Goal: Navigation & Orientation: Find specific page/section

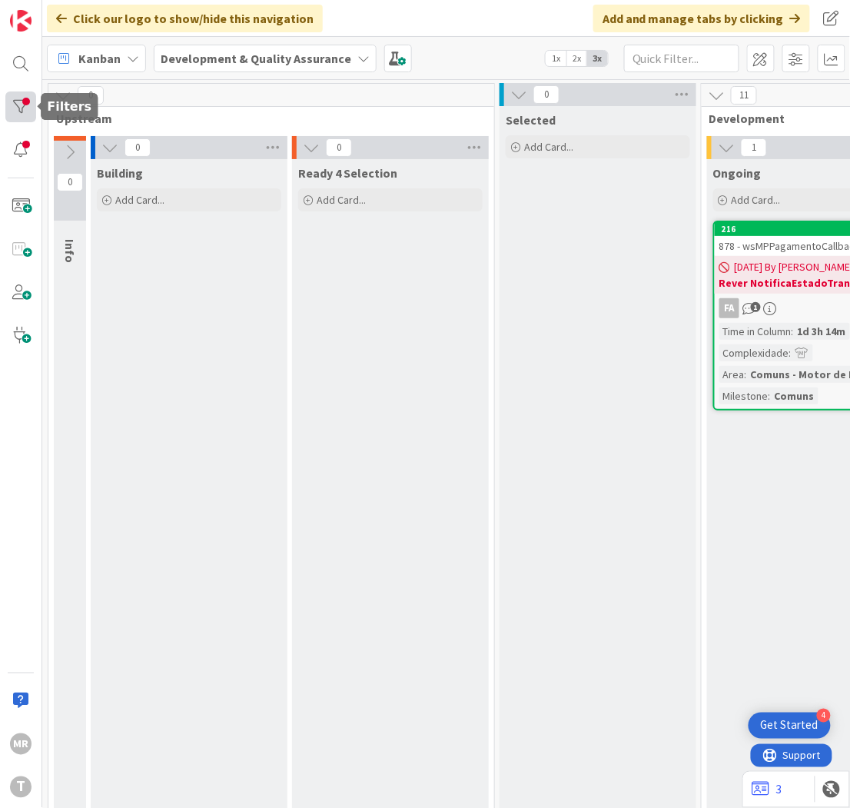
click at [26, 111] on div at bounding box center [20, 106] width 31 height 31
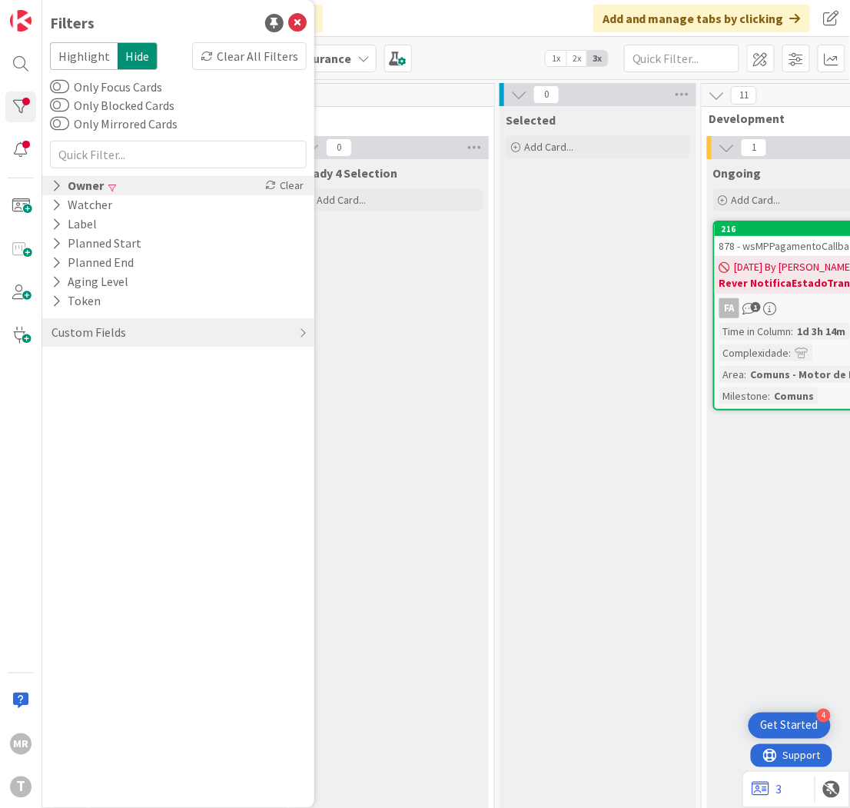
click at [58, 189] on icon at bounding box center [56, 185] width 10 height 13
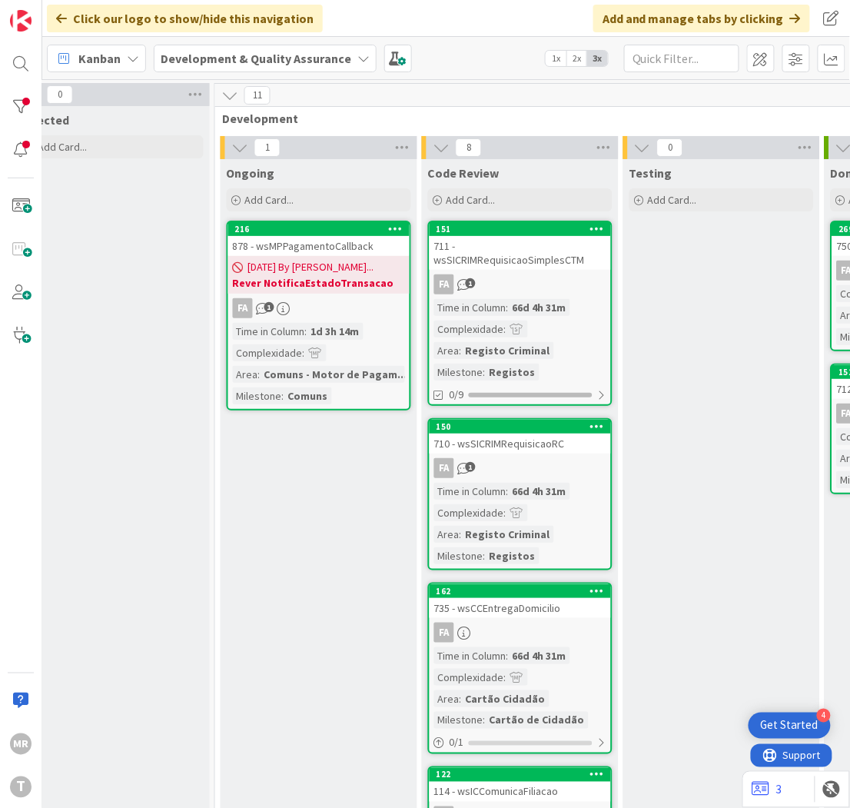
scroll to position [0, 492]
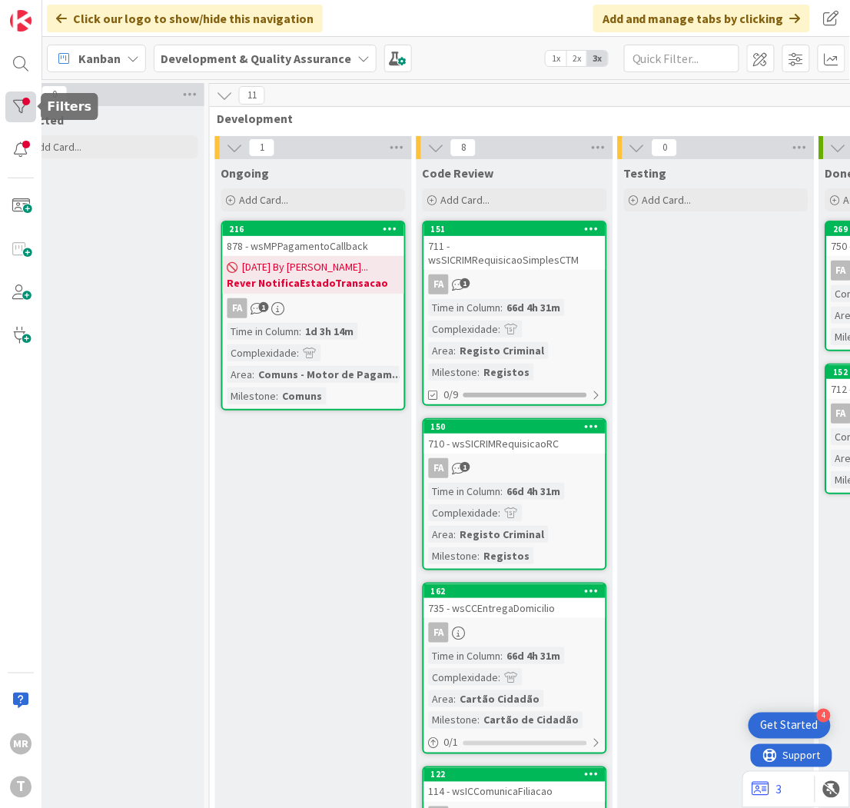
click at [15, 101] on div at bounding box center [20, 106] width 31 height 31
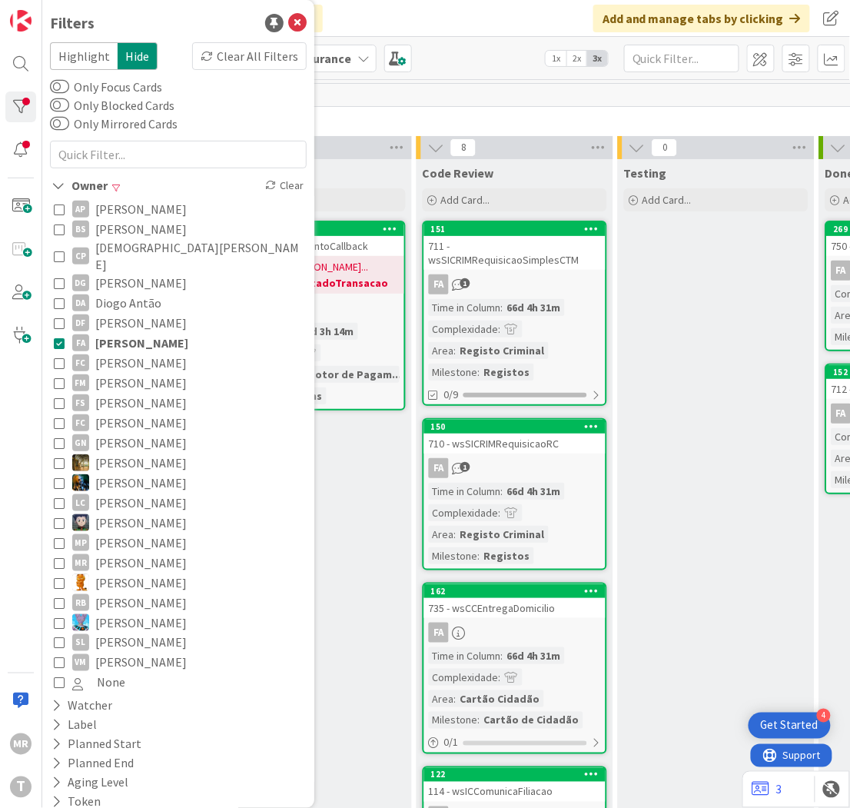
click at [158, 334] on span "[PERSON_NAME]" at bounding box center [141, 343] width 93 height 20
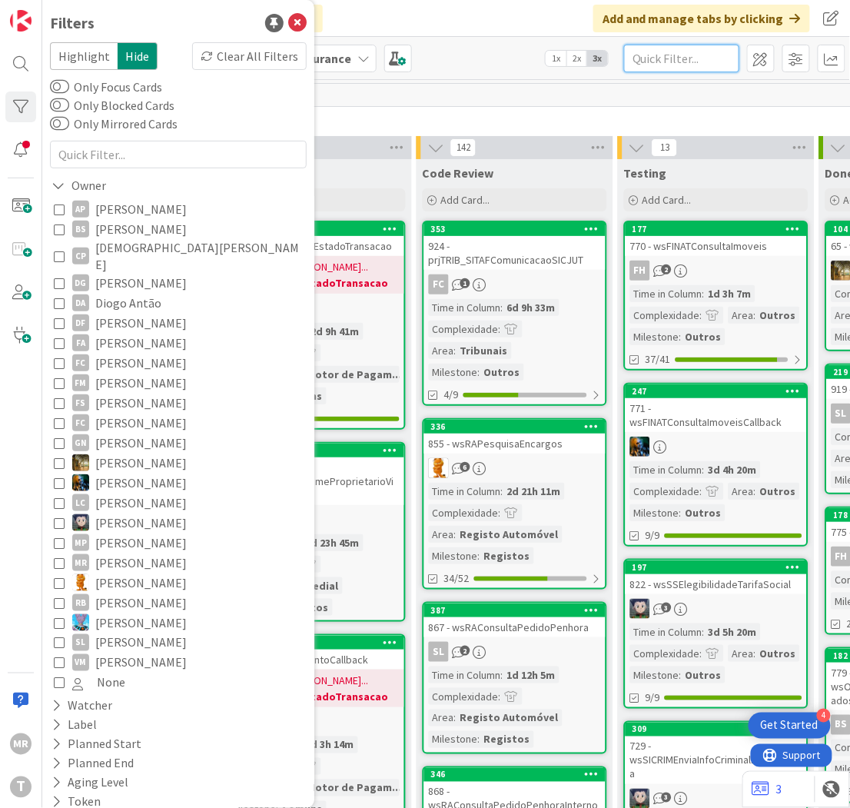
click at [717, 62] on input "text" at bounding box center [681, 59] width 115 height 28
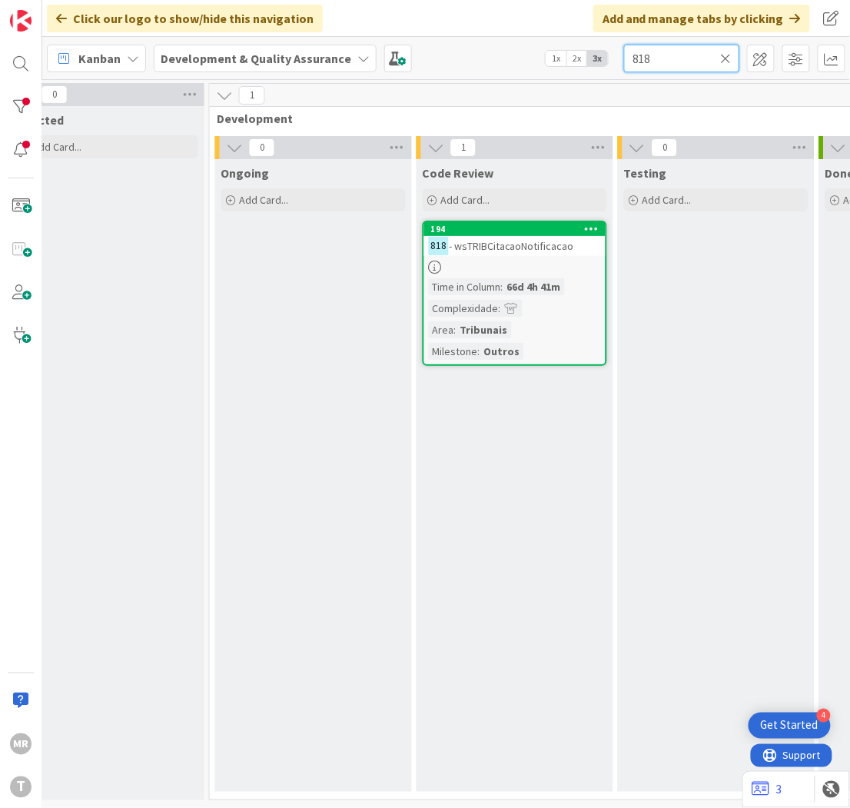
type input "818"
click at [12, 98] on div at bounding box center [20, 106] width 31 height 31
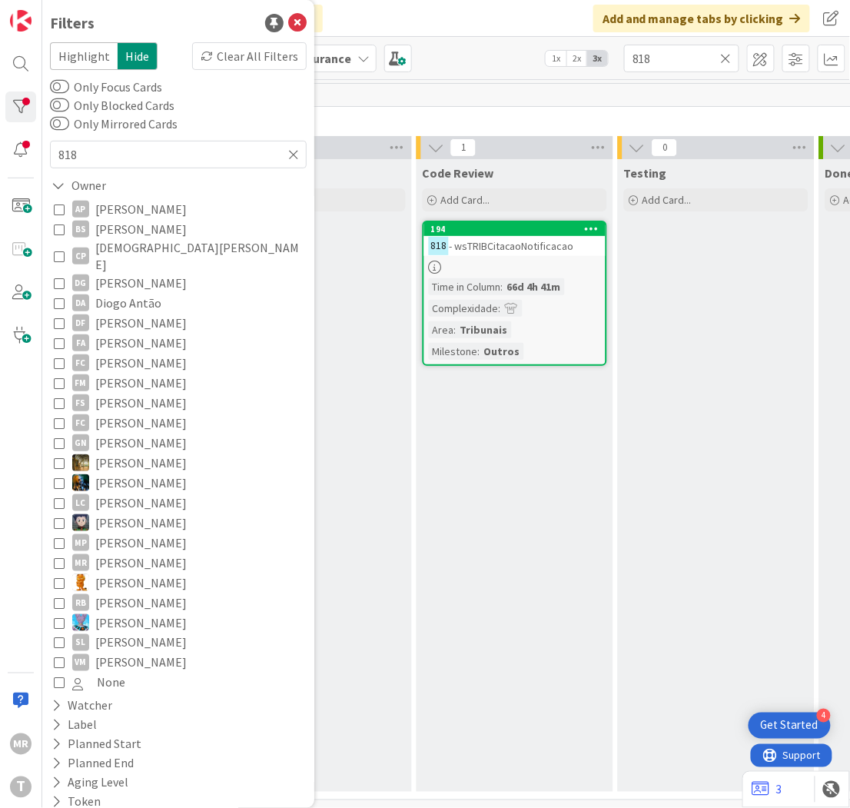
click at [120, 353] on span "[PERSON_NAME]" at bounding box center [140, 363] width 91 height 20
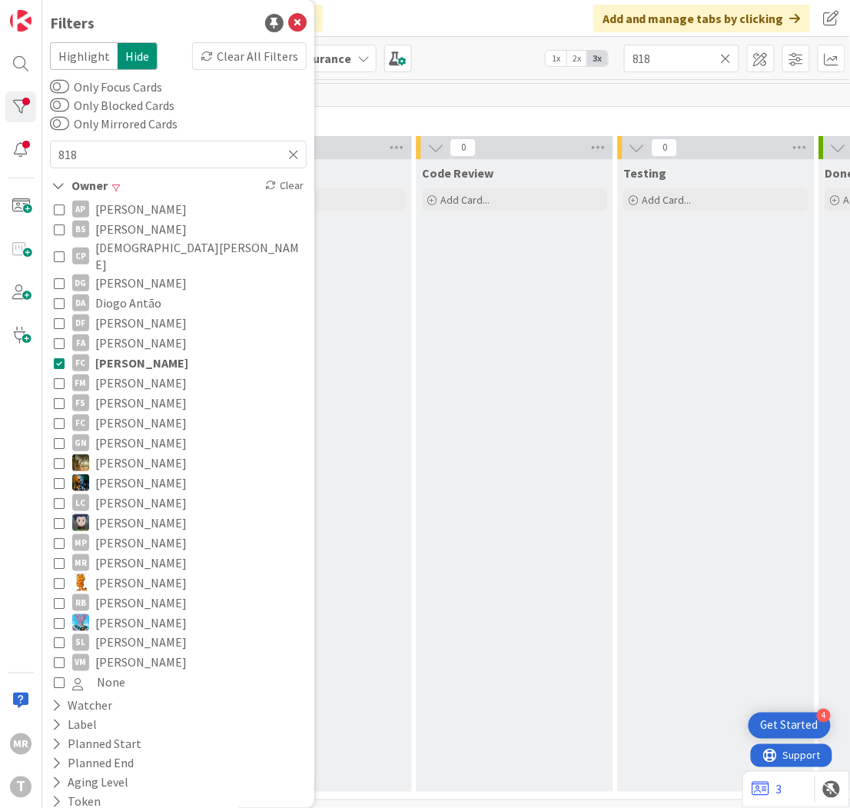
click at [722, 51] on icon at bounding box center [726, 58] width 11 height 14
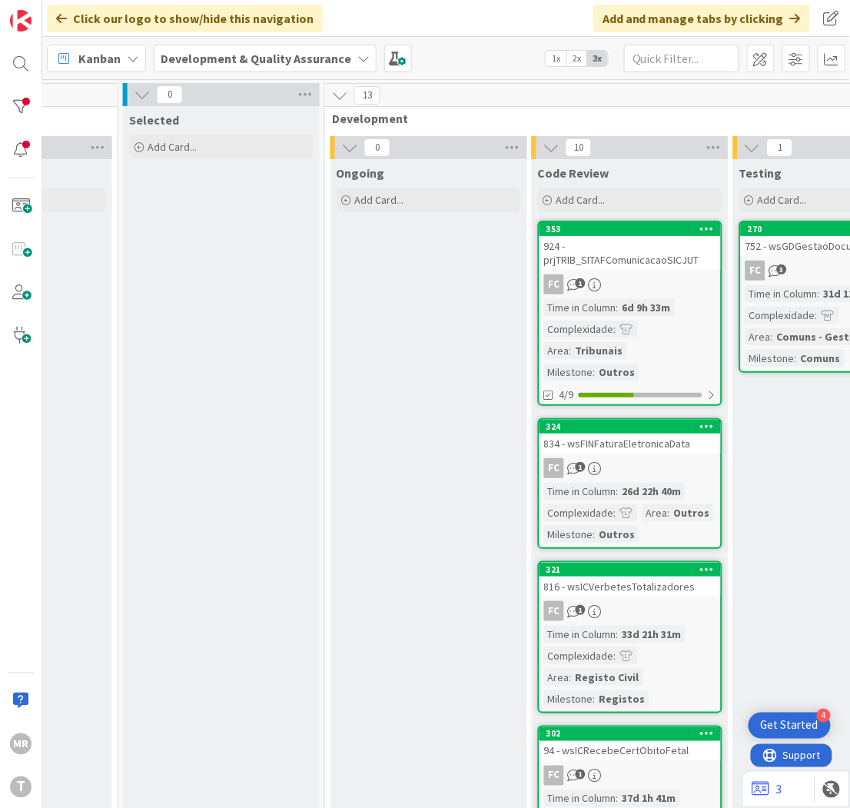
scroll to position [0, 373]
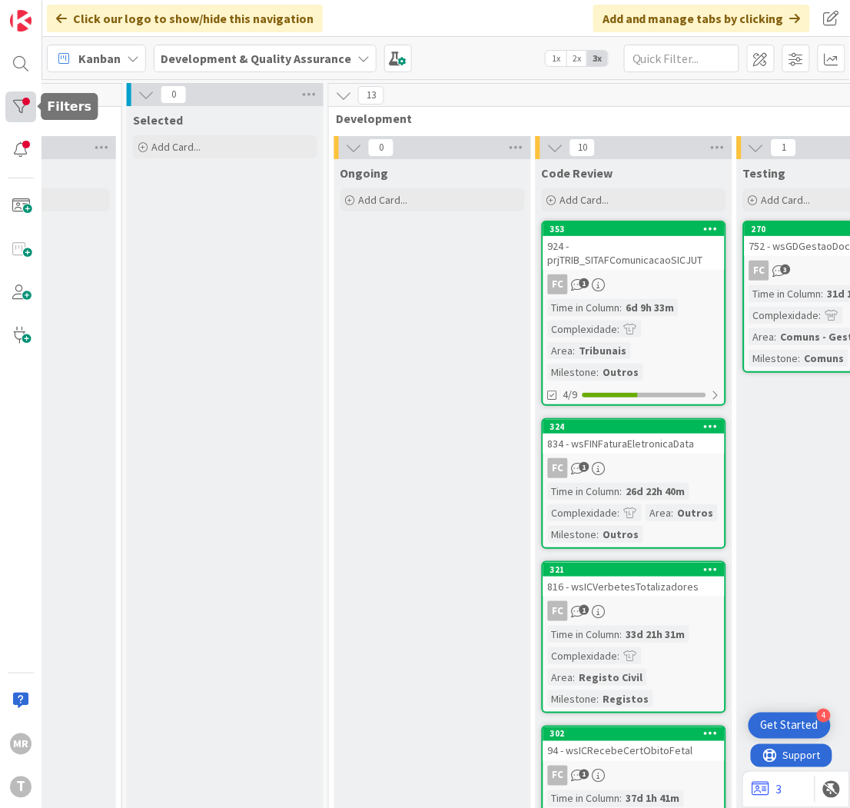
click at [22, 104] on div at bounding box center [20, 106] width 31 height 31
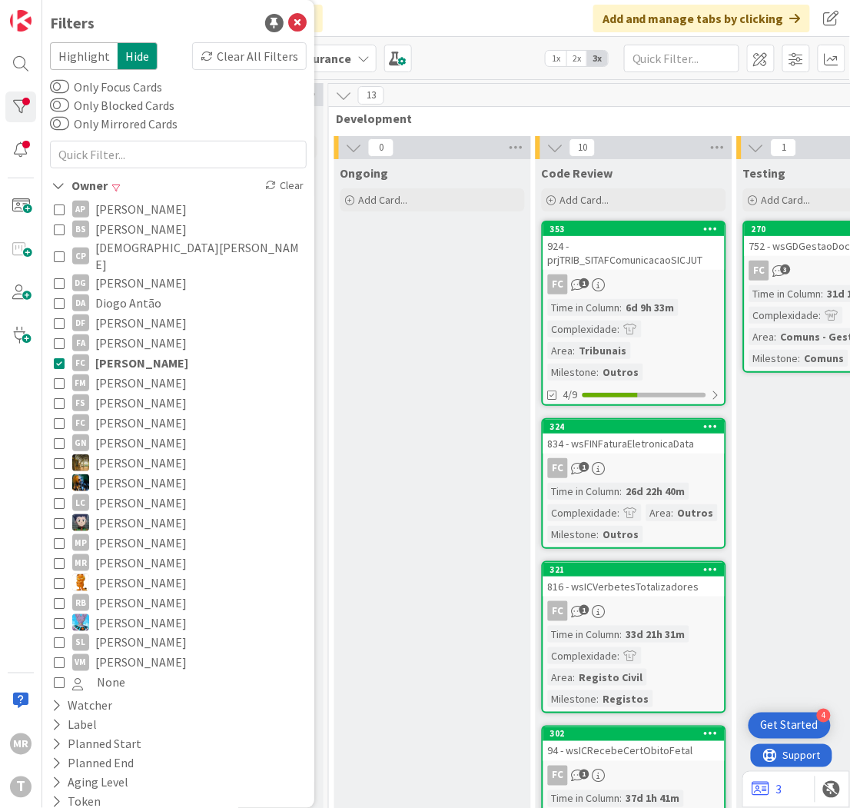
click at [118, 373] on span "[PERSON_NAME]" at bounding box center [140, 383] width 91 height 20
click at [141, 353] on span "[PERSON_NAME]" at bounding box center [141, 363] width 93 height 20
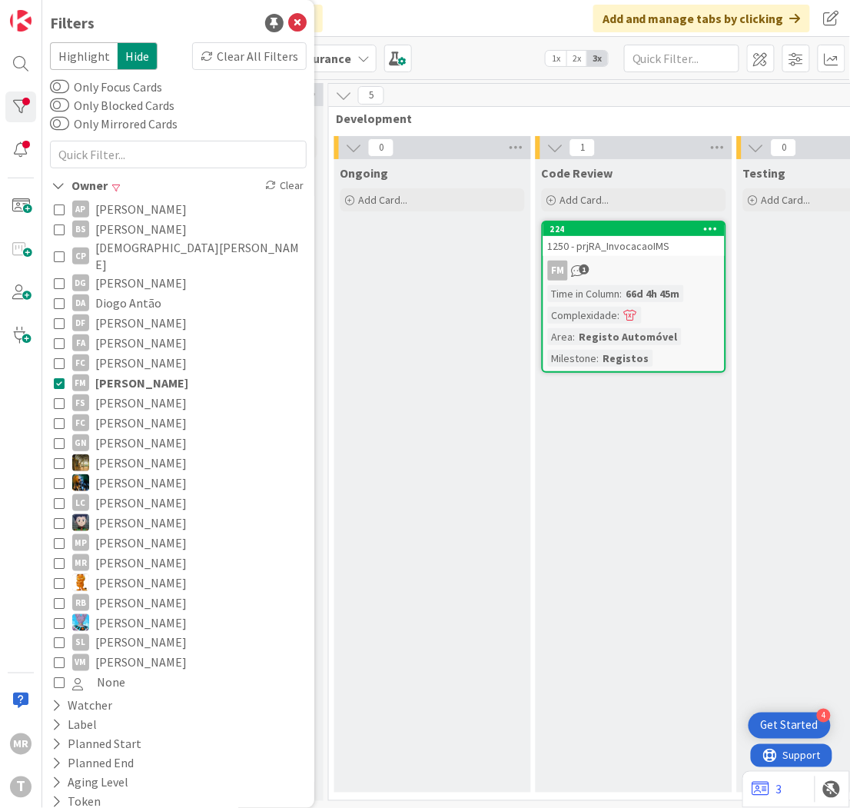
click at [379, 380] on div "Ongoing Add Card..." at bounding box center [432, 475] width 197 height 633
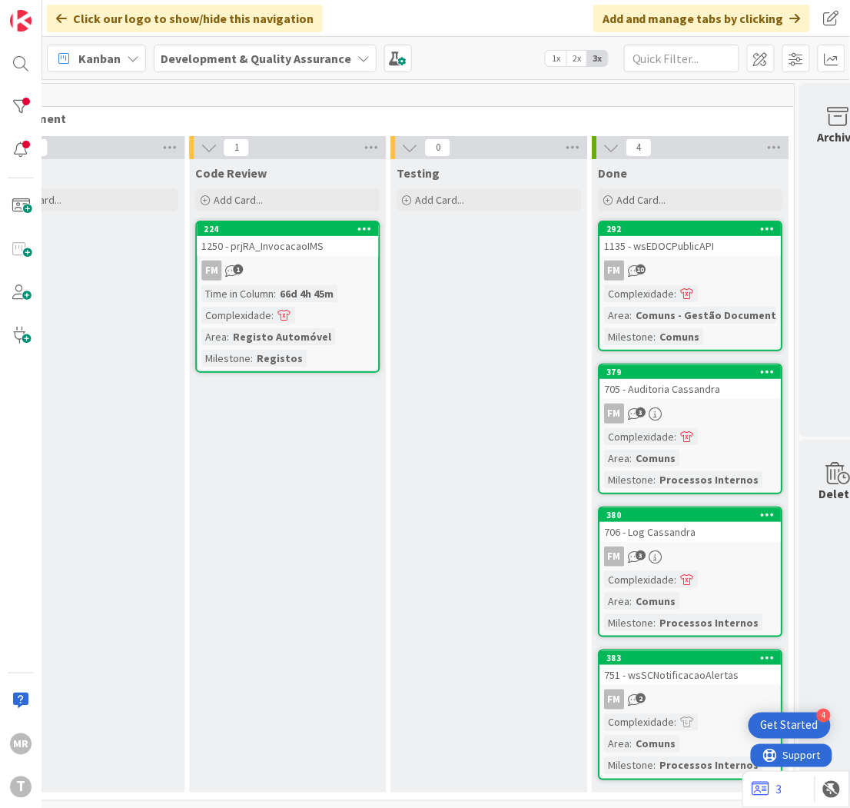
scroll to position [0, 762]
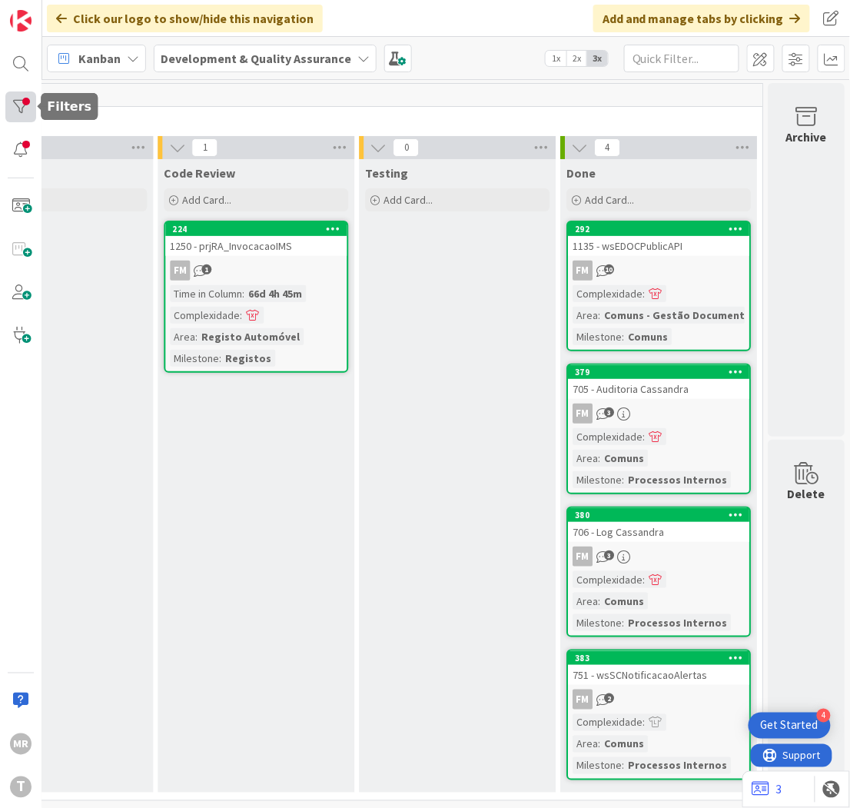
click at [17, 108] on div at bounding box center [20, 106] width 31 height 31
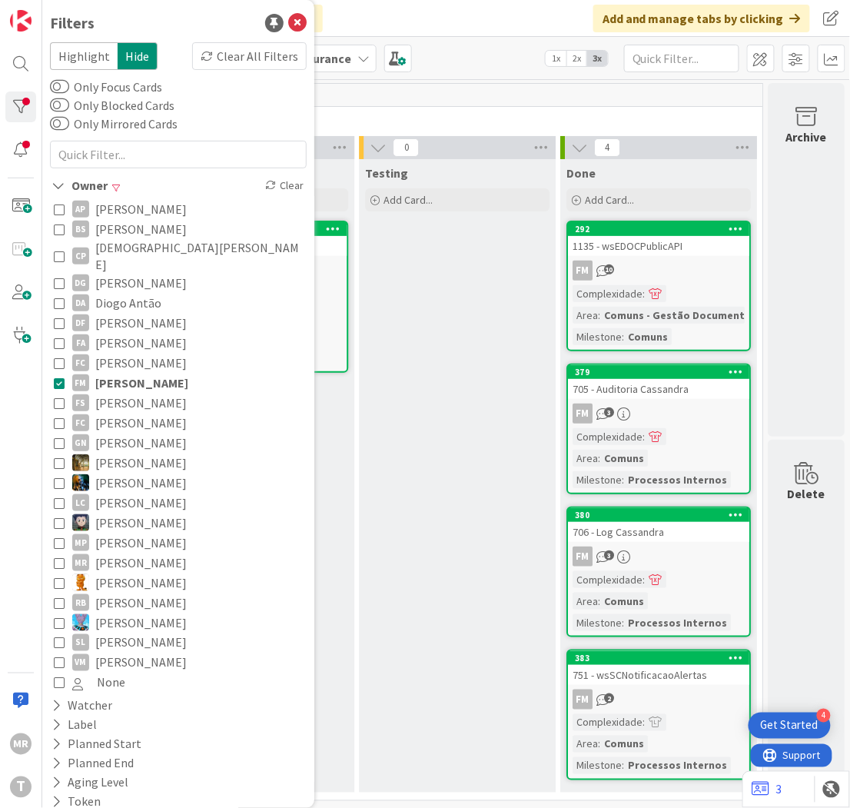
click at [123, 373] on span "[PERSON_NAME]" at bounding box center [141, 383] width 93 height 20
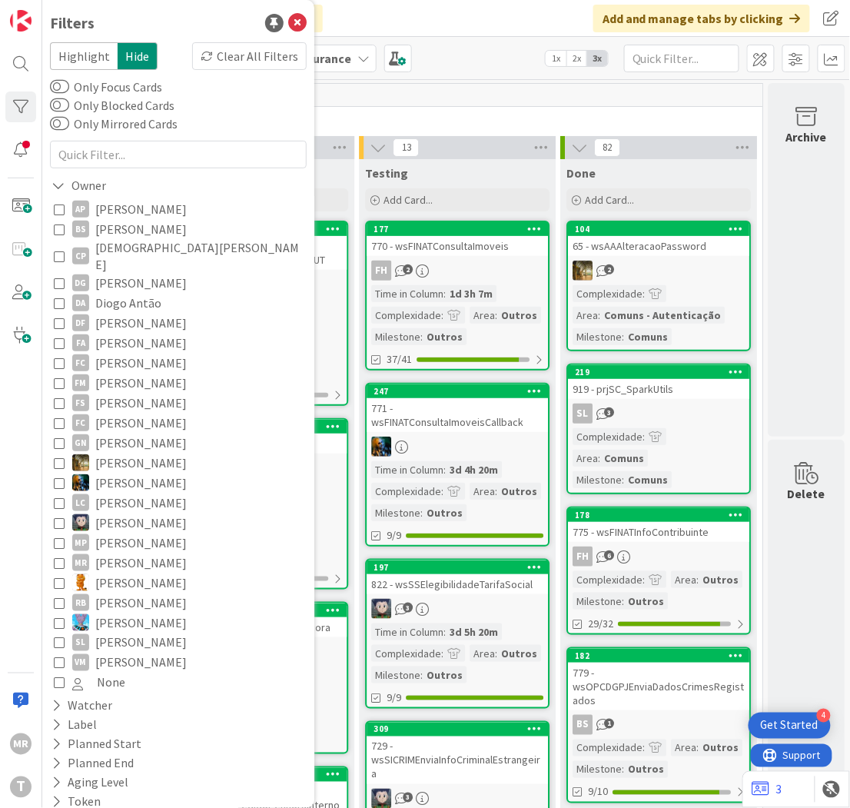
click at [689, 104] on div "255" at bounding box center [357, 95] width 812 height 23
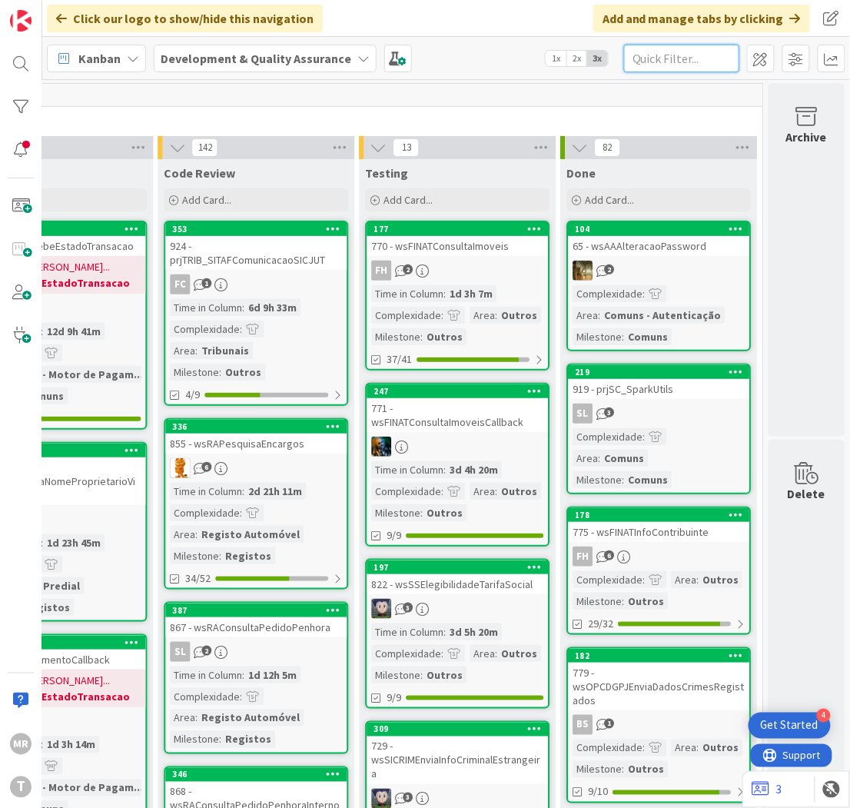
click at [646, 64] on input "text" at bounding box center [681, 59] width 115 height 28
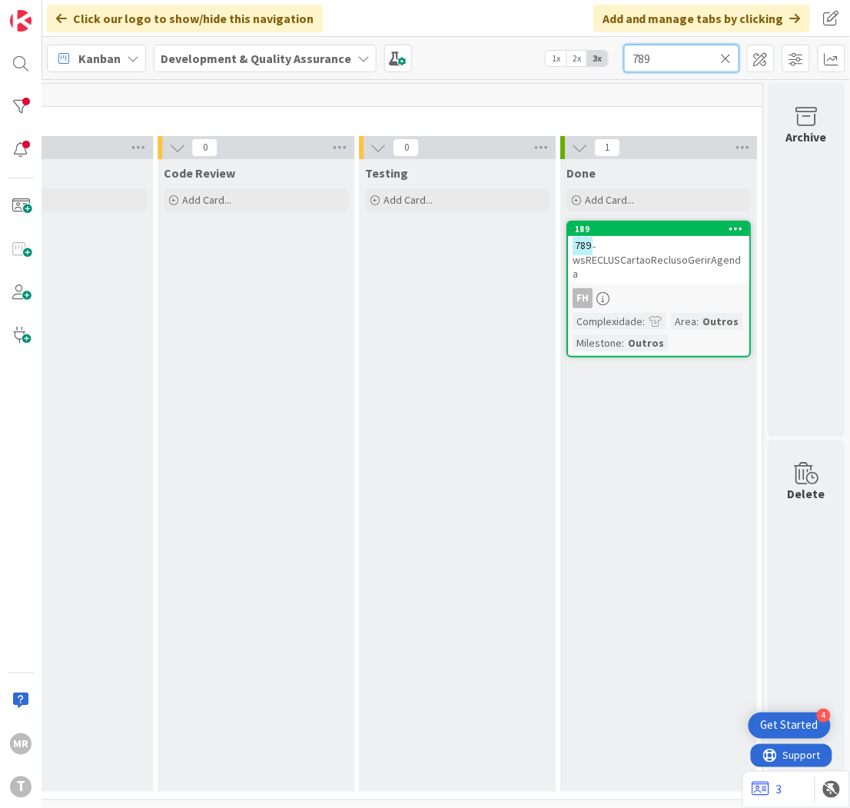
drag, startPoint x: 651, startPoint y: 50, endPoint x: 620, endPoint y: 56, distance: 31.4
click at [620, 56] on div "Kanban Development & Quality Assurance 1x 2x 3x 789" at bounding box center [446, 58] width 808 height 42
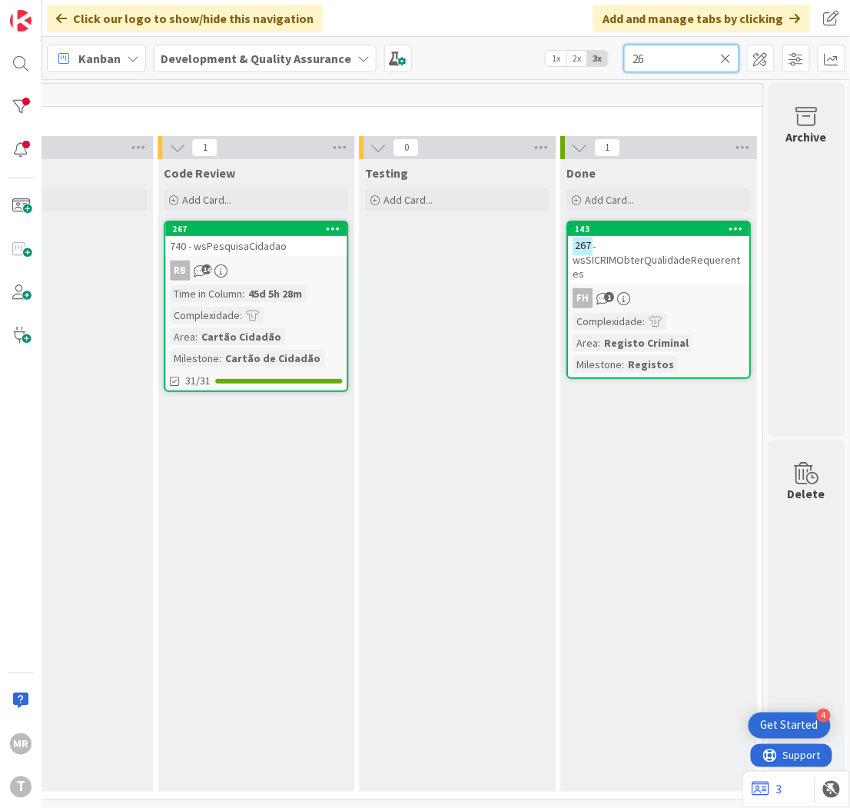
type input "2"
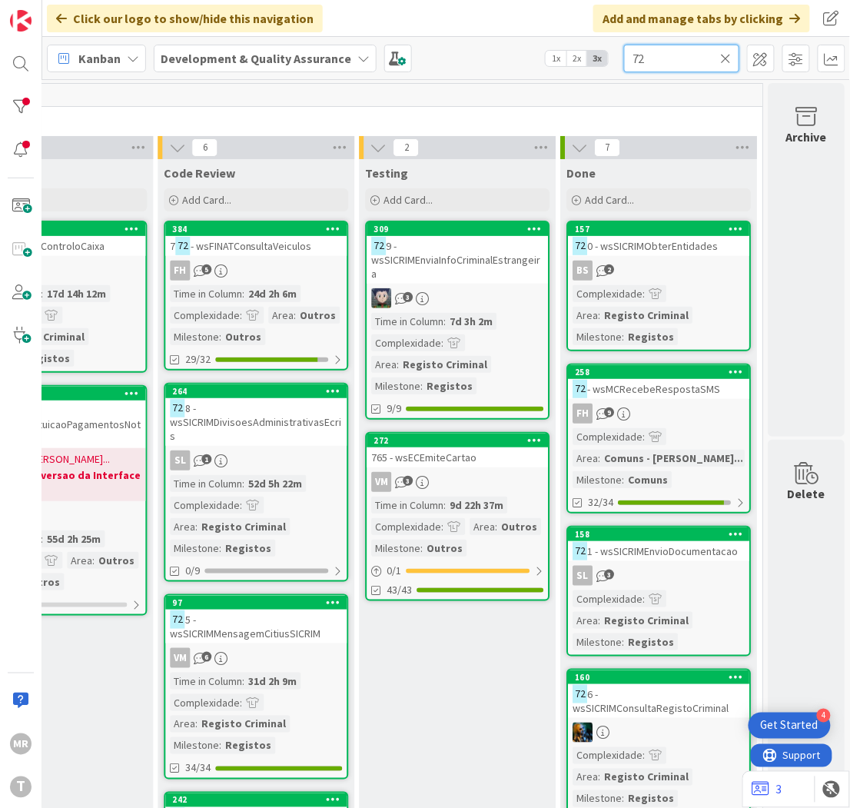
type input "7"
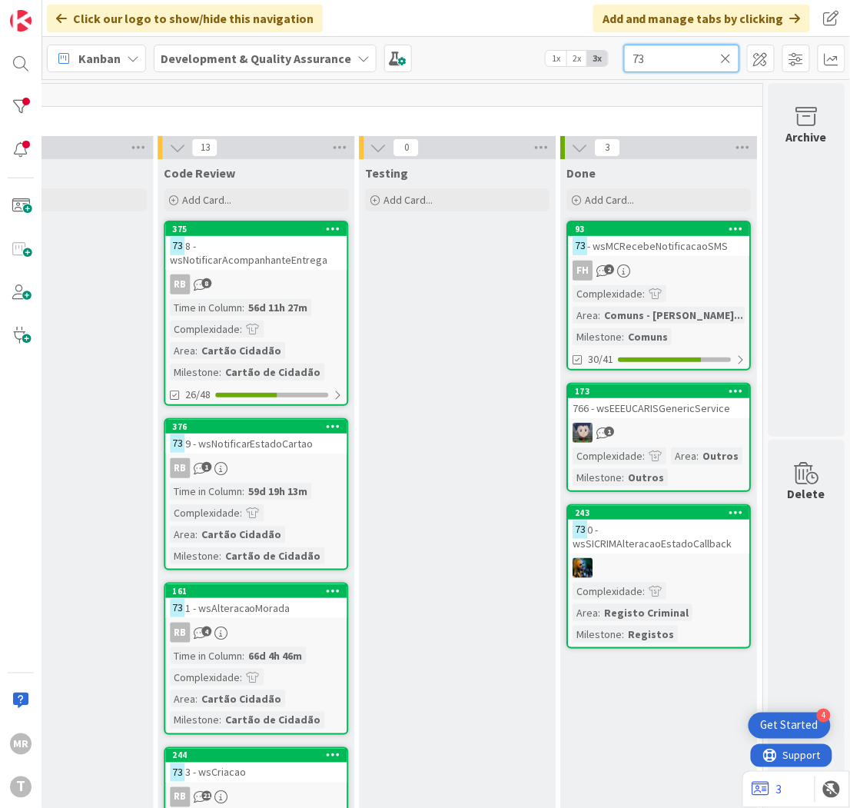
drag, startPoint x: 648, startPoint y: 65, endPoint x: 581, endPoint y: 54, distance: 67.9
click at [601, 61] on div "Kanban Development & Quality Assurance 1x 2x 3x 73" at bounding box center [446, 58] width 808 height 42
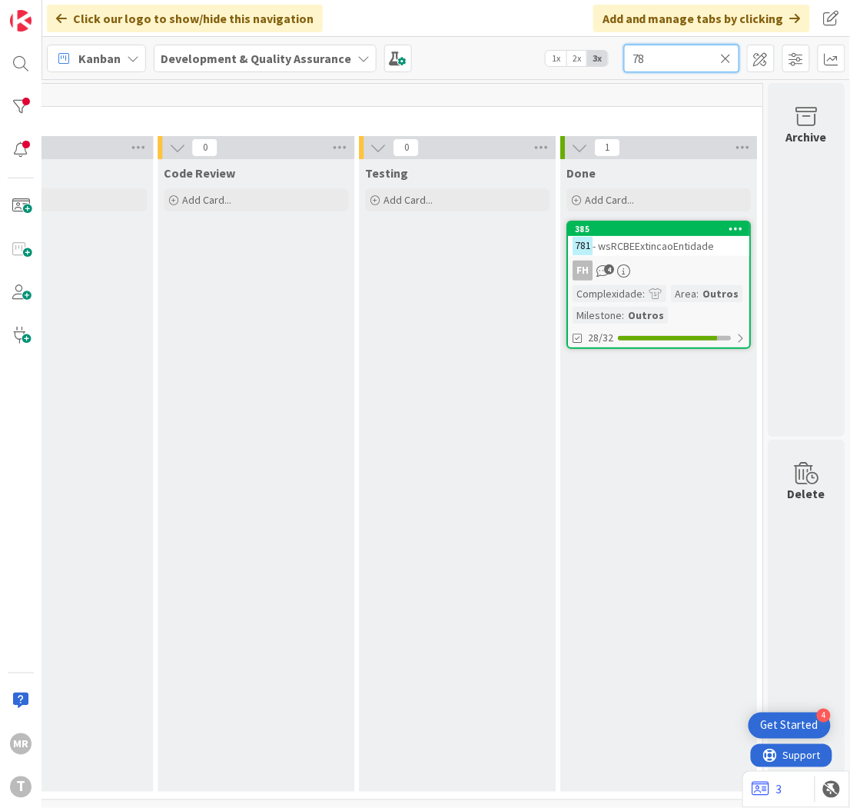
type input "7"
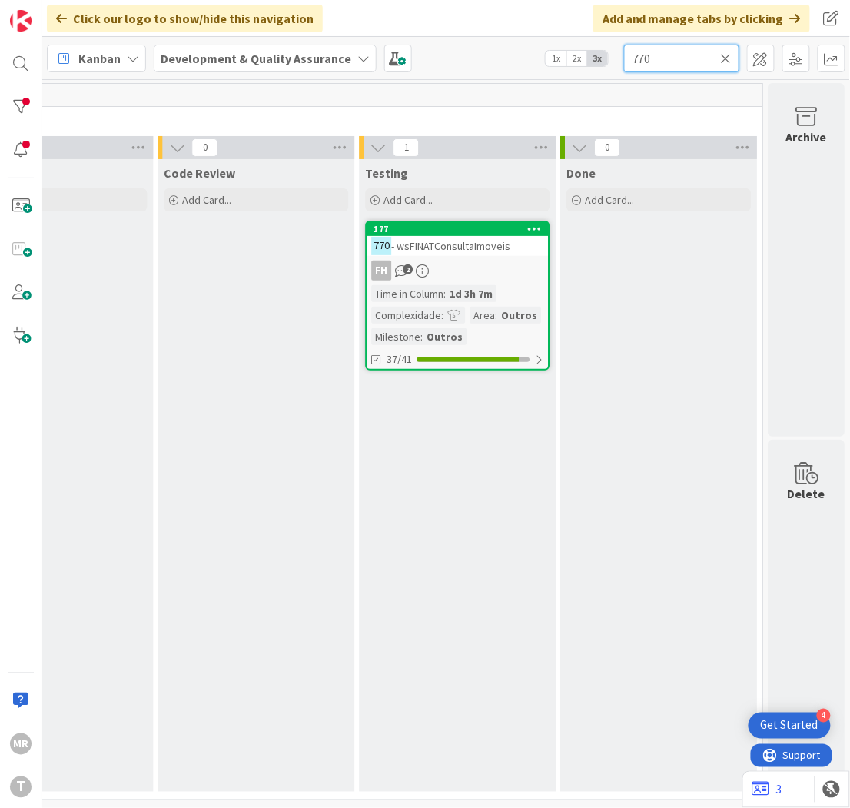
drag, startPoint x: 669, startPoint y: 65, endPoint x: 465, endPoint y: 18, distance: 209.2
click at [473, 18] on div "Click our logo to show/hide this navigation Add and manage tabs by clicking Kan…" at bounding box center [446, 404] width 808 height 808
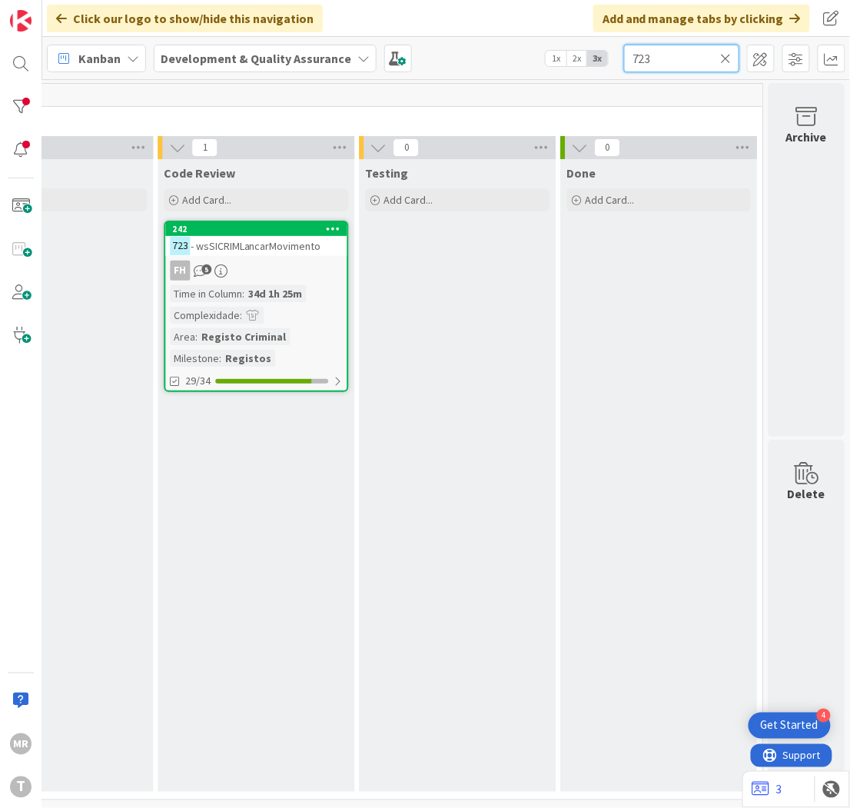
click at [560, 37] on div "Kanban Development & Quality Assurance 1x 2x 3x 723" at bounding box center [446, 58] width 808 height 42
drag, startPoint x: 657, startPoint y: 51, endPoint x: 586, endPoint y: 51, distance: 70.7
click at [590, 51] on div "Kanban Development & Quality Assurance 1x 2x 3x 772" at bounding box center [446, 58] width 808 height 42
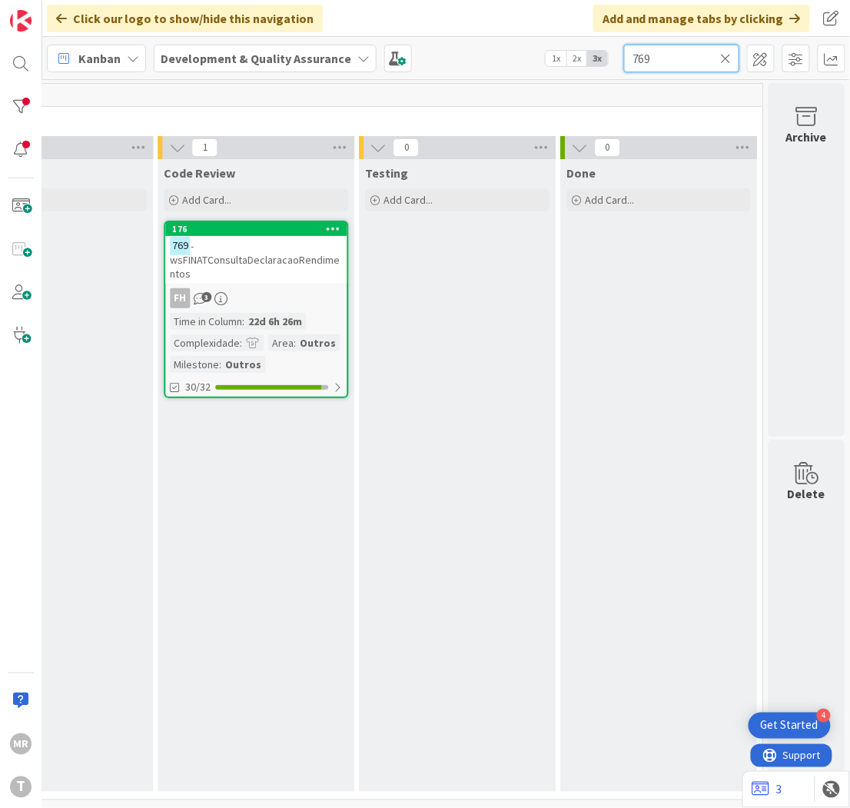
type input "769"
click at [726, 52] on icon at bounding box center [726, 58] width 11 height 14
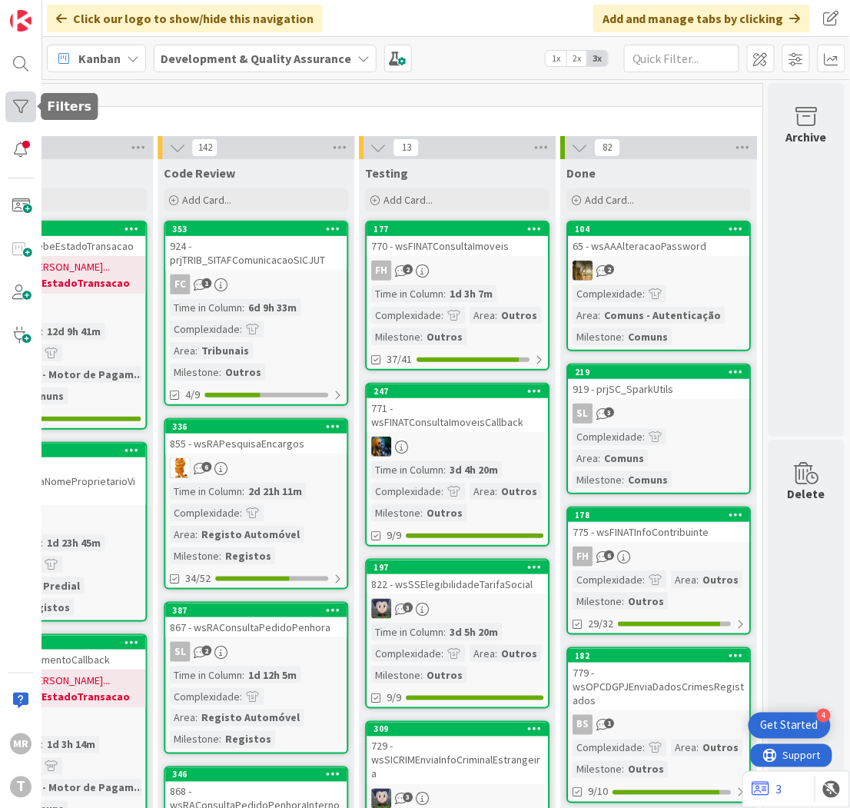
click at [10, 105] on div at bounding box center [20, 106] width 31 height 31
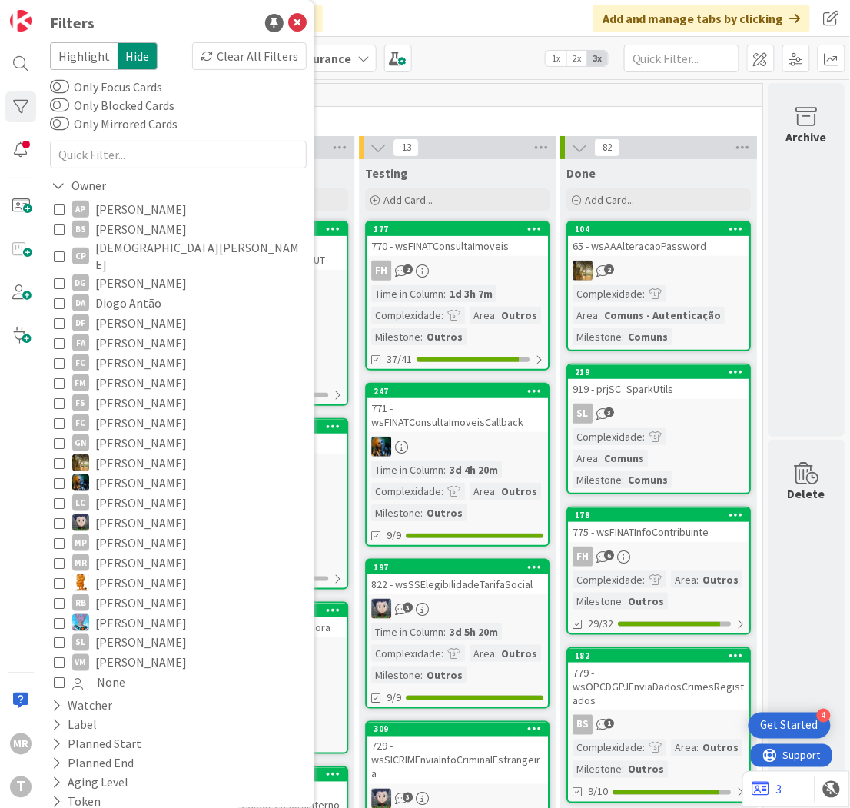
click at [111, 393] on span "[PERSON_NAME]" at bounding box center [140, 403] width 91 height 20
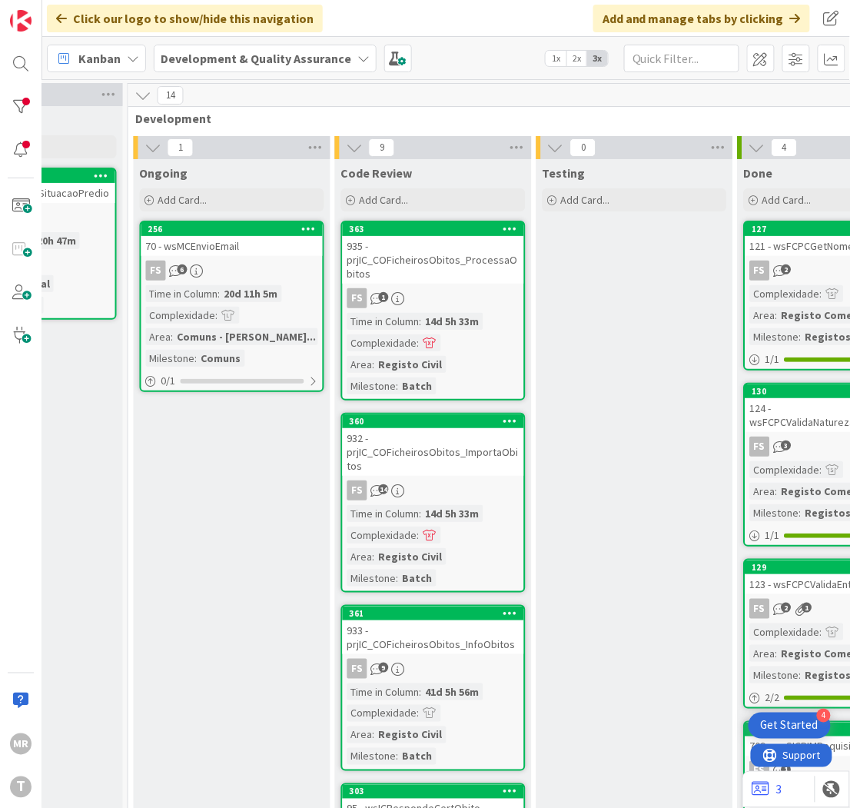
scroll to position [0, 563]
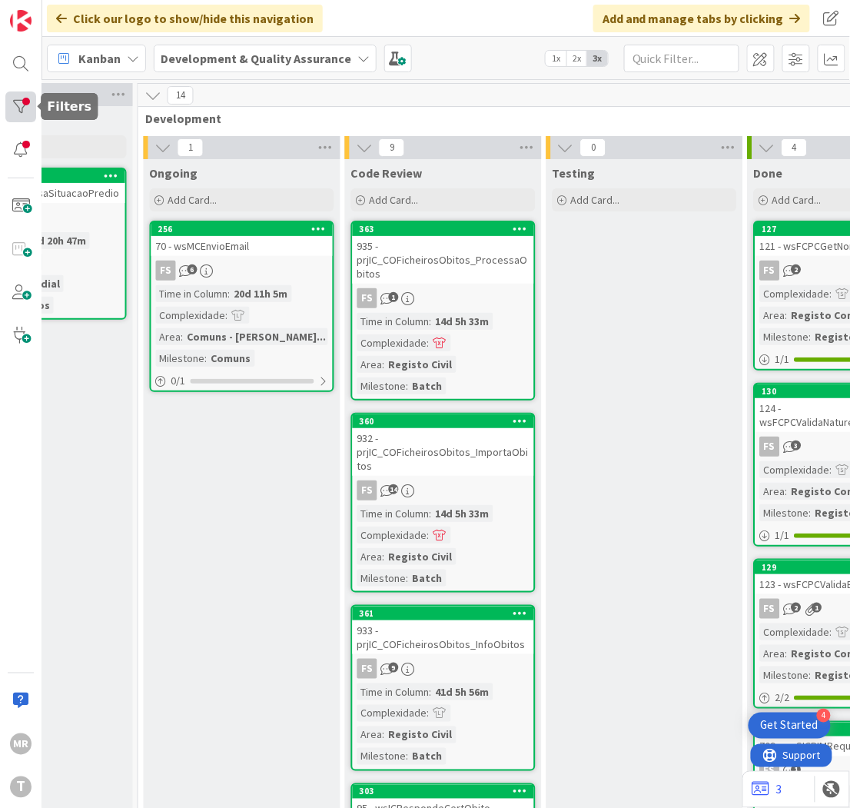
click at [26, 101] on div at bounding box center [20, 106] width 31 height 31
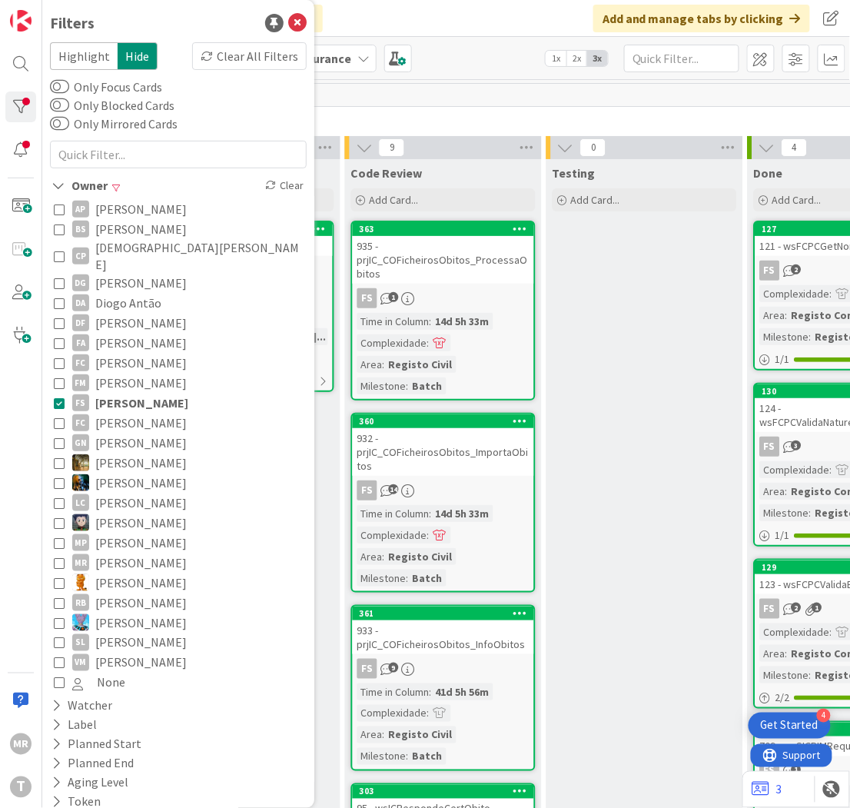
click at [123, 393] on span "[PERSON_NAME]" at bounding box center [141, 403] width 93 height 20
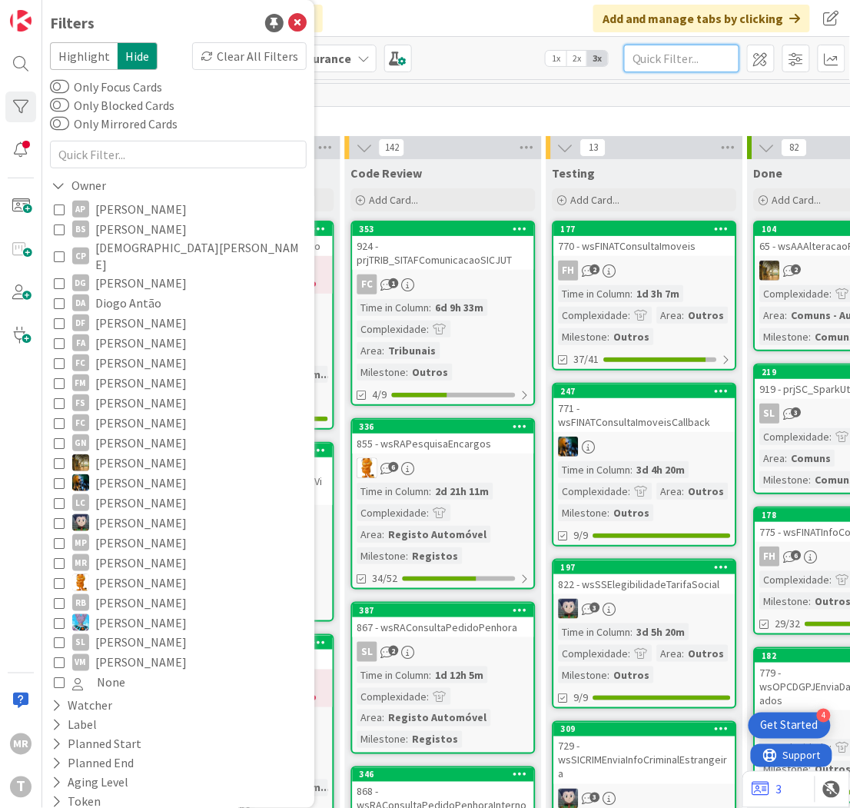
click at [706, 61] on input "text" at bounding box center [681, 59] width 115 height 28
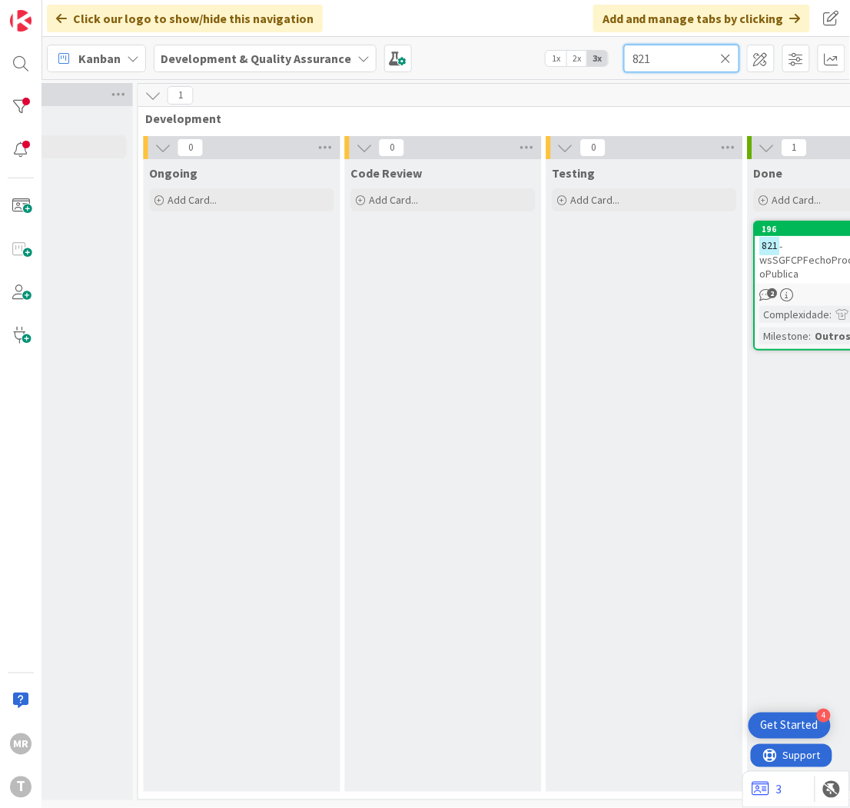
drag, startPoint x: 688, startPoint y: 60, endPoint x: 440, endPoint y: 47, distance: 247.8
click at [464, 51] on div "Kanban Development & Quality Assurance 1x 2x 3x 821" at bounding box center [446, 58] width 808 height 42
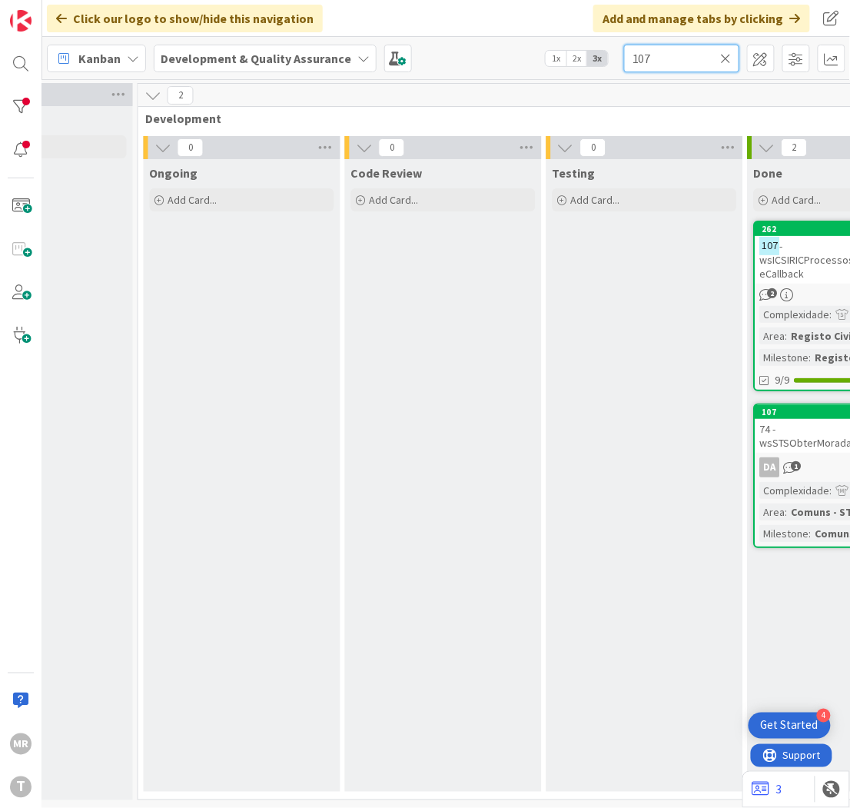
type input "107"
click at [725, 56] on icon at bounding box center [726, 58] width 11 height 14
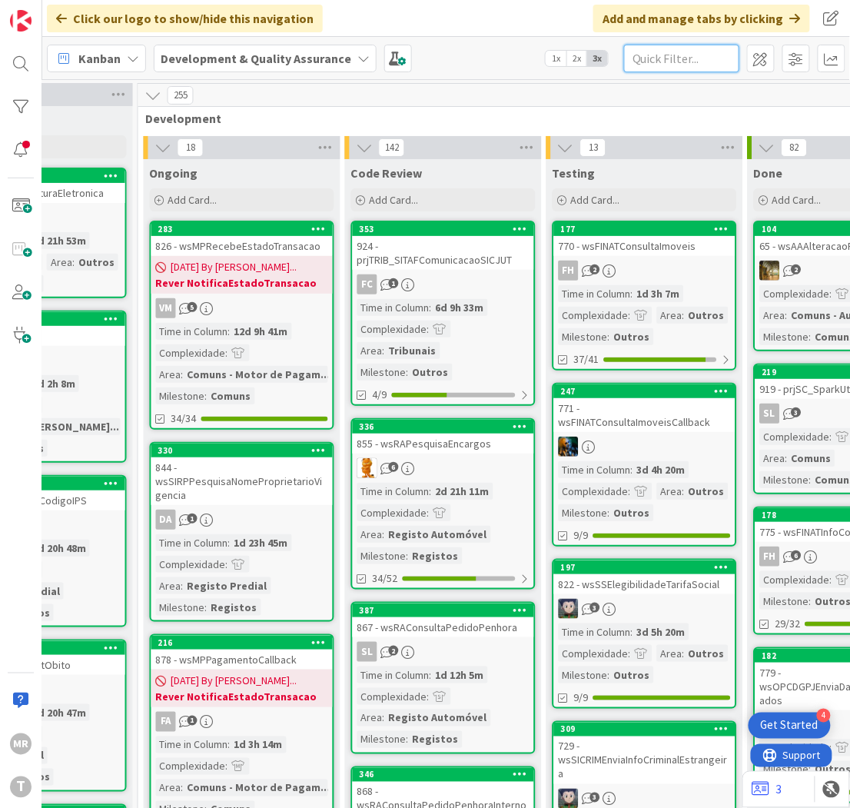
click at [664, 50] on input "text" at bounding box center [681, 59] width 115 height 28
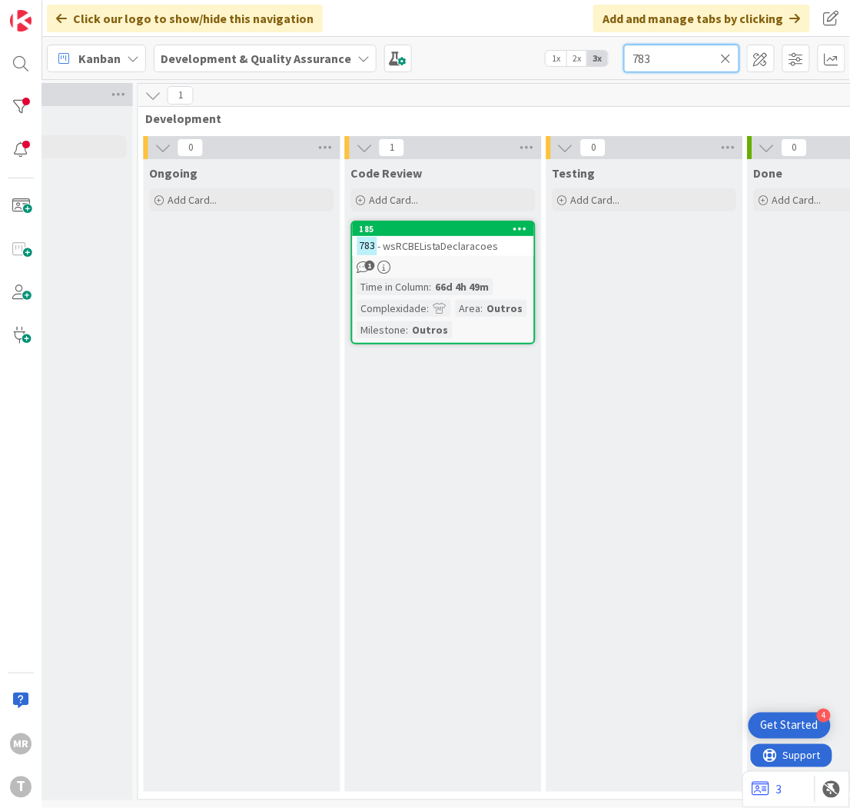
type input "783"
click at [21, 98] on div at bounding box center [20, 106] width 31 height 31
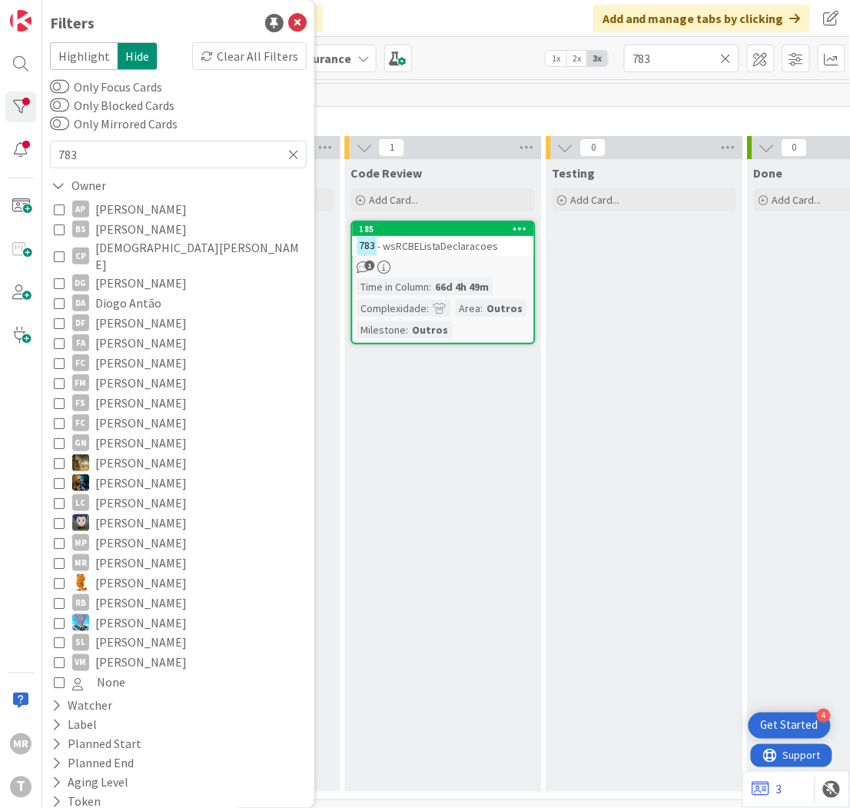
click at [161, 433] on span "[PERSON_NAME]" at bounding box center [140, 443] width 91 height 20
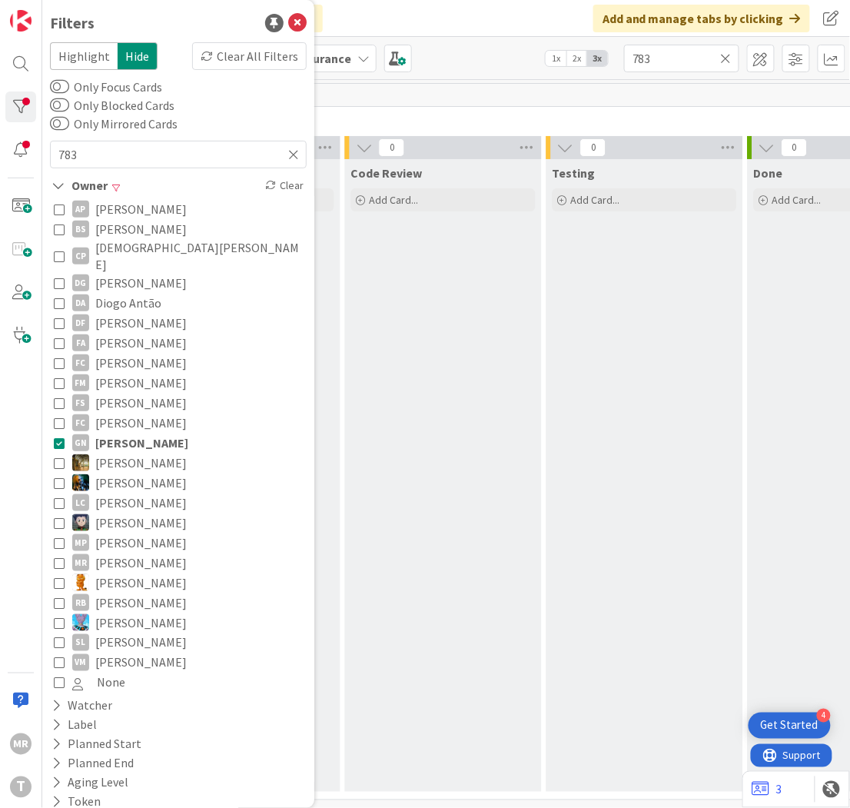
click at [729, 57] on icon at bounding box center [726, 58] width 11 height 14
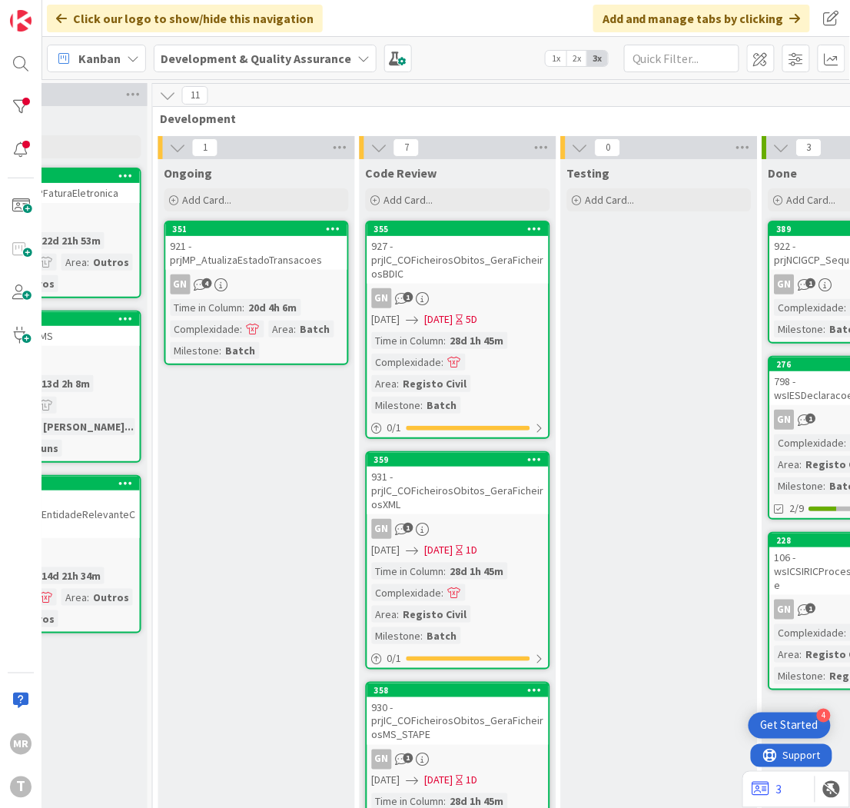
scroll to position [0, 494]
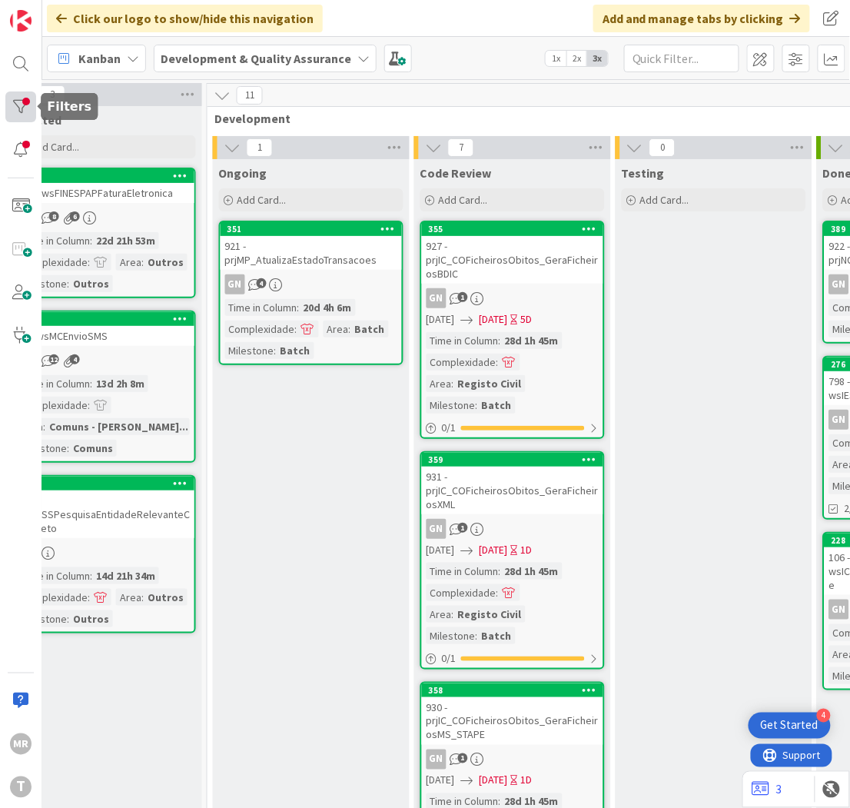
click at [19, 104] on div at bounding box center [20, 106] width 31 height 31
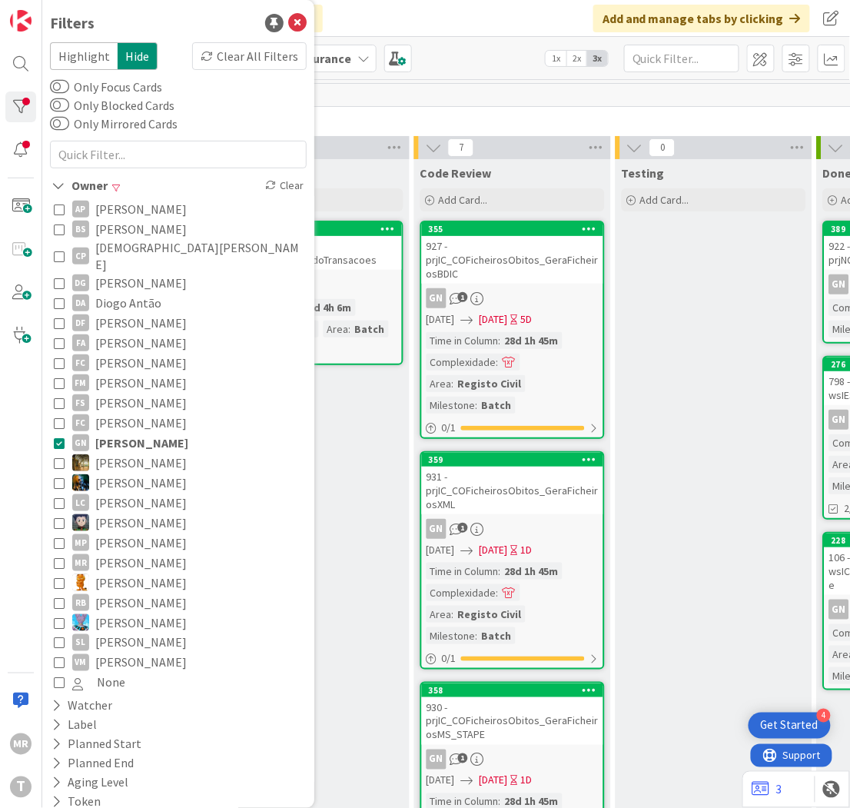
click at [108, 453] on span "[PERSON_NAME]" at bounding box center [140, 463] width 91 height 20
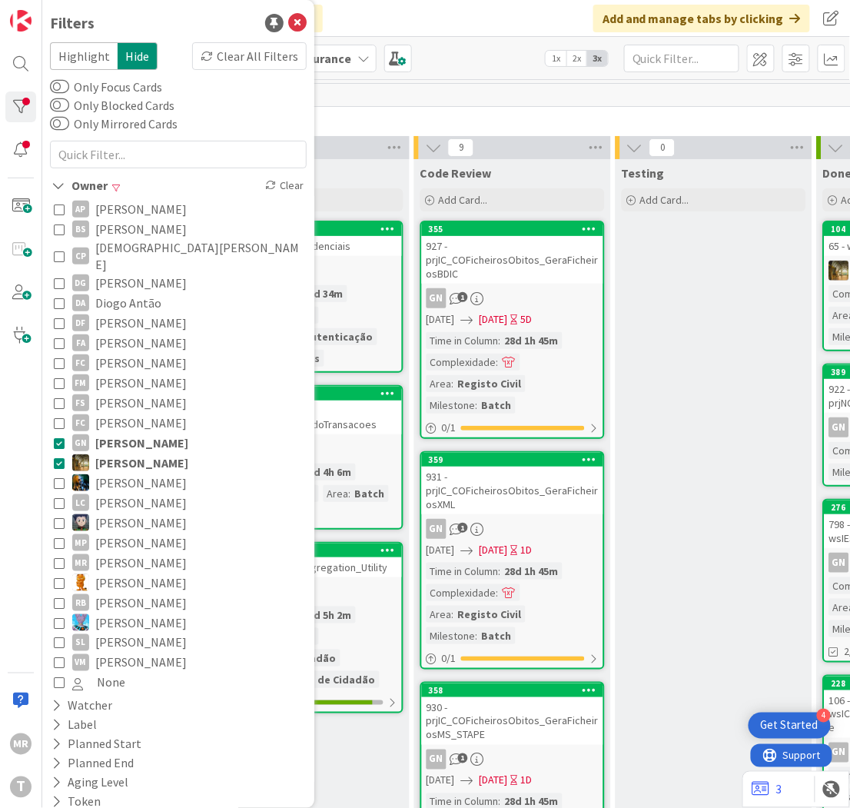
click at [124, 433] on span "[PERSON_NAME]" at bounding box center [141, 443] width 93 height 20
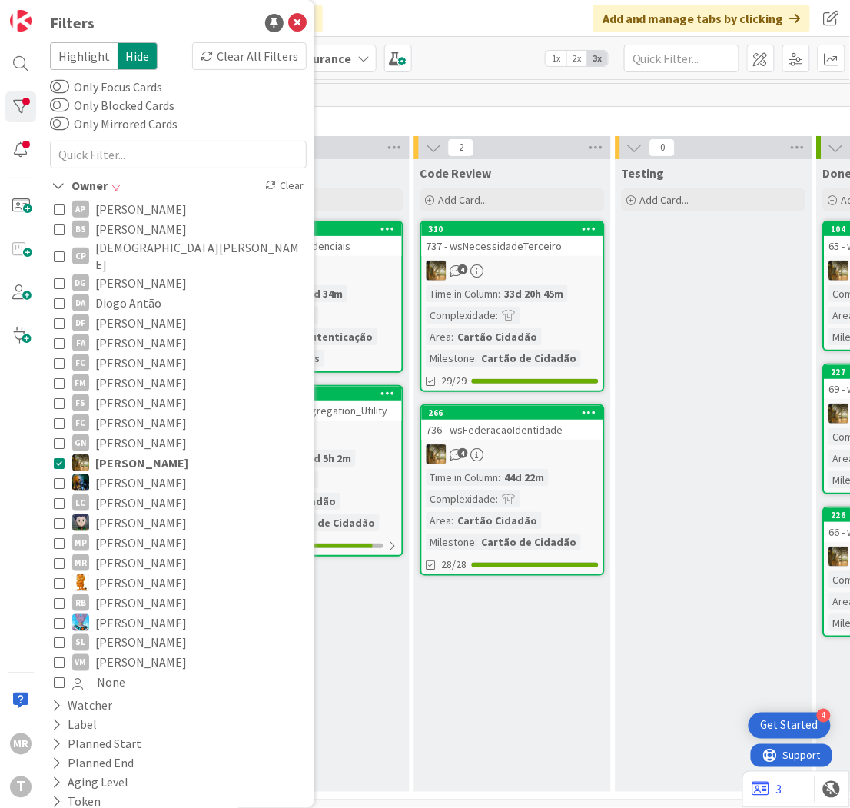
click at [711, 461] on div "Testing Add Card..." at bounding box center [714, 475] width 197 height 633
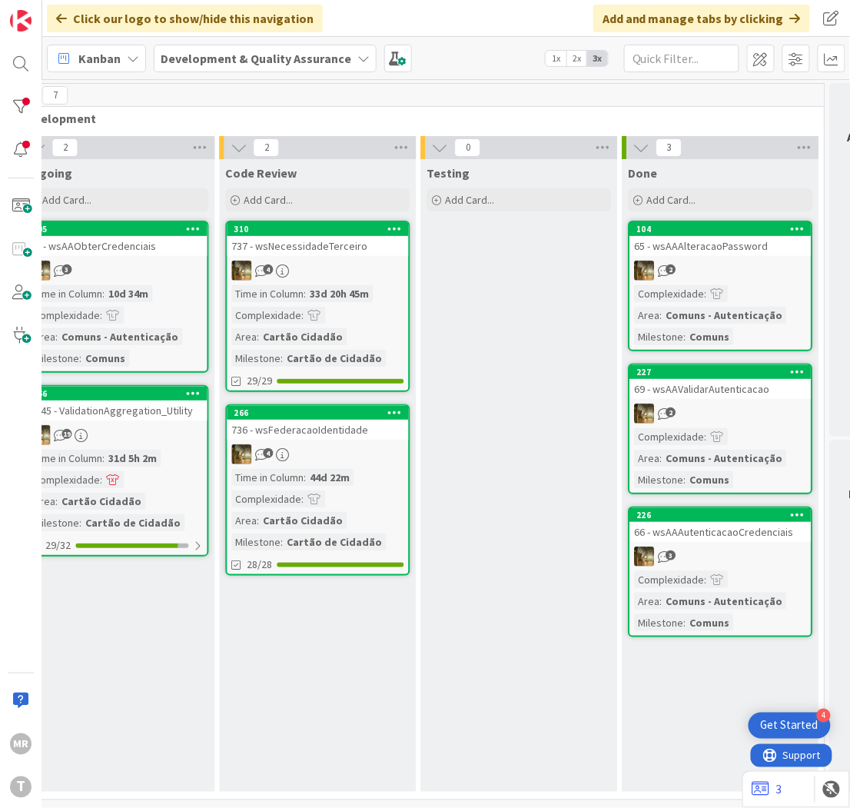
scroll to position [0, 633]
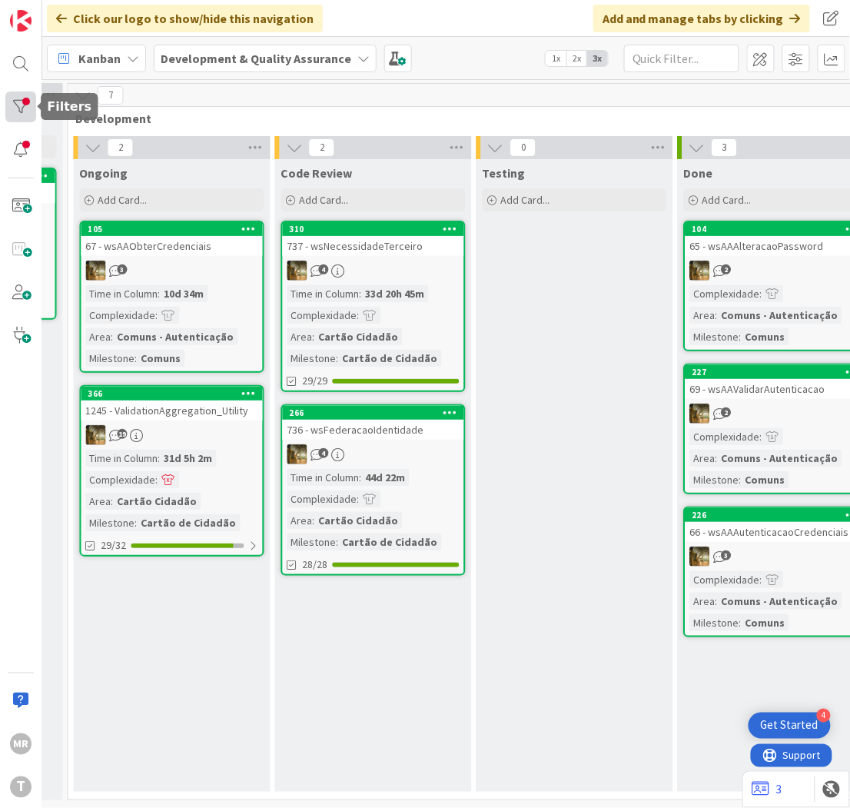
click at [19, 104] on div at bounding box center [20, 106] width 31 height 31
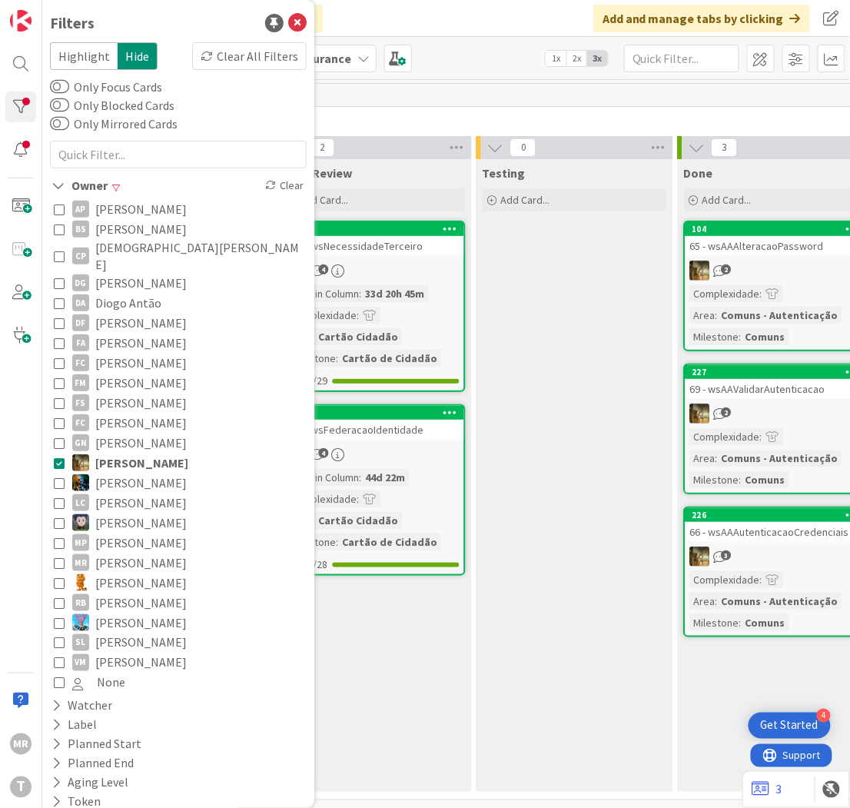
click at [137, 473] on span "[PERSON_NAME]" at bounding box center [140, 483] width 91 height 20
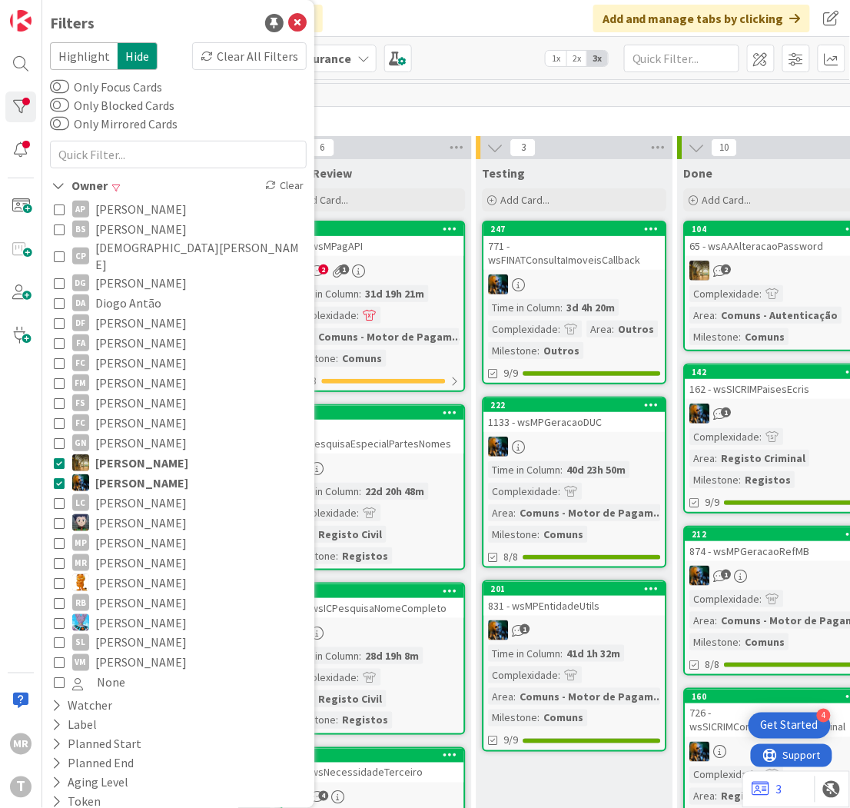
click at [141, 453] on span "[PERSON_NAME]" at bounding box center [141, 463] width 93 height 20
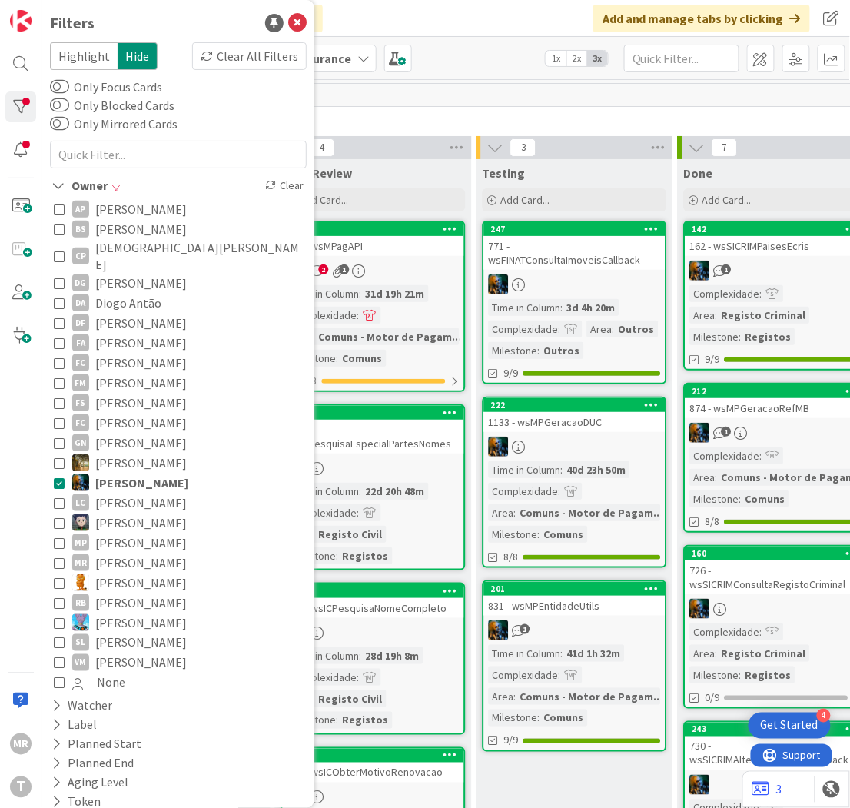
click at [533, 779] on div "Testing Add Card... 247 771 - wsFINATConsultaImoveisCallback Time in Column : 3…" at bounding box center [575, 746] width 197 height 1175
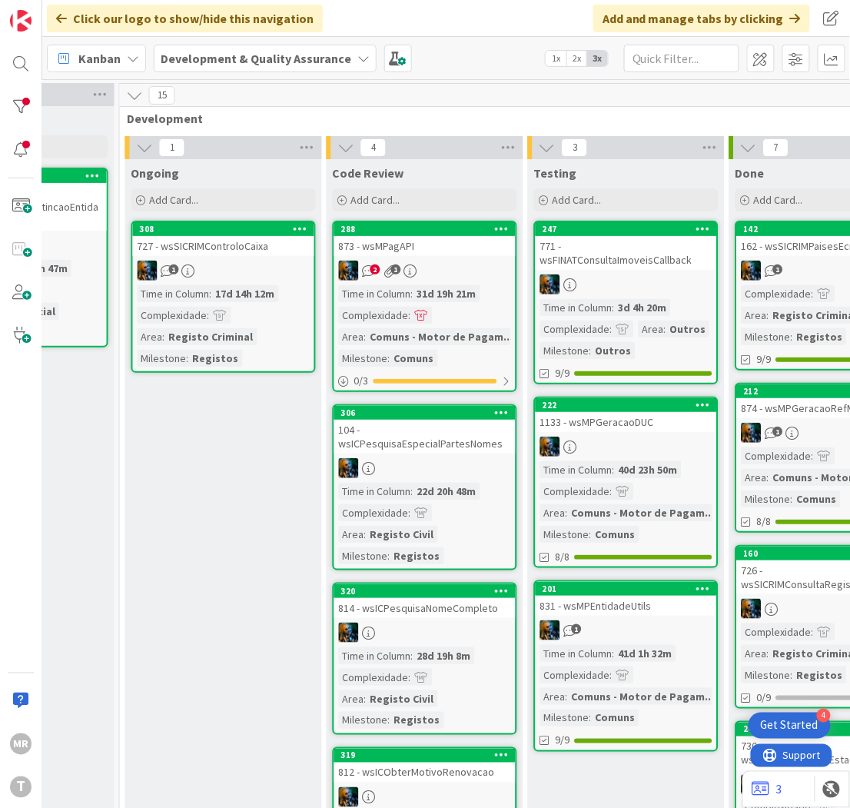
scroll to position [0, 570]
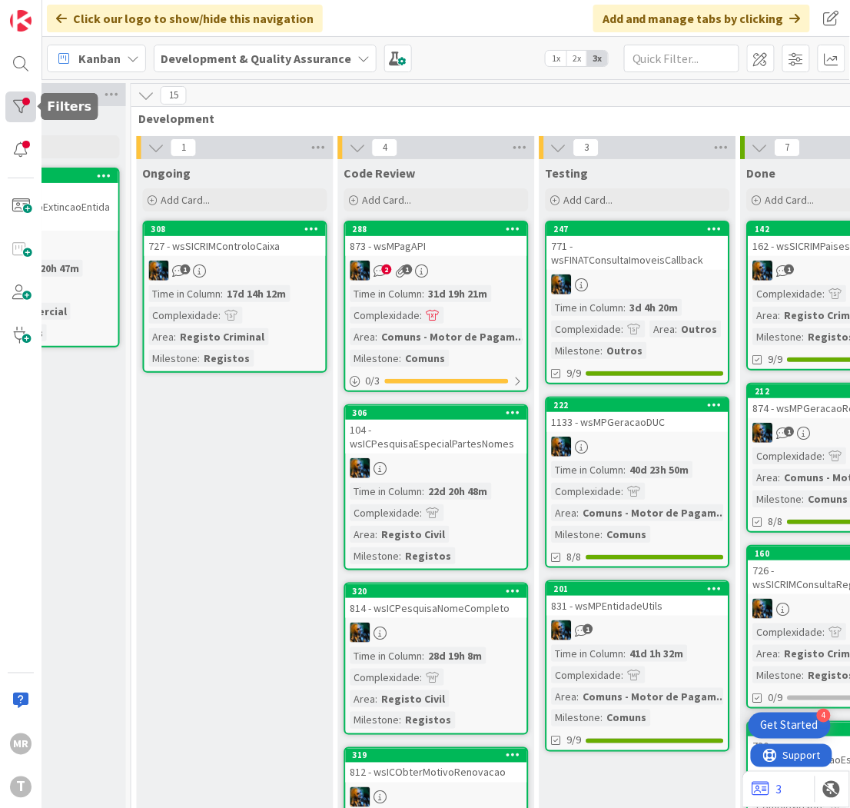
click at [22, 105] on div at bounding box center [20, 106] width 31 height 31
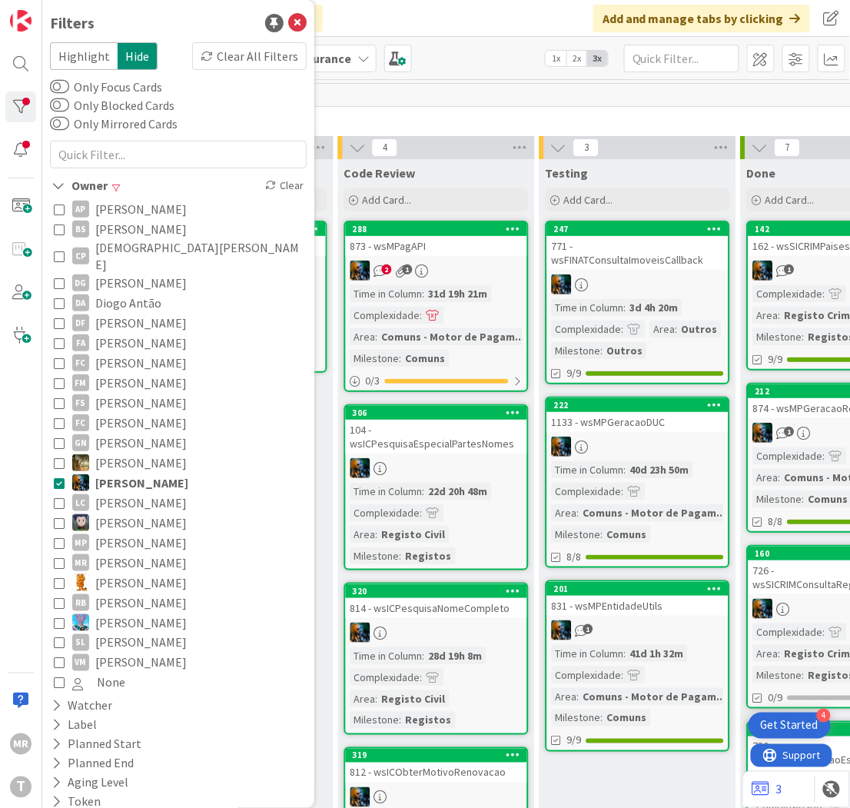
click at [134, 513] on span "[PERSON_NAME]" at bounding box center [140, 523] width 91 height 20
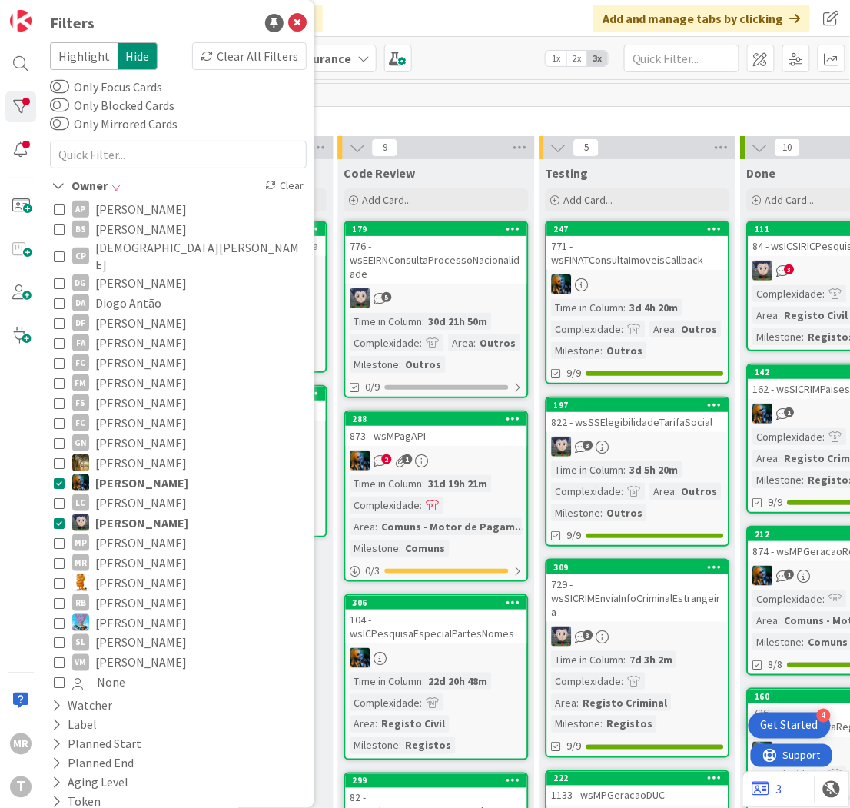
click at [139, 473] on span "[PERSON_NAME]" at bounding box center [141, 483] width 93 height 20
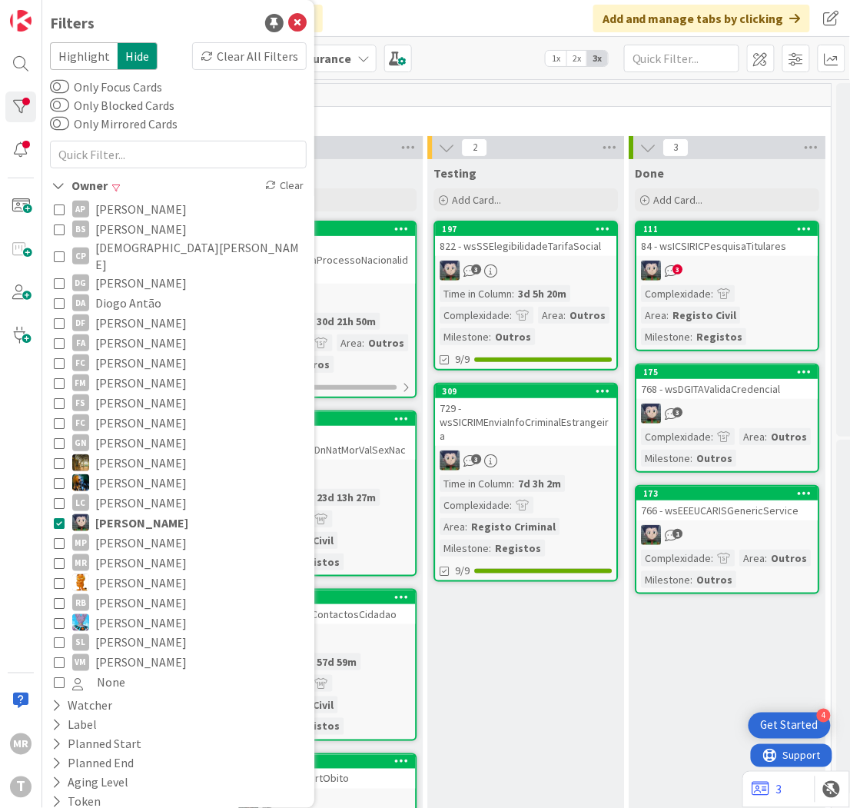
scroll to position [0, 762]
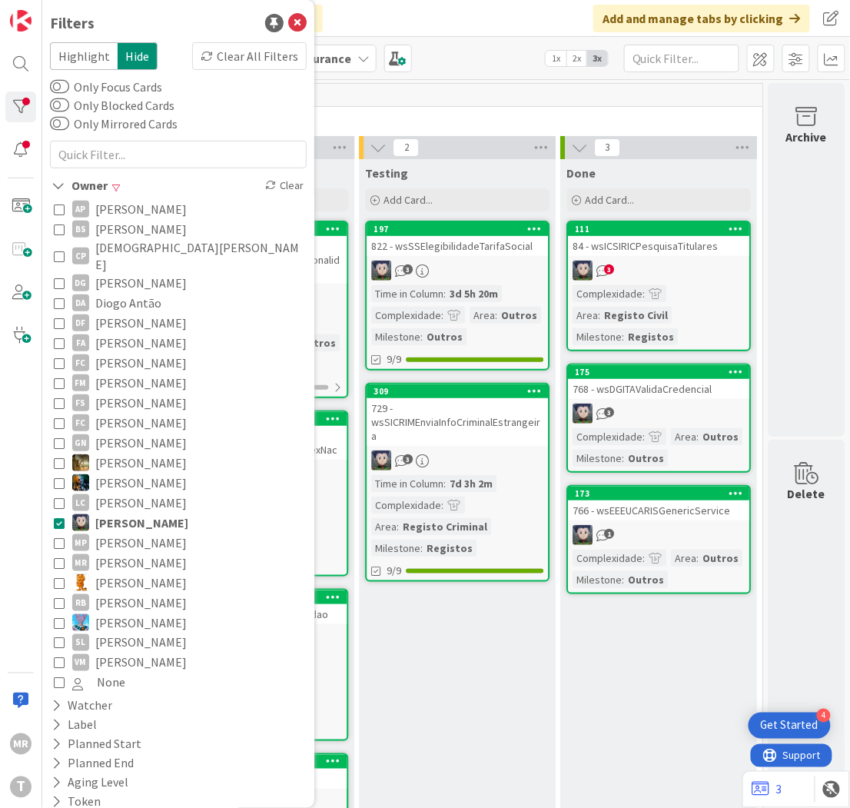
drag, startPoint x: 659, startPoint y: 669, endPoint x: 673, endPoint y: 666, distance: 13.6
click at [659, 669] on div "Done Add Card... 111 84 - wsICSIRICPesquisaTitulares 3 Complexidade : Area : Re…" at bounding box center [658, 623] width 197 height 929
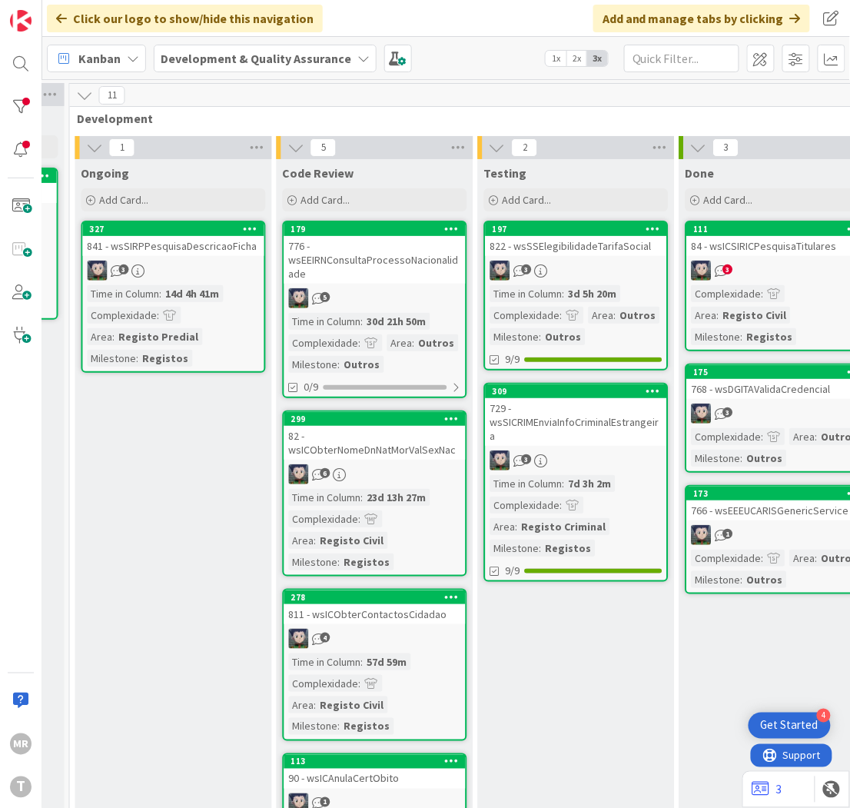
scroll to position [0, 621]
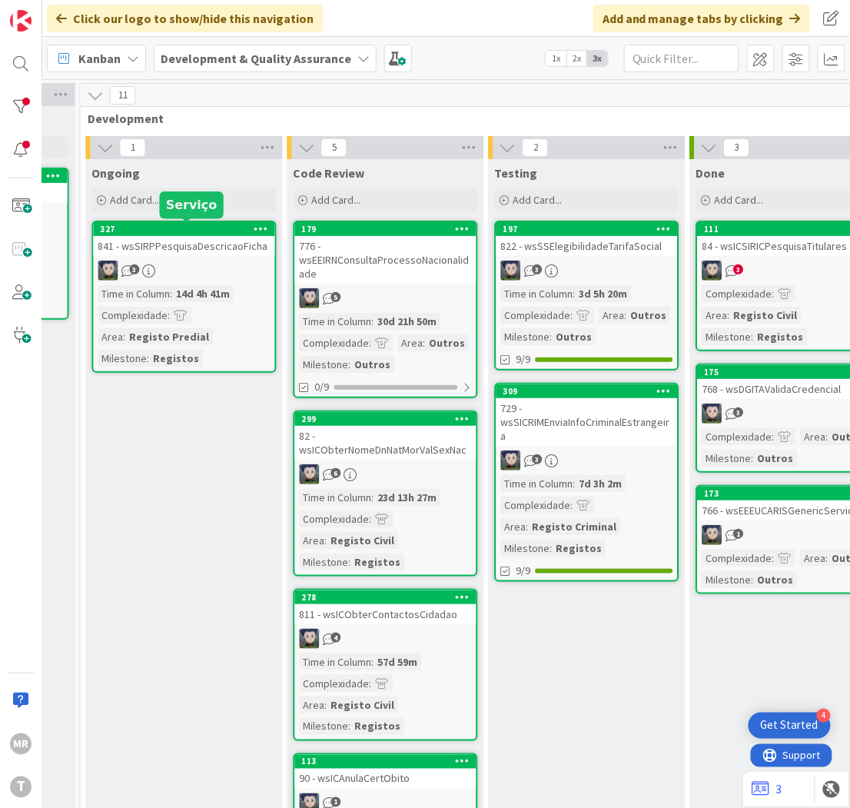
click at [143, 224] on div "327" at bounding box center [188, 229] width 174 height 11
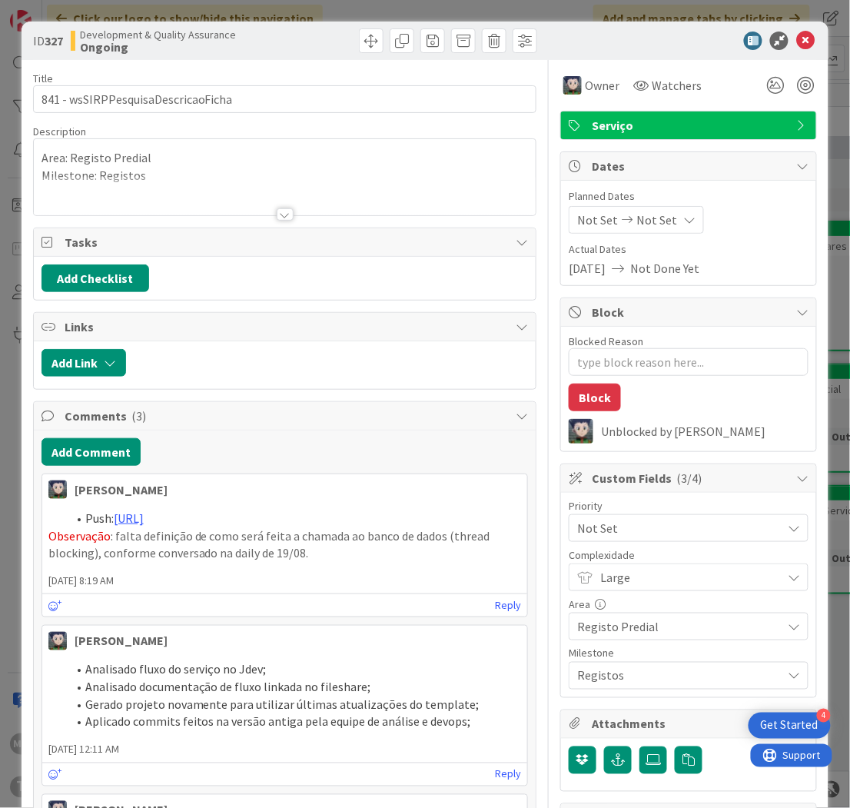
type textarea "x"
click at [796, 36] on icon at bounding box center [805, 41] width 18 height 18
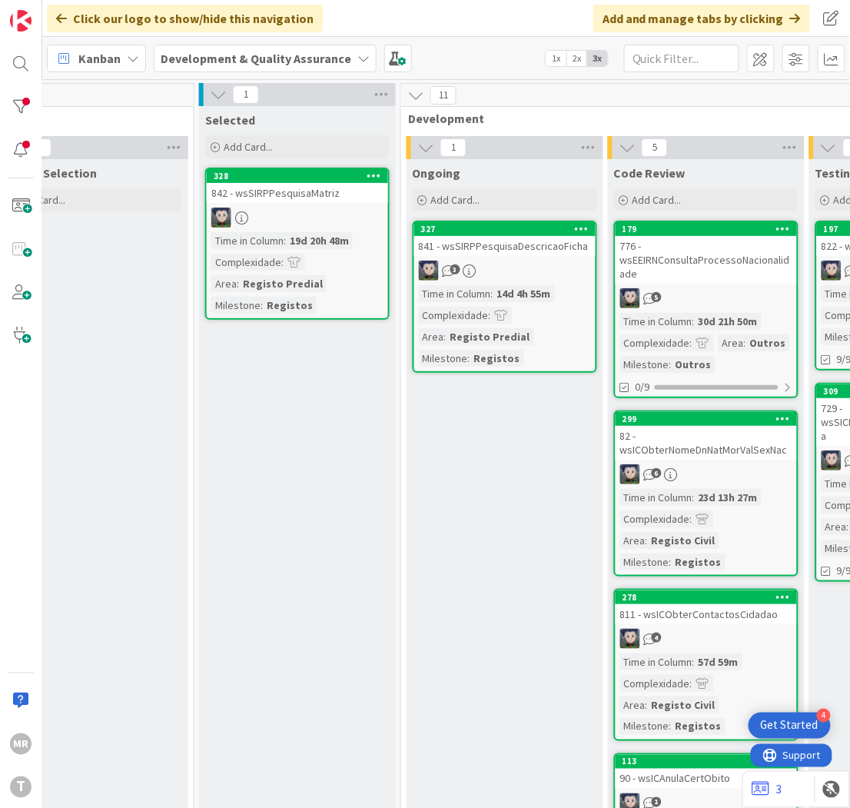
scroll to position [0, 274]
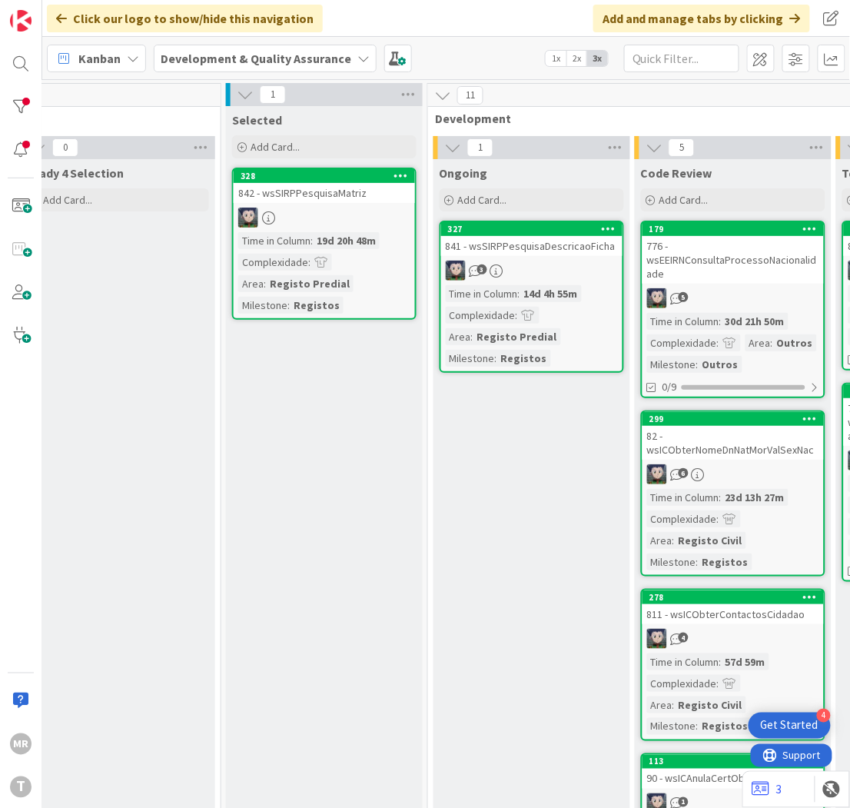
click at [0, 101] on html "4 Get Started MR T Click our logo to show/hide this navigation Add and manage t…" at bounding box center [425, 404] width 850 height 808
click at [12, 101] on div at bounding box center [20, 106] width 31 height 31
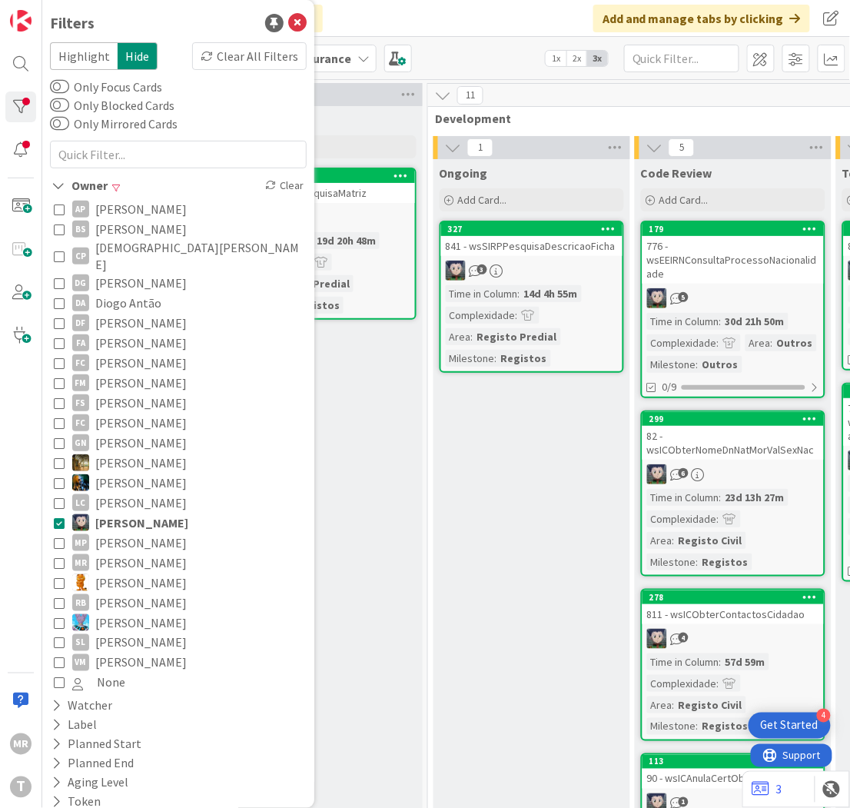
click at [115, 513] on span "[PERSON_NAME]" at bounding box center [141, 523] width 93 height 20
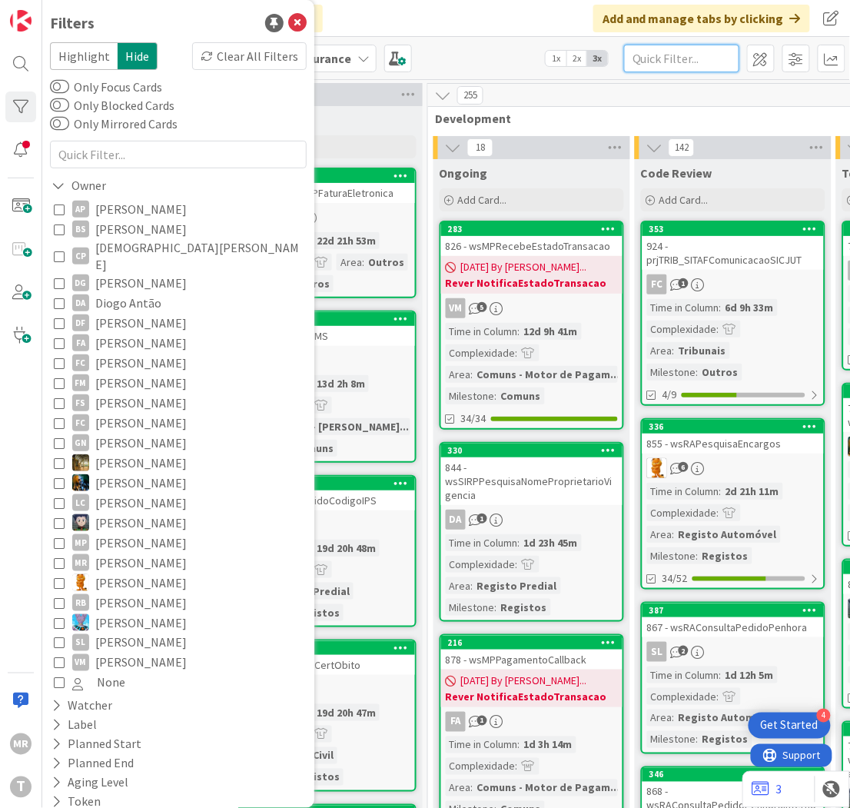
click at [669, 61] on input "text" at bounding box center [681, 59] width 115 height 28
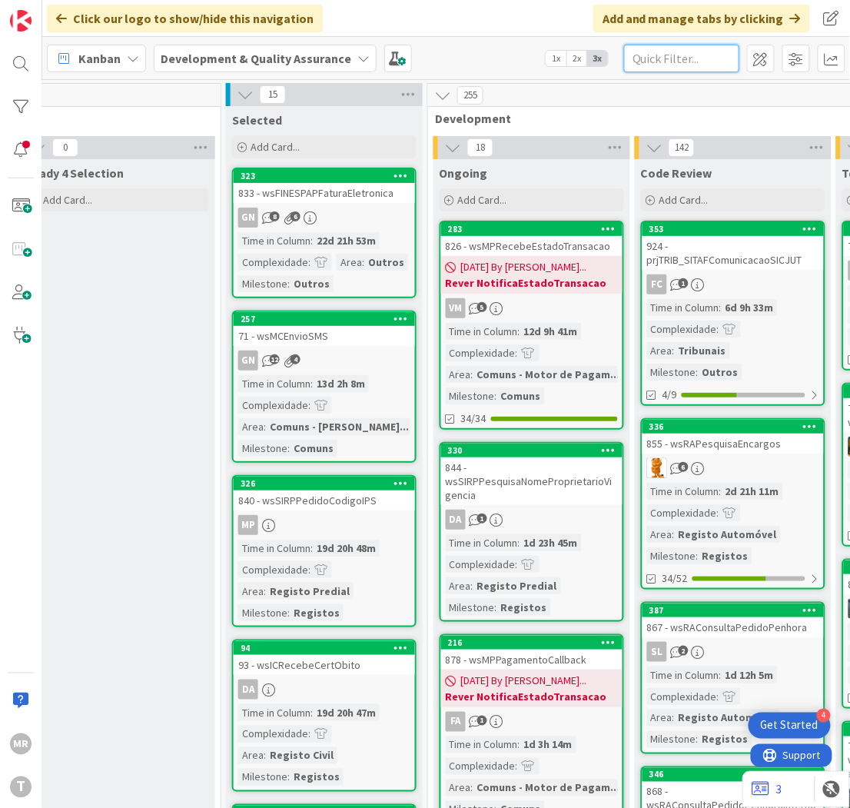
click at [712, 61] on input "text" at bounding box center [681, 59] width 115 height 28
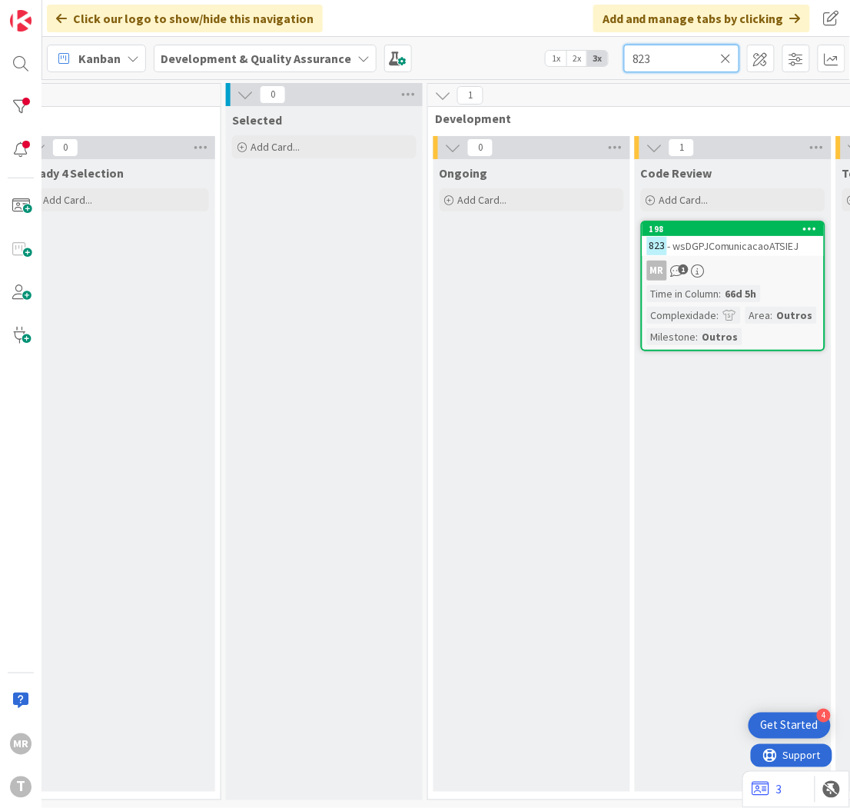
drag, startPoint x: 661, startPoint y: 52, endPoint x: 550, endPoint y: 32, distance: 112.5
click at [575, 38] on div "Kanban Development & Quality Assurance 1x 2x 3x 823" at bounding box center [446, 58] width 808 height 42
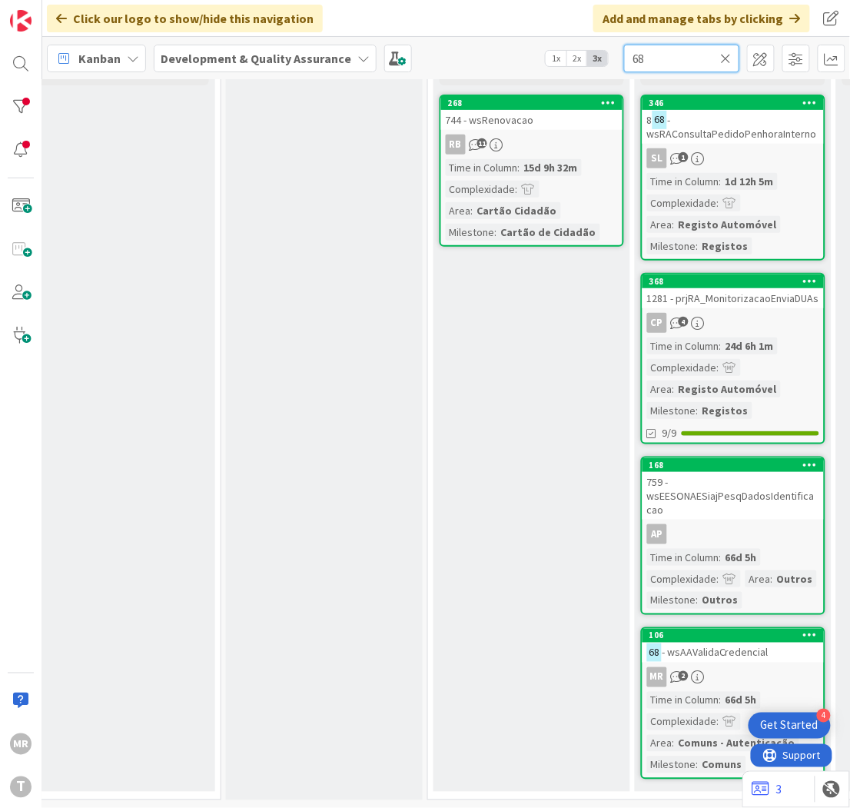
scroll to position [133, 274]
drag, startPoint x: 646, startPoint y: 58, endPoint x: 530, endPoint y: 37, distance: 118.0
click at [556, 38] on div "Kanban Development & Quality Assurance 1x 2x 3x 68" at bounding box center [446, 58] width 808 height 42
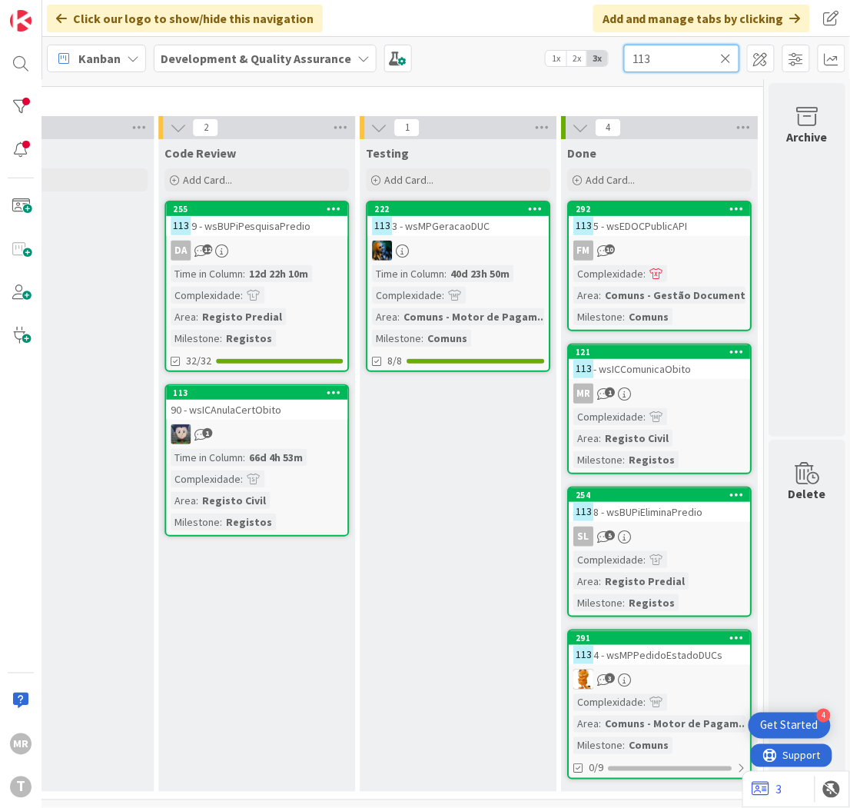
scroll to position [27, 762]
drag, startPoint x: 672, startPoint y: 59, endPoint x: 546, endPoint y: 51, distance: 126.3
click at [546, 51] on div "Kanban Development & Quality Assurance 1x 2x 3x 113" at bounding box center [446, 58] width 808 height 42
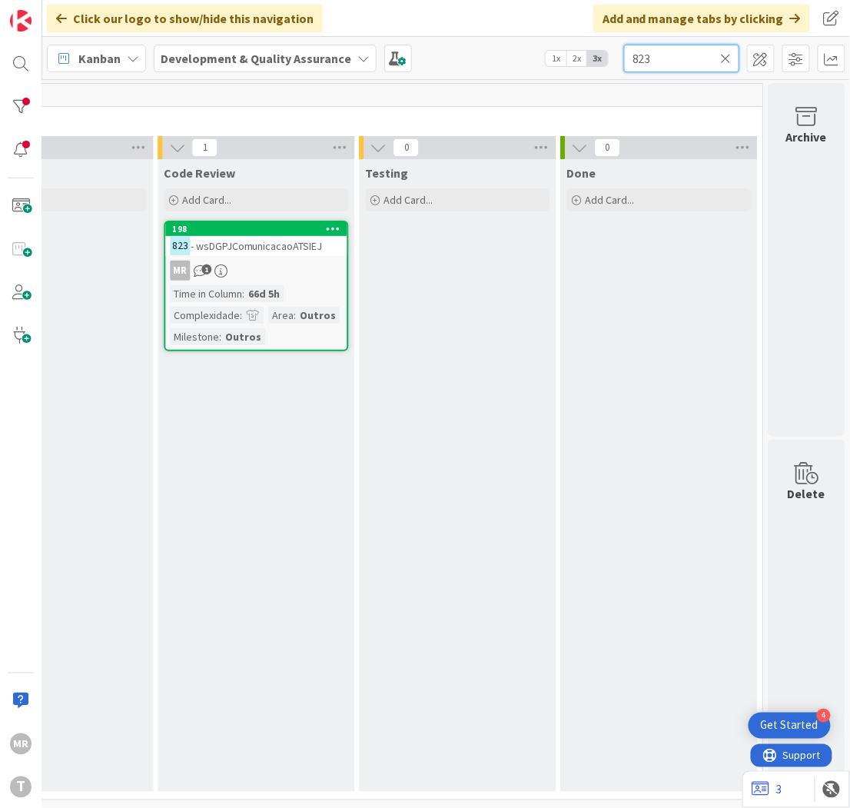
drag, startPoint x: 664, startPoint y: 65, endPoint x: 564, endPoint y: 58, distance: 100.1
click at [564, 58] on div "Kanban Development & Quality Assurance 1x 2x 3x 823" at bounding box center [446, 58] width 808 height 42
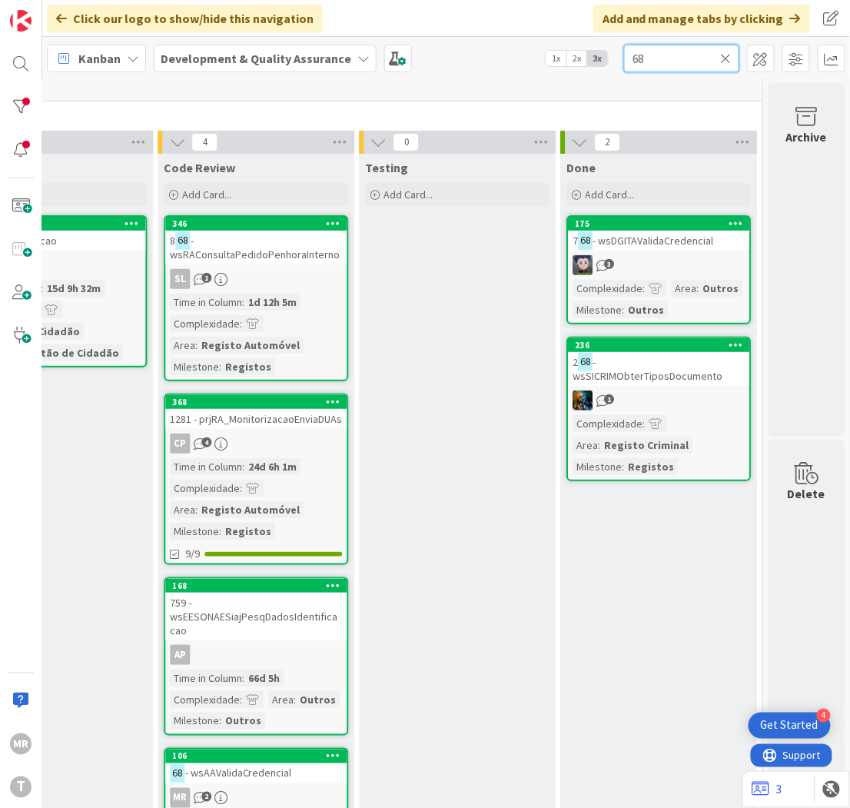
scroll to position [27, 762]
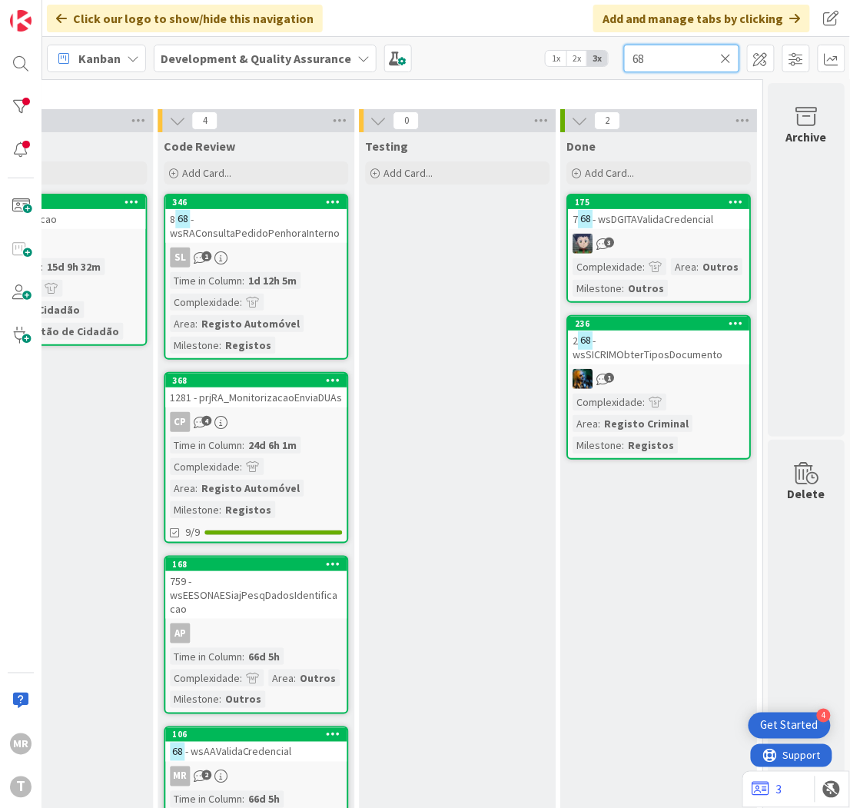
drag, startPoint x: 656, startPoint y: 61, endPoint x: 449, endPoint y: 58, distance: 206.8
click at [461, 58] on div "Kanban Development & Quality Assurance 1x 2x 3x 68" at bounding box center [446, 58] width 808 height 42
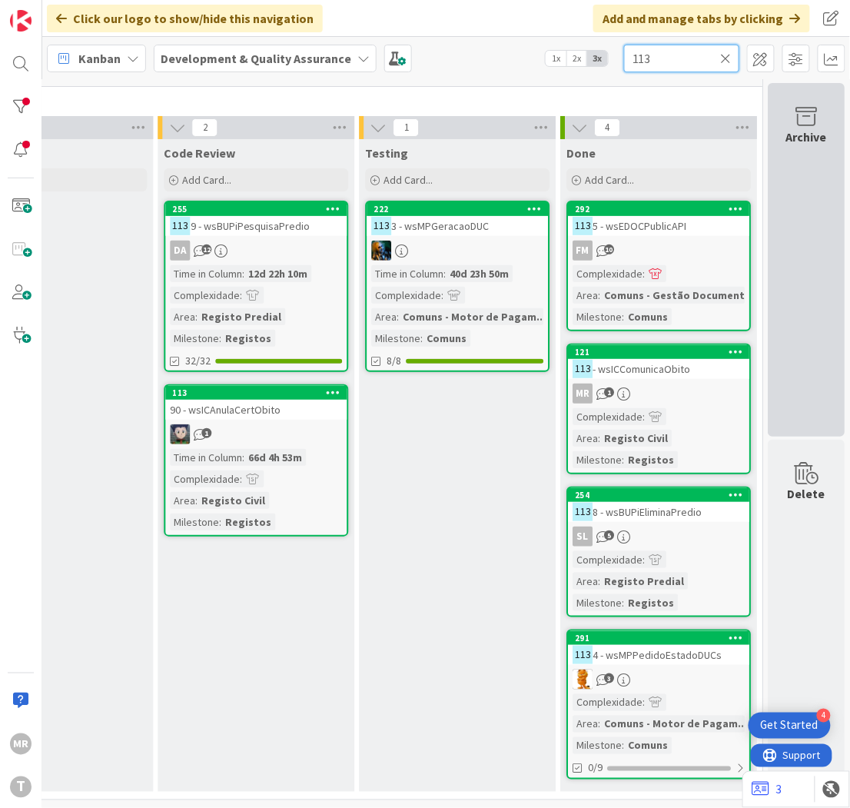
type input "113"
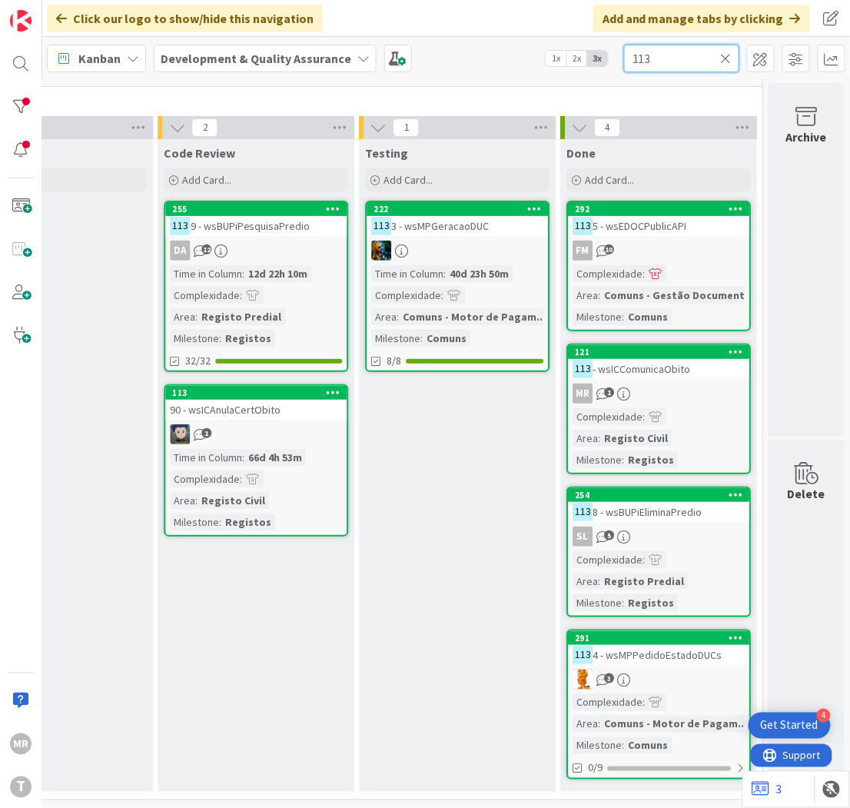
click at [719, 55] on input "113" at bounding box center [681, 59] width 115 height 28
click at [724, 57] on icon at bounding box center [726, 58] width 11 height 14
click at [661, 58] on input "text" at bounding box center [681, 59] width 115 height 28
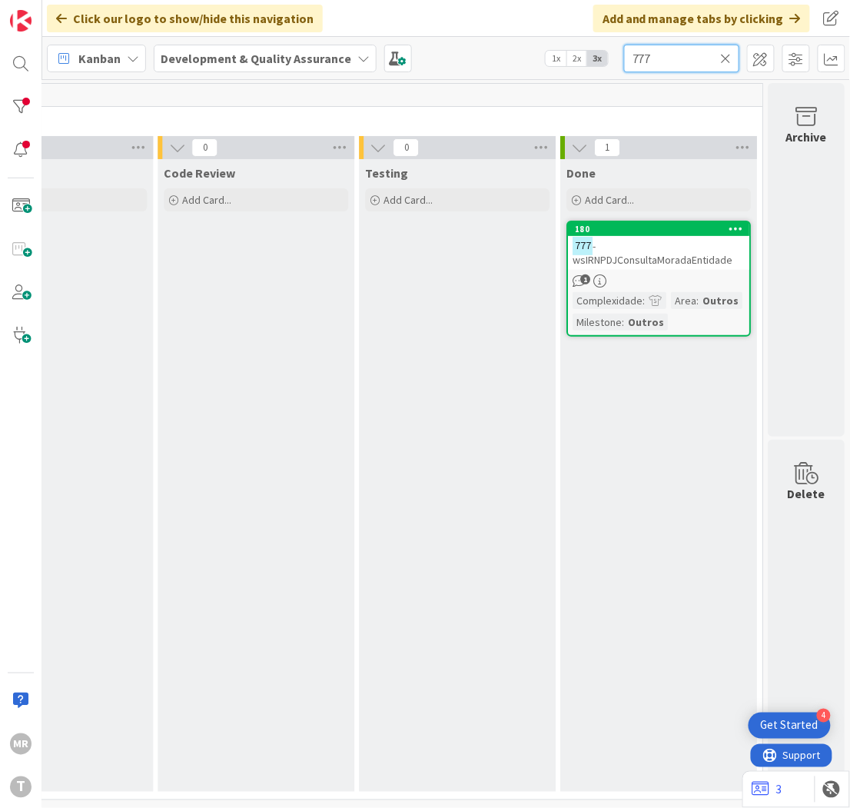
scroll to position [5, 762]
drag, startPoint x: 673, startPoint y: 62, endPoint x: 517, endPoint y: 23, distance: 160.1
click at [543, 25] on div "Click our logo to show/hide this navigation Add and manage tabs by clicking Kan…" at bounding box center [446, 404] width 808 height 808
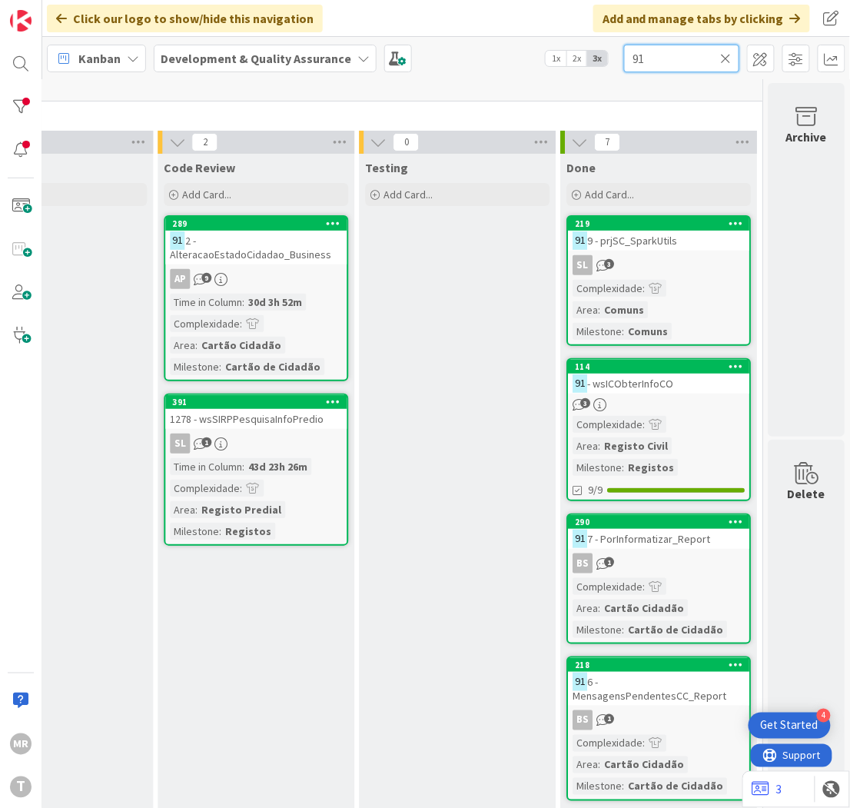
scroll to position [27, 762]
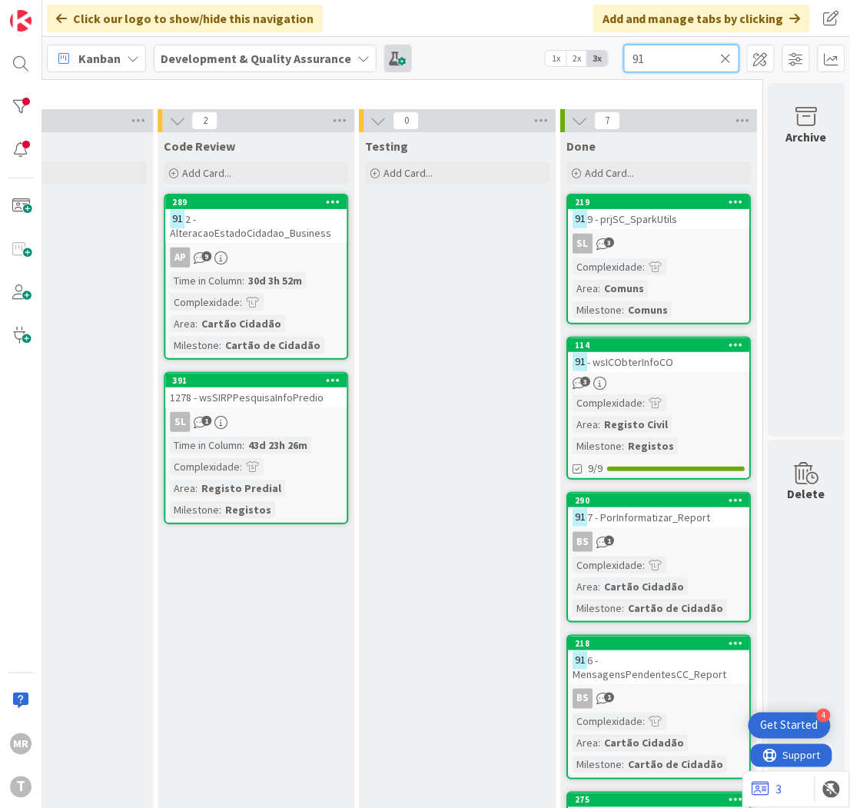
click at [424, 46] on div "Kanban Development & Quality Assurance 1x 2x 3x 91" at bounding box center [446, 58] width 808 height 42
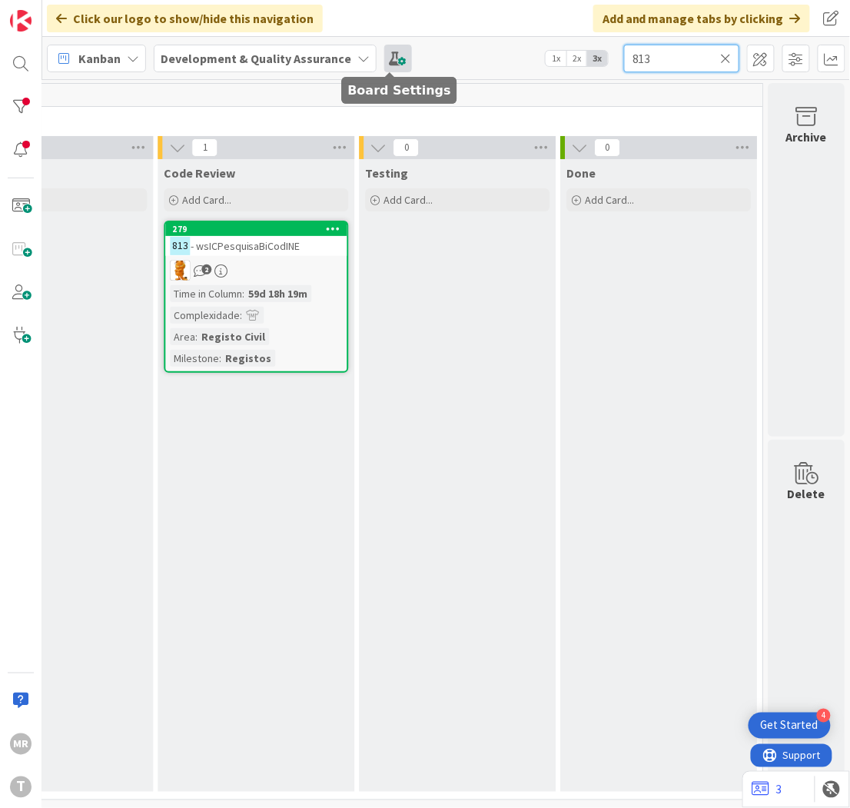
scroll to position [5, 762]
type input "813"
click at [724, 57] on icon at bounding box center [726, 58] width 11 height 14
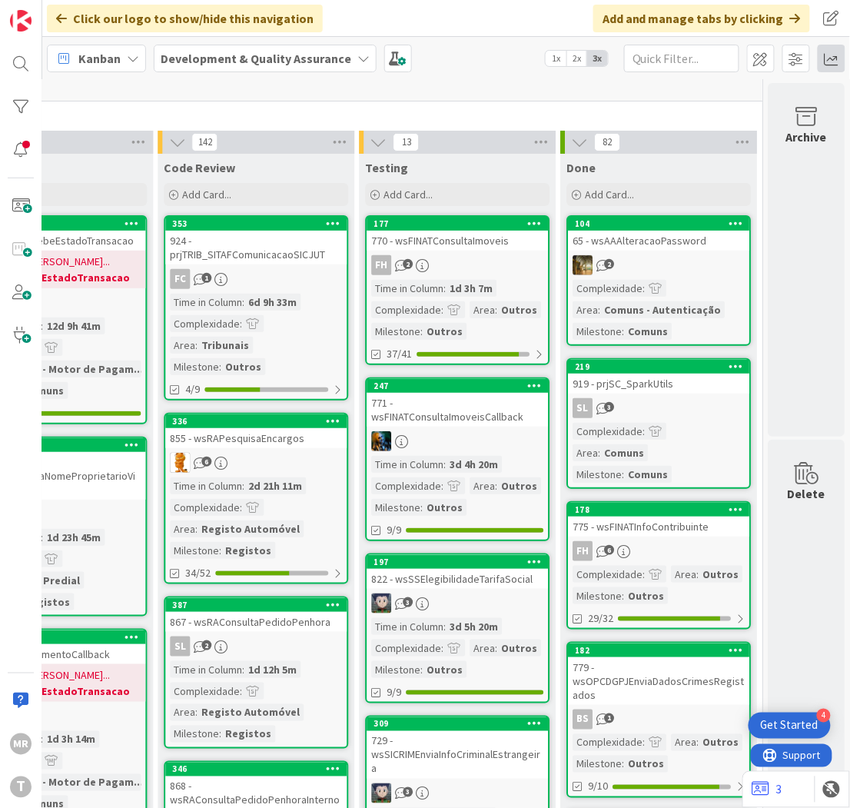
scroll to position [27, 762]
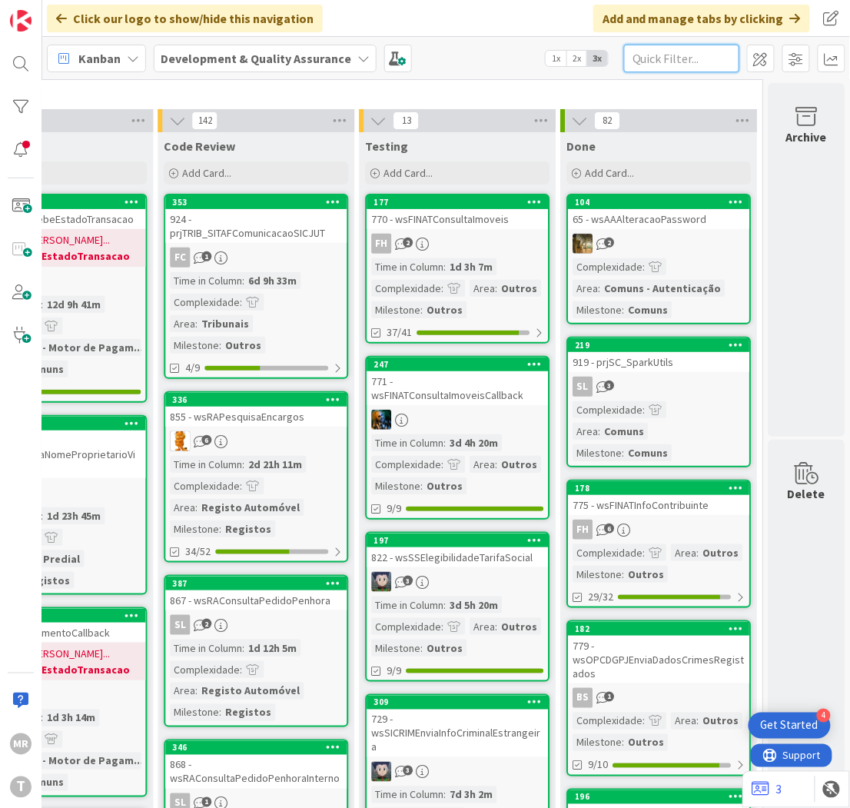
click at [701, 59] on input "text" at bounding box center [681, 59] width 115 height 28
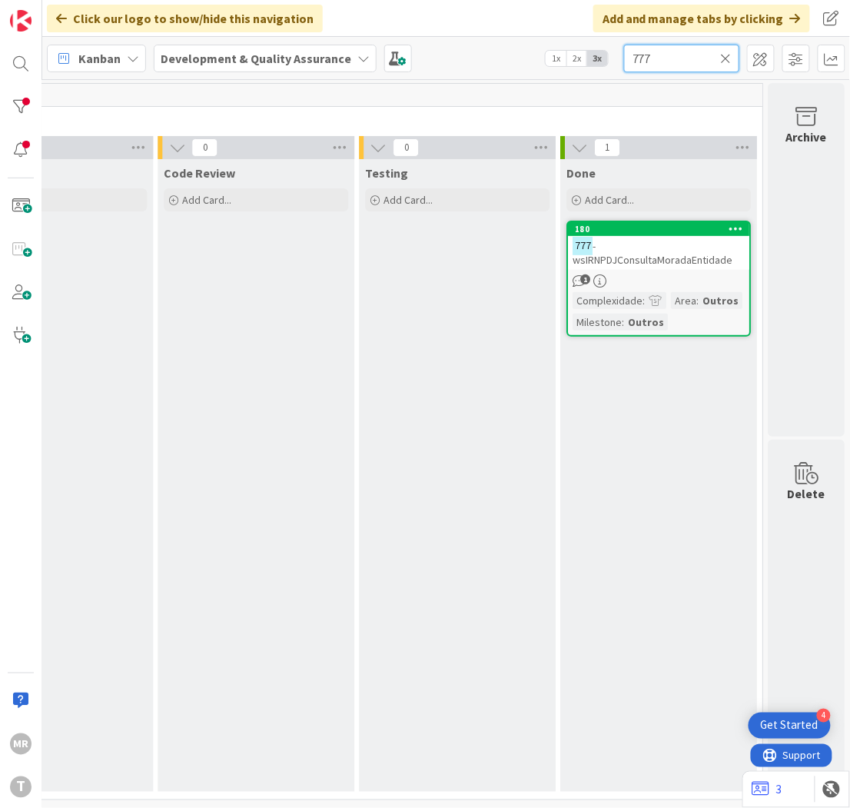
drag, startPoint x: 701, startPoint y: 59, endPoint x: 479, endPoint y: 34, distance: 223.6
click at [479, 34] on div "Click our logo to show/hide this navigation Add and manage tabs by clicking Kan…" at bounding box center [446, 404] width 808 height 808
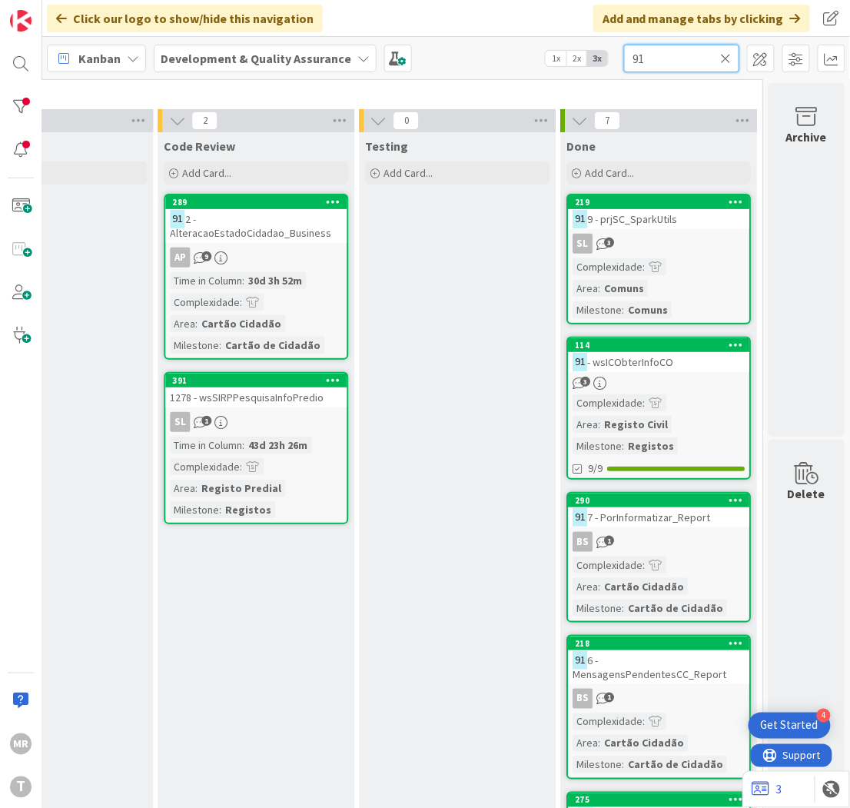
drag, startPoint x: 669, startPoint y: 64, endPoint x: 581, endPoint y: 57, distance: 88.7
click at [581, 57] on div "Kanban Development & Quality Assurance 1x 2x 3x 91" at bounding box center [446, 58] width 808 height 42
type input "813"
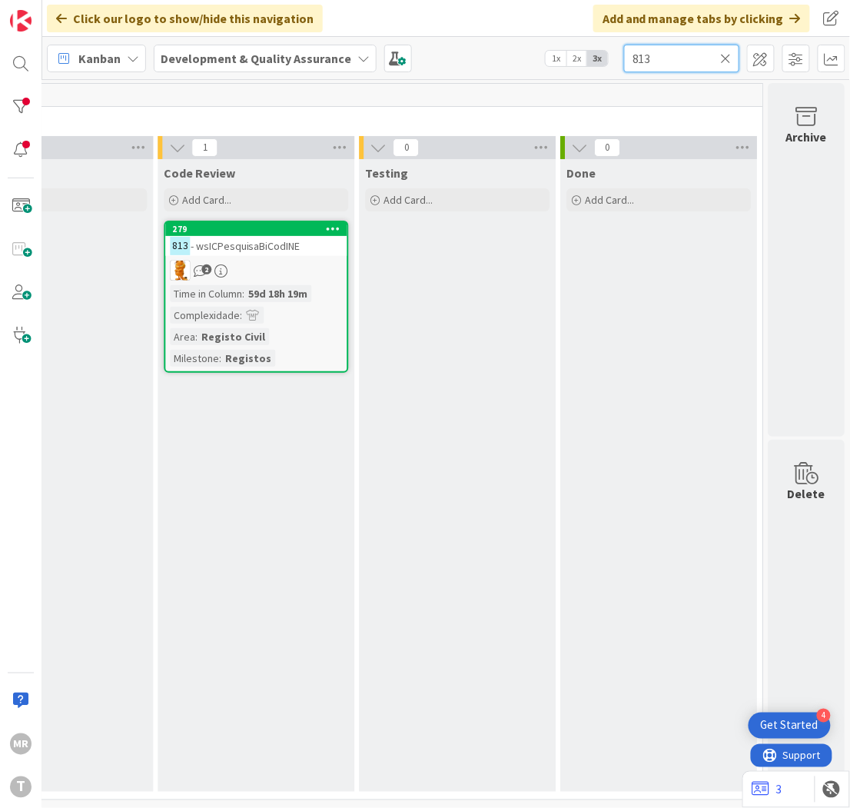
scroll to position [5, 762]
drag, startPoint x: 659, startPoint y: 60, endPoint x: 613, endPoint y: 50, distance: 46.4
click at [615, 50] on div "Kanban Development & Quality Assurance 1x 2x 3x 813" at bounding box center [446, 58] width 808 height 42
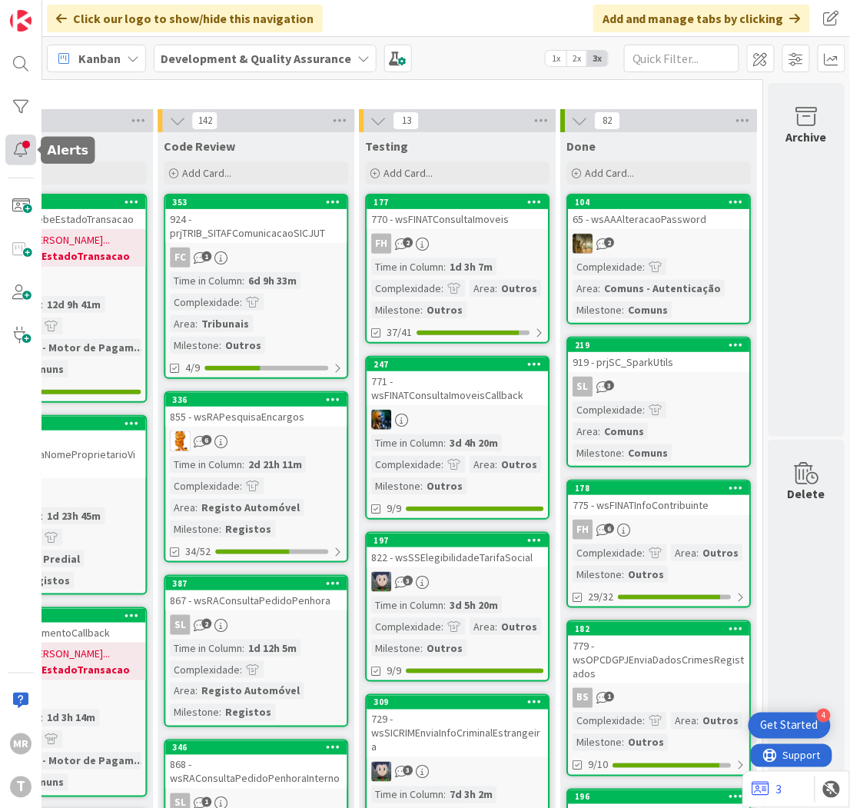
click at [16, 149] on div at bounding box center [20, 150] width 31 height 31
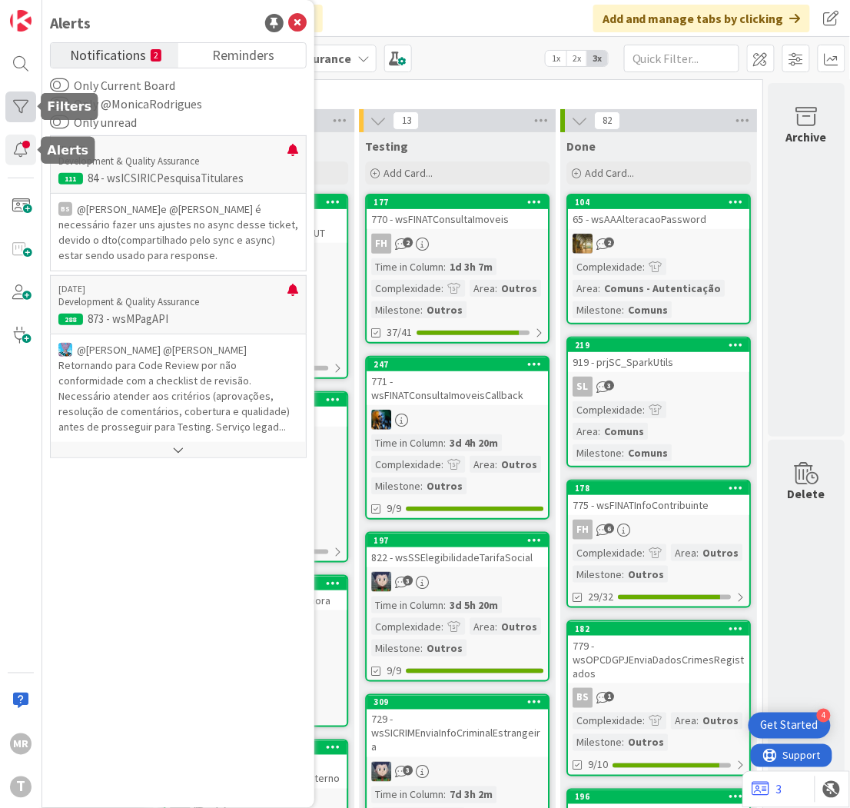
click at [22, 114] on div at bounding box center [20, 106] width 31 height 31
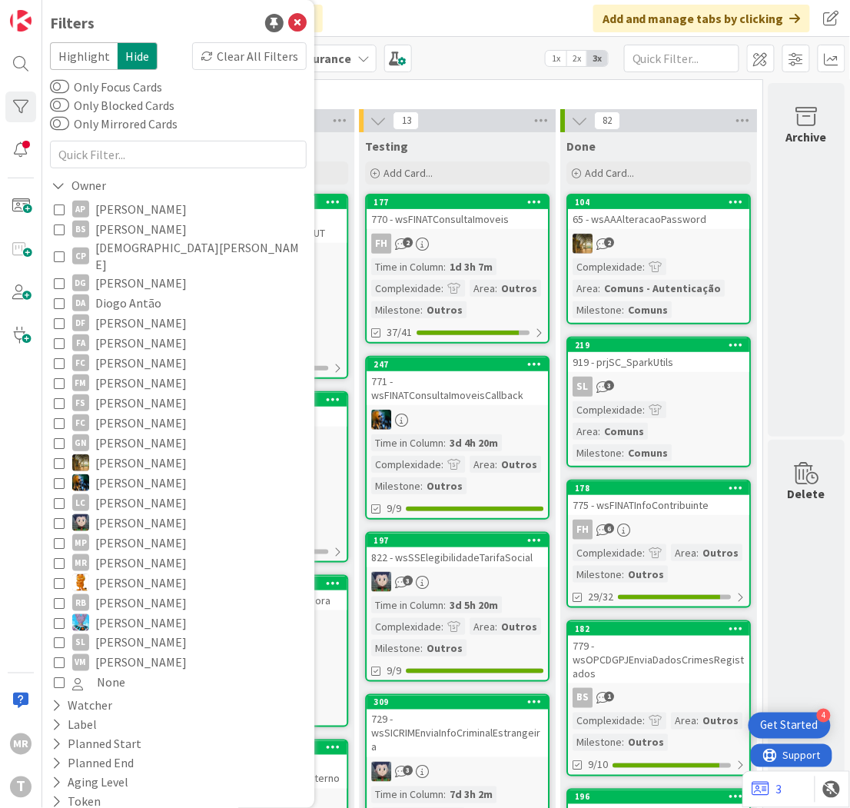
click at [663, 95] on span "Development" at bounding box center [350, 91] width 785 height 15
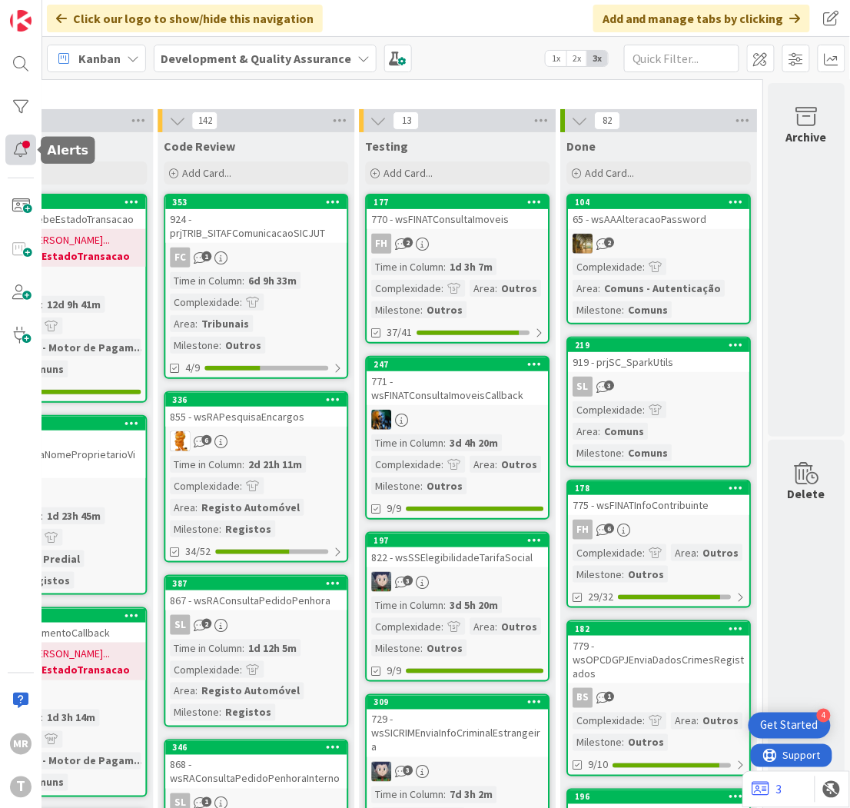
click at [24, 156] on div at bounding box center [20, 150] width 31 height 31
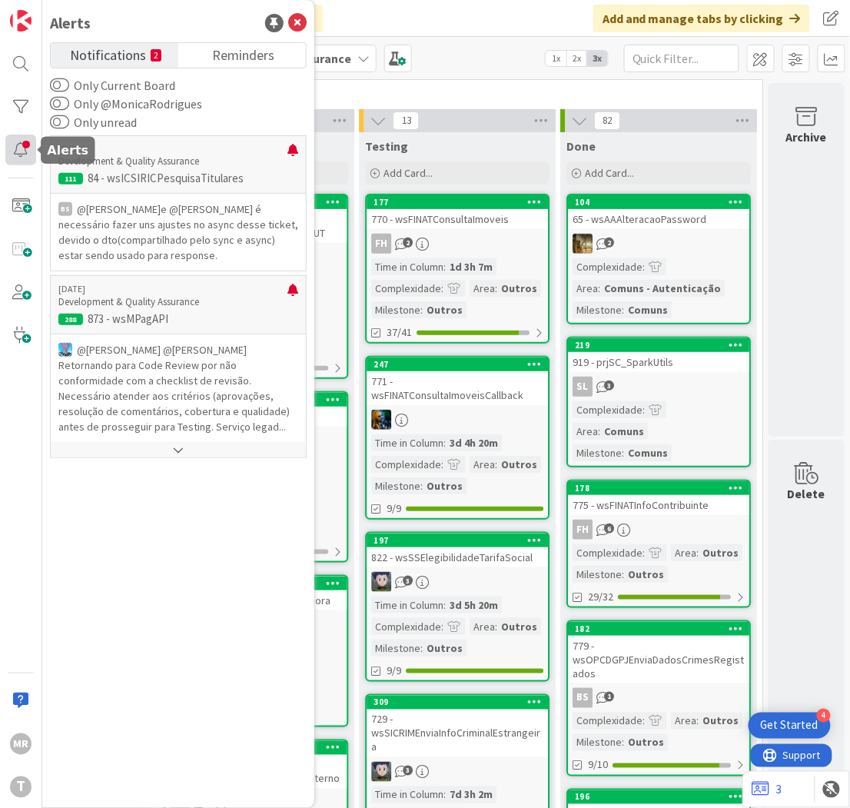
click at [21, 157] on div at bounding box center [20, 150] width 31 height 31
click at [29, 104] on div at bounding box center [20, 106] width 31 height 31
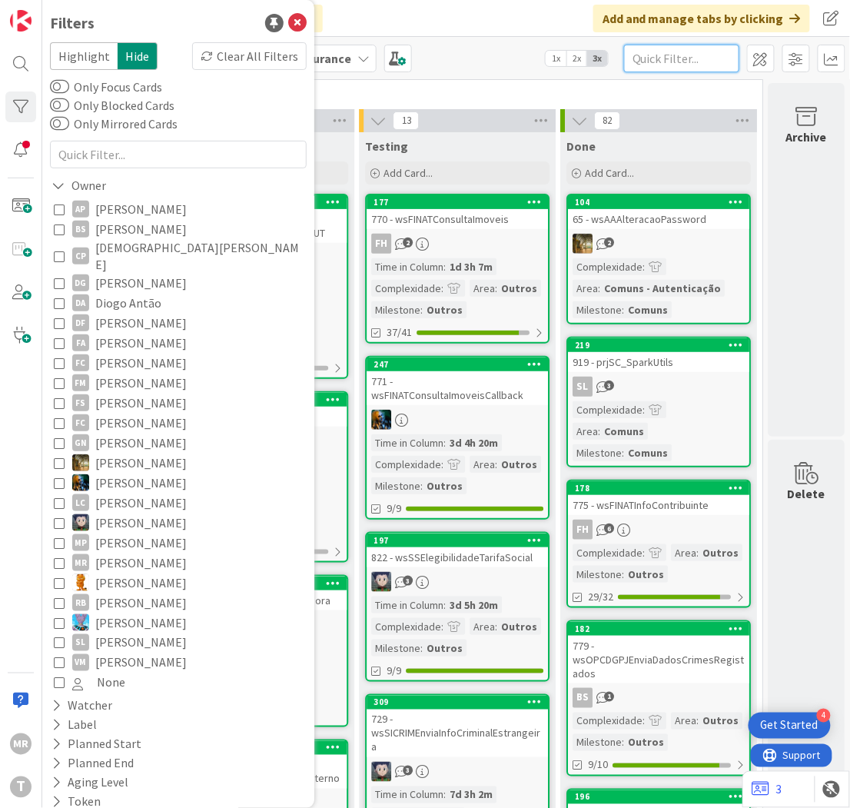
click at [695, 65] on input "text" at bounding box center [681, 59] width 115 height 28
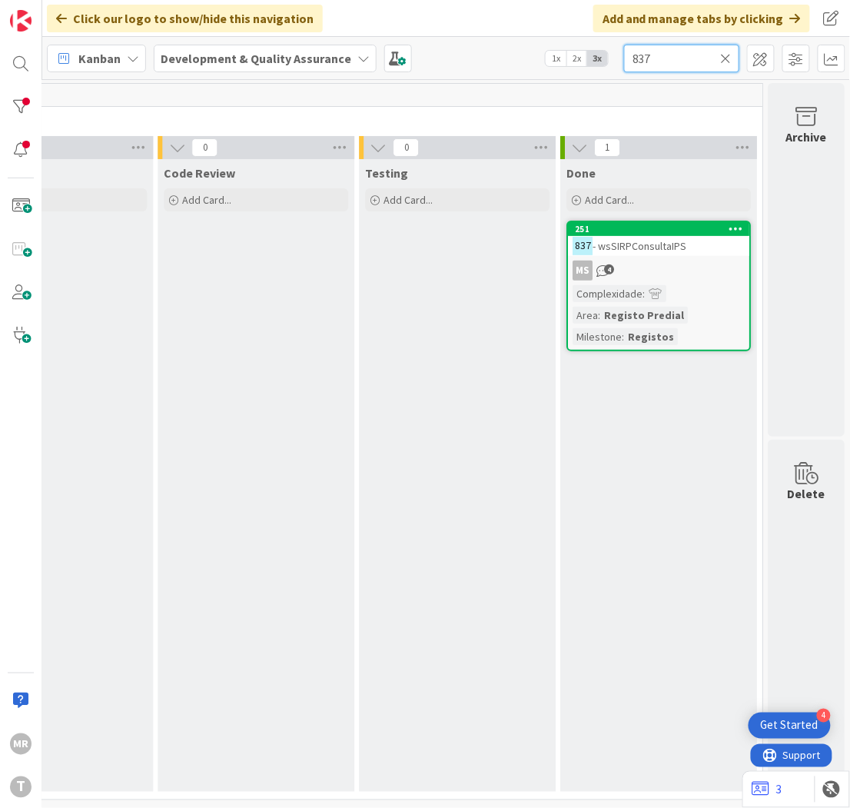
scroll to position [5, 762]
drag, startPoint x: 657, startPoint y: 63, endPoint x: 461, endPoint y: 29, distance: 198.9
click at [467, 31] on div "Click our logo to show/hide this navigation Add and manage tabs by clicking Kan…" at bounding box center [446, 404] width 808 height 808
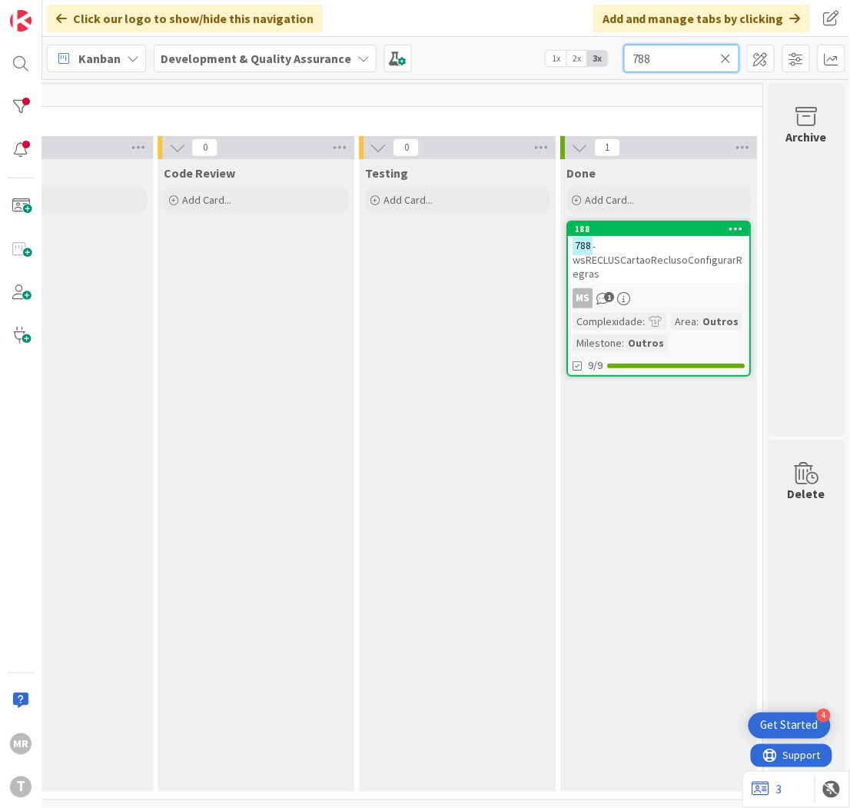
drag, startPoint x: 659, startPoint y: 46, endPoint x: 493, endPoint y: 17, distance: 168.6
click at [500, 21] on div "Click our logo to show/hide this navigation Add and manage tabs by clicking Kan…" at bounding box center [446, 404] width 808 height 808
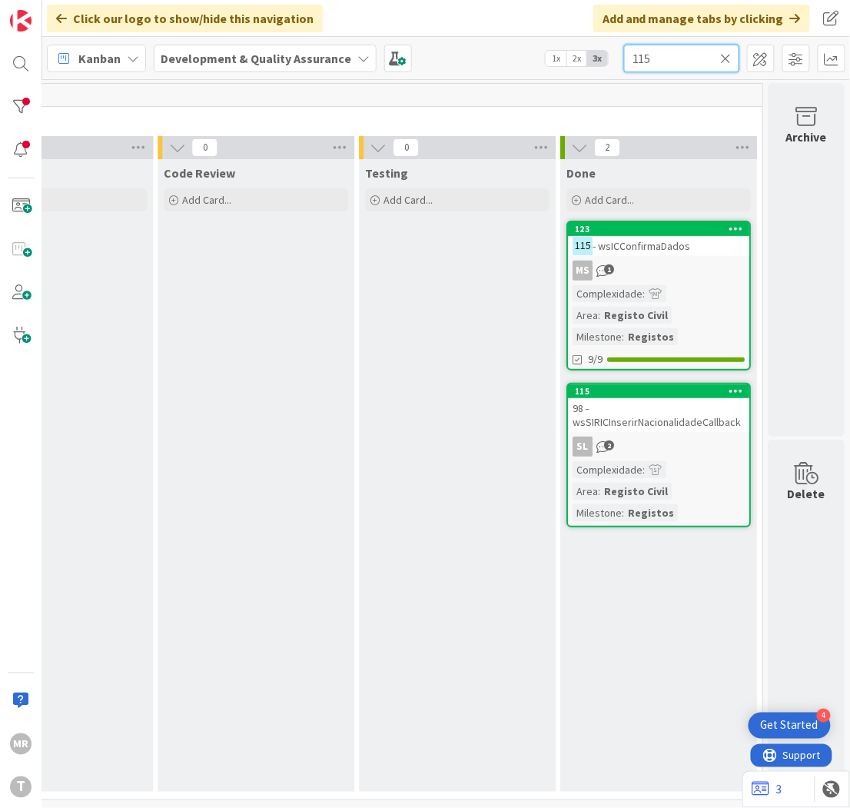
drag, startPoint x: 685, startPoint y: 61, endPoint x: 448, endPoint y: 28, distance: 239.0
click at [452, 28] on div "Click our logo to show/hide this navigation Add and manage tabs by clicking Kan…" at bounding box center [446, 404] width 808 height 808
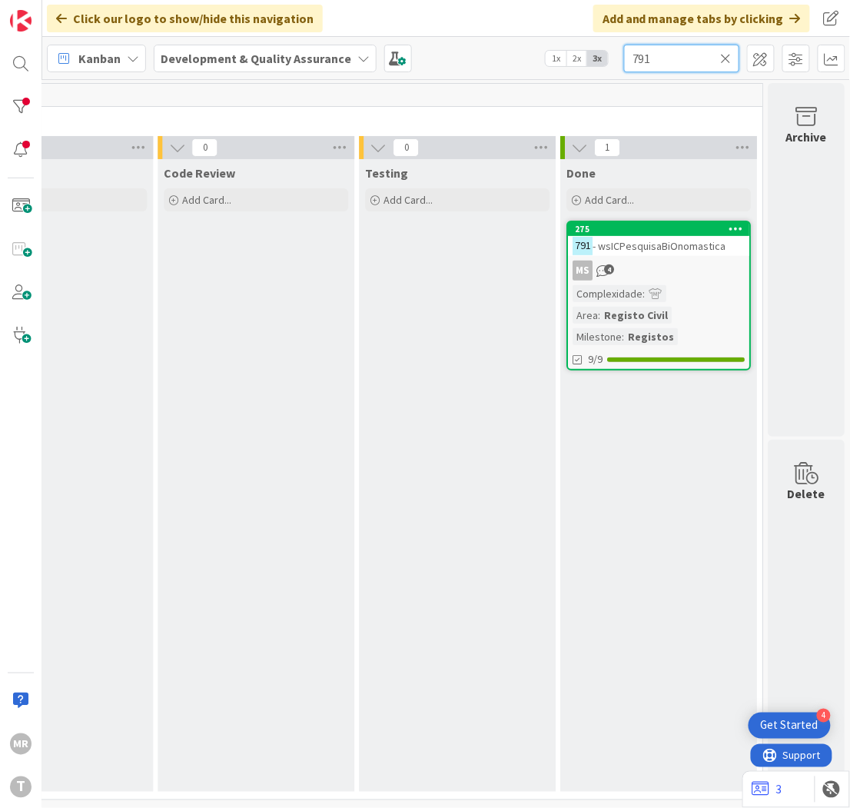
type input "791"
click at [18, 110] on div at bounding box center [20, 106] width 31 height 31
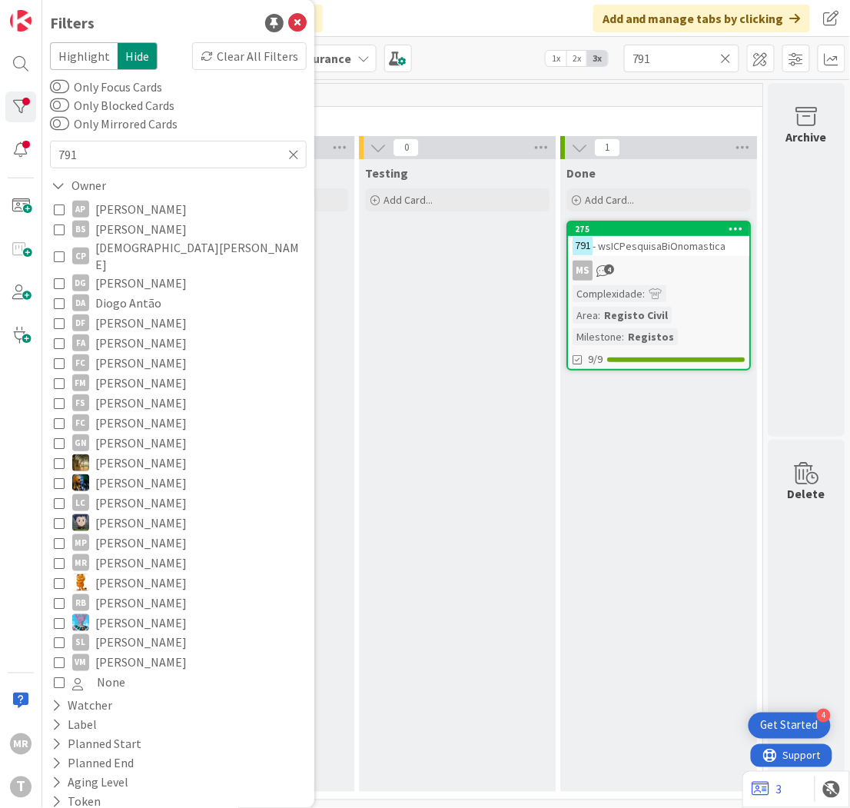
drag, startPoint x: 133, startPoint y: 526, endPoint x: 140, endPoint y: 534, distance: 10.3
click at [134, 533] on span "[PERSON_NAME]" at bounding box center [140, 543] width 91 height 20
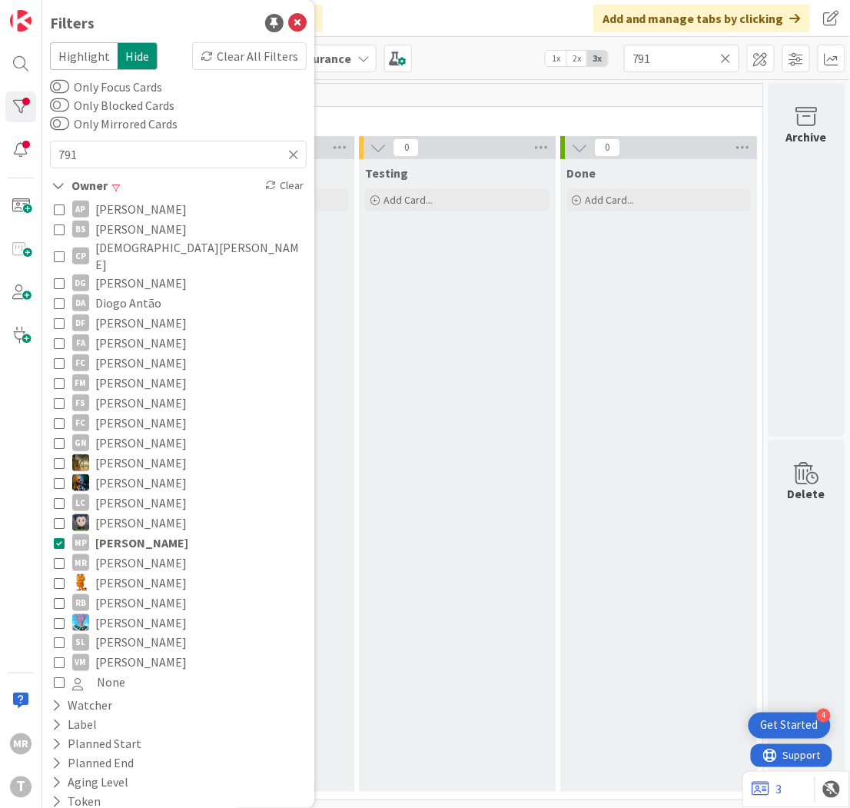
click at [364, 577] on div "Testing Add Card..." at bounding box center [457, 475] width 197 height 633
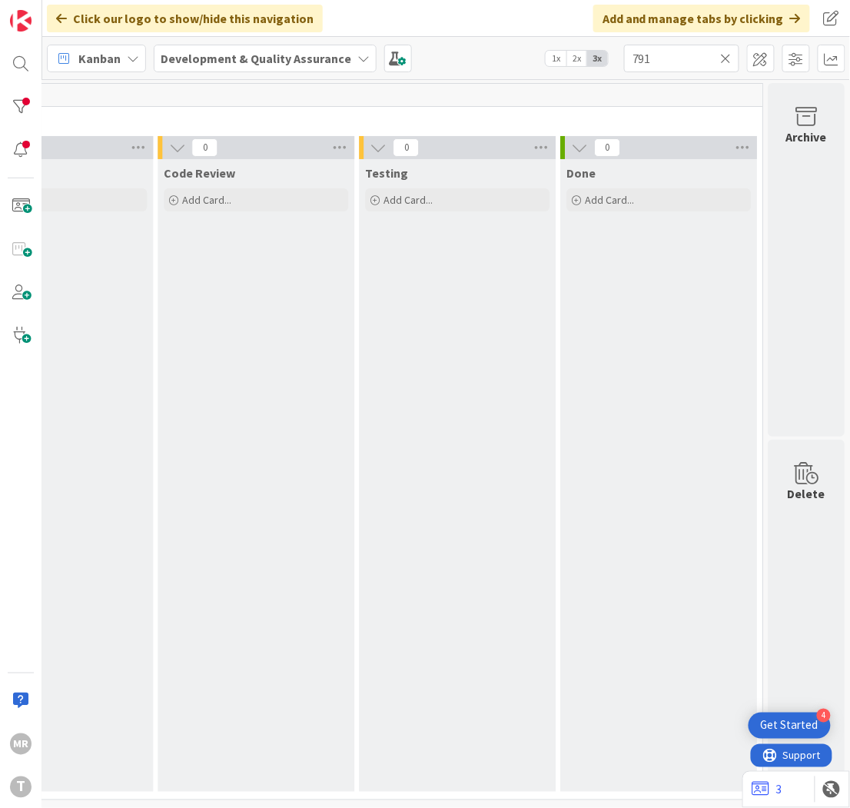
click at [726, 55] on icon at bounding box center [726, 58] width 11 height 14
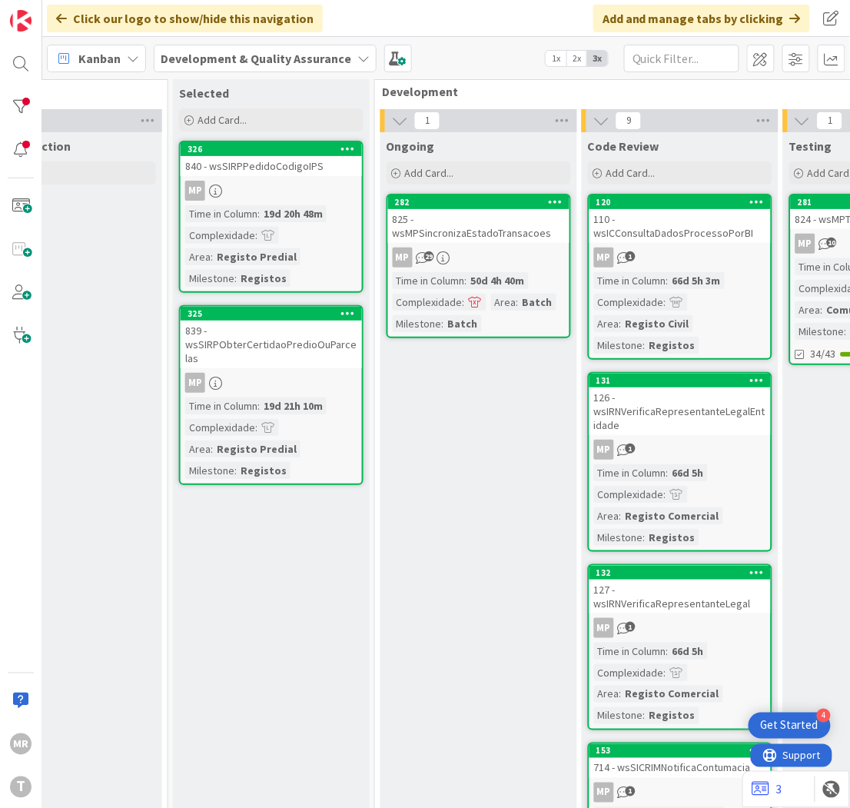
scroll to position [27, 431]
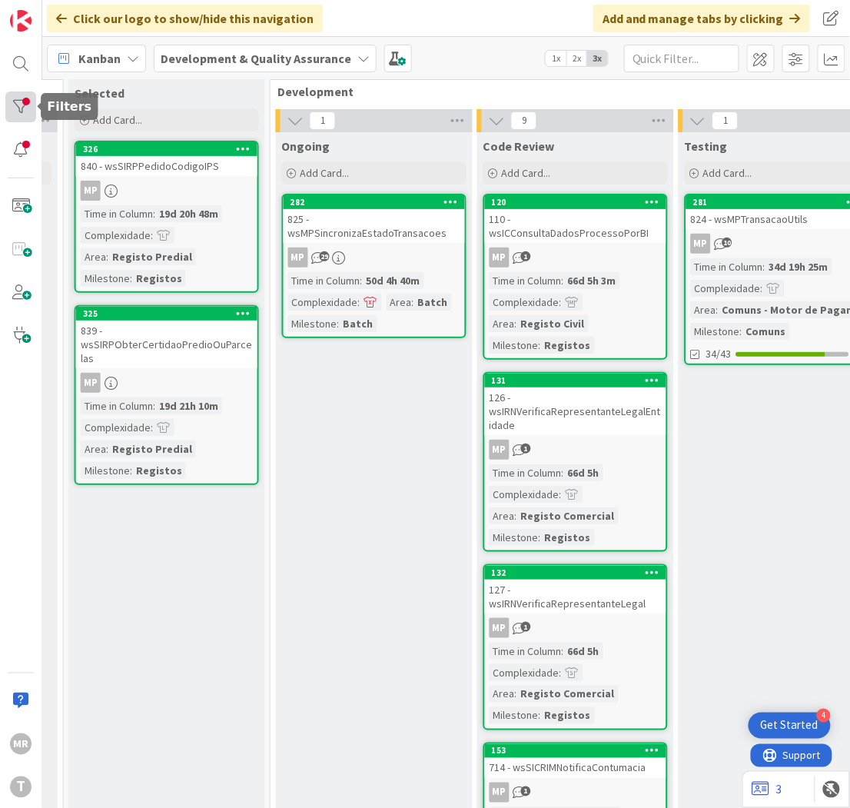
click at [12, 98] on div at bounding box center [20, 106] width 31 height 31
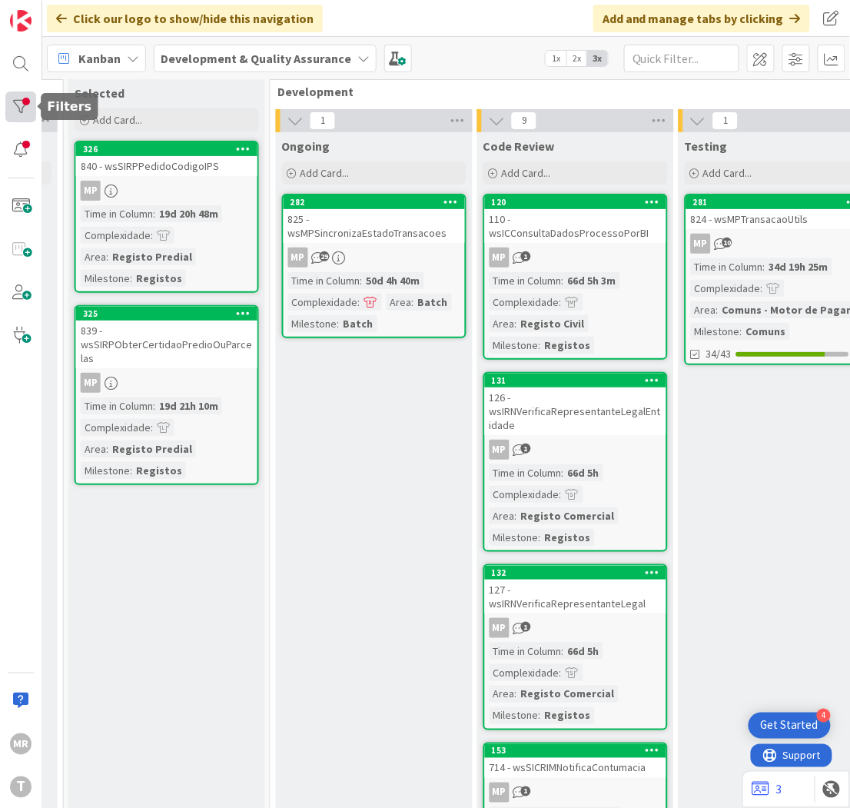
drag, startPoint x: 25, startPoint y: 92, endPoint x: 28, endPoint y: 100, distance: 8.3
click at [25, 92] on div at bounding box center [20, 106] width 31 height 31
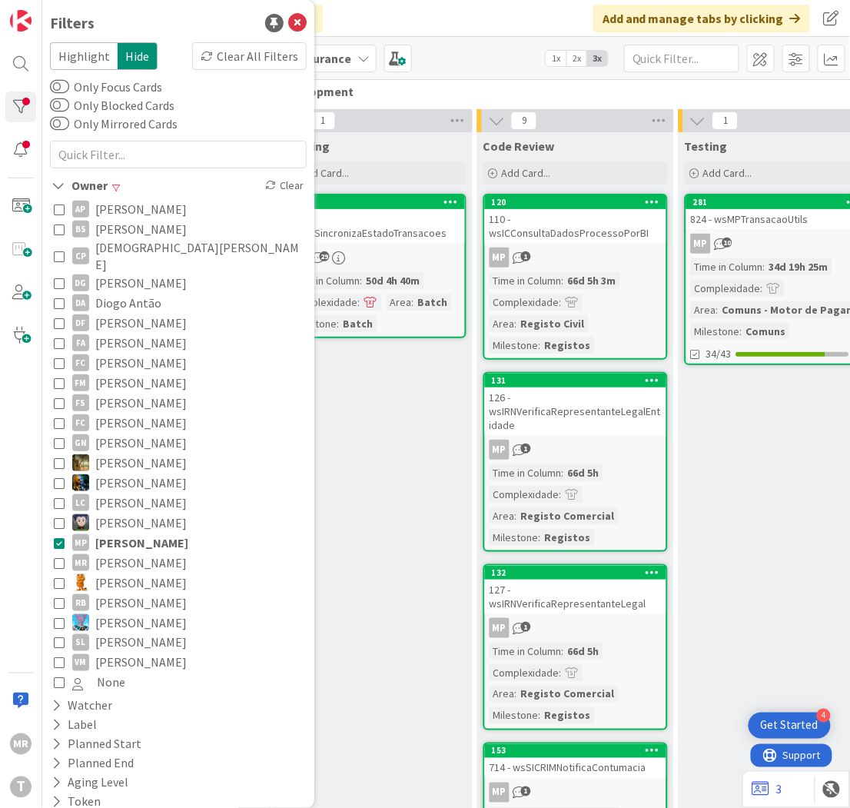
click at [123, 533] on span "[PERSON_NAME]" at bounding box center [141, 543] width 93 height 20
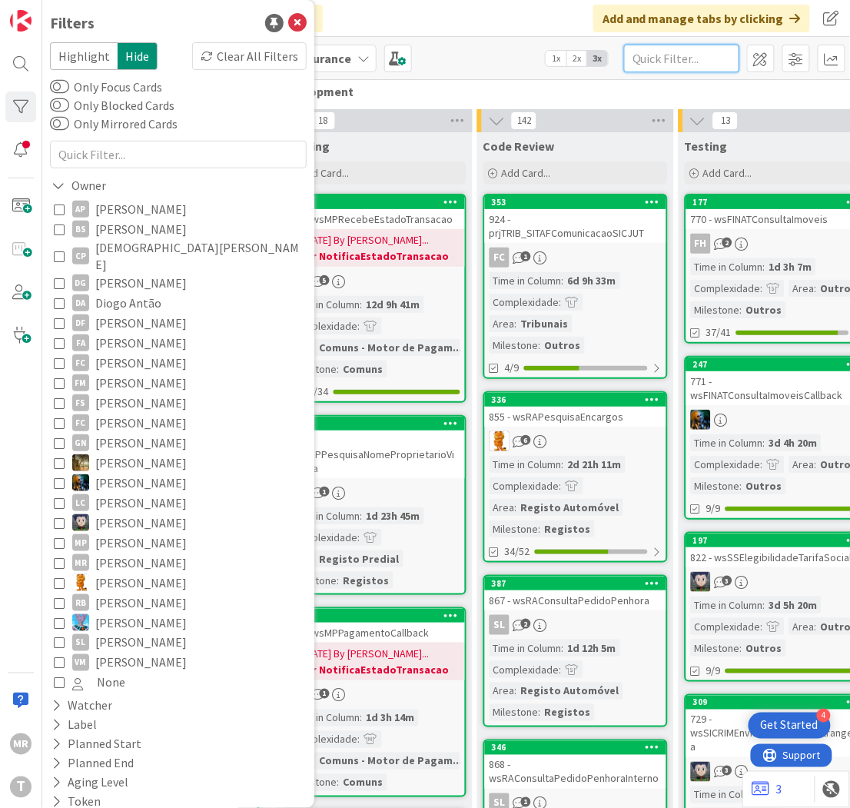
click at [659, 59] on input "text" at bounding box center [681, 59] width 115 height 28
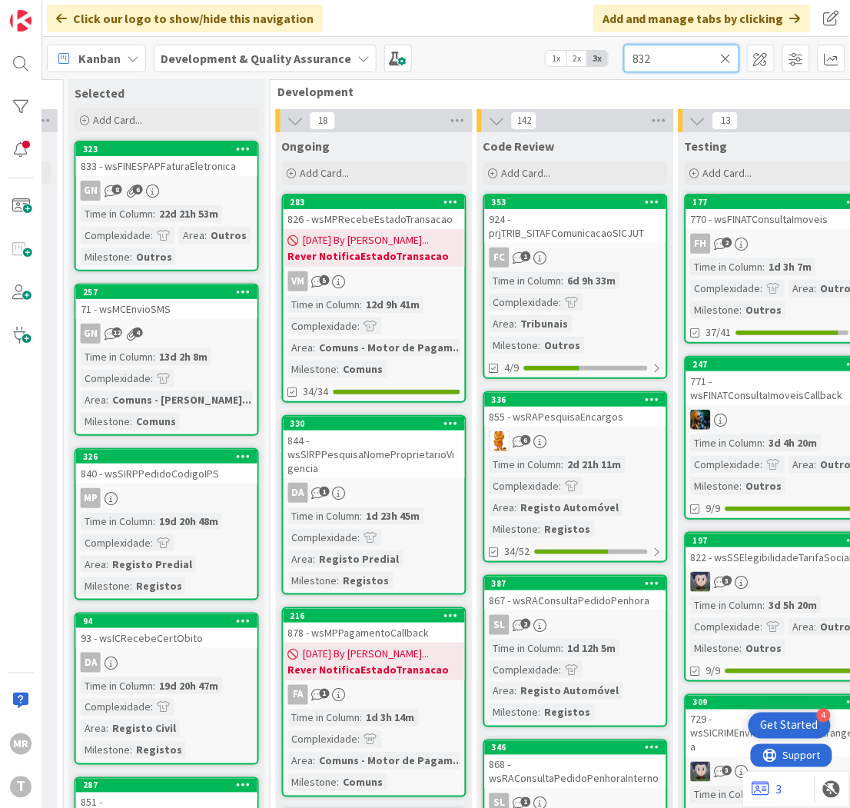
scroll to position [5, 431]
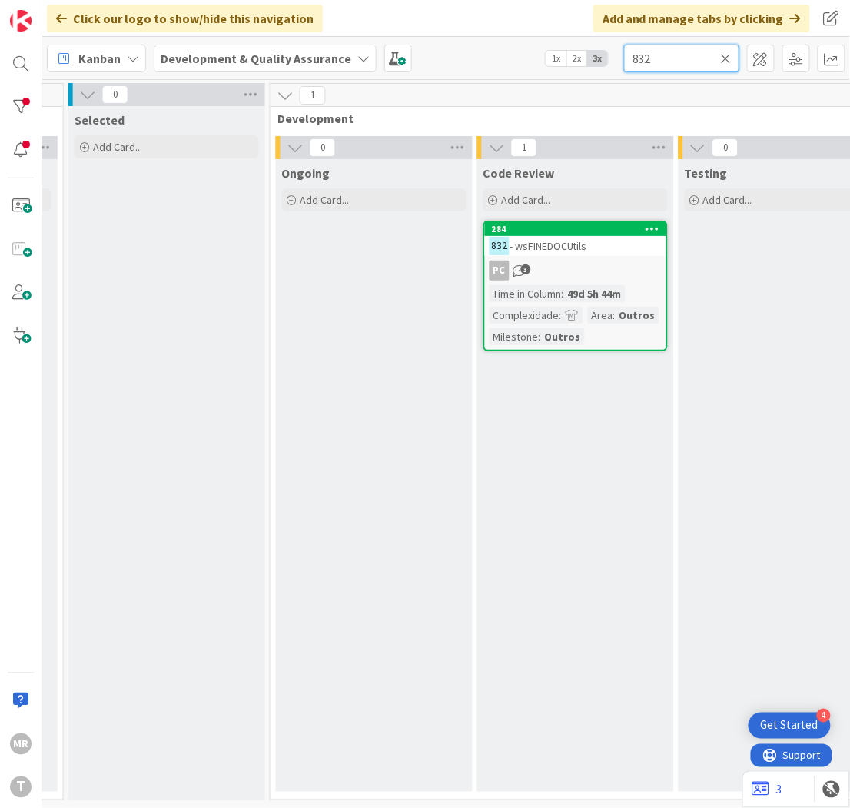
type input "832"
click at [726, 55] on icon at bounding box center [726, 58] width 11 height 14
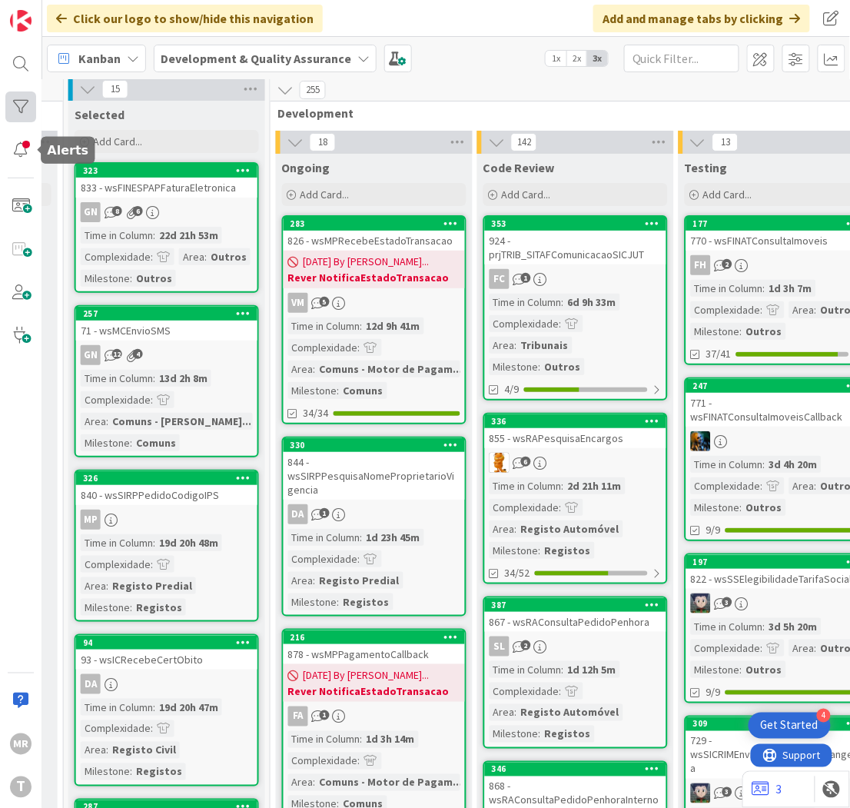
scroll to position [27, 431]
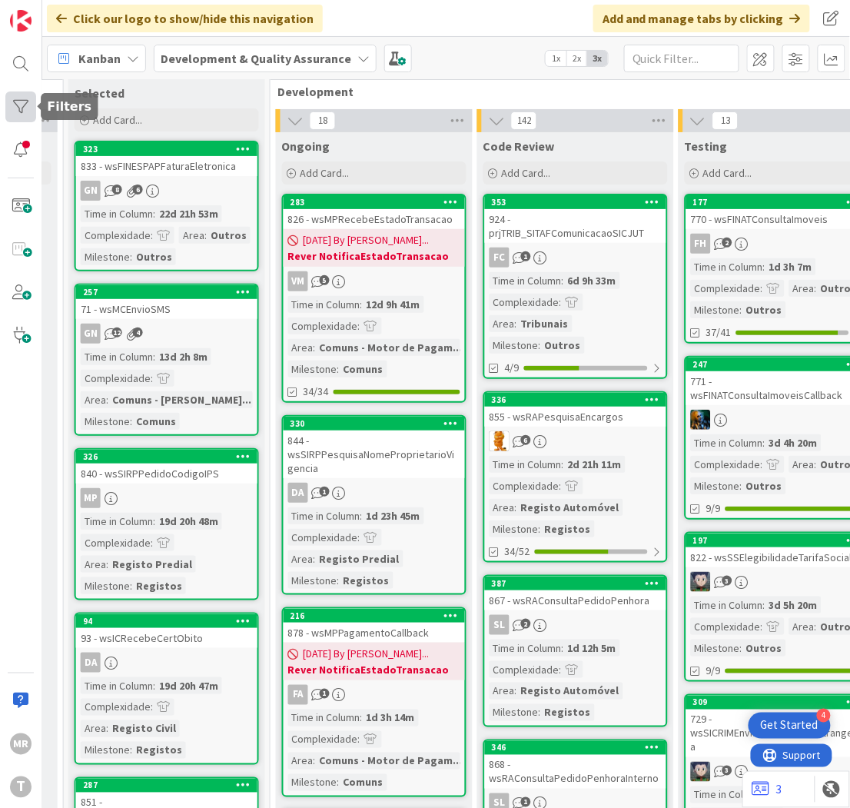
click at [28, 102] on div at bounding box center [20, 106] width 31 height 31
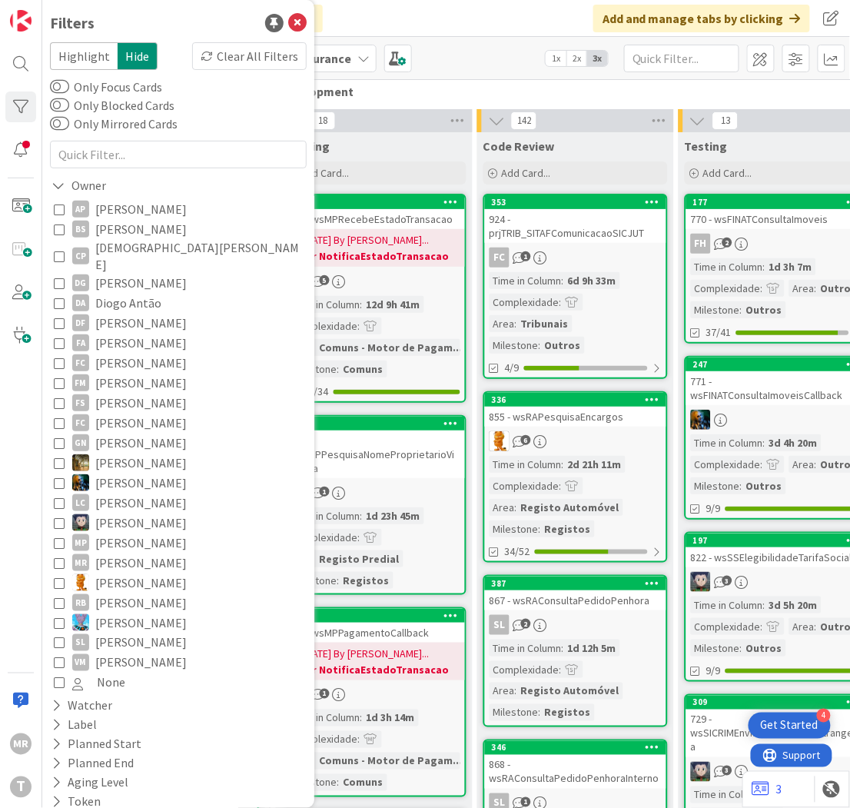
click at [134, 573] on span "[PERSON_NAME]" at bounding box center [140, 583] width 91 height 20
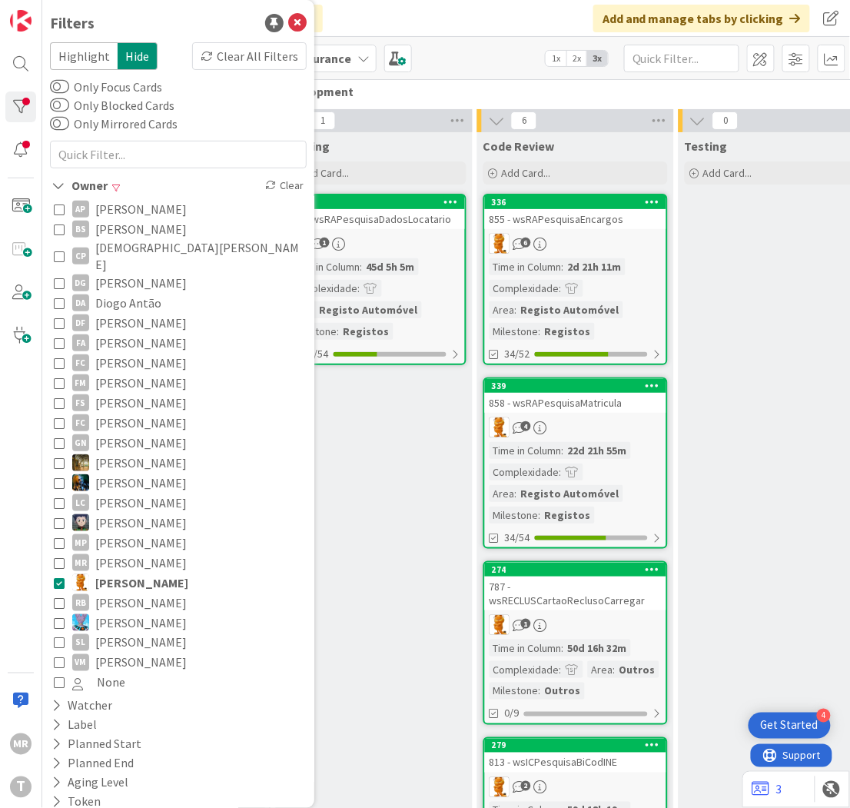
click at [401, 582] on div "Ongoing Add Card... 334 853 - wsRAPesquisaDadosLocatario 1 Time in Column : 45d…" at bounding box center [374, 681] width 197 height 1098
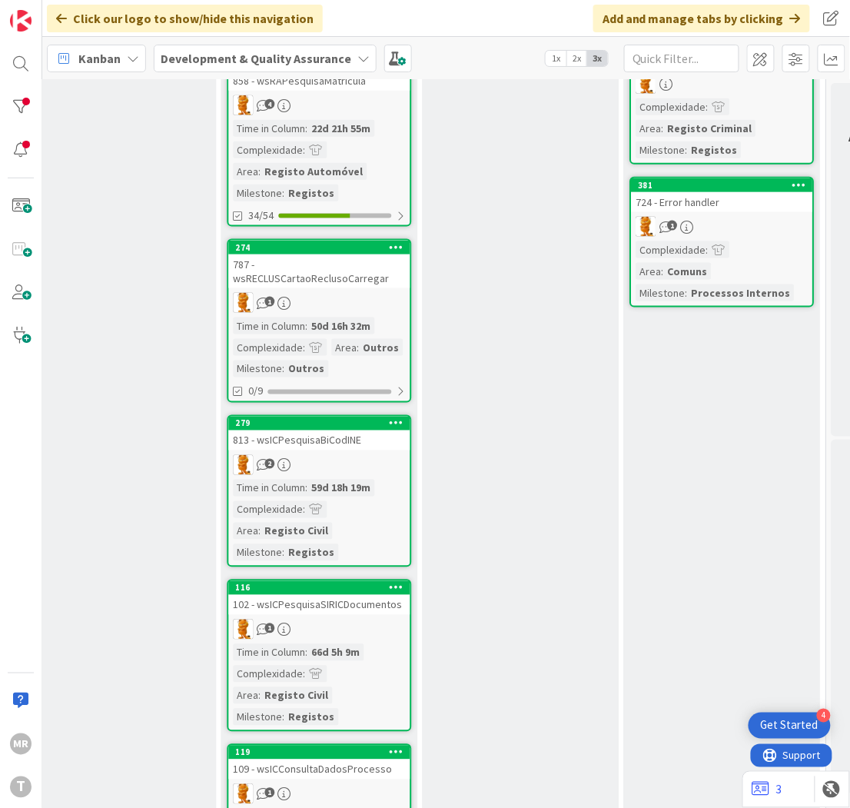
scroll to position [447, 688]
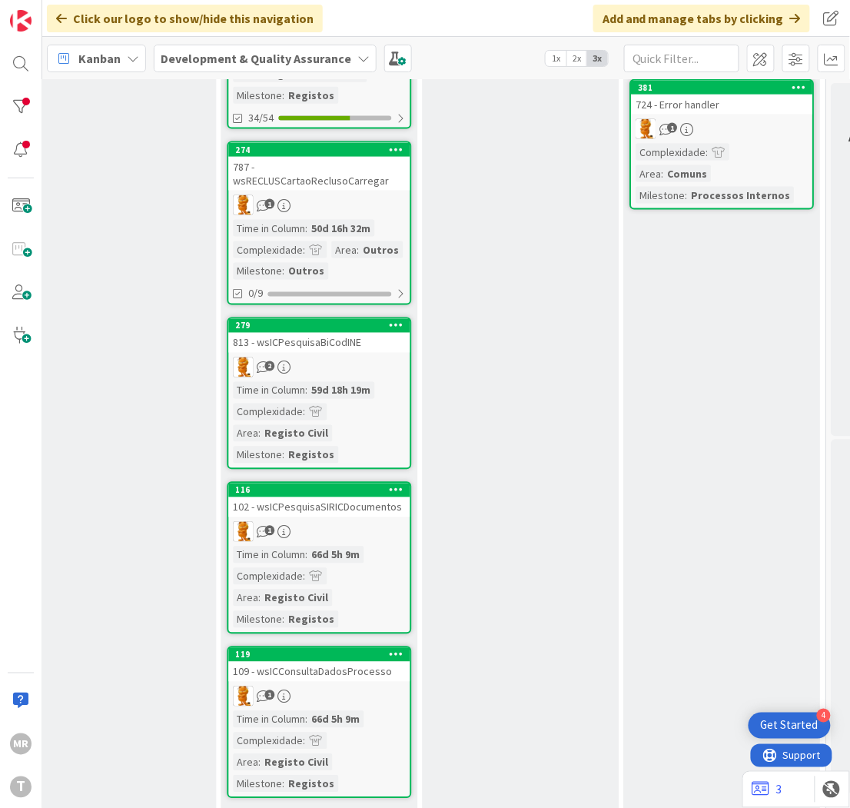
drag, startPoint x: 449, startPoint y: 794, endPoint x: 429, endPoint y: 793, distance: 20.0
click at [429, 793] on div "Testing Add Card..." at bounding box center [520, 262] width 197 height 1098
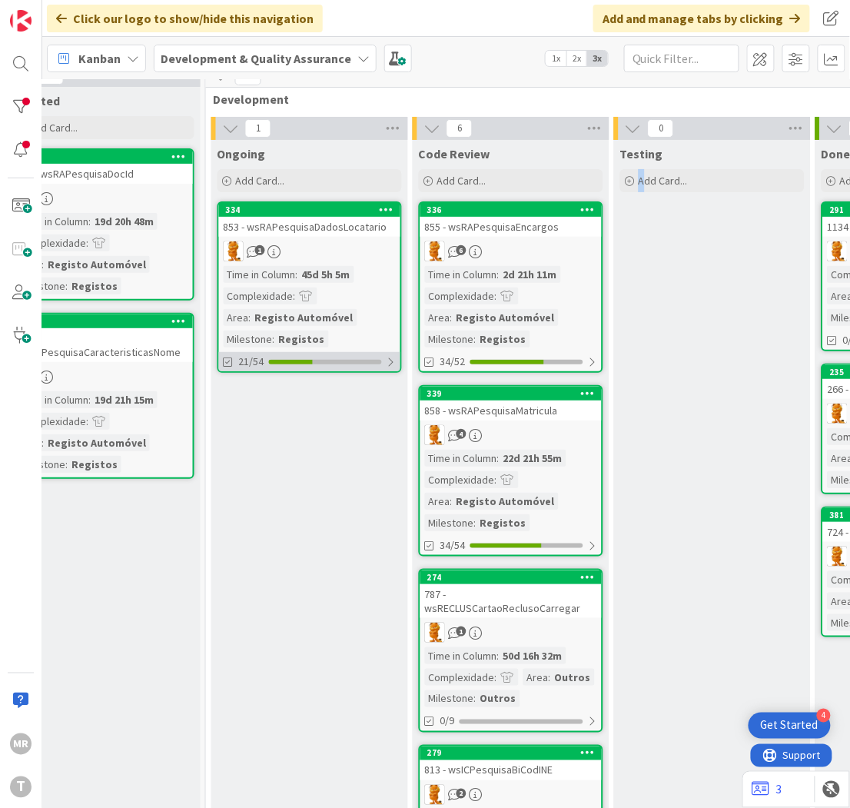
scroll to position [0, 496]
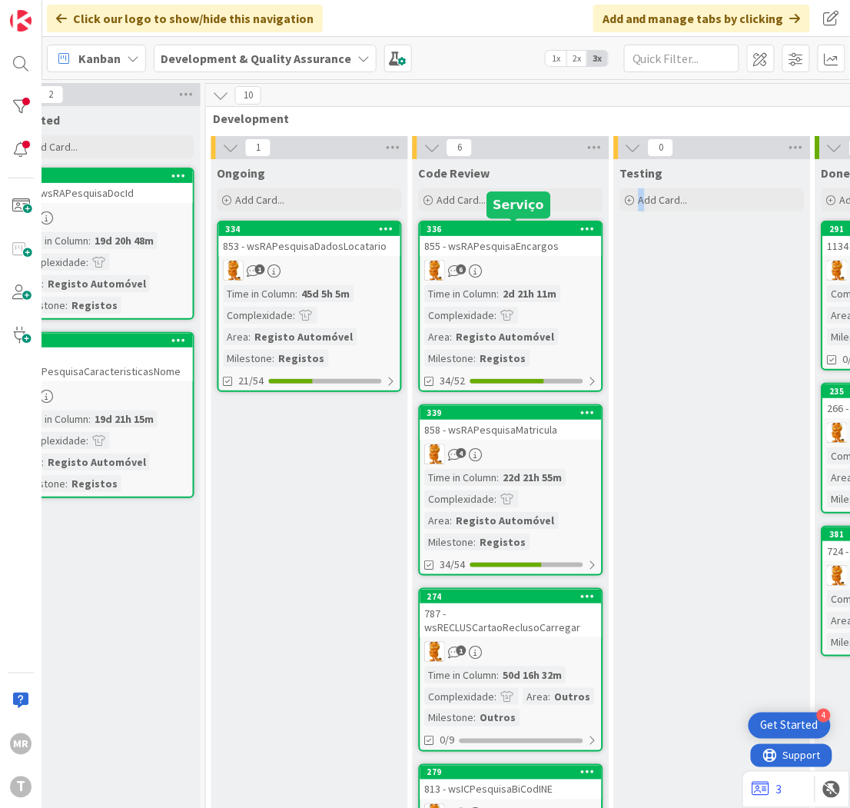
click at [488, 225] on div "336" at bounding box center [514, 229] width 174 height 11
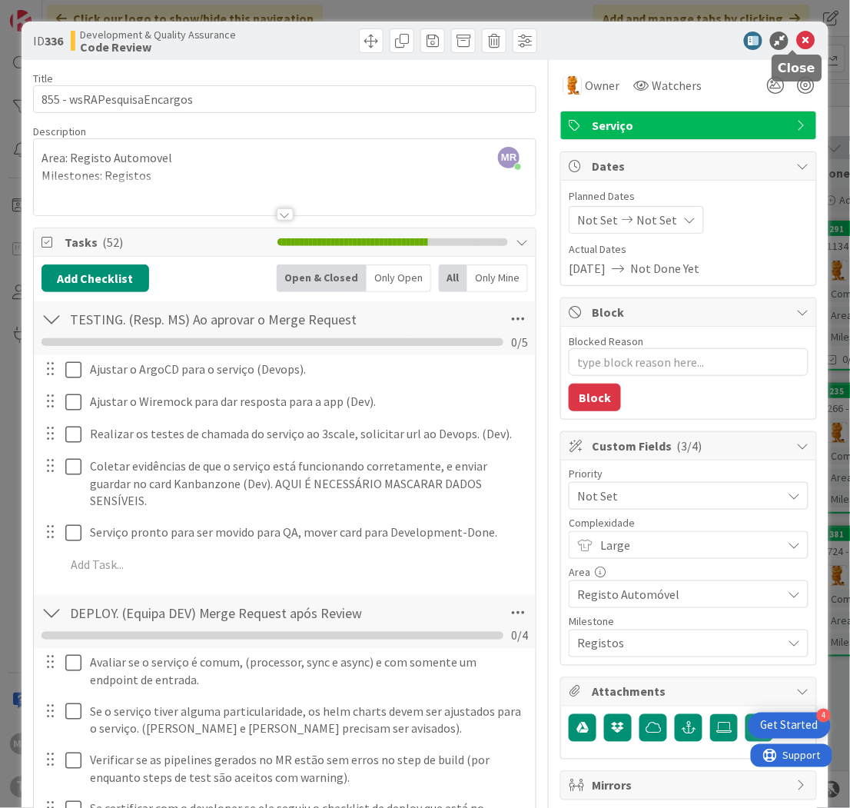
click at [796, 45] on icon at bounding box center [805, 41] width 18 height 18
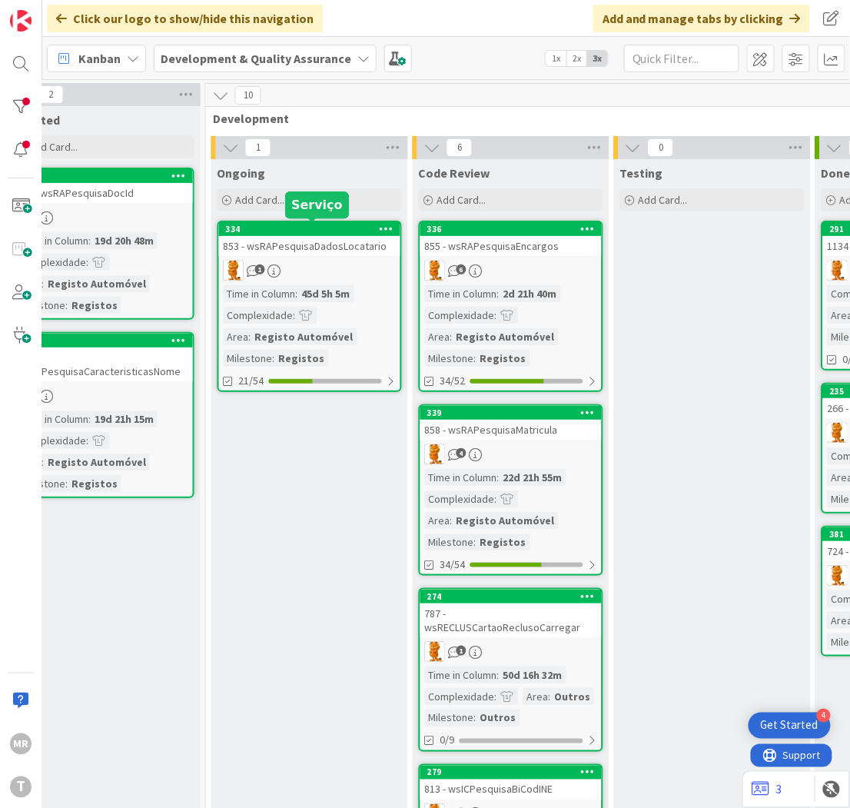
click at [336, 224] on div "334" at bounding box center [313, 229] width 174 height 11
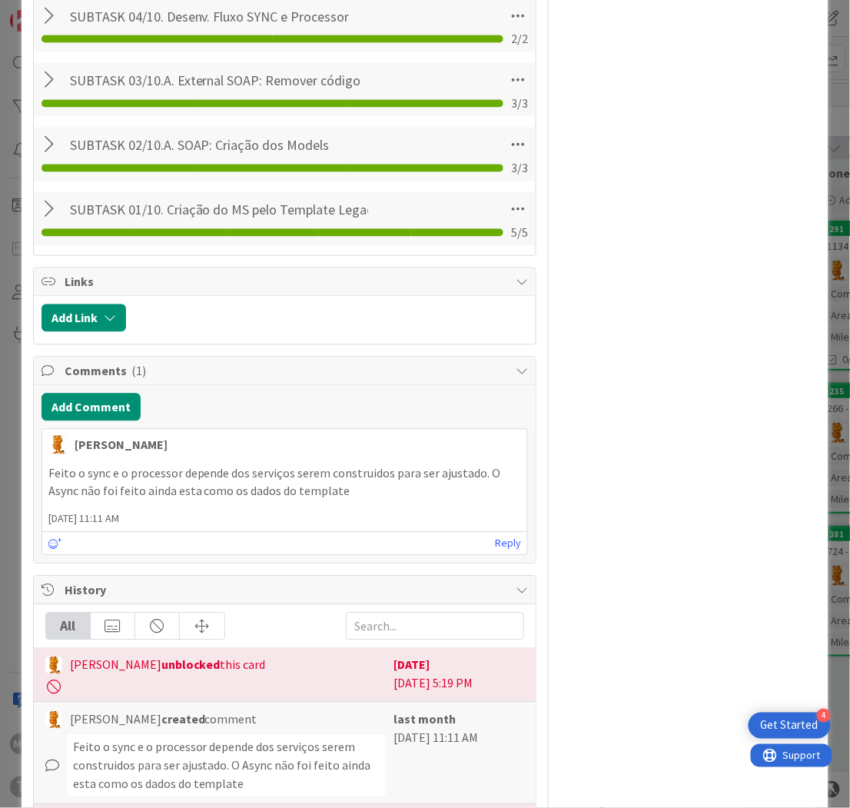
scroll to position [3245, 0]
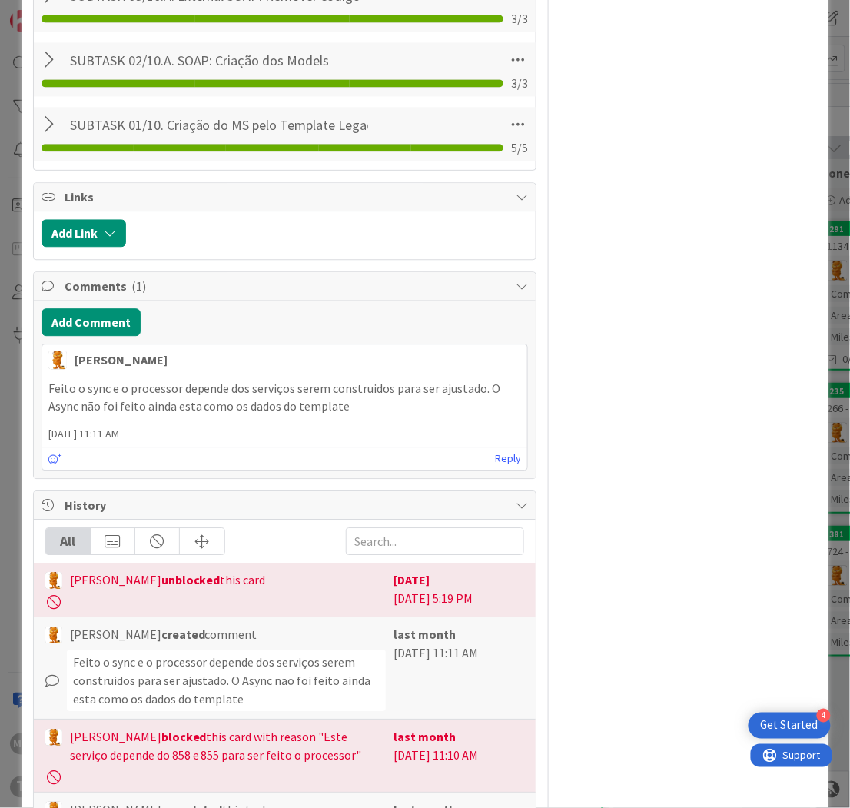
type textarea "x"
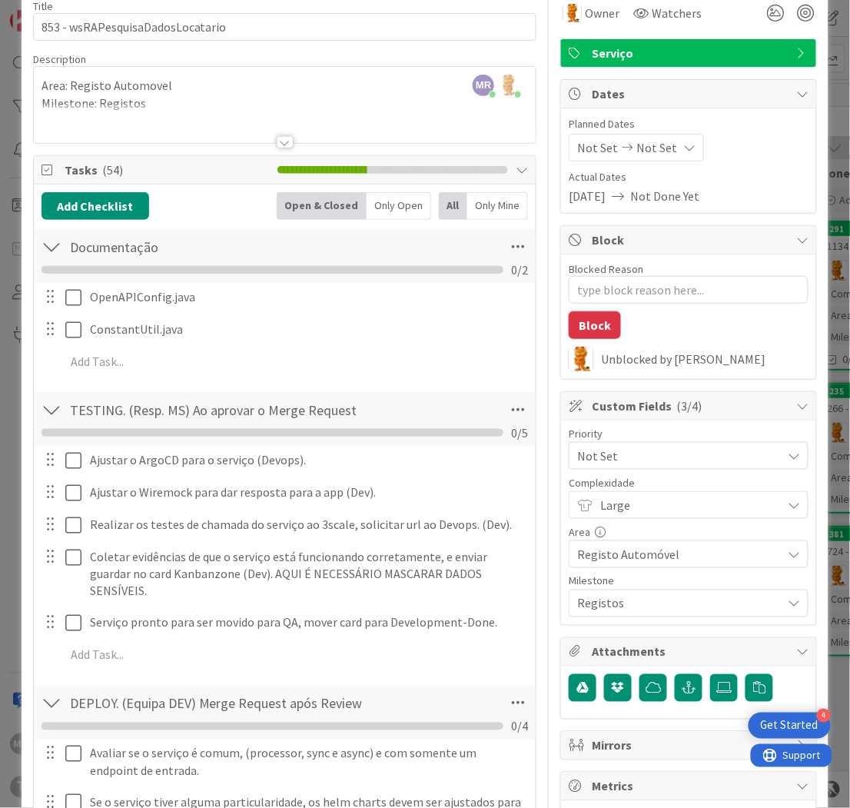
scroll to position [0, 0]
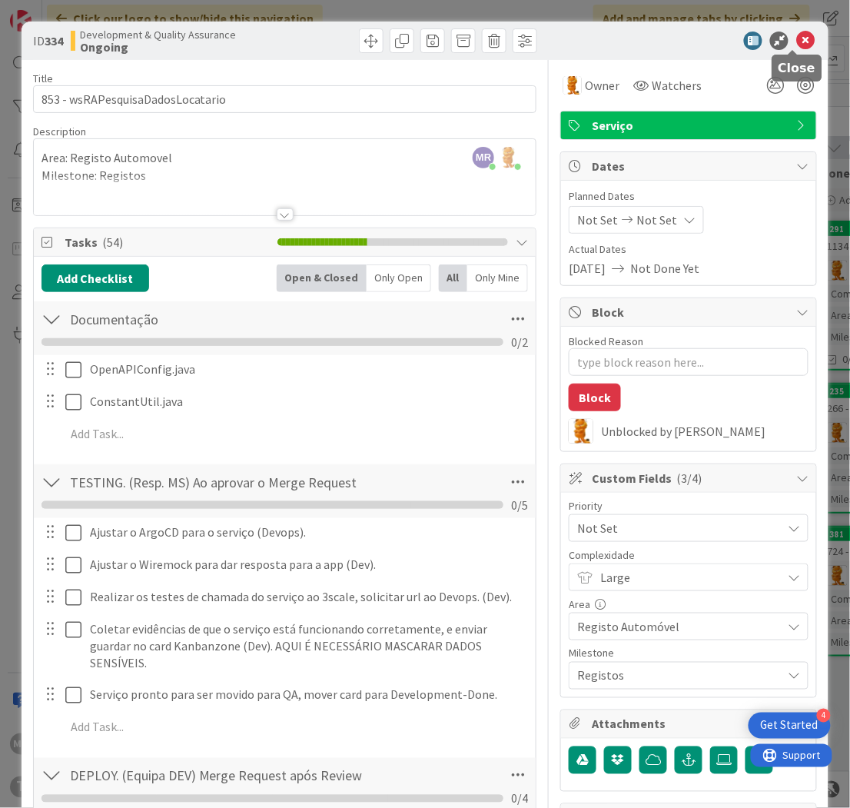
click at [796, 41] on icon at bounding box center [805, 41] width 18 height 18
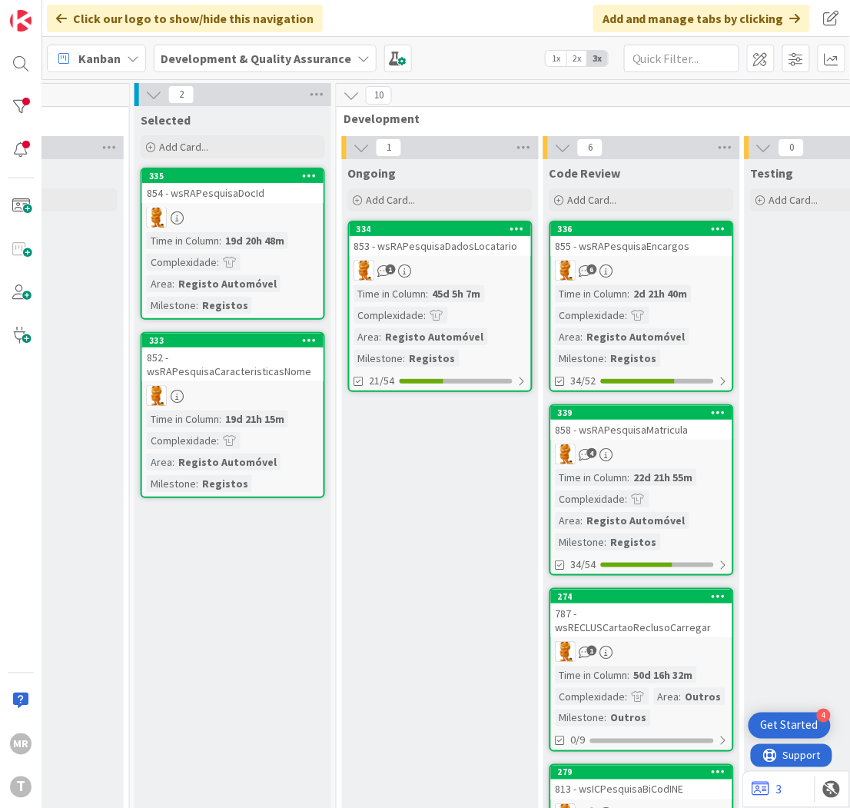
scroll to position [0, 364]
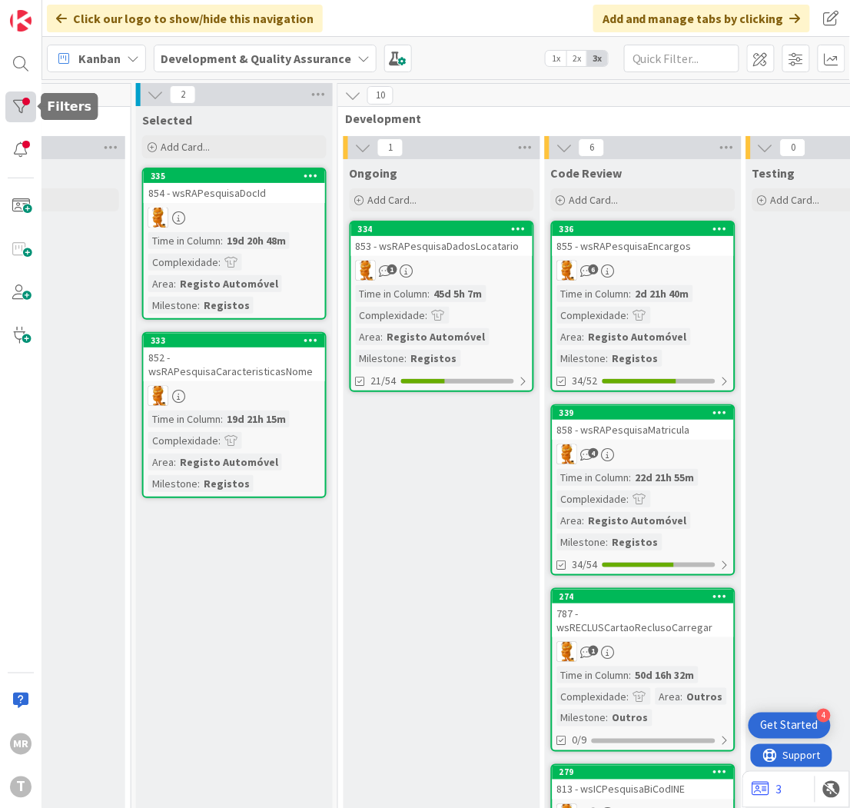
click at [19, 102] on div at bounding box center [20, 106] width 31 height 31
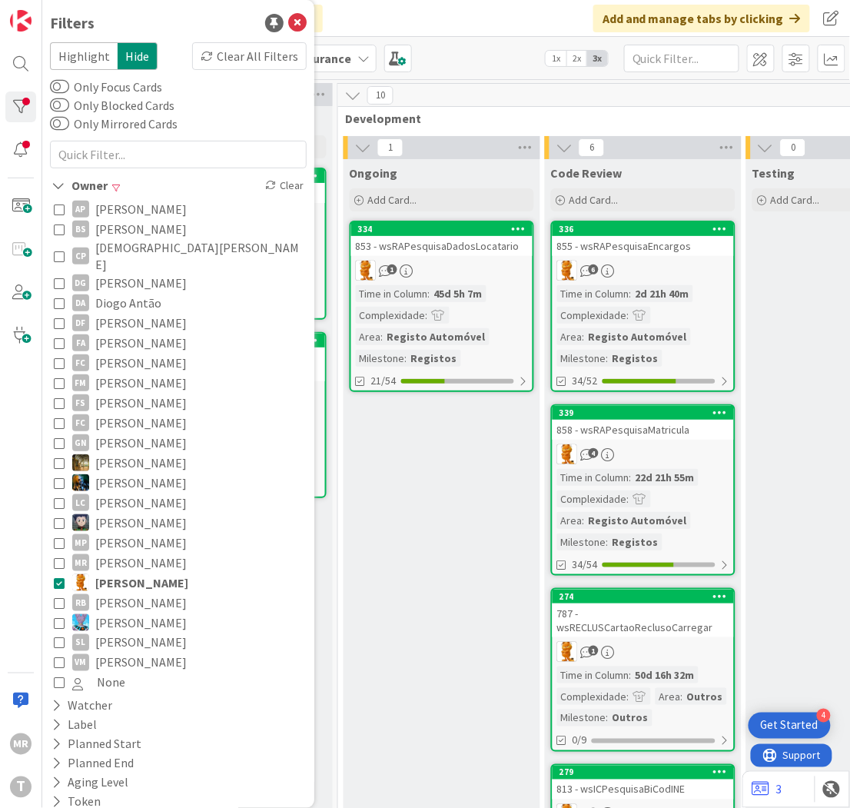
click at [128, 593] on span "[PERSON_NAME]" at bounding box center [140, 603] width 91 height 20
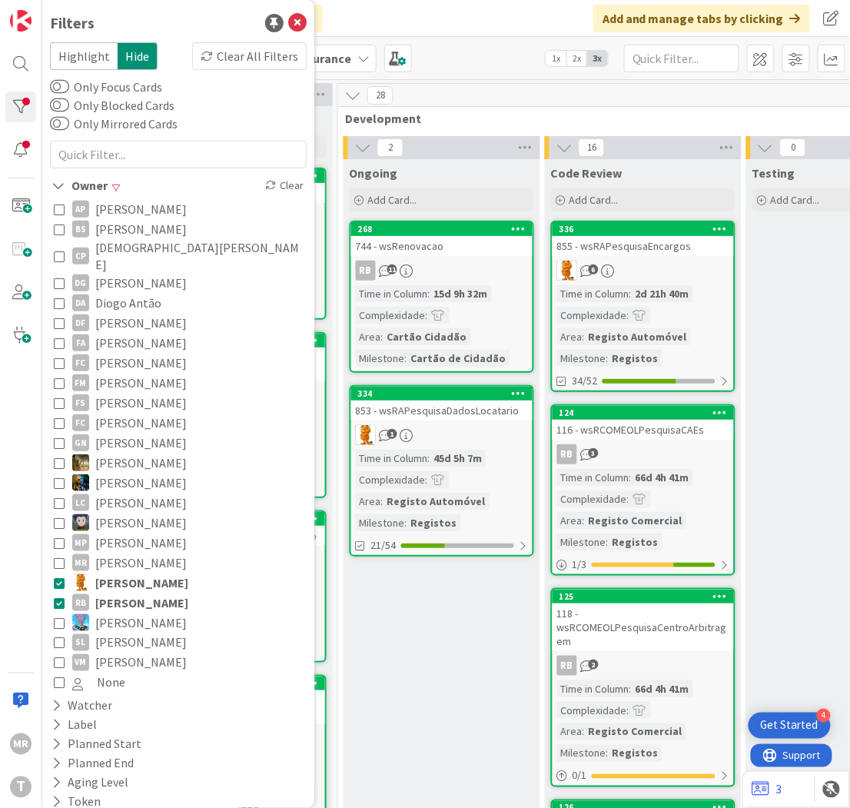
click at [131, 573] on span "[PERSON_NAME]" at bounding box center [141, 583] width 93 height 20
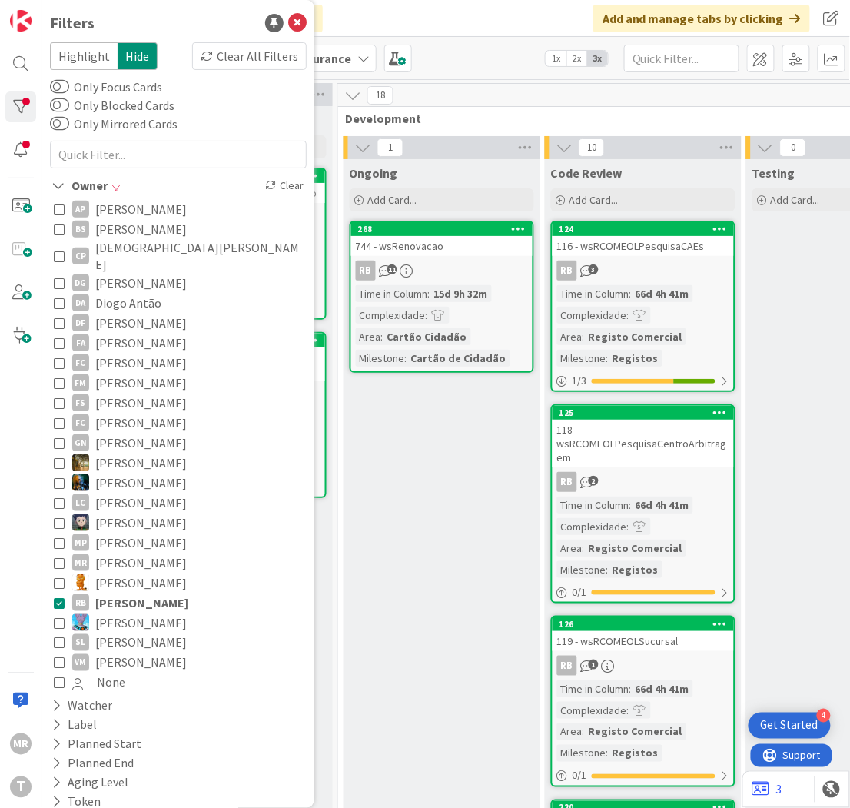
drag, startPoint x: 125, startPoint y: 578, endPoint x: 231, endPoint y: 586, distance: 106.4
click at [125, 593] on span "[PERSON_NAME]" at bounding box center [141, 603] width 93 height 20
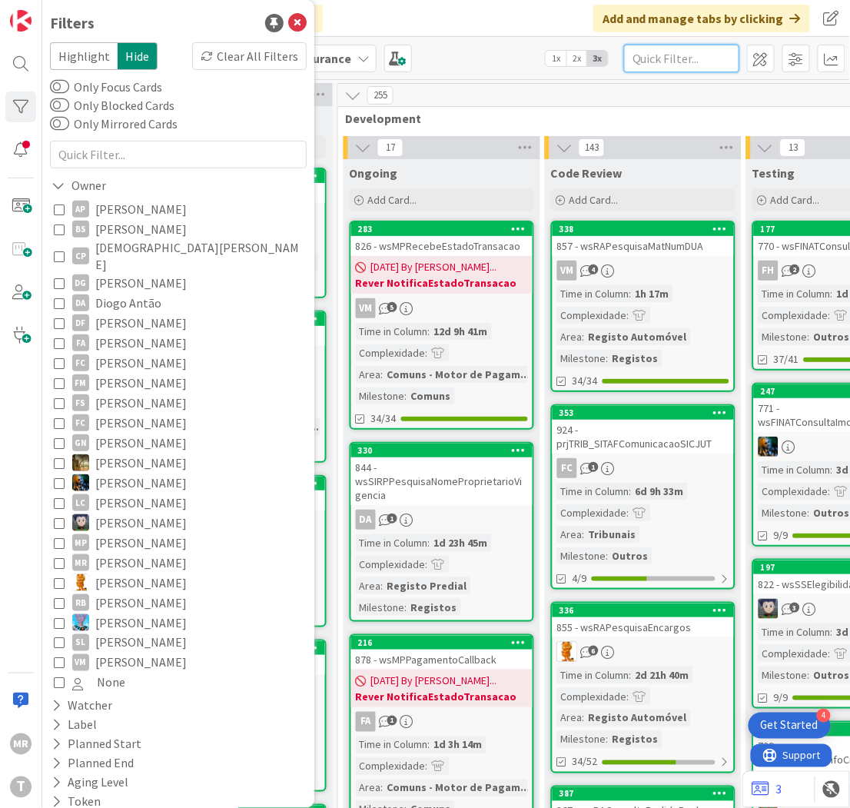
click at [687, 54] on input "text" at bounding box center [681, 59] width 115 height 28
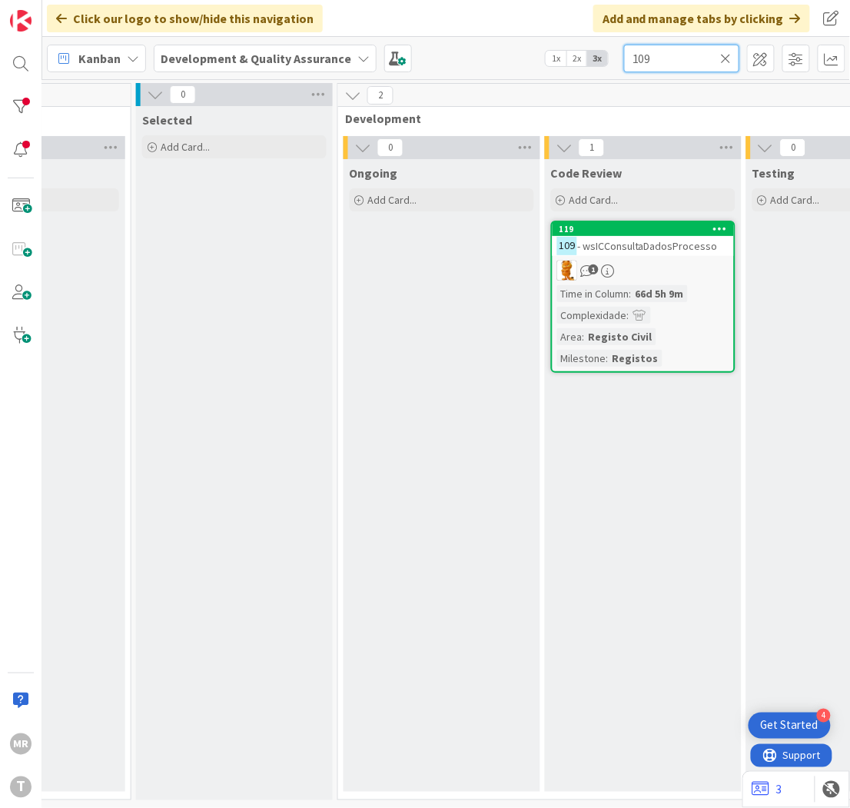
drag, startPoint x: 662, startPoint y: 65, endPoint x: 523, endPoint y: 37, distance: 142.0
click at [530, 40] on div "Kanban Development & Quality Assurance 1x 2x 3x 109" at bounding box center [446, 58] width 808 height 42
type input "102"
click at [726, 54] on icon at bounding box center [726, 58] width 11 height 14
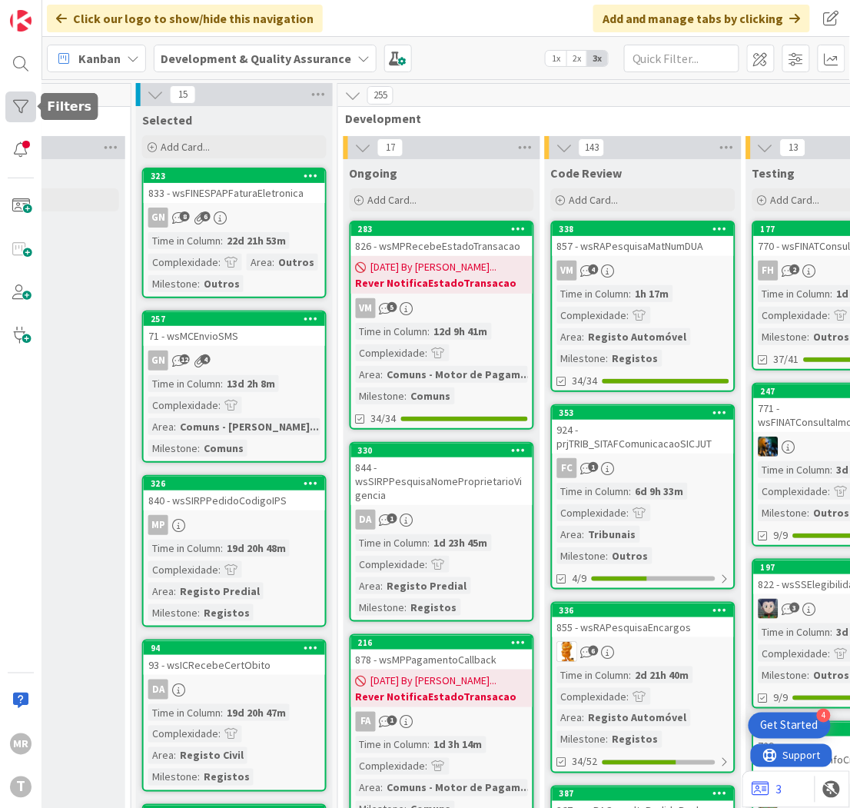
click at [25, 104] on div at bounding box center [20, 106] width 31 height 31
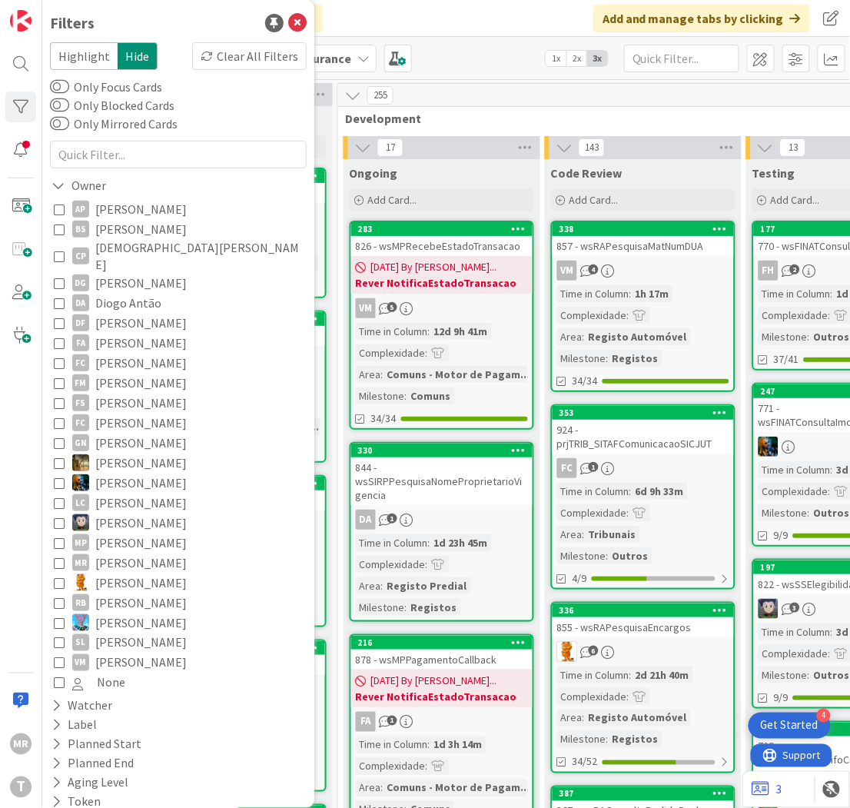
click at [127, 593] on span "[PERSON_NAME]" at bounding box center [140, 603] width 91 height 20
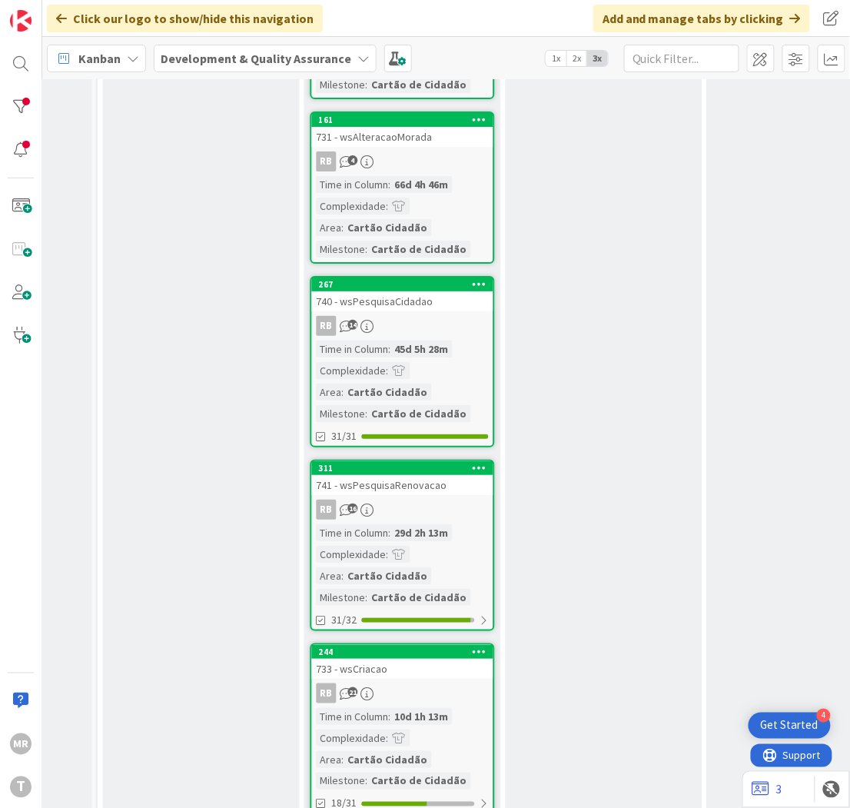
scroll to position [1262, 604]
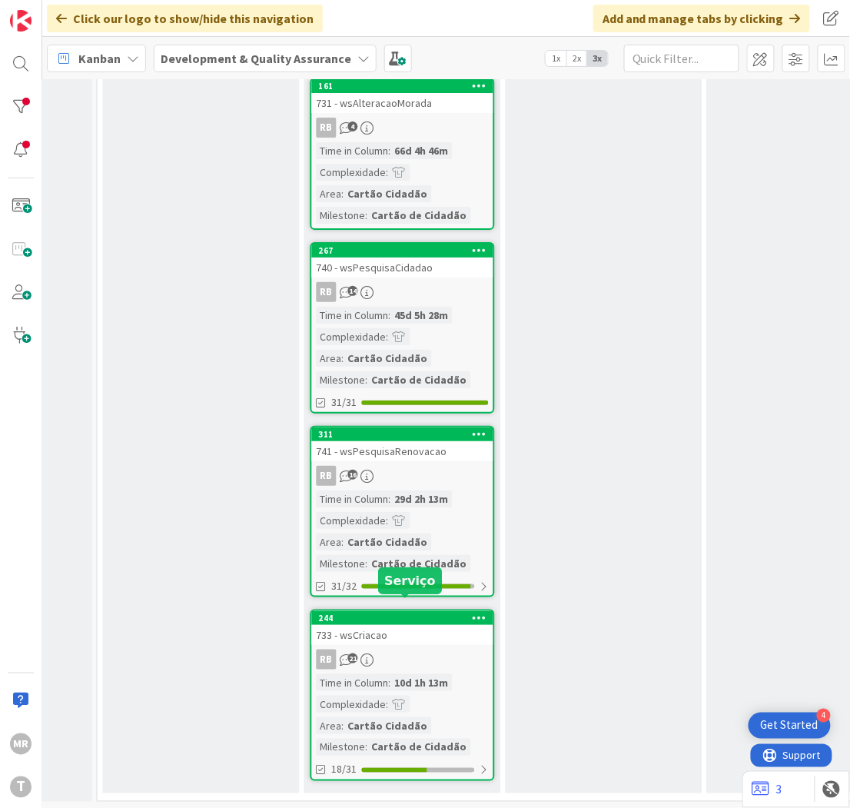
click at [409, 613] on div "244" at bounding box center [406, 618] width 174 height 11
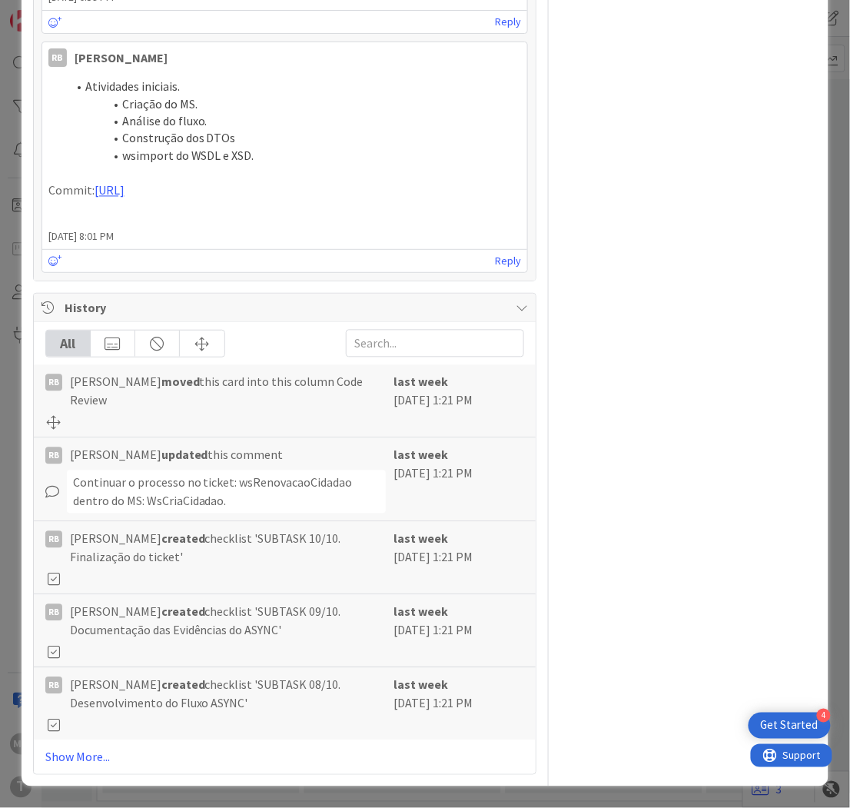
scroll to position [5847, 0]
click at [89, 756] on link "Show More..." at bounding box center [285, 757] width 480 height 18
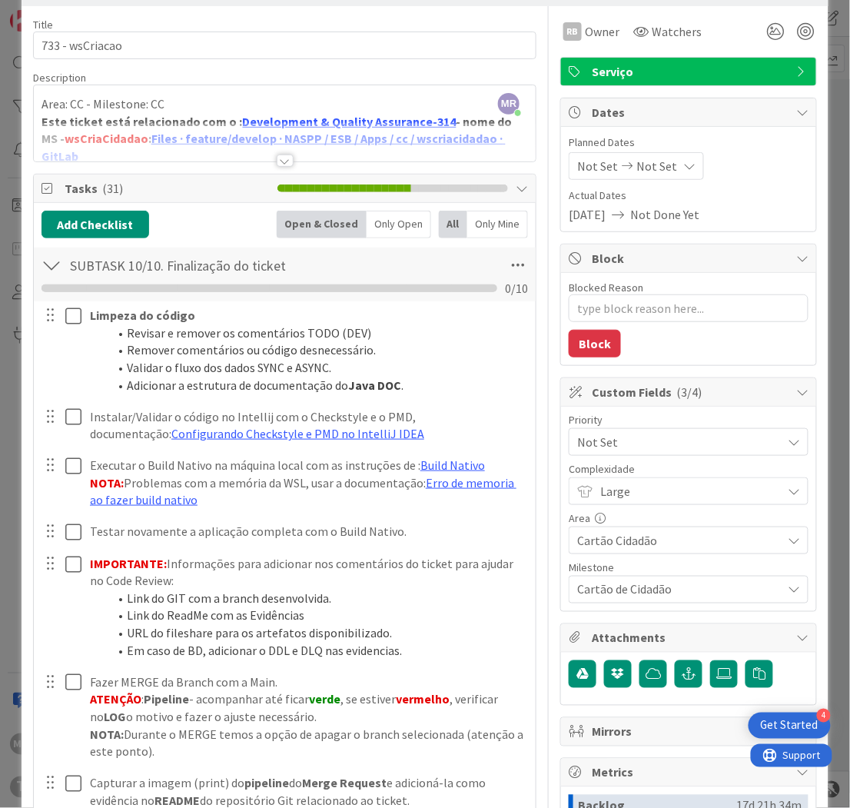
scroll to position [0, 0]
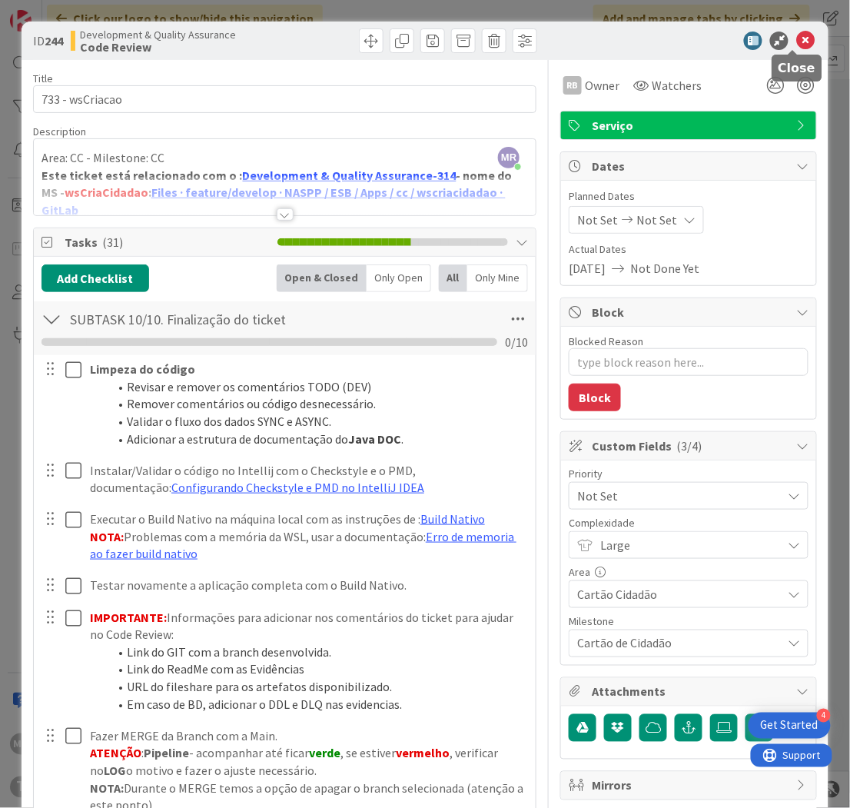
click at [796, 39] on icon at bounding box center [805, 41] width 18 height 18
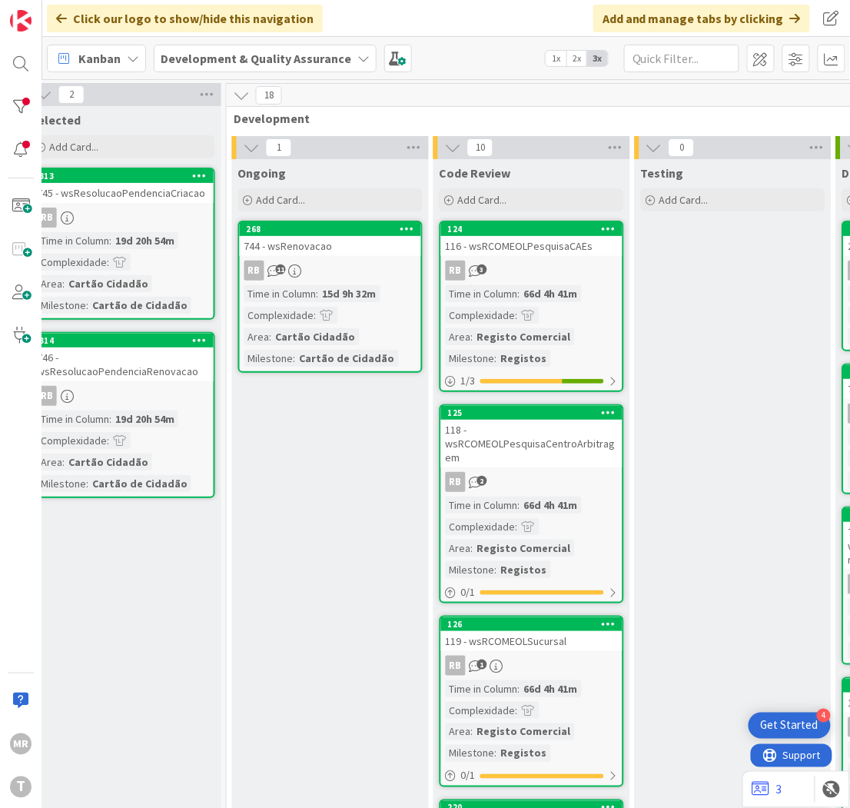
scroll to position [0, 470]
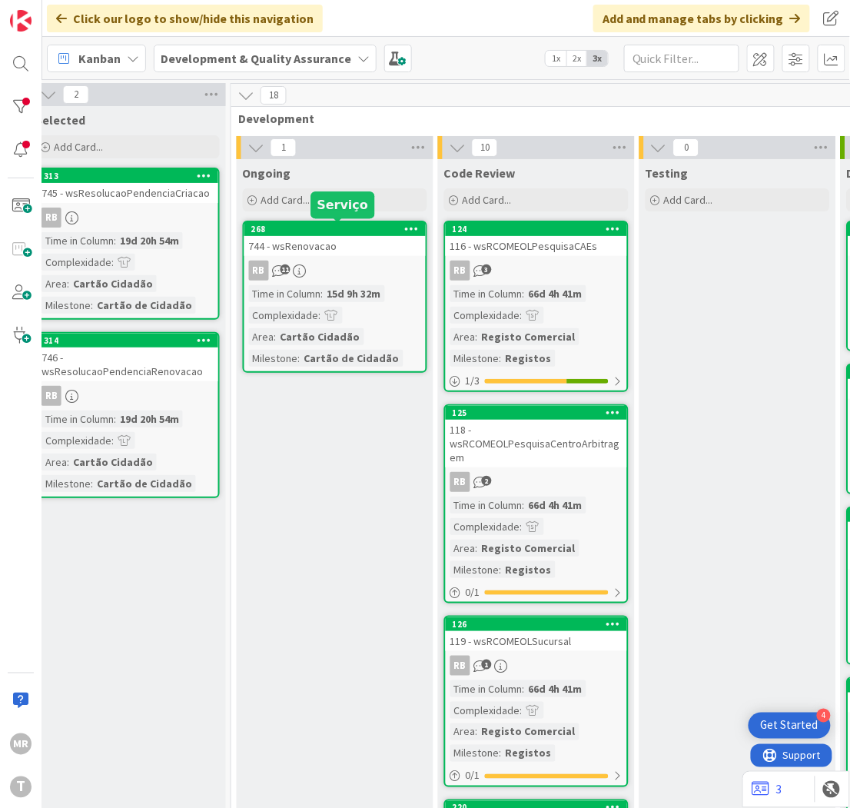
click at [297, 228] on div "268" at bounding box center [338, 229] width 174 height 11
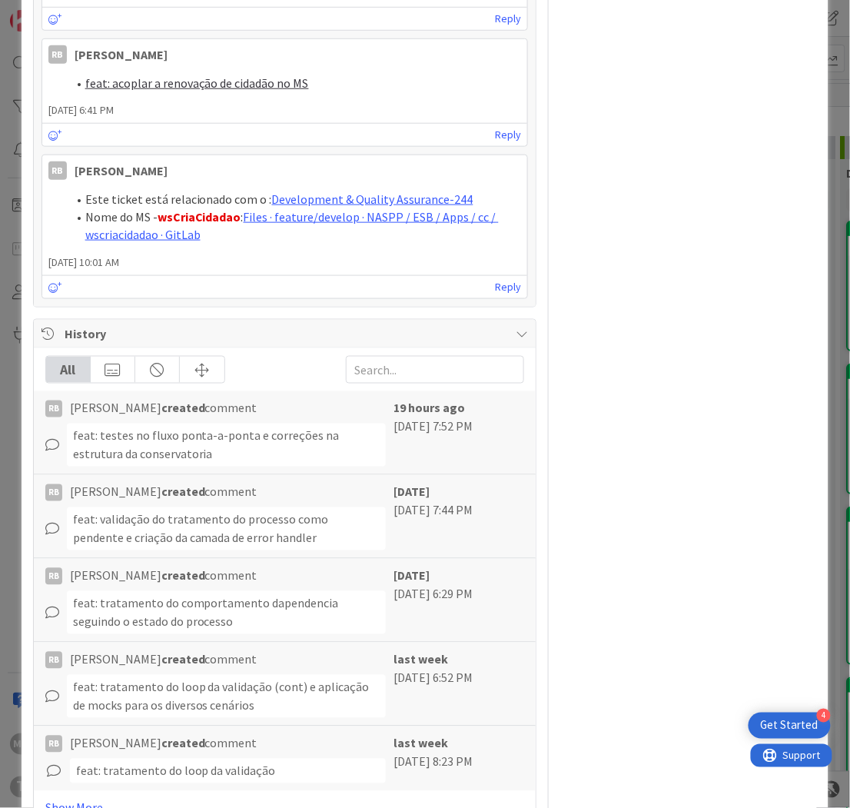
scroll to position [1574, 0]
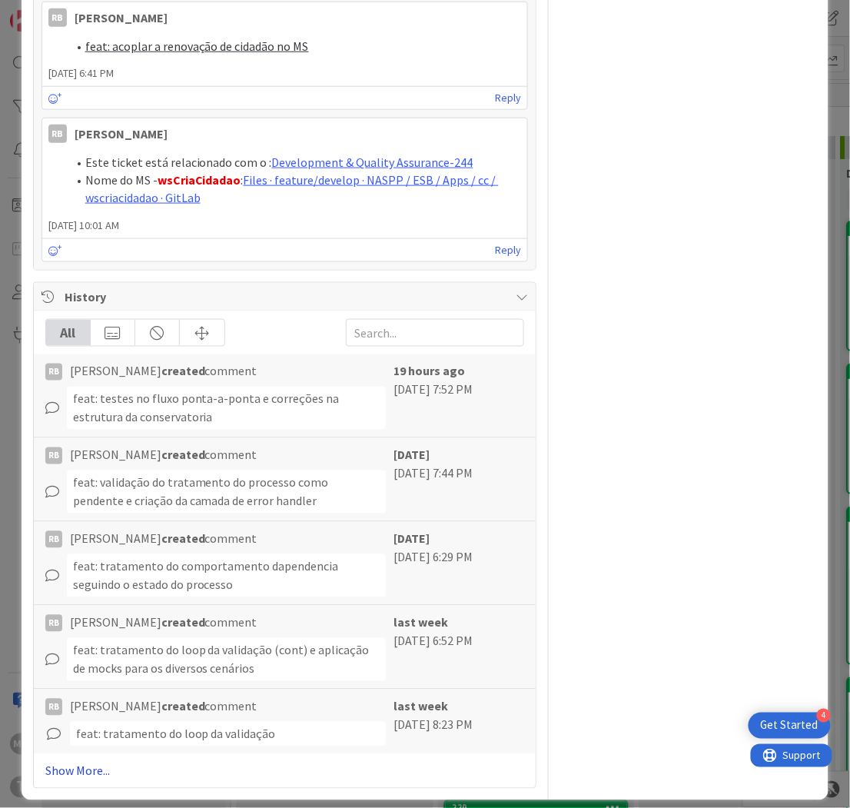
click at [86, 762] on link "Show More..." at bounding box center [285, 771] width 480 height 18
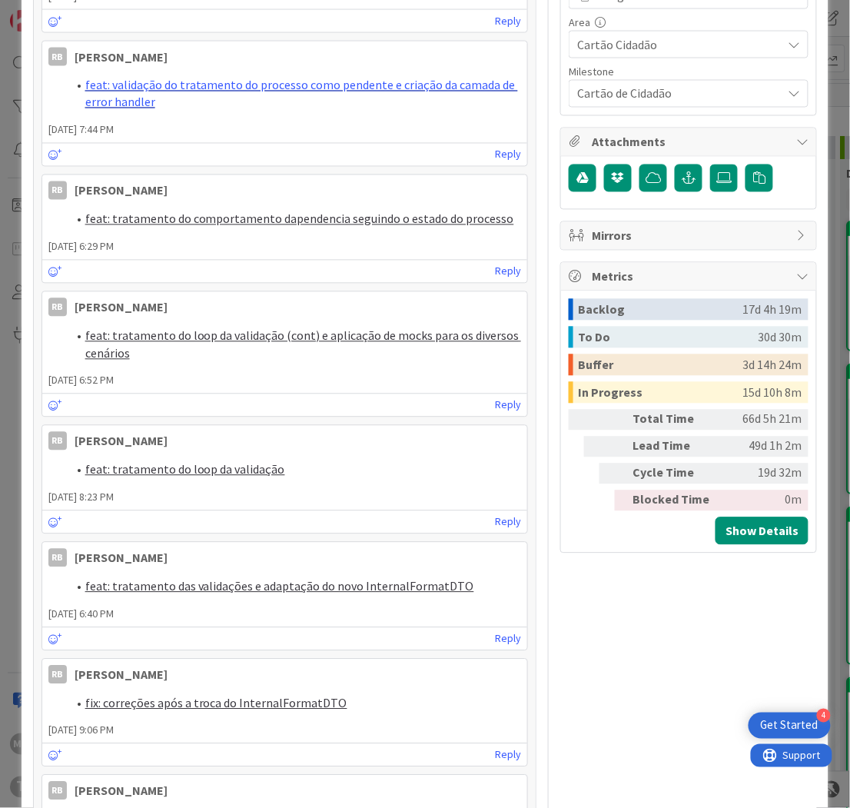
scroll to position [0, 0]
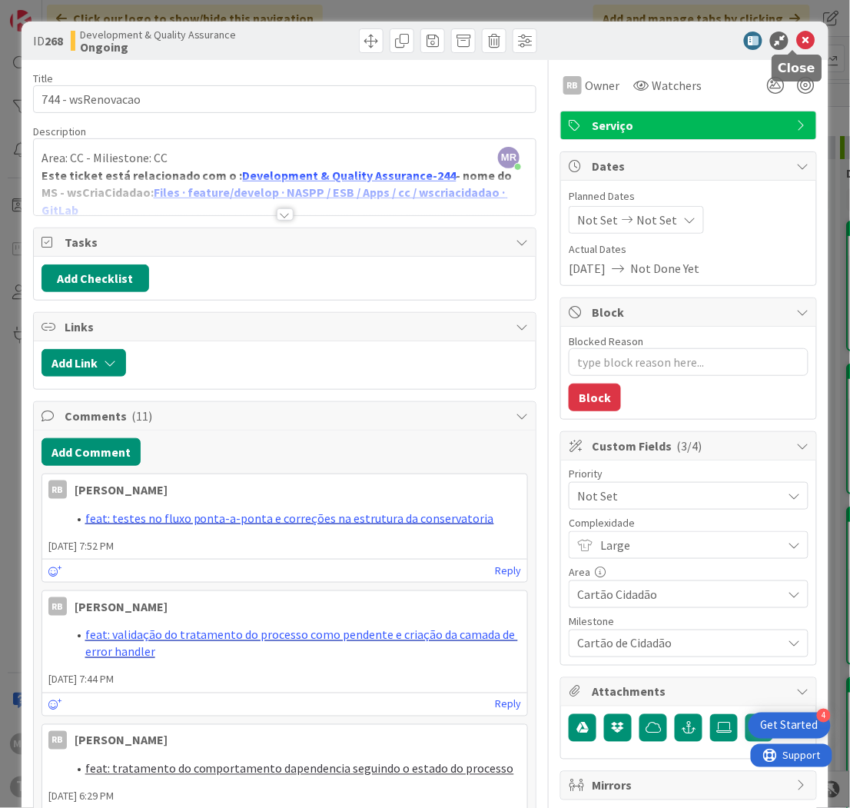
click at [796, 36] on icon at bounding box center [805, 41] width 18 height 18
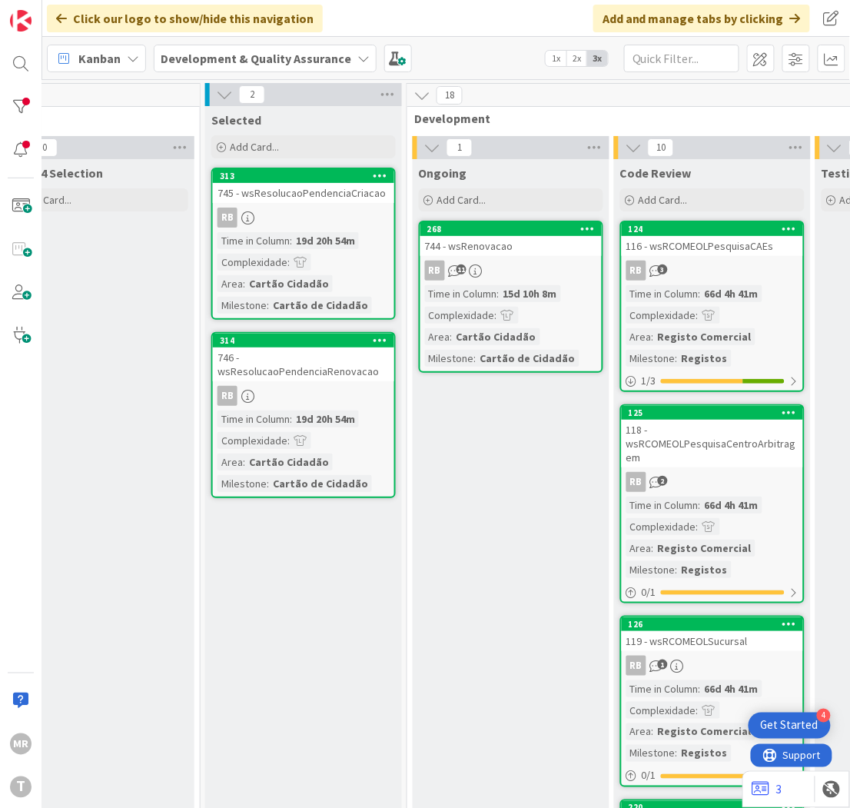
scroll to position [0, 289]
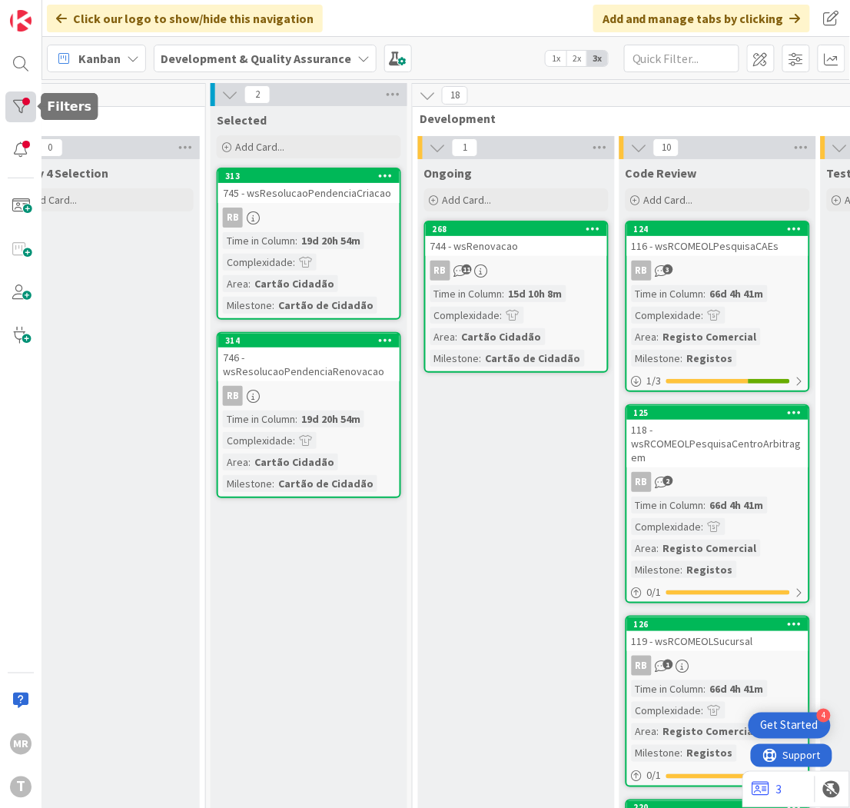
click at [23, 105] on div at bounding box center [20, 106] width 31 height 31
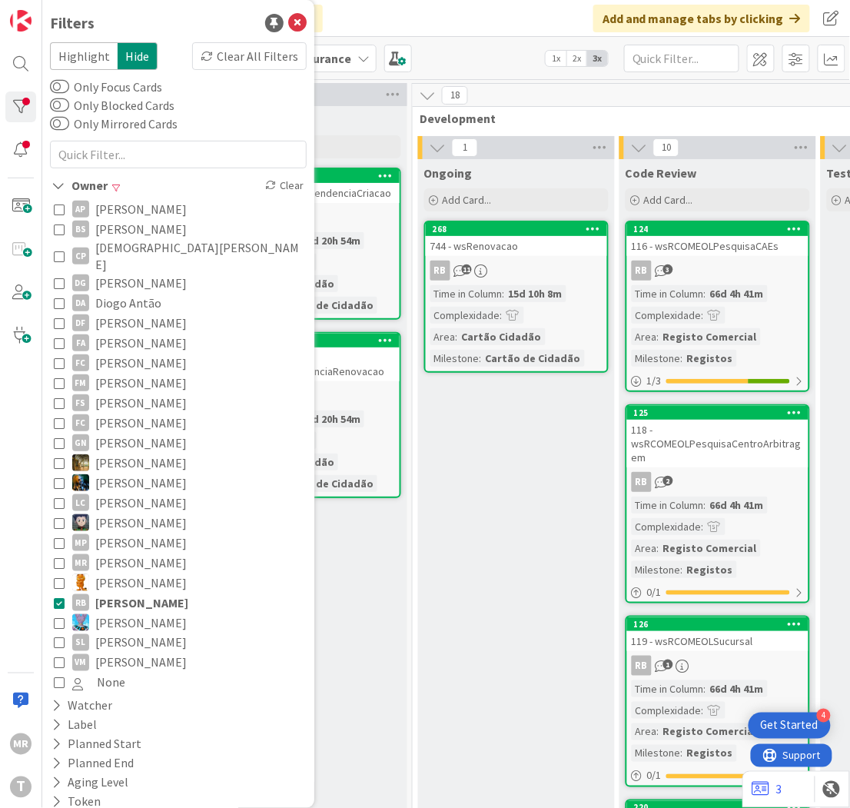
click at [142, 613] on span "[PERSON_NAME]" at bounding box center [140, 623] width 91 height 20
click at [135, 593] on span "[PERSON_NAME]" at bounding box center [141, 603] width 93 height 20
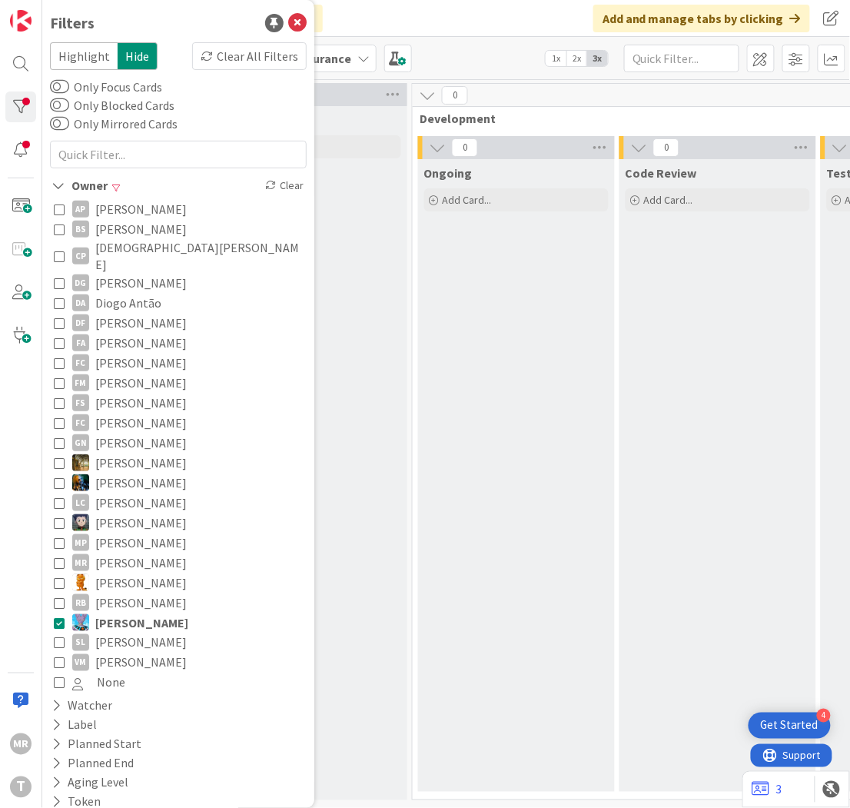
click at [413, 635] on div "0 Development 0 Ongoing Add Card... 0 Code Review Add Card... 0 Testing Add Car…" at bounding box center [818, 441] width 813 height 717
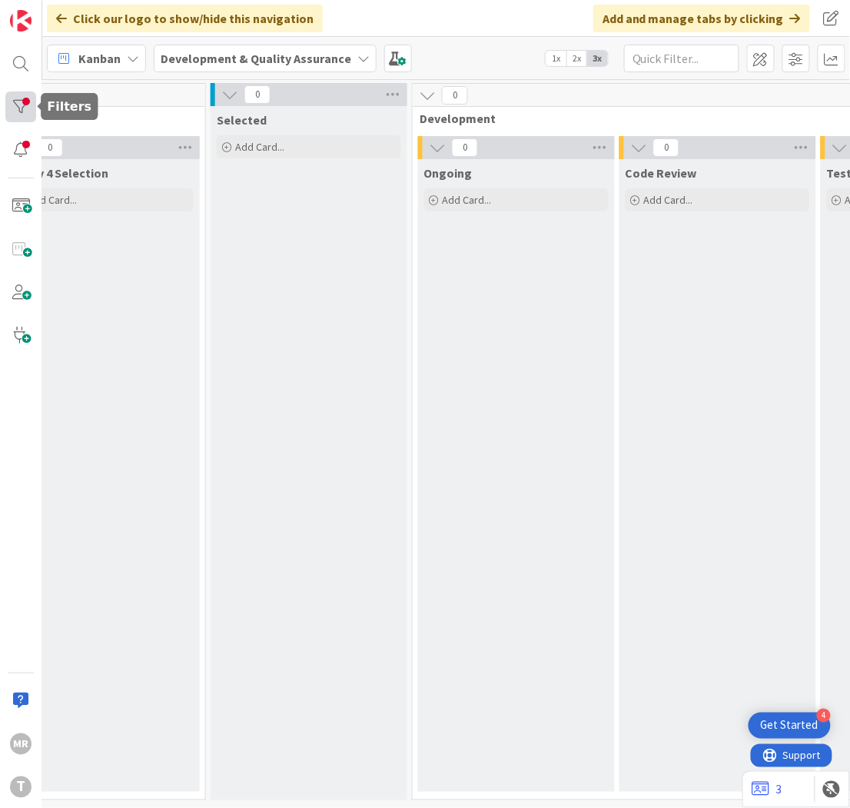
click at [28, 101] on div at bounding box center [20, 106] width 31 height 31
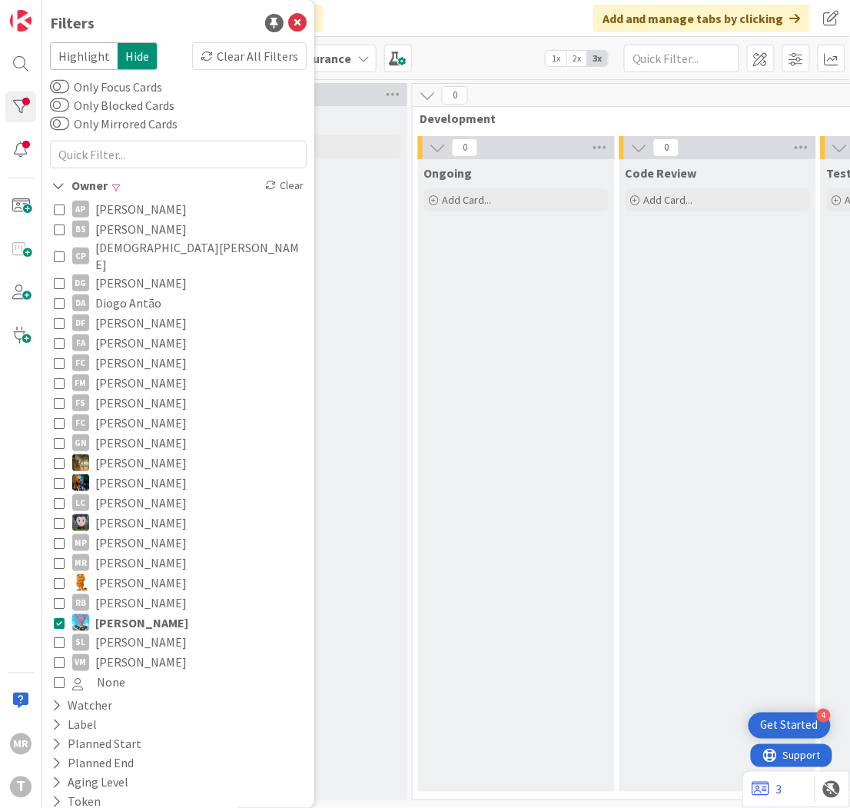
click at [121, 633] on span "[PERSON_NAME]" at bounding box center [140, 643] width 91 height 20
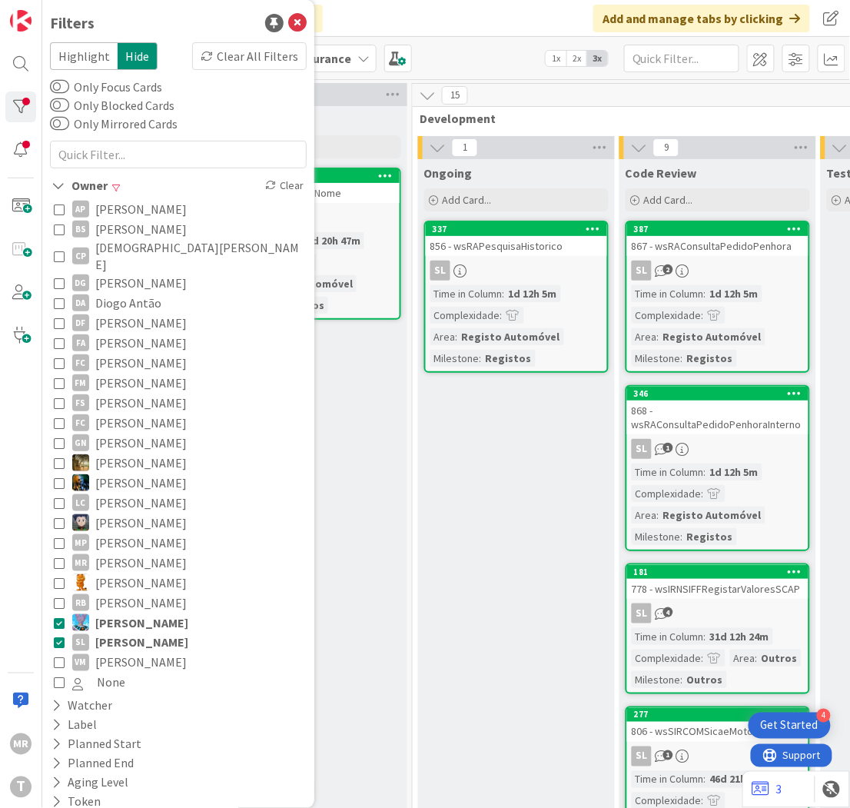
click at [133, 613] on span "[PERSON_NAME]" at bounding box center [141, 623] width 93 height 20
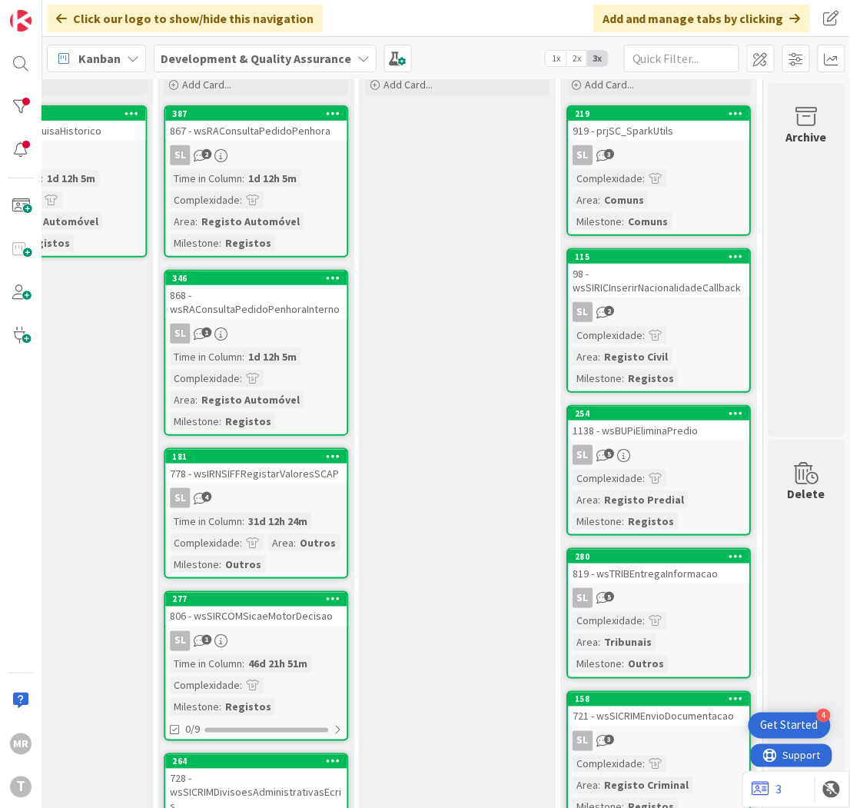
scroll to position [85, 762]
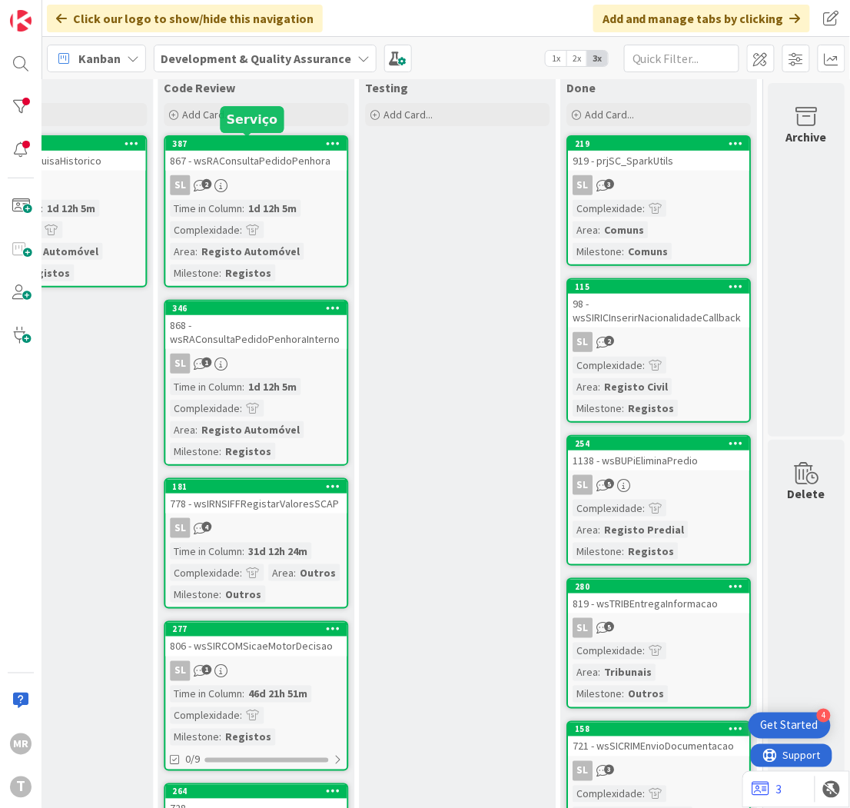
click at [281, 146] on div "387" at bounding box center [259, 143] width 174 height 11
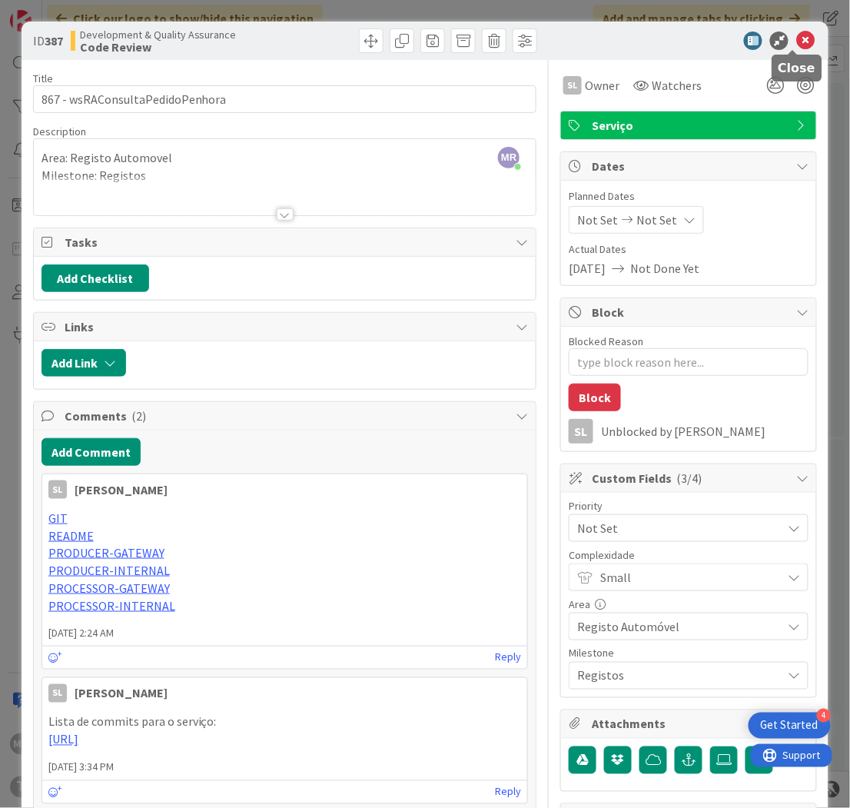
drag, startPoint x: 789, startPoint y: 35, endPoint x: 787, endPoint y: 51, distance: 17.1
click at [796, 35] on icon at bounding box center [805, 41] width 18 height 18
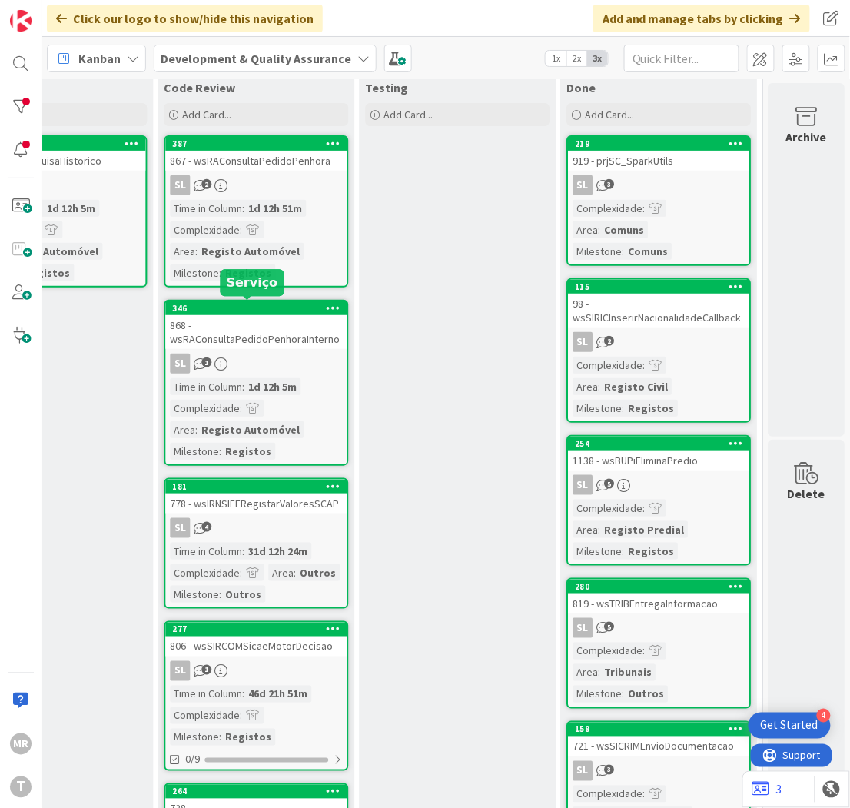
click at [242, 307] on div "346" at bounding box center [259, 308] width 174 height 11
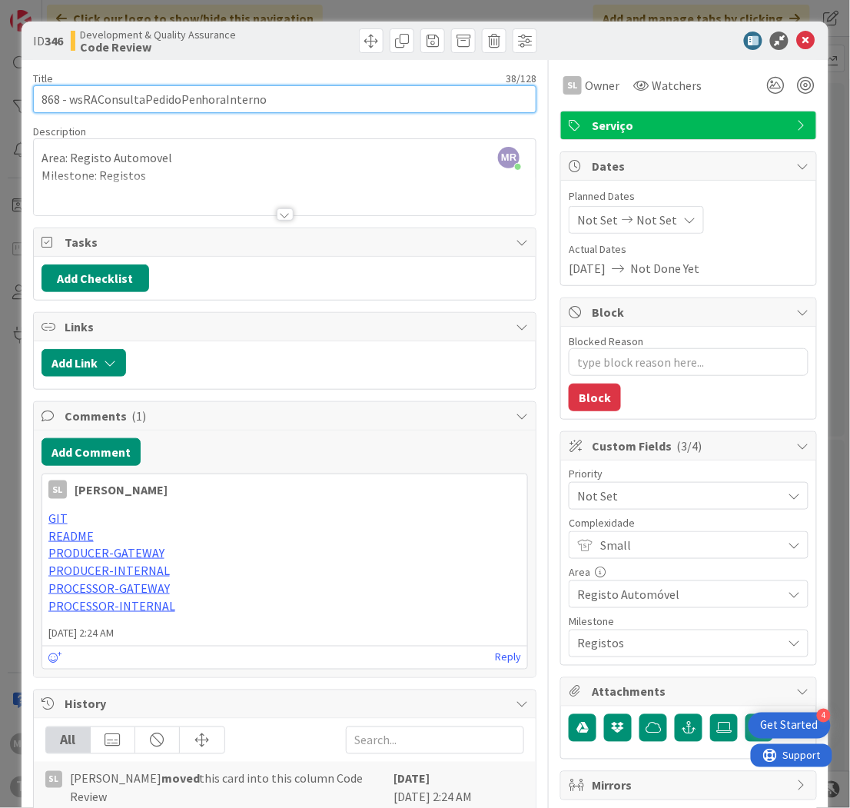
drag, startPoint x: 287, startPoint y: 104, endPoint x: 70, endPoint y: 102, distance: 217.5
click at [70, 102] on input "868 - wsRAConsultaPedidoPenhoraInterno" at bounding box center [285, 99] width 504 height 28
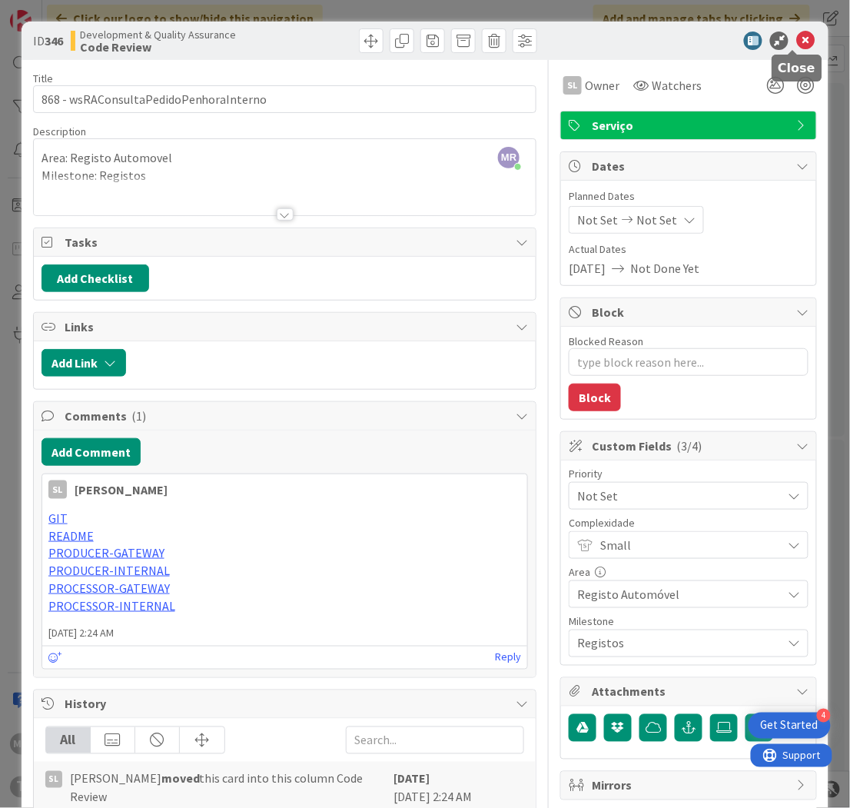
click at [796, 43] on icon at bounding box center [805, 41] width 18 height 18
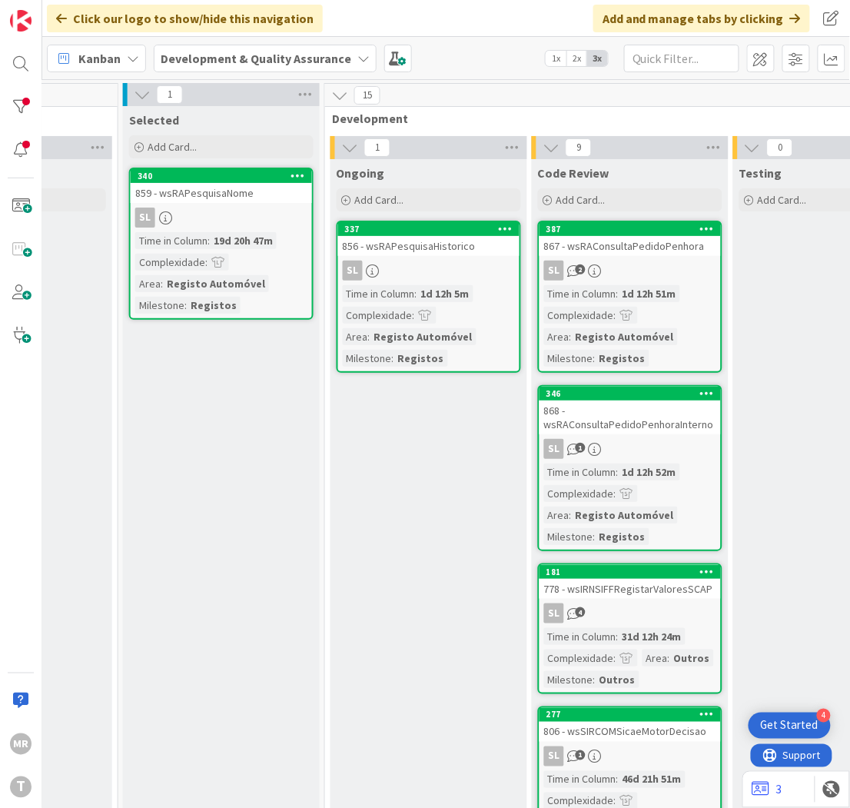
scroll to position [0, 371]
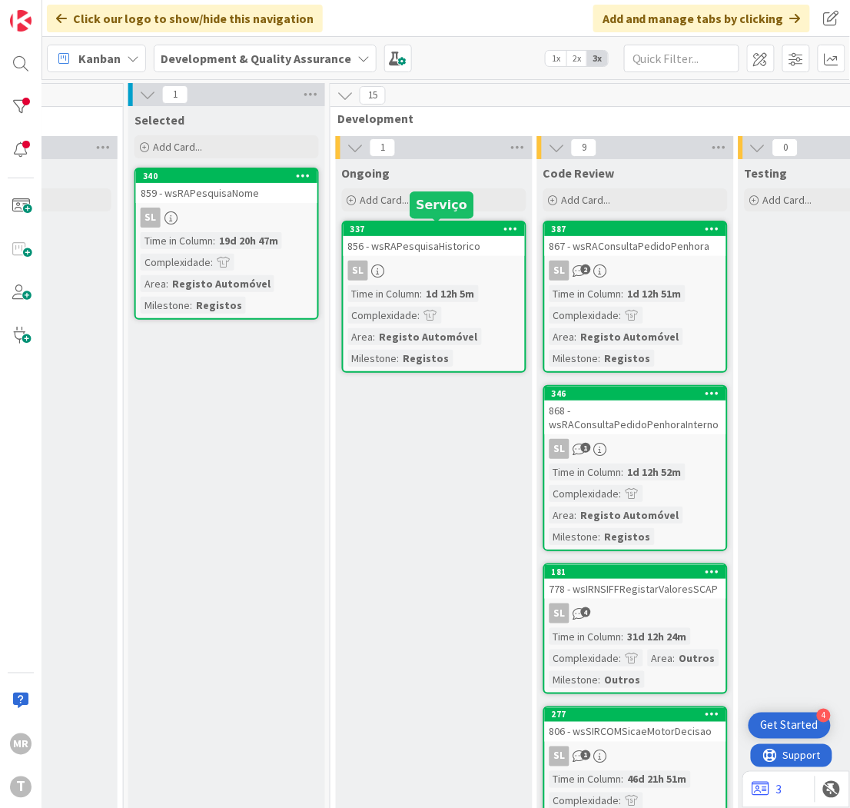
click at [434, 226] on div "337" at bounding box center [437, 229] width 174 height 11
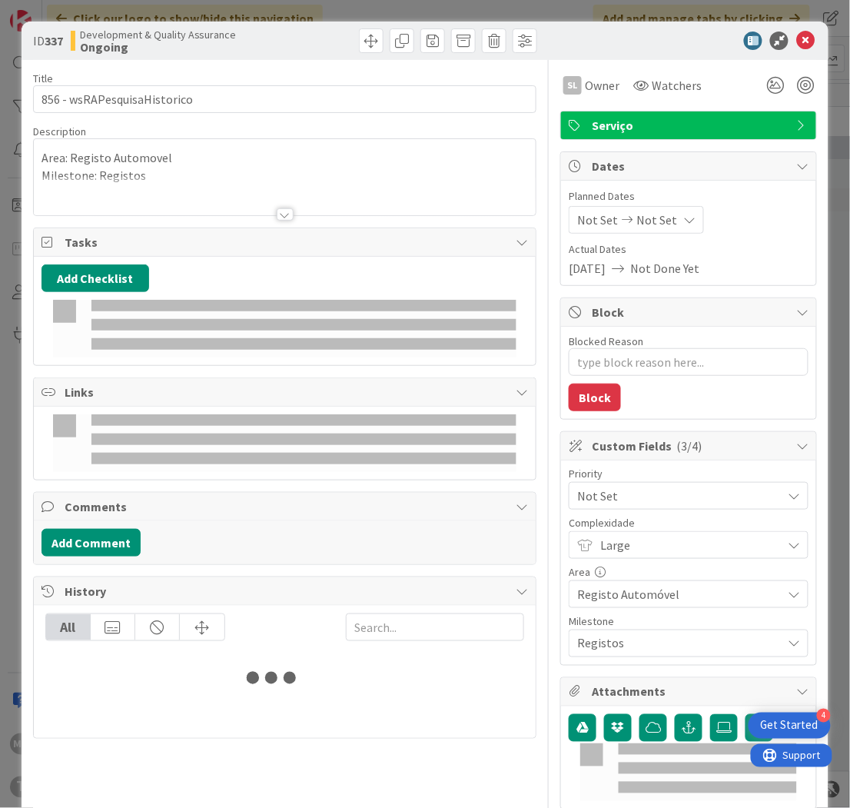
type textarea "x"
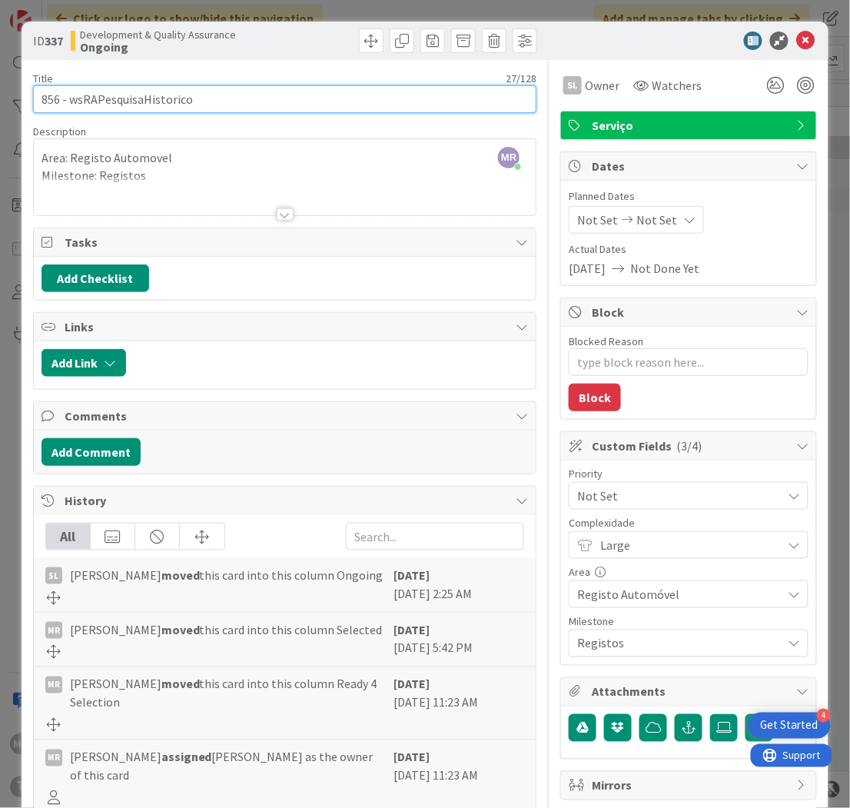
drag, startPoint x: 211, startPoint y: 94, endPoint x: 71, endPoint y: 97, distance: 139.1
click at [71, 97] on input "856 - wsRAPesquisaHistorico" at bounding box center [285, 99] width 504 height 28
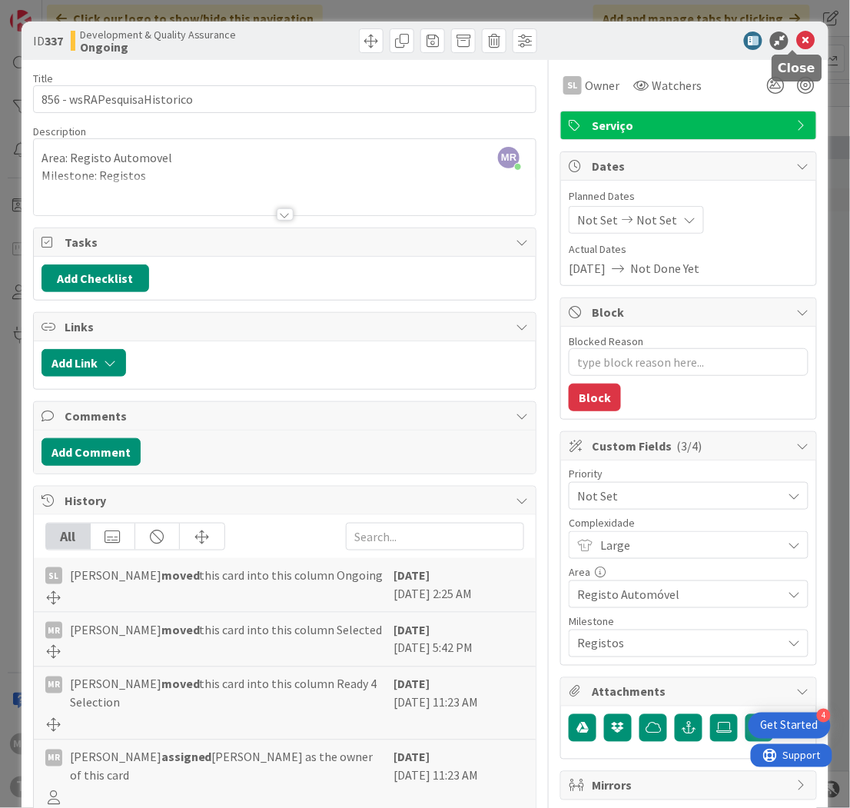
click at [796, 39] on icon at bounding box center [805, 41] width 18 height 18
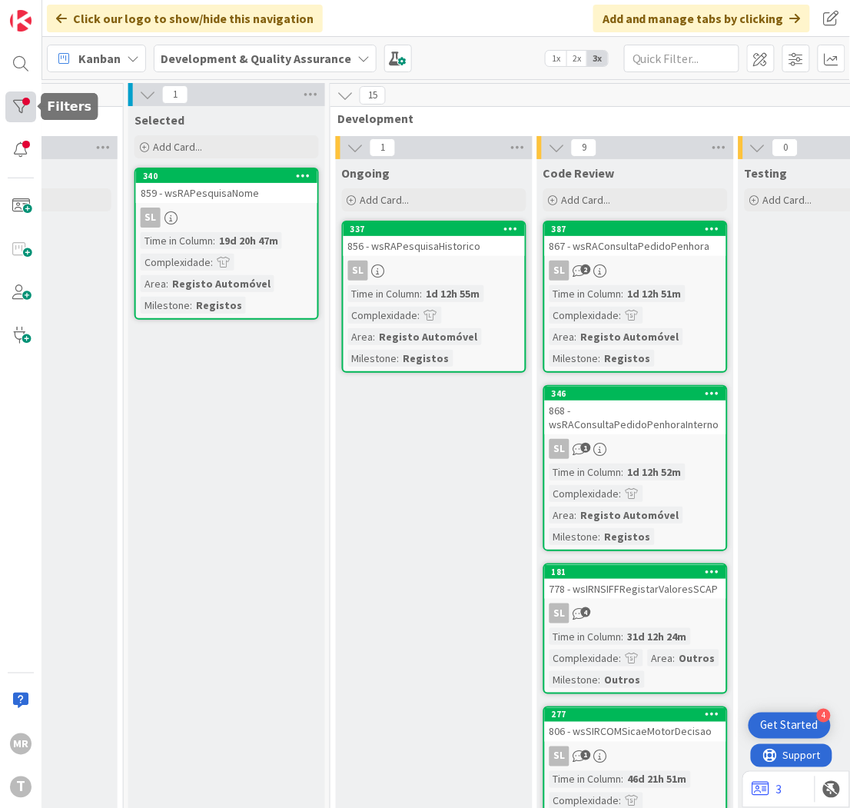
click at [5, 100] on div at bounding box center [20, 106] width 31 height 31
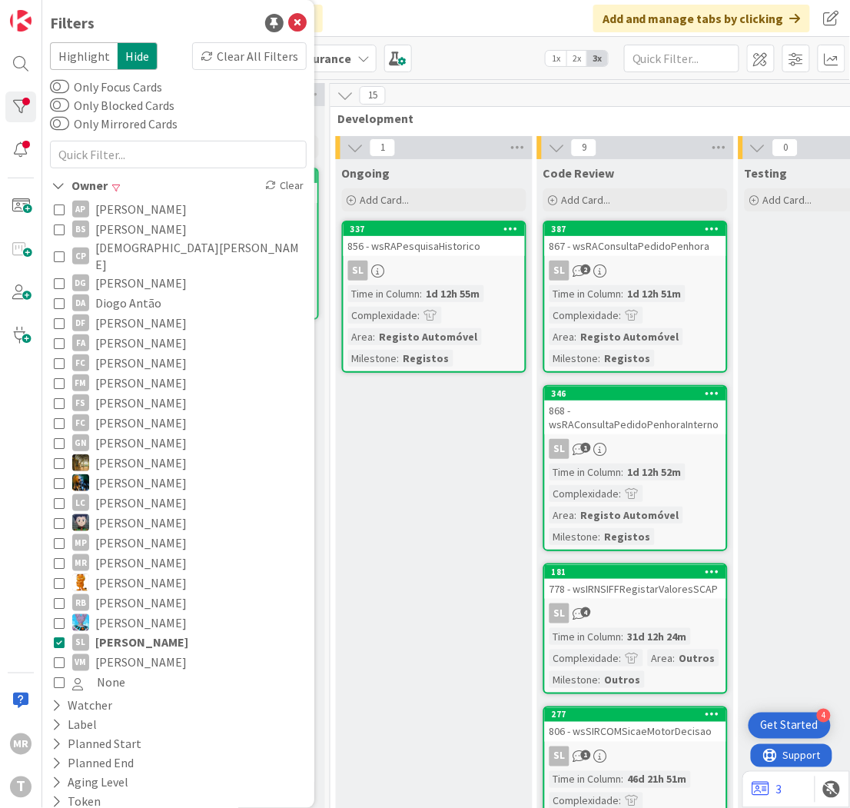
click at [120, 653] on span "[PERSON_NAME]" at bounding box center [140, 663] width 91 height 20
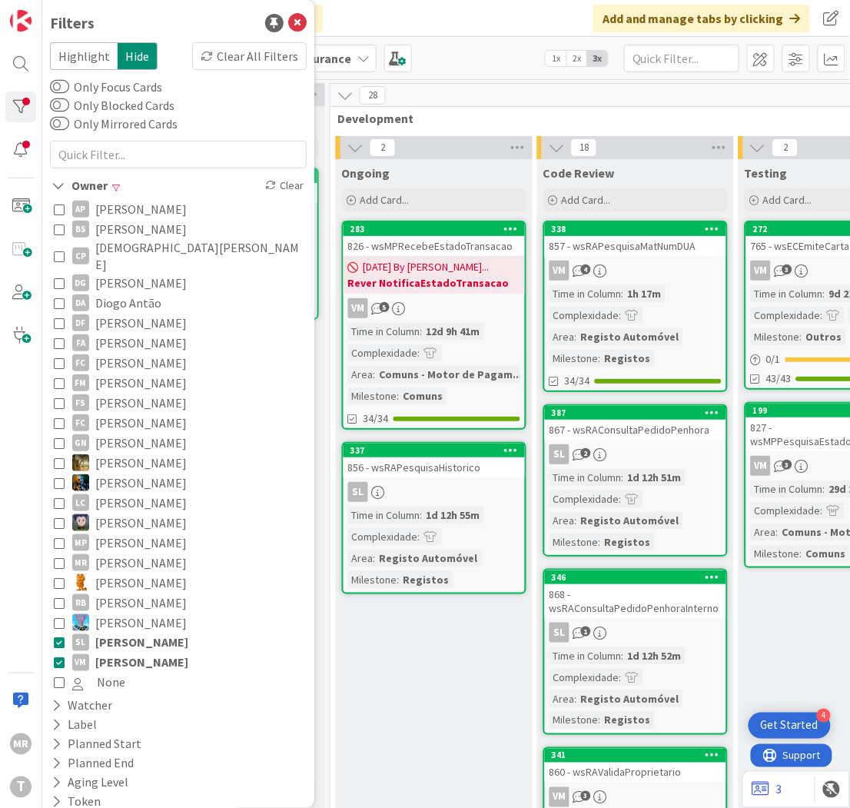
click at [132, 633] on span "[PERSON_NAME]" at bounding box center [141, 643] width 93 height 20
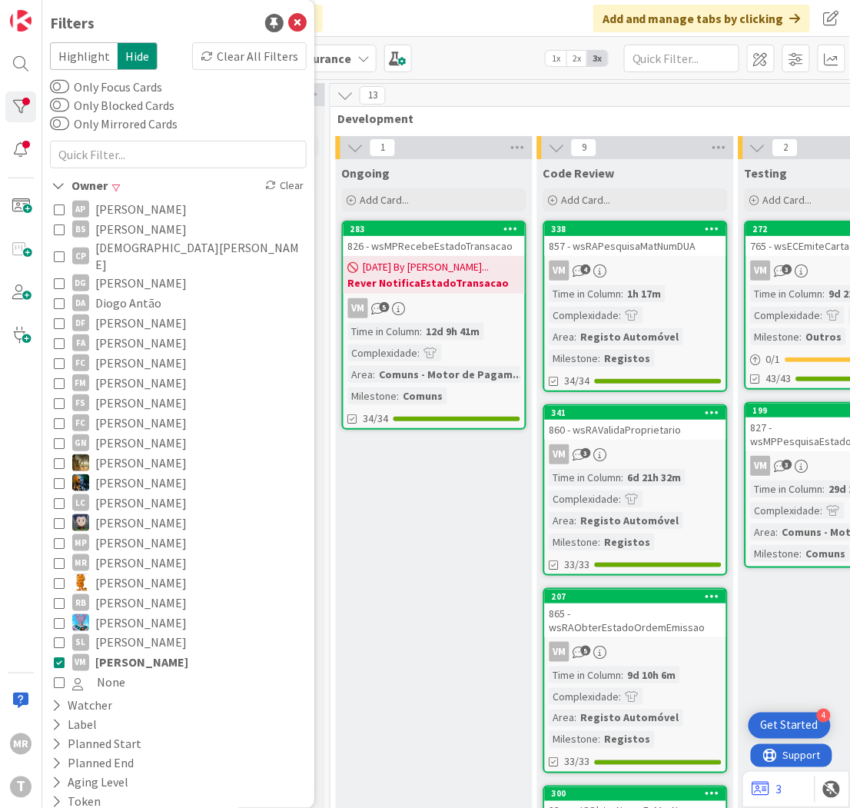
click at [131, 653] on span "[PERSON_NAME]" at bounding box center [141, 663] width 93 height 20
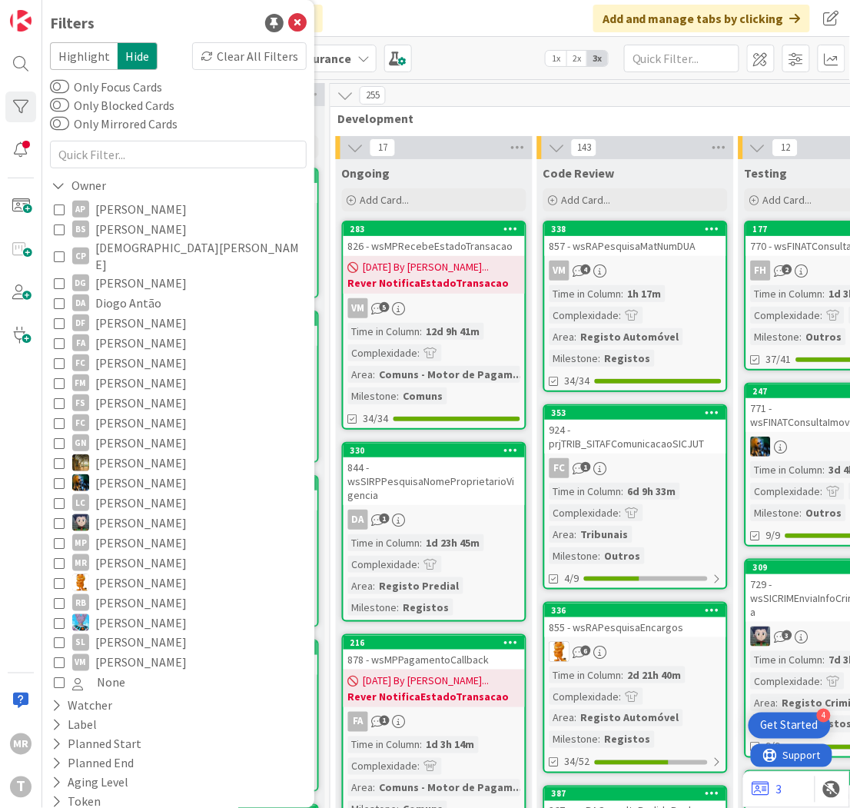
click at [486, 121] on span "Development" at bounding box center [730, 118] width 785 height 15
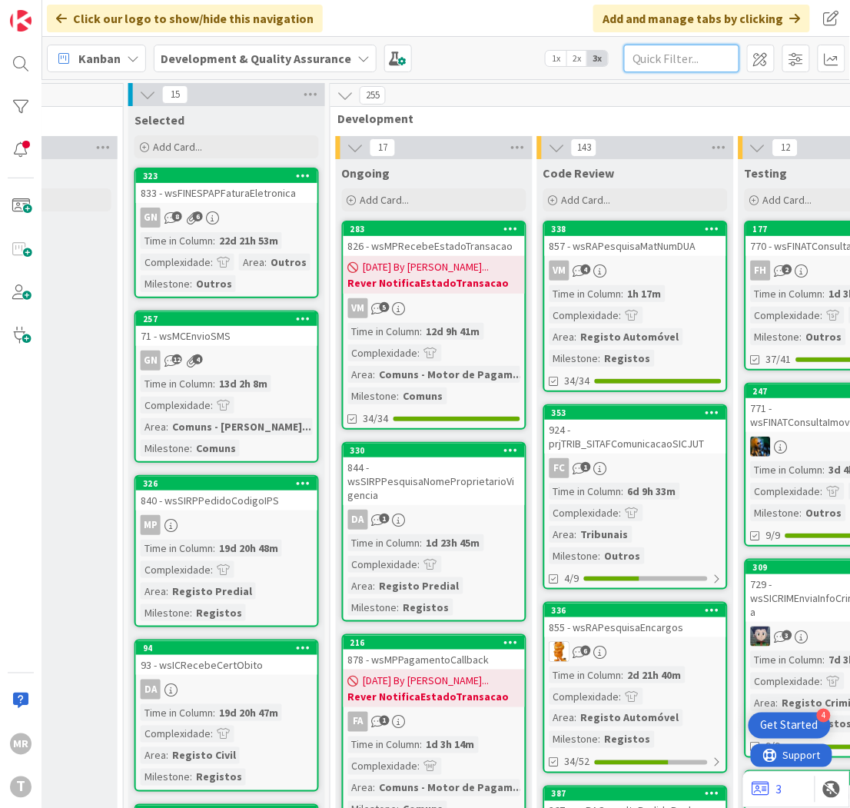
click at [689, 65] on input "text" at bounding box center [681, 59] width 115 height 28
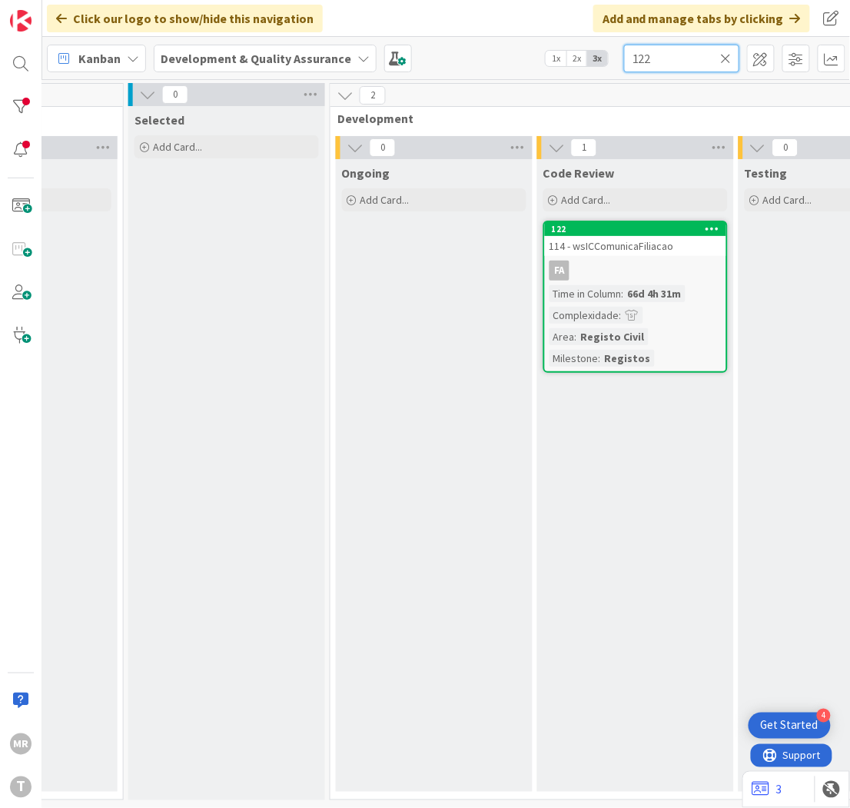
drag, startPoint x: 687, startPoint y: 62, endPoint x: 490, endPoint y: 35, distance: 199.5
click at [500, 43] on div "Kanban Development & Quality Assurance 1x 2x 3x 122" at bounding box center [446, 58] width 808 height 42
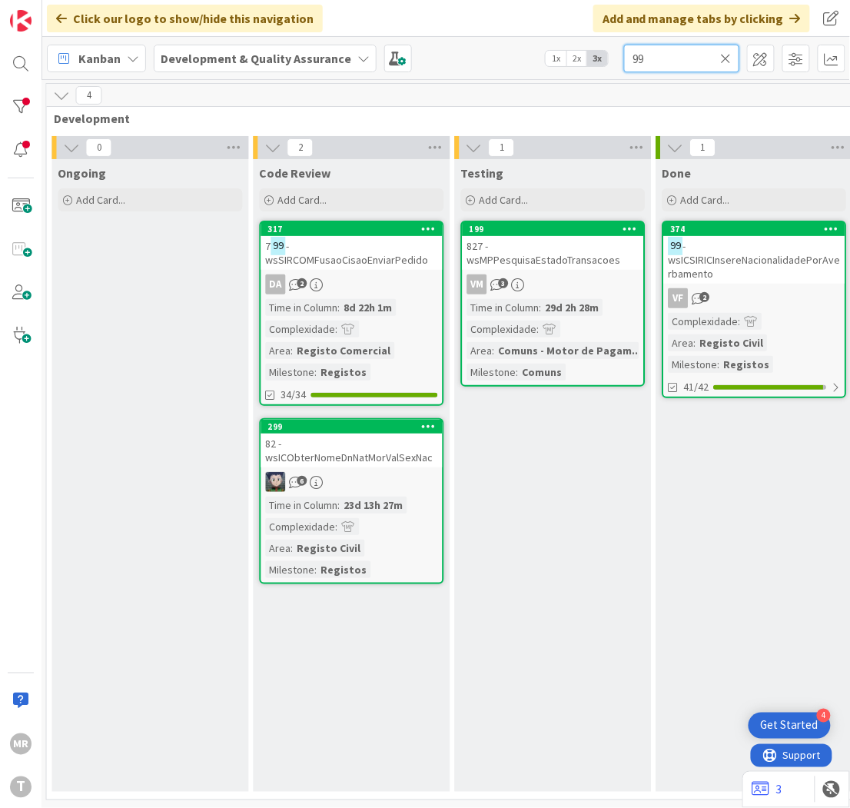
scroll to position [0, 659]
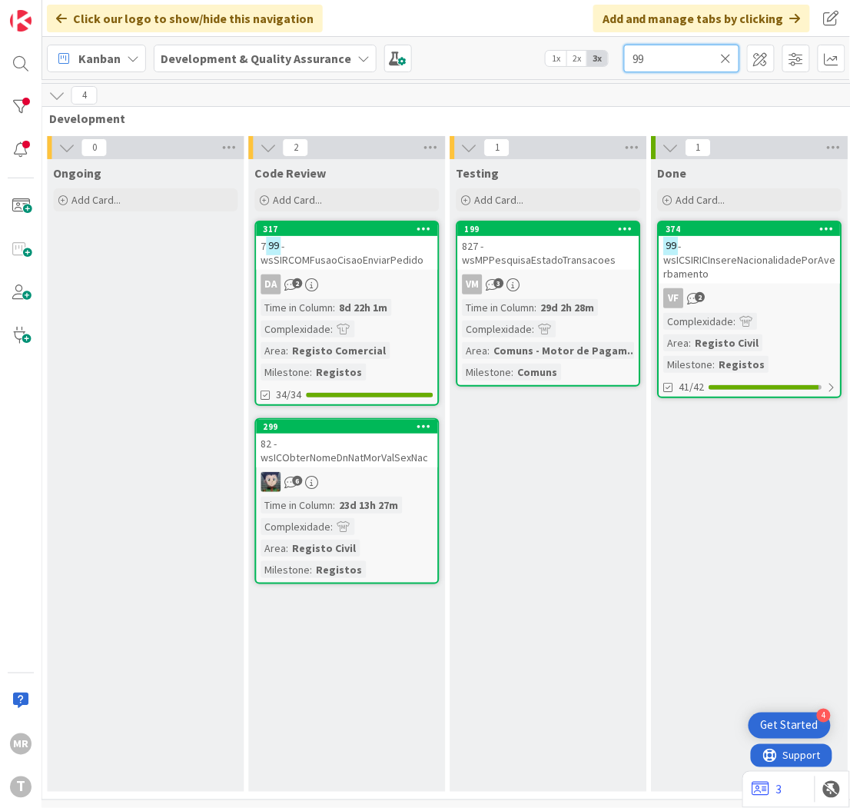
drag, startPoint x: 644, startPoint y: 65, endPoint x: 592, endPoint y: 39, distance: 58.1
click at [599, 51] on div "Kanban Development & Quality Assurance 1x 2x 3x 99" at bounding box center [446, 58] width 808 height 42
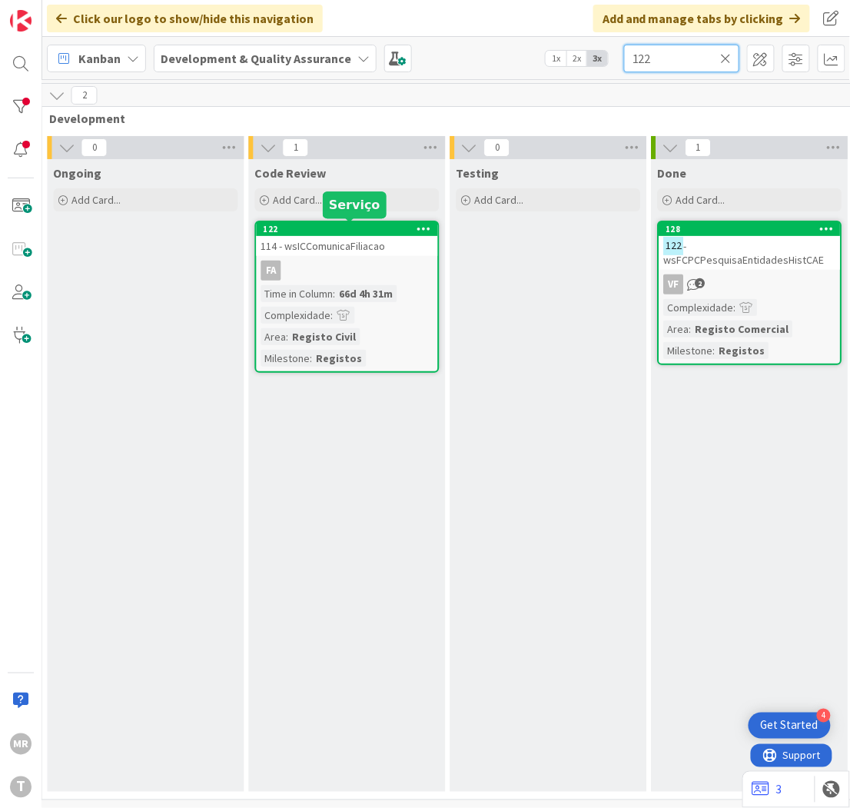
type input "122"
click at [356, 231] on div "122" at bounding box center [351, 229] width 174 height 11
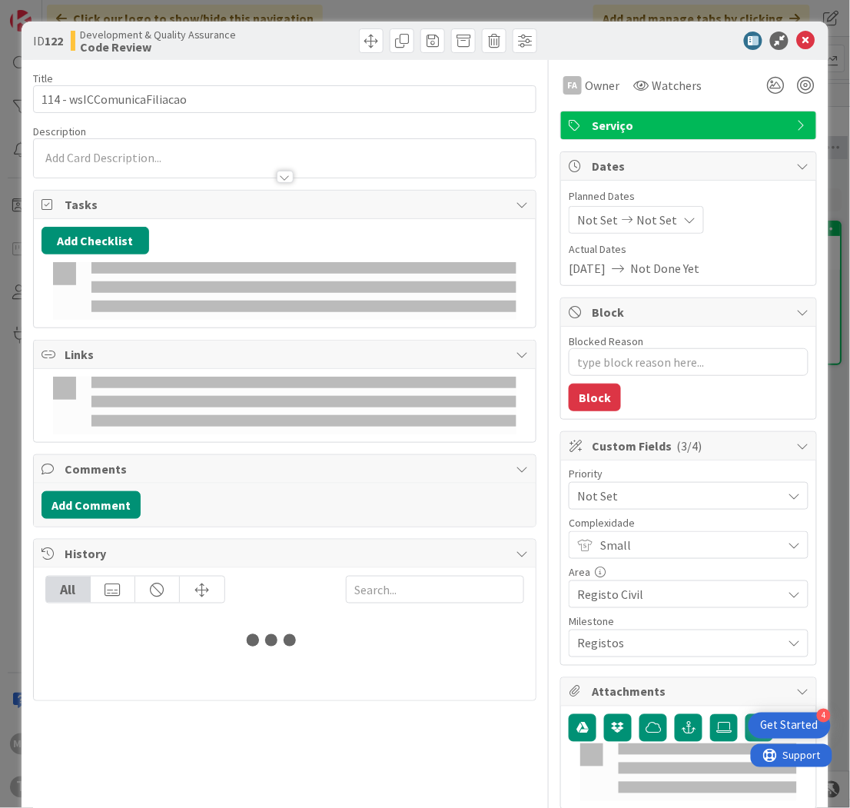
type textarea "x"
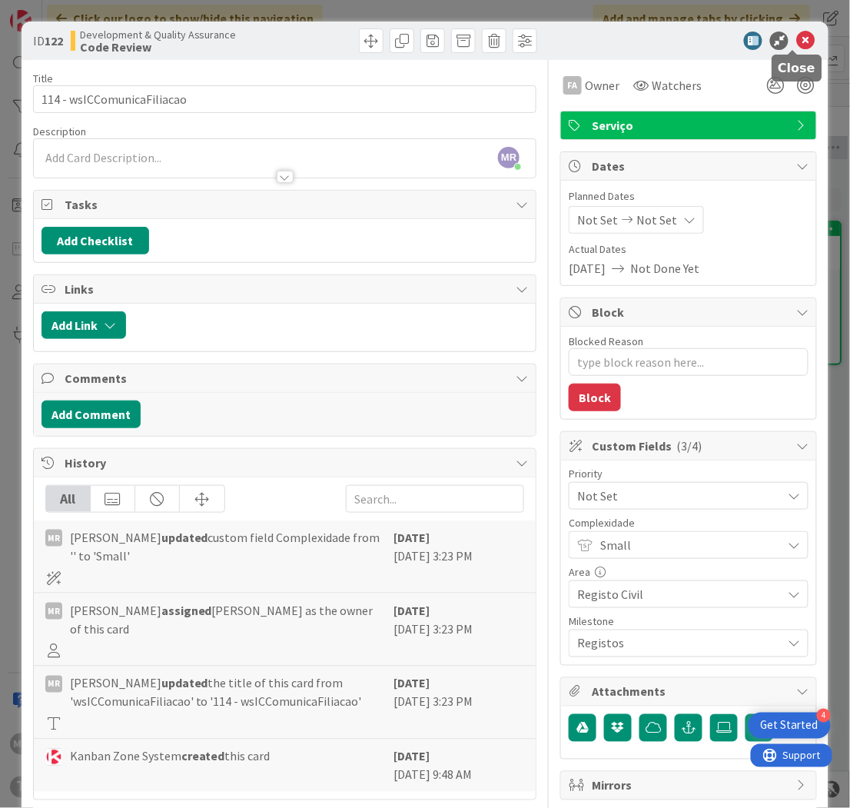
click at [796, 39] on icon at bounding box center [805, 41] width 18 height 18
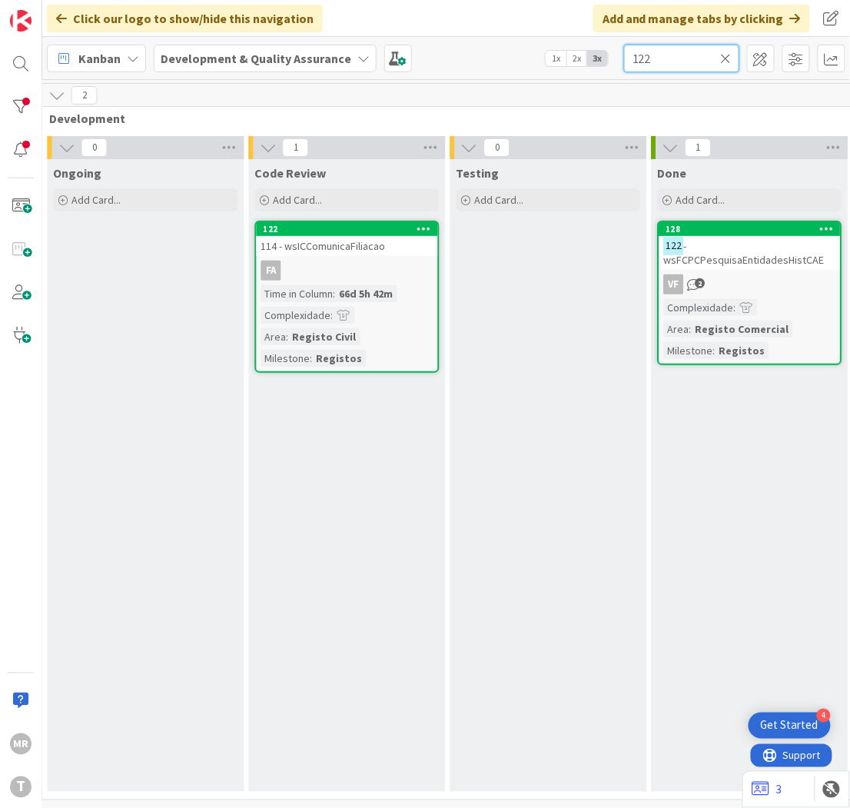
drag, startPoint x: 664, startPoint y: 55, endPoint x: 541, endPoint y: 48, distance: 123.2
click at [546, 48] on div "Kanban Development & Quality Assurance 1x 2x 3x 122" at bounding box center [446, 58] width 808 height 42
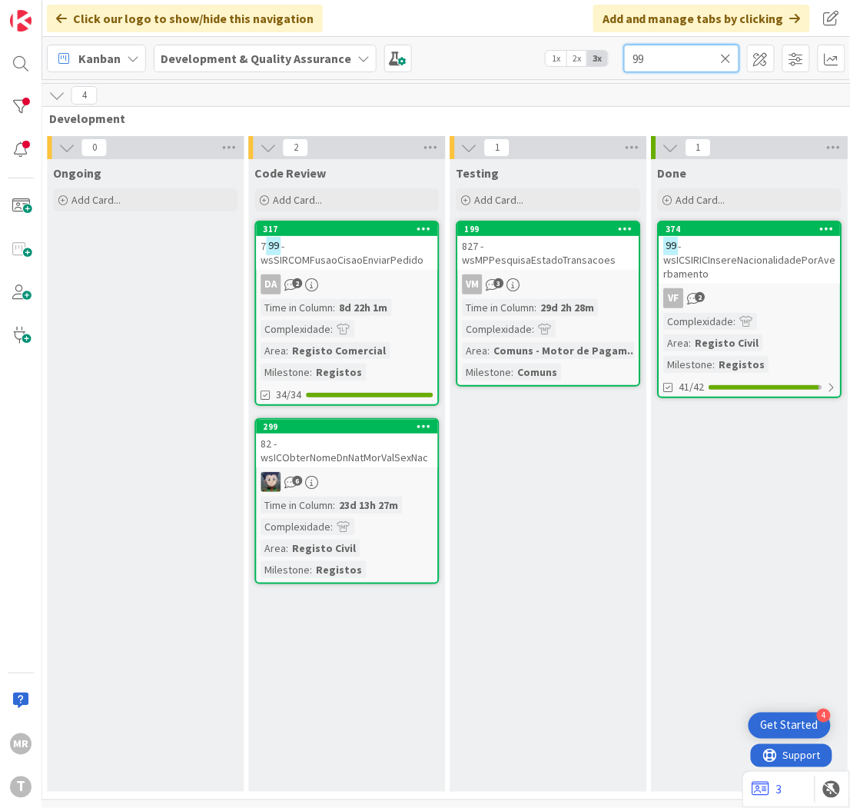
drag, startPoint x: 648, startPoint y: 51, endPoint x: 603, endPoint y: 55, distance: 45.5
click at [603, 55] on div "Kanban Development & Quality Assurance 1x 2x 3x 99" at bounding box center [446, 58] width 808 height 42
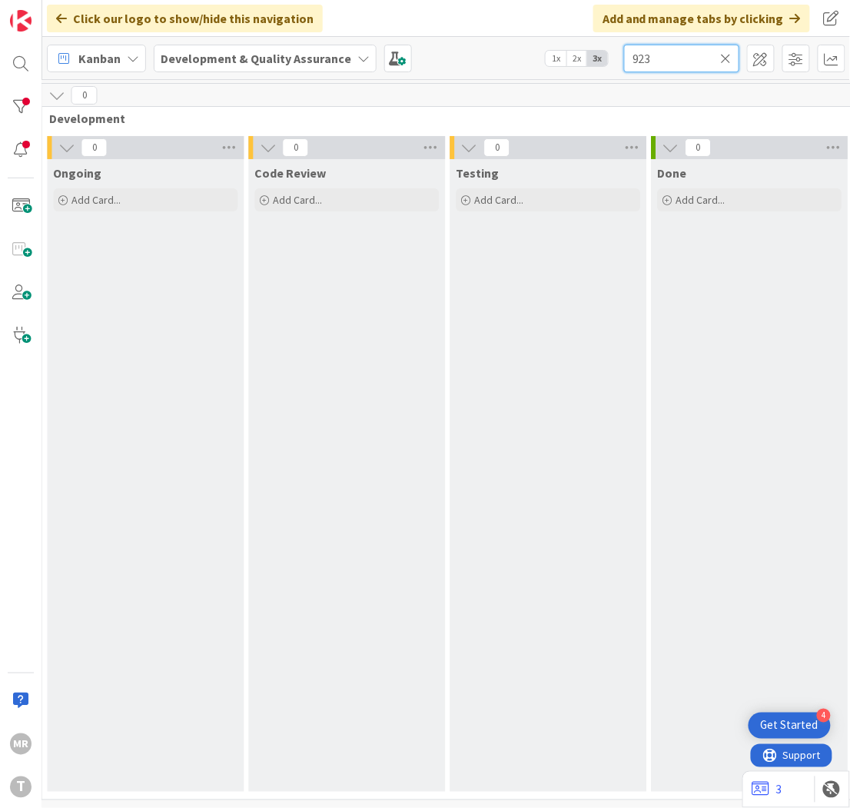
click at [719, 54] on input "923" at bounding box center [681, 59] width 115 height 28
type input "923"
click at [726, 52] on icon at bounding box center [726, 58] width 11 height 14
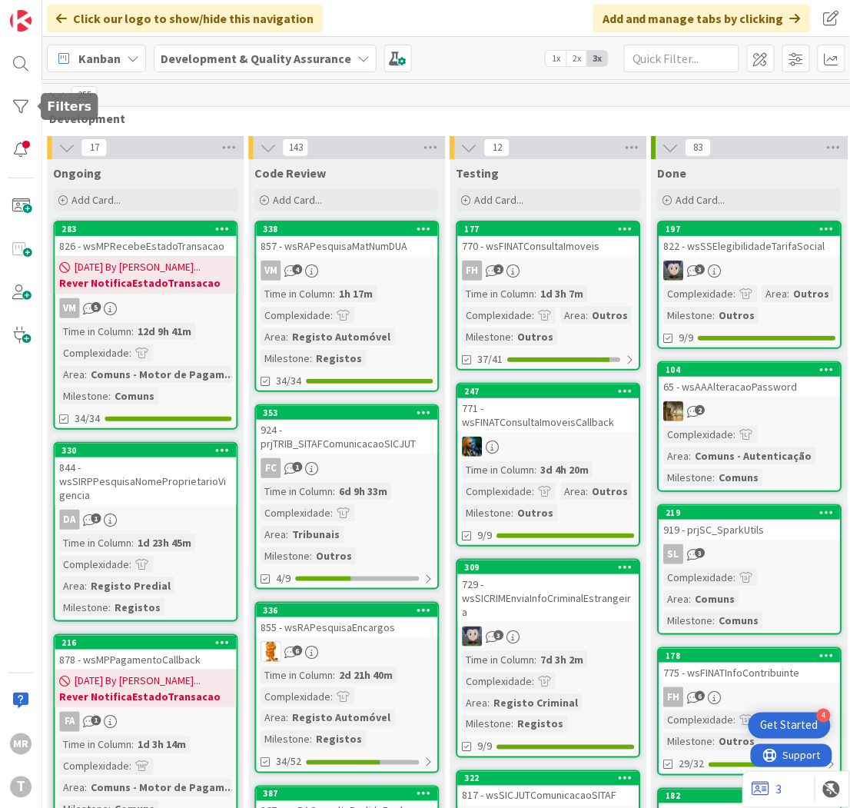
click at [35, 110] on body "4 Get Started MR T Click our logo to show/hide this navigation Add and manage t…" at bounding box center [425, 404] width 850 height 808
click at [18, 111] on div at bounding box center [20, 106] width 31 height 31
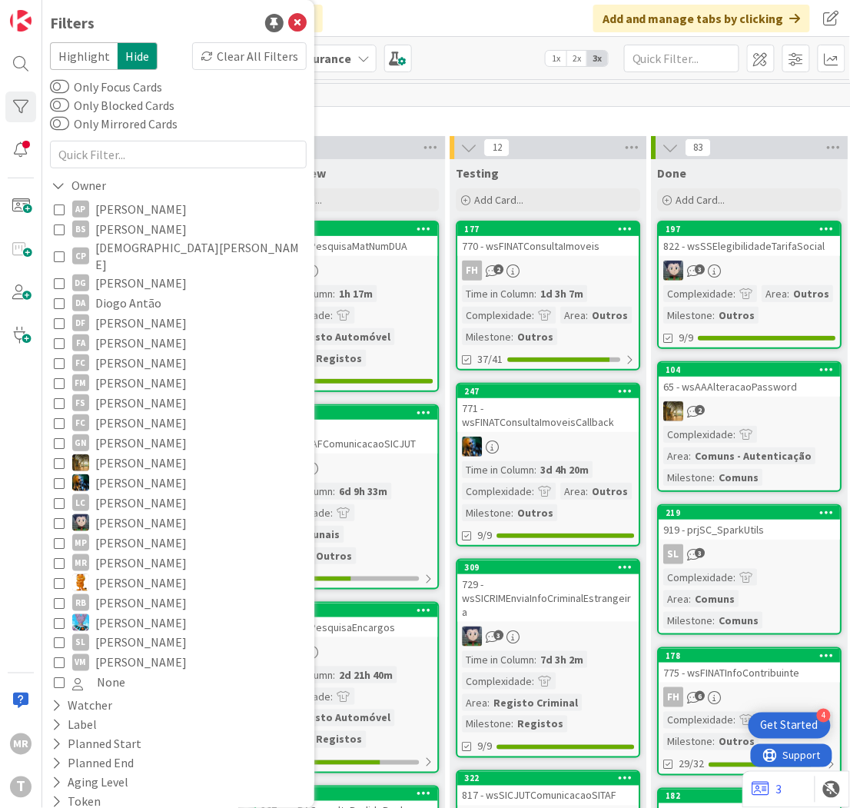
click at [125, 653] on span "[PERSON_NAME]" at bounding box center [140, 663] width 91 height 20
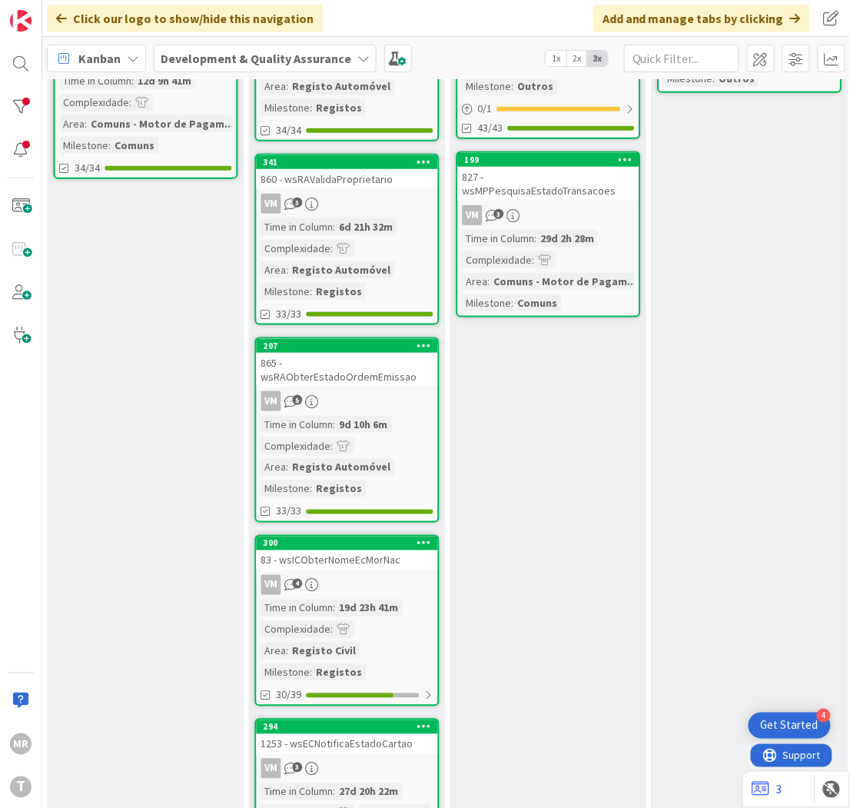
scroll to position [0, 659]
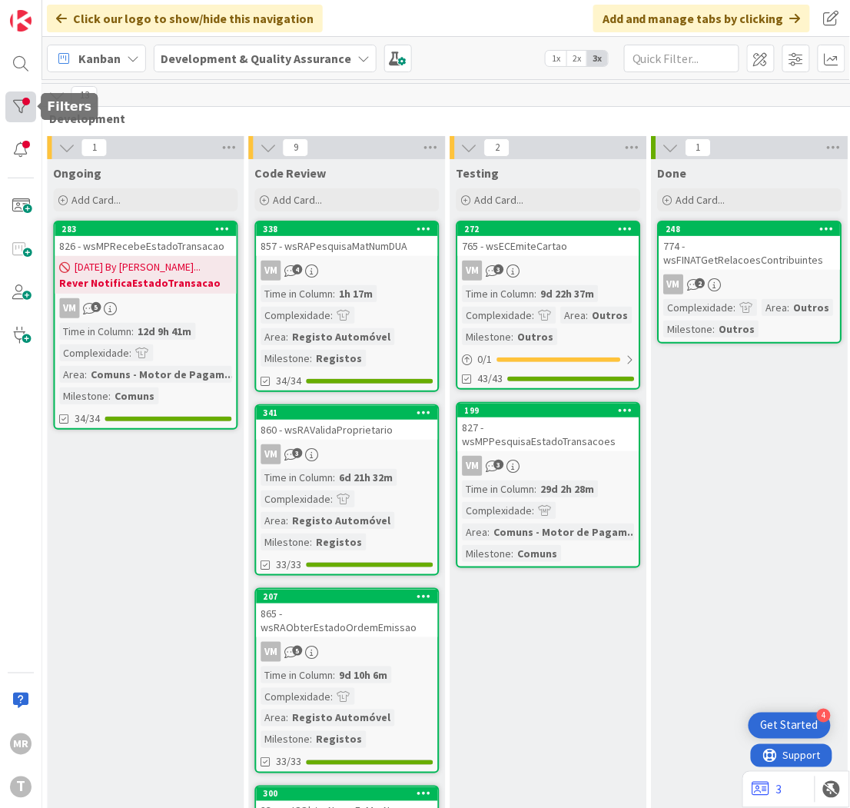
click at [27, 106] on div at bounding box center [20, 106] width 31 height 31
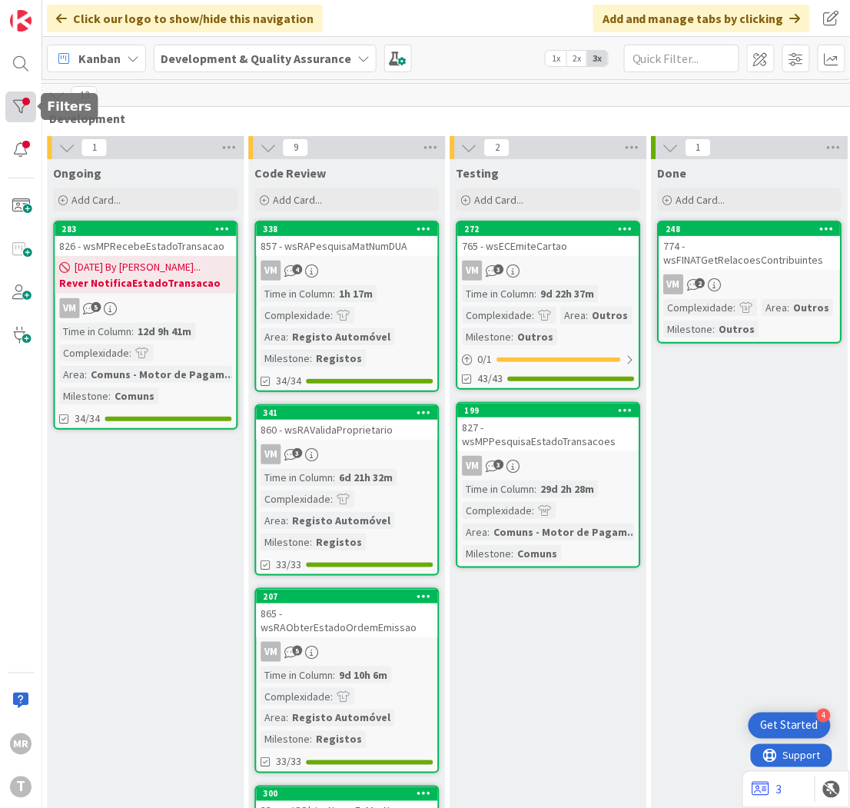
click at [23, 108] on div at bounding box center [20, 106] width 31 height 31
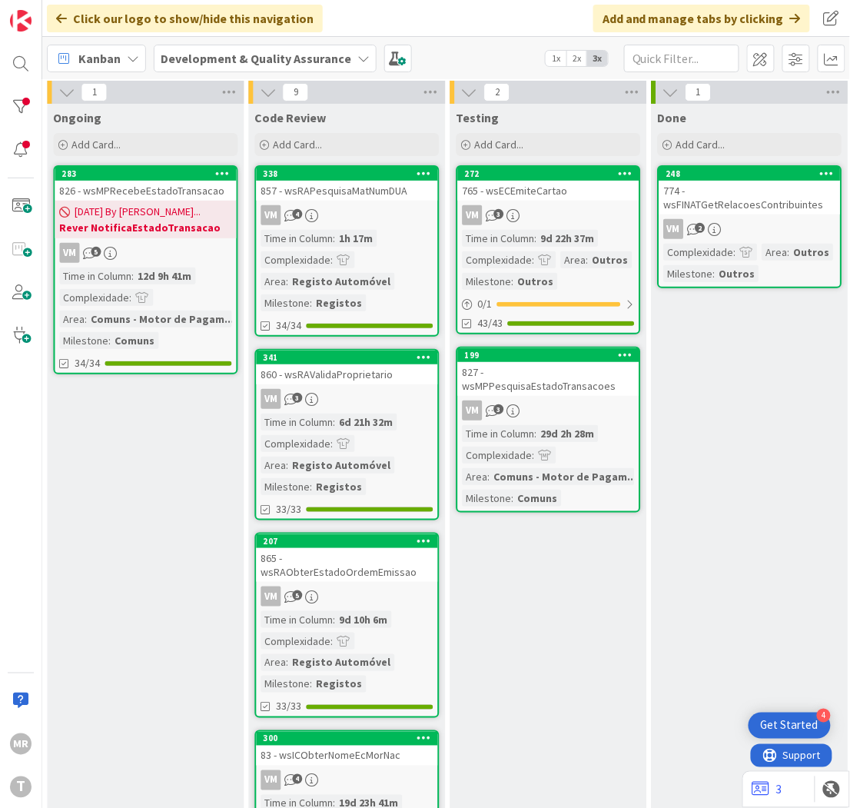
scroll to position [85, 659]
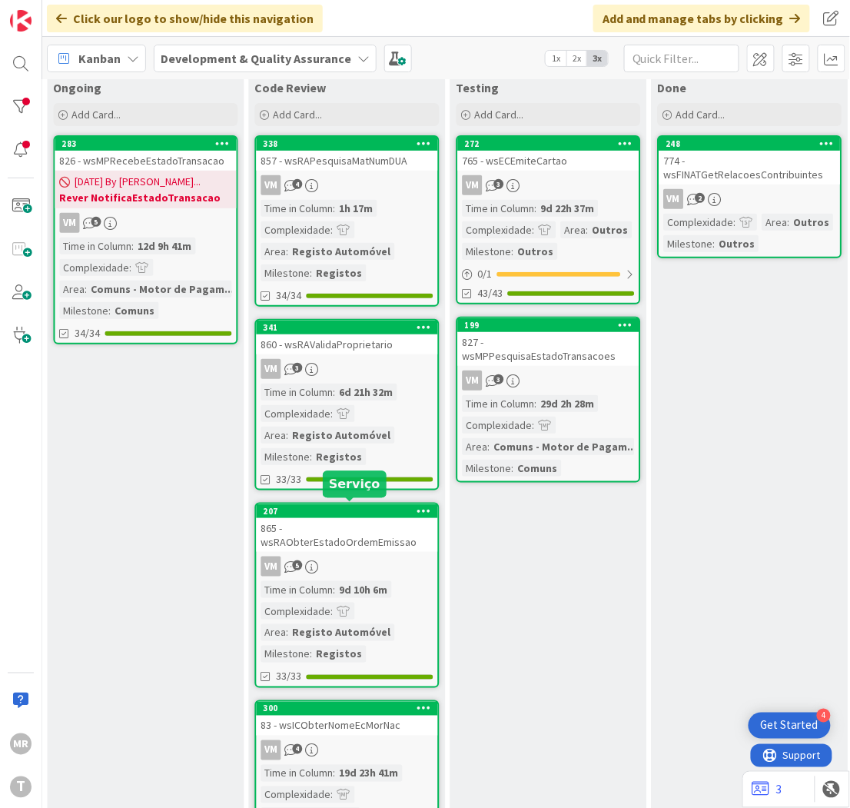
click at [350, 506] on div "207" at bounding box center [351, 511] width 174 height 11
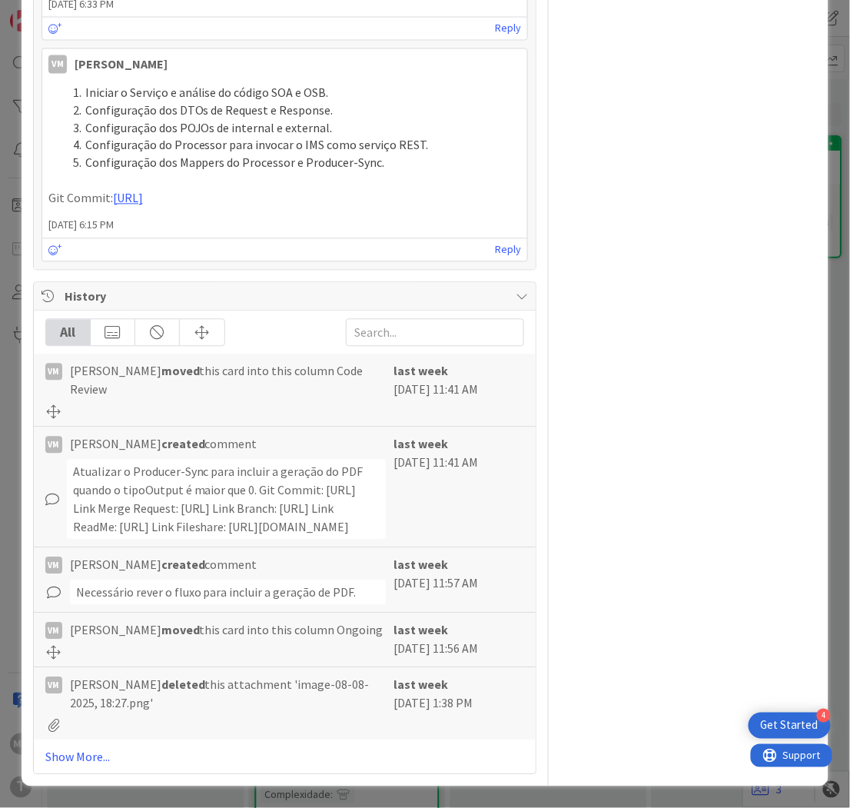
scroll to position [2585, 0]
click at [81, 759] on link "Show More..." at bounding box center [285, 757] width 480 height 18
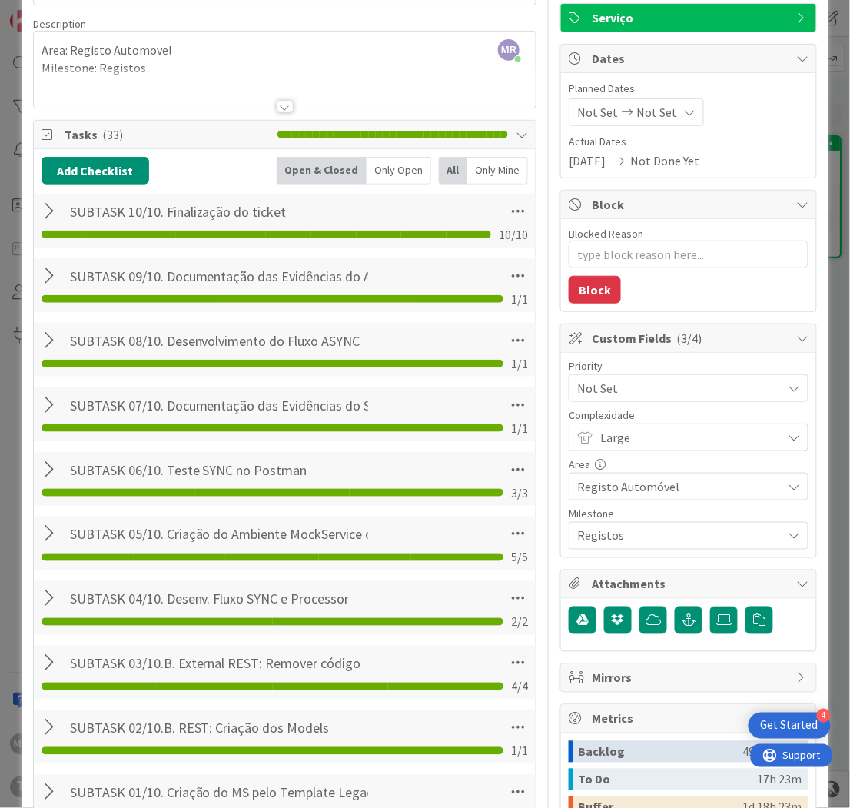
scroll to position [0, 0]
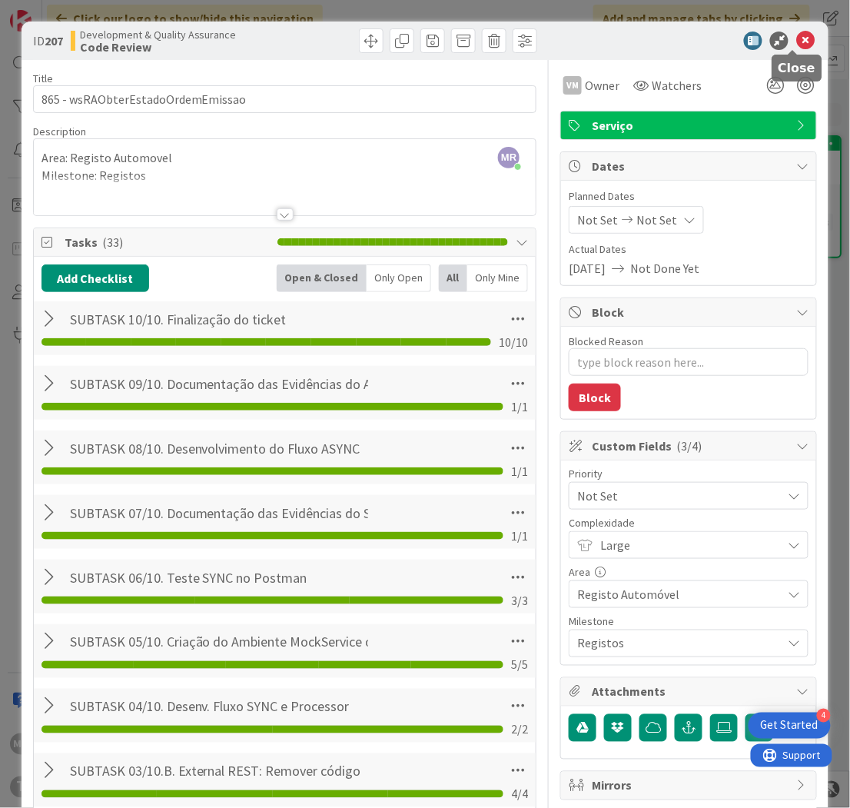
click at [799, 35] on icon at bounding box center [805, 41] width 18 height 18
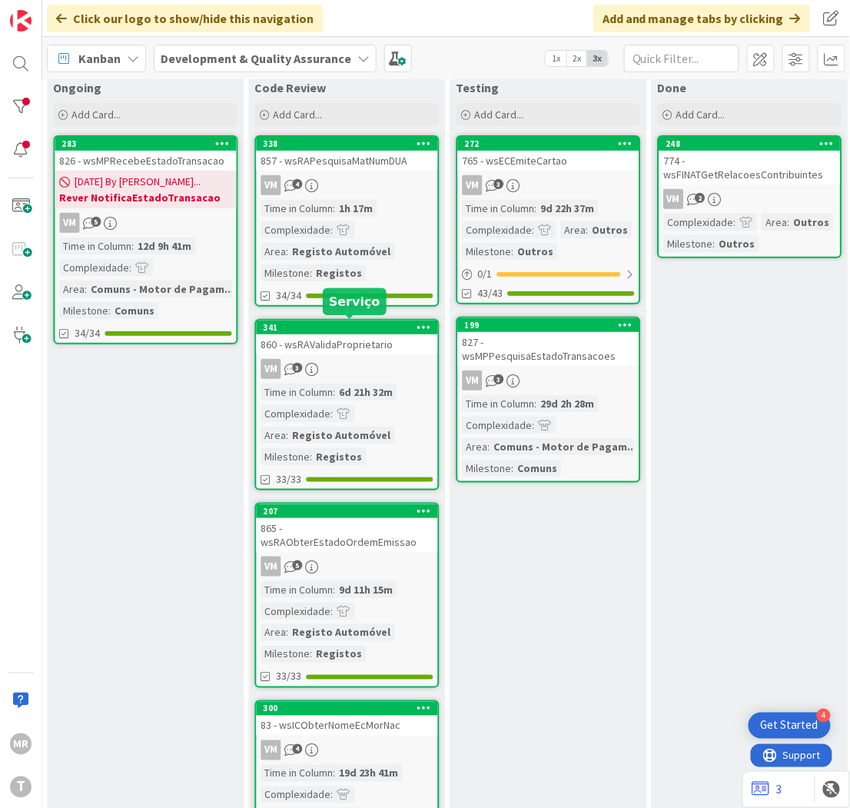
click at [294, 322] on div "341" at bounding box center [351, 327] width 174 height 11
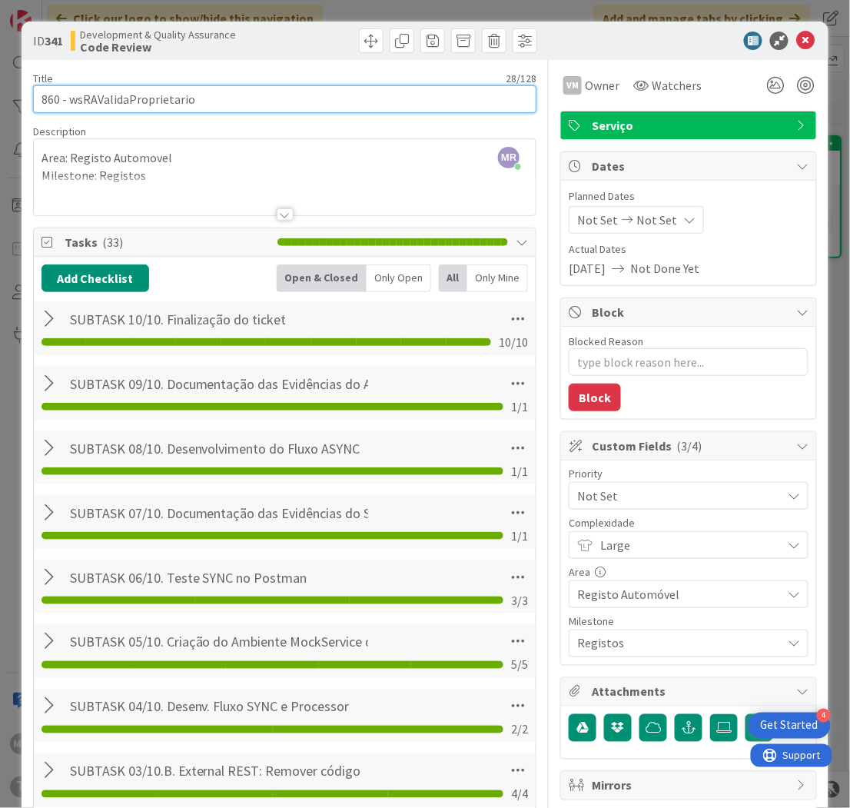
drag, startPoint x: 192, startPoint y: 100, endPoint x: 67, endPoint y: 101, distance: 125.3
click at [67, 101] on input "860 - wsRAValidaProprietario" at bounding box center [285, 99] width 504 height 28
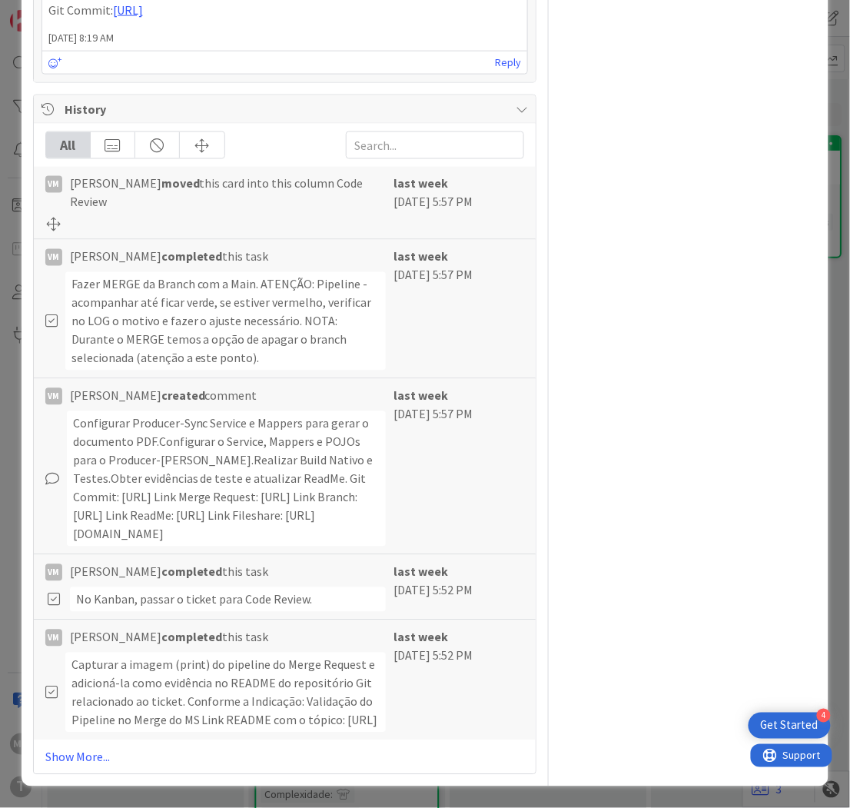
scroll to position [2333, 0]
click at [66, 762] on link "Show More..." at bounding box center [285, 757] width 480 height 18
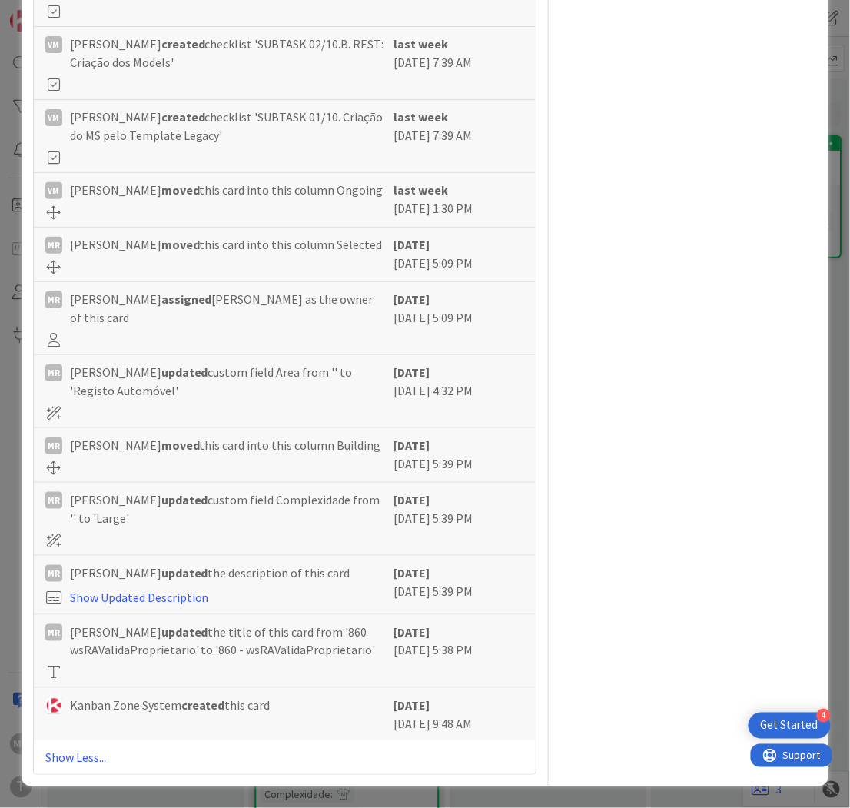
scroll to position [8014, 0]
click at [80, 756] on link "Show Less..." at bounding box center [285, 757] width 480 height 18
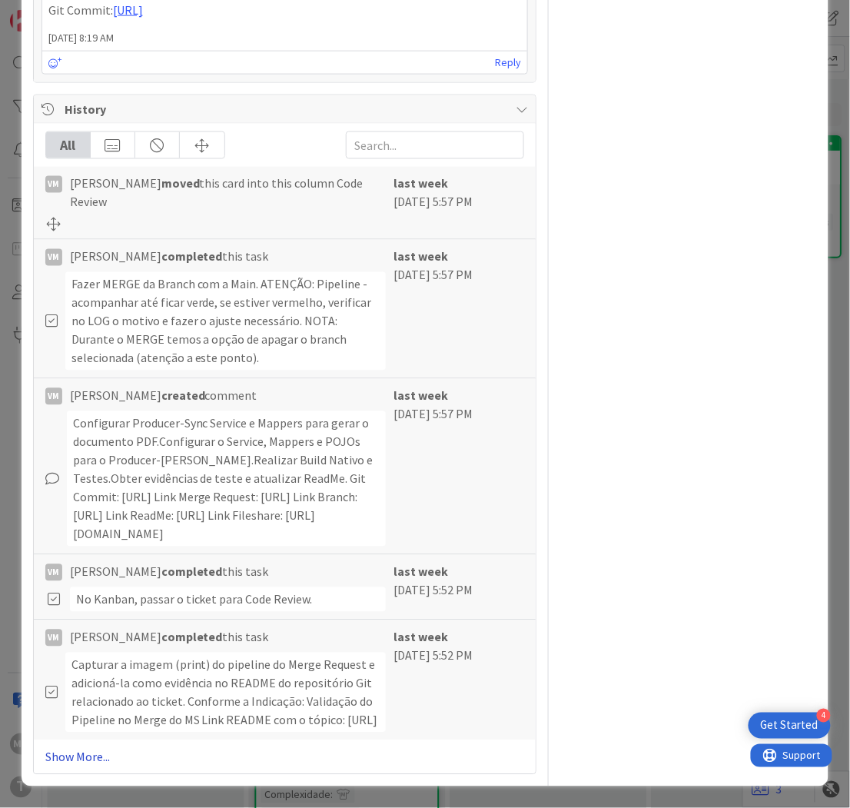
scroll to position [2333, 0]
click at [68, 755] on link "Show More..." at bounding box center [285, 757] width 480 height 18
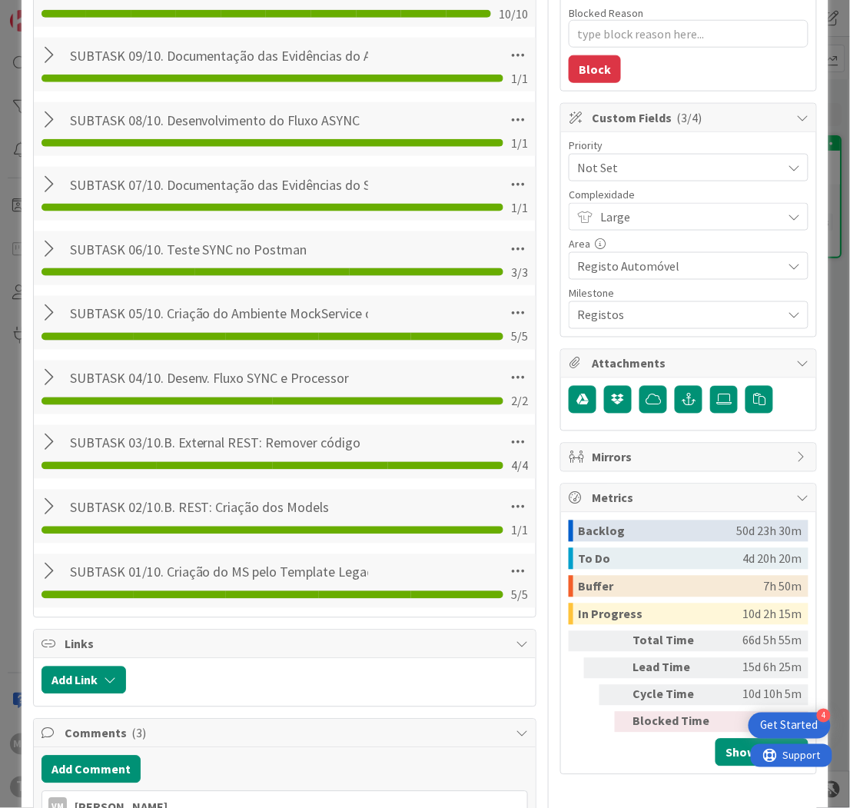
scroll to position [0, 0]
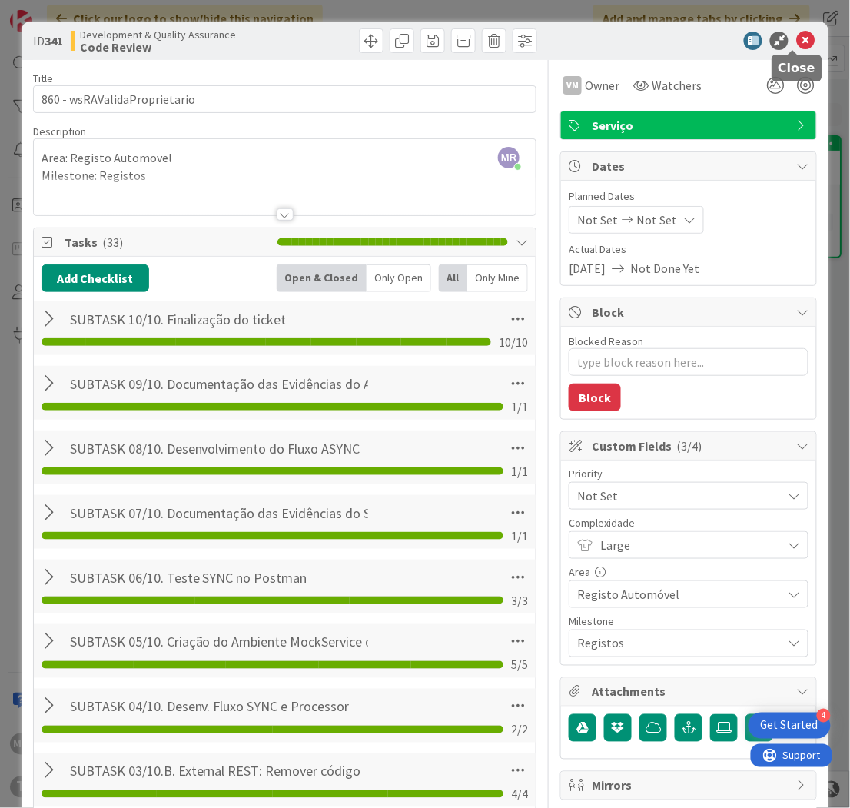
click at [796, 37] on icon at bounding box center [805, 41] width 18 height 18
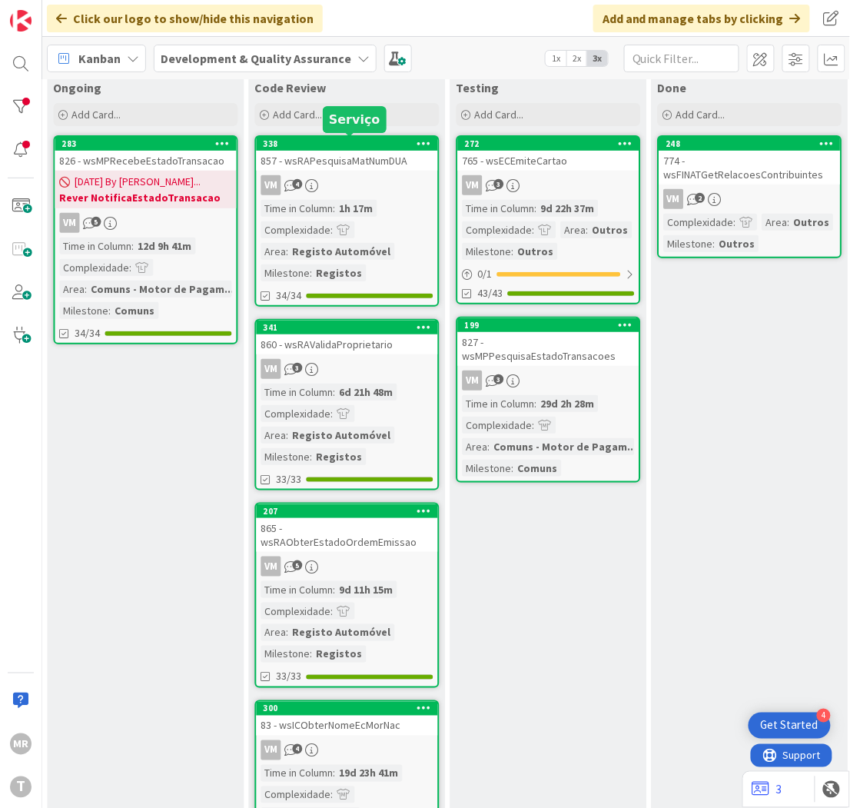
click at [364, 143] on div "338" at bounding box center [351, 143] width 174 height 11
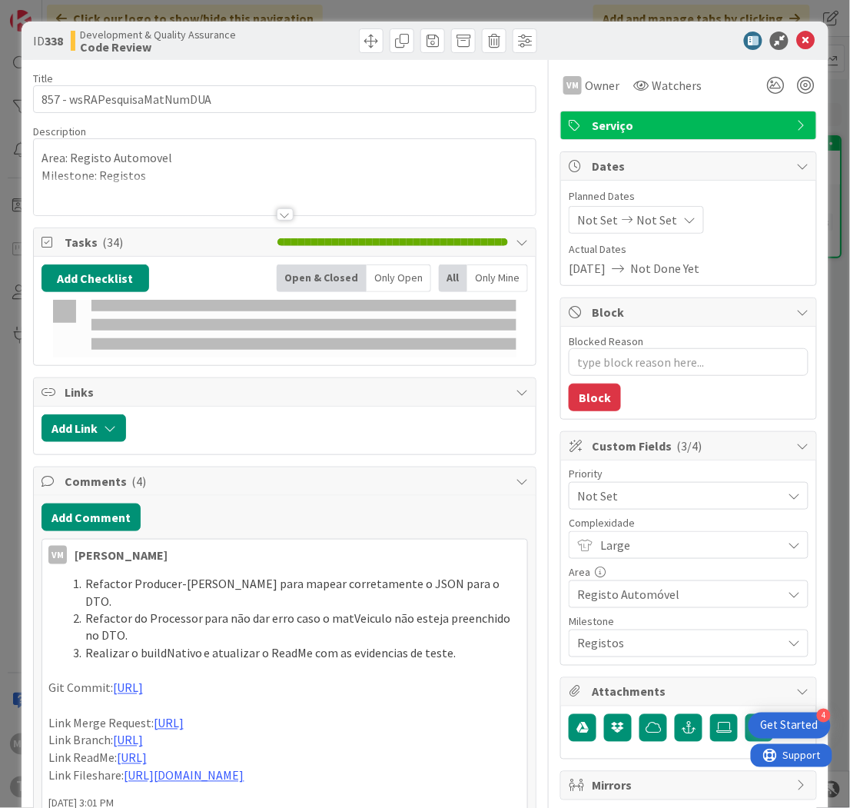
type textarea "x"
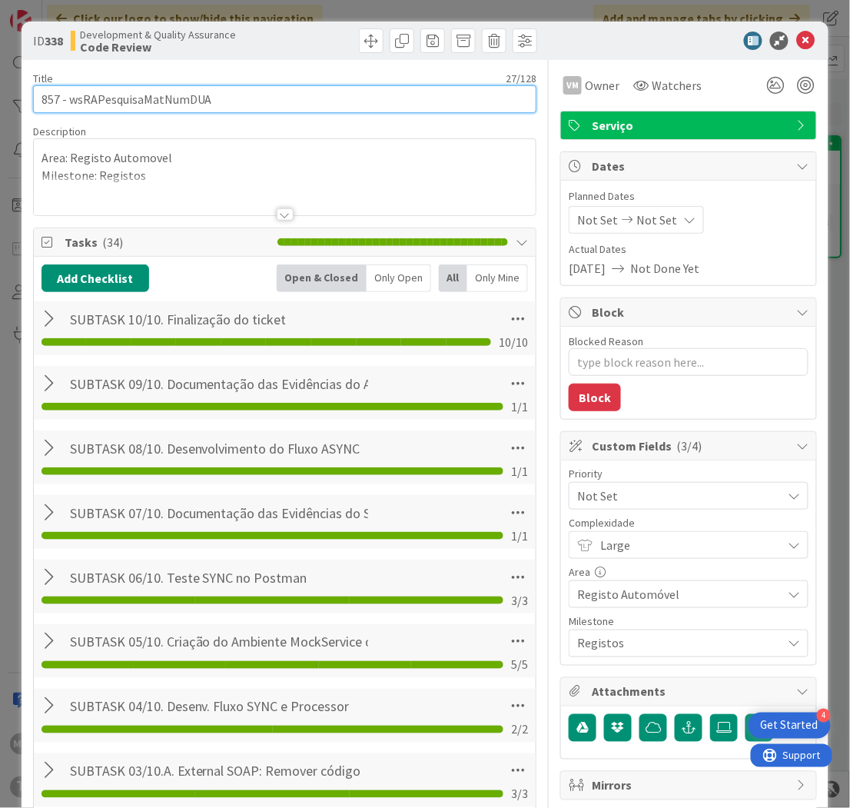
drag, startPoint x: 221, startPoint y: 101, endPoint x: 71, endPoint y: 101, distance: 149.9
click at [71, 101] on input "857 - wsRAPesquisaMatNumDUA" at bounding box center [285, 99] width 504 height 28
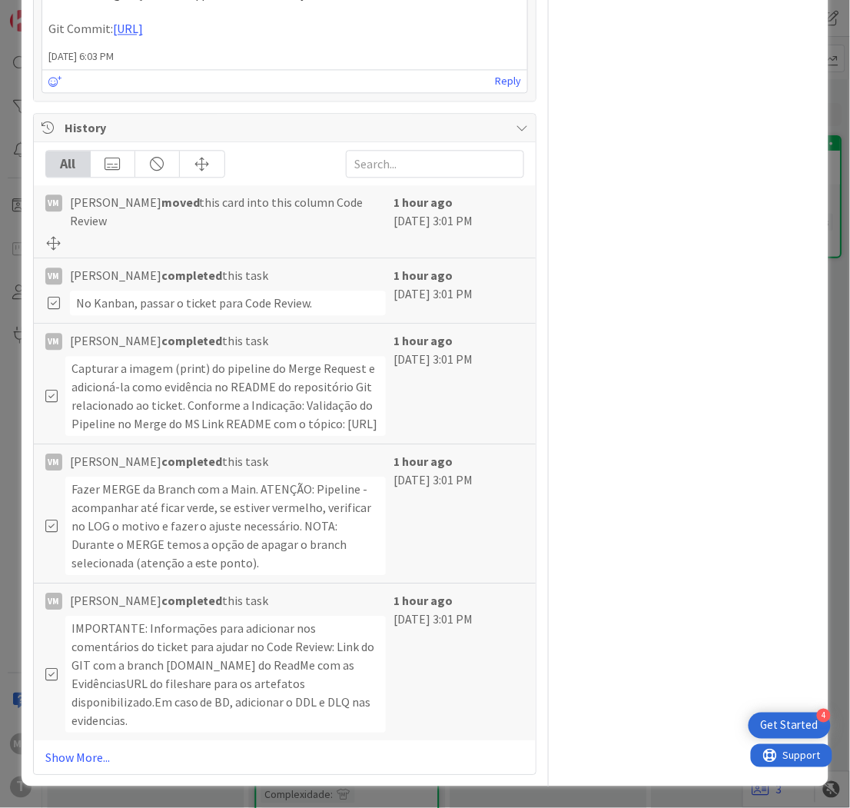
scroll to position [2330, 0]
click at [78, 750] on link "Show More..." at bounding box center [285, 757] width 480 height 18
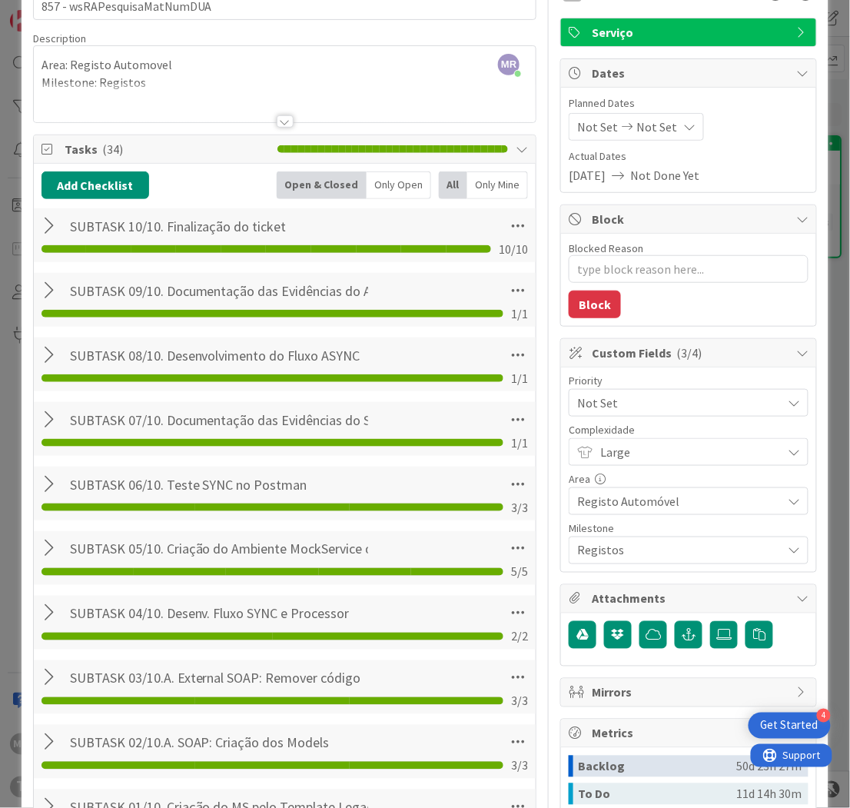
scroll to position [0, 0]
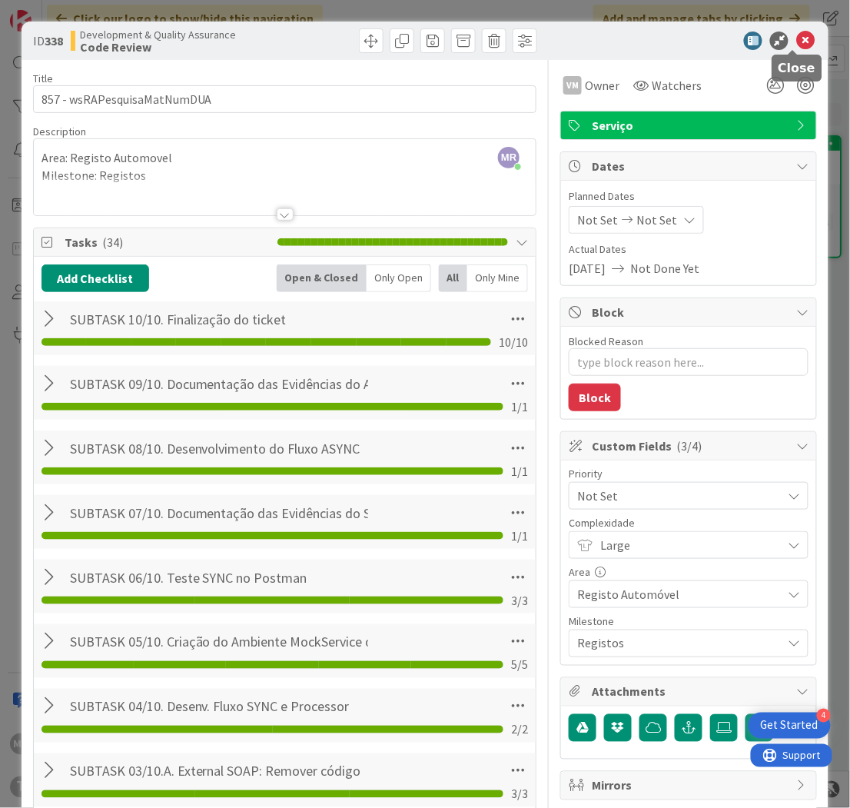
click at [805, 43] on div "ID 338 Development & Quality Assurance Code Review" at bounding box center [426, 41] width 808 height 38
click at [796, 40] on icon at bounding box center [805, 41] width 18 height 18
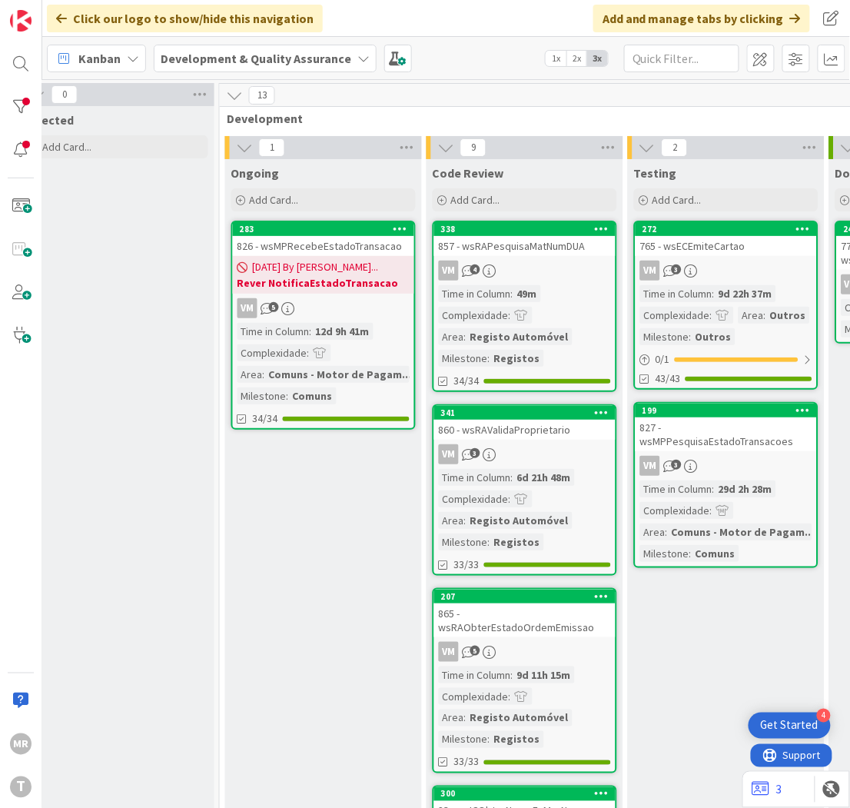
scroll to position [0, 383]
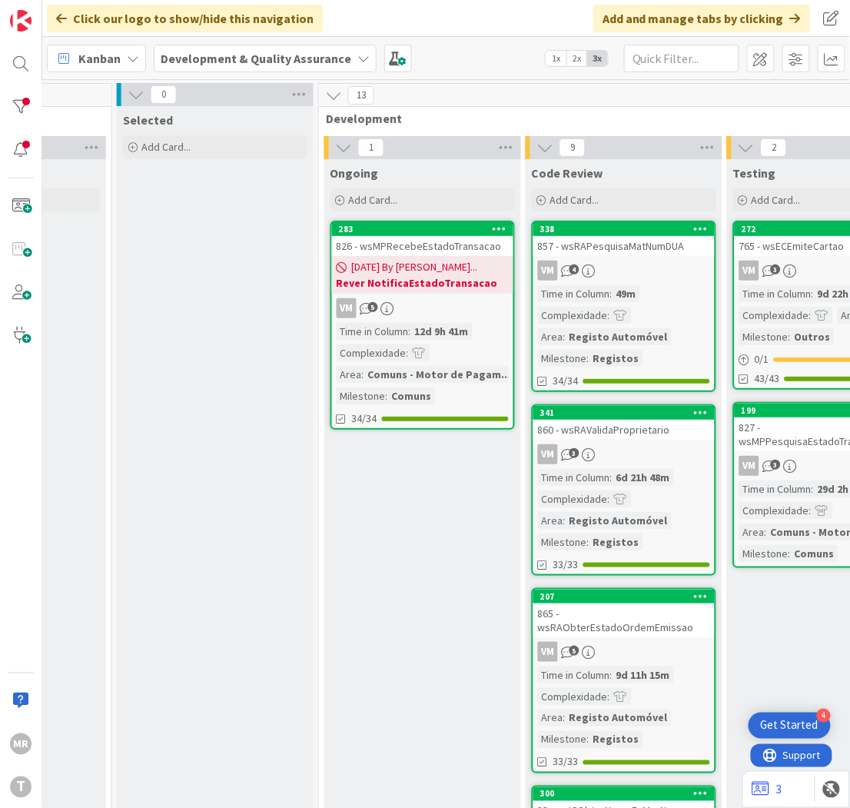
click at [453, 234] on div "283" at bounding box center [422, 229] width 181 height 14
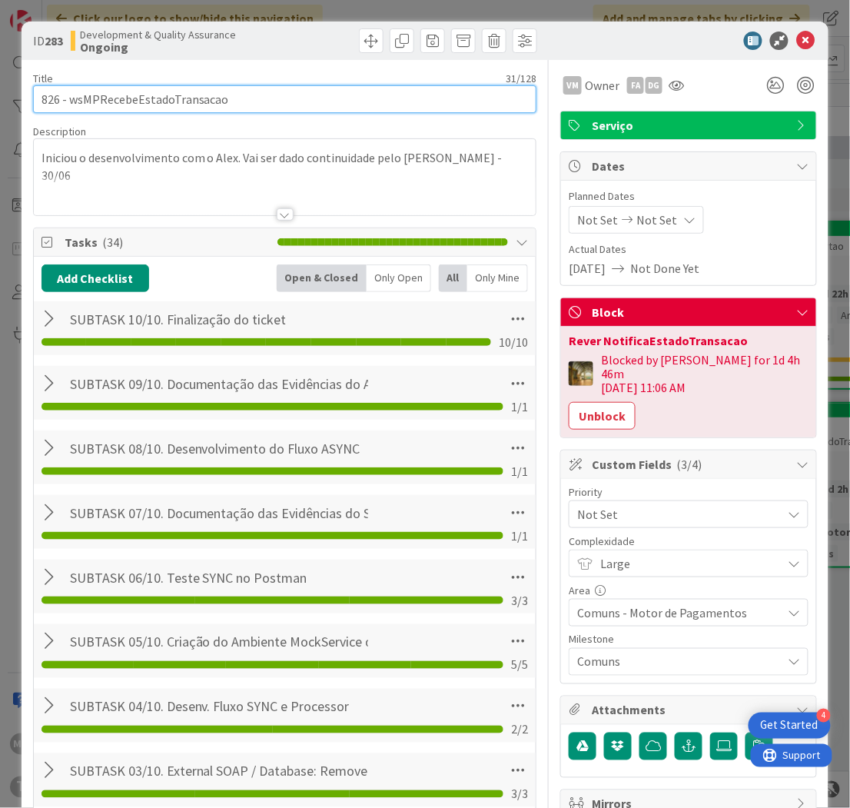
drag, startPoint x: 223, startPoint y: 97, endPoint x: 68, endPoint y: 98, distance: 155.3
click at [68, 98] on input "826 - wsMPRecebeEstadoTransacao" at bounding box center [285, 99] width 504 height 28
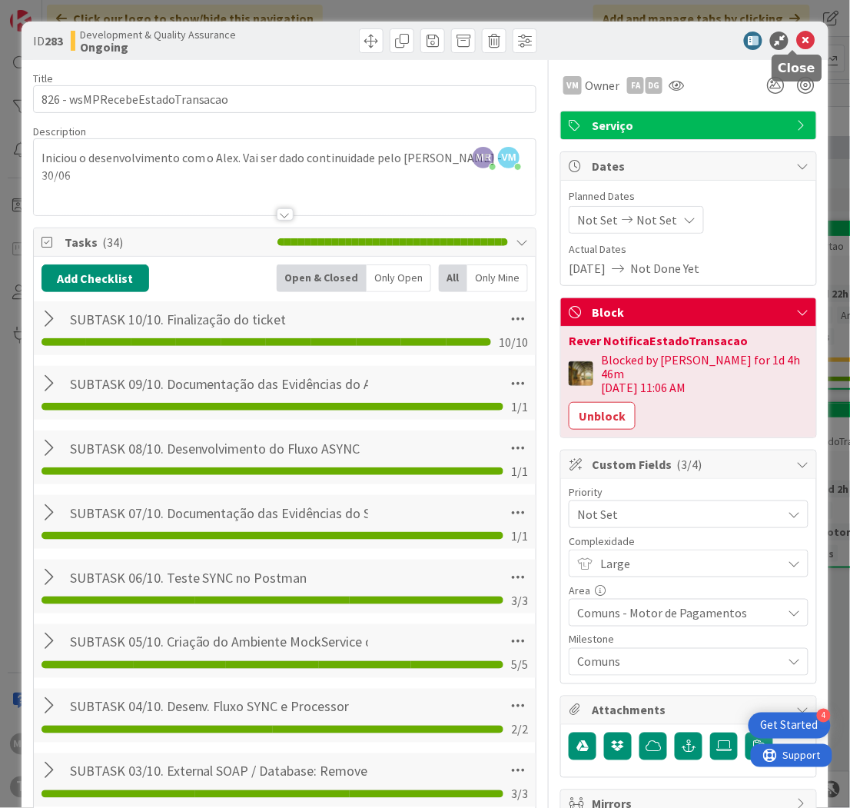
click at [796, 38] on icon at bounding box center [805, 41] width 18 height 18
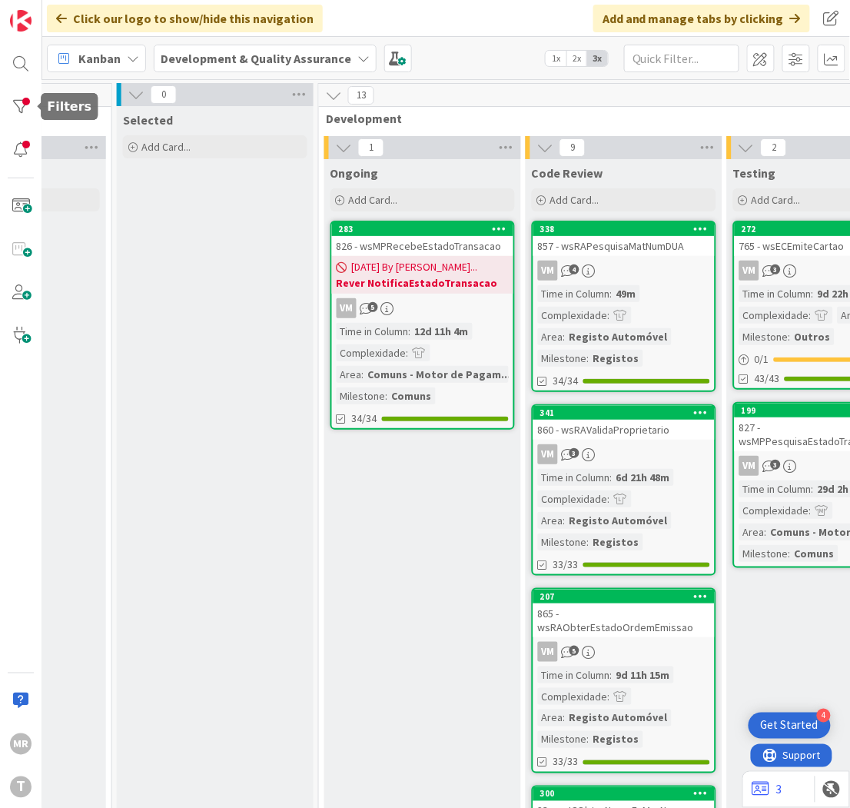
drag, startPoint x: 17, startPoint y: 108, endPoint x: 25, endPoint y: 132, distance: 26.0
click at [17, 108] on div at bounding box center [20, 106] width 31 height 31
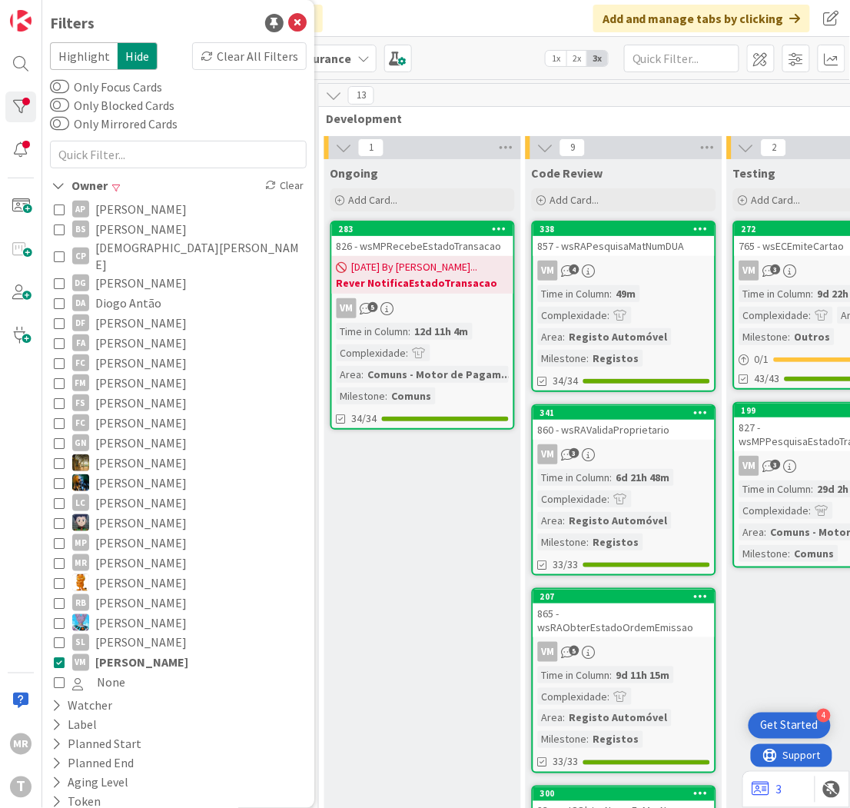
click at [125, 656] on span "[PERSON_NAME]" at bounding box center [141, 663] width 93 height 20
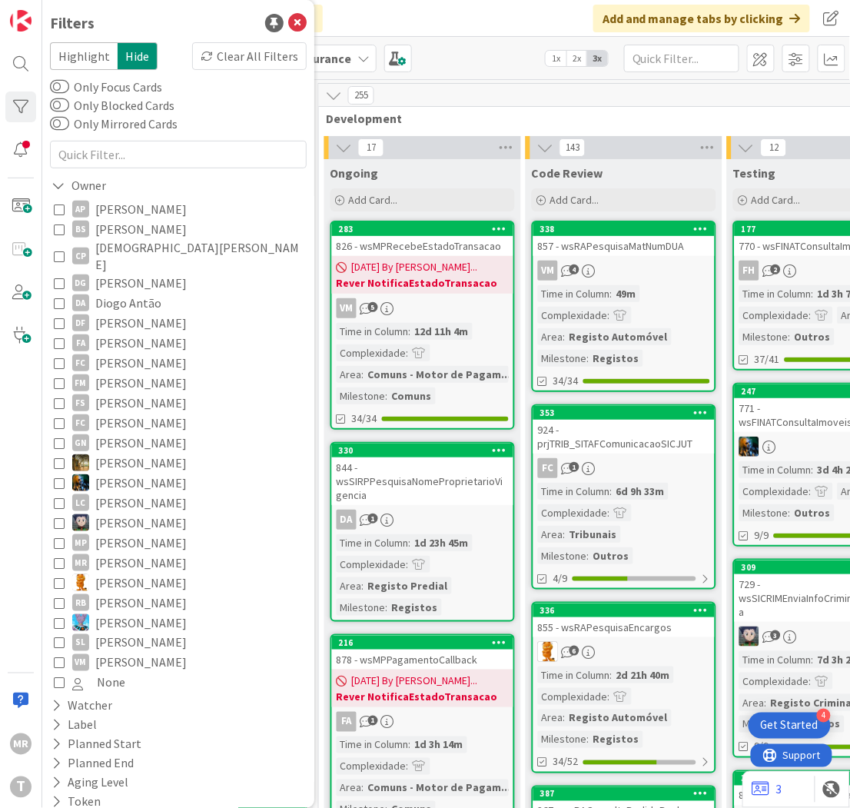
click at [504, 111] on span "Development" at bounding box center [719, 118] width 785 height 15
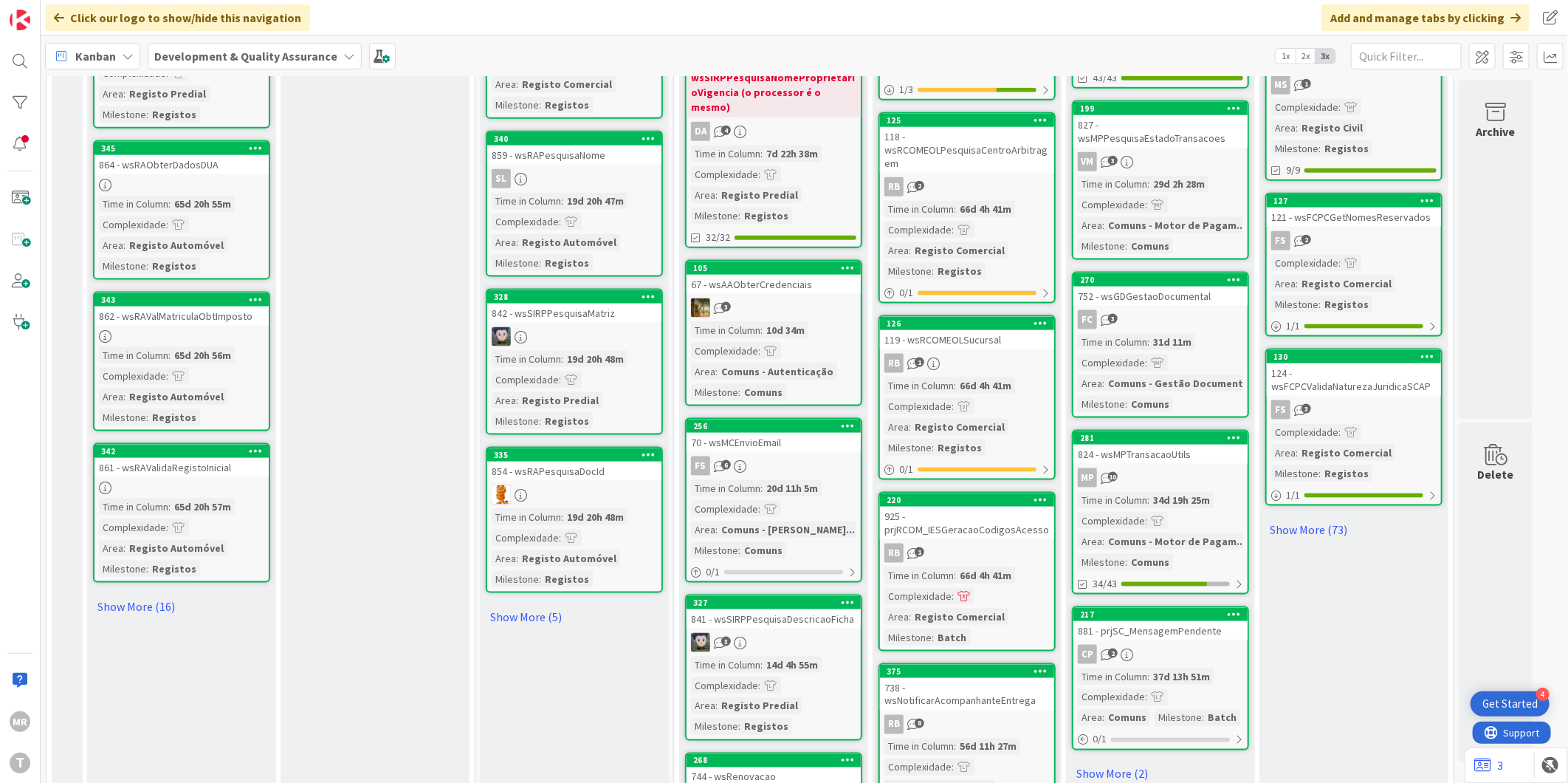
scroll to position [1297, 0]
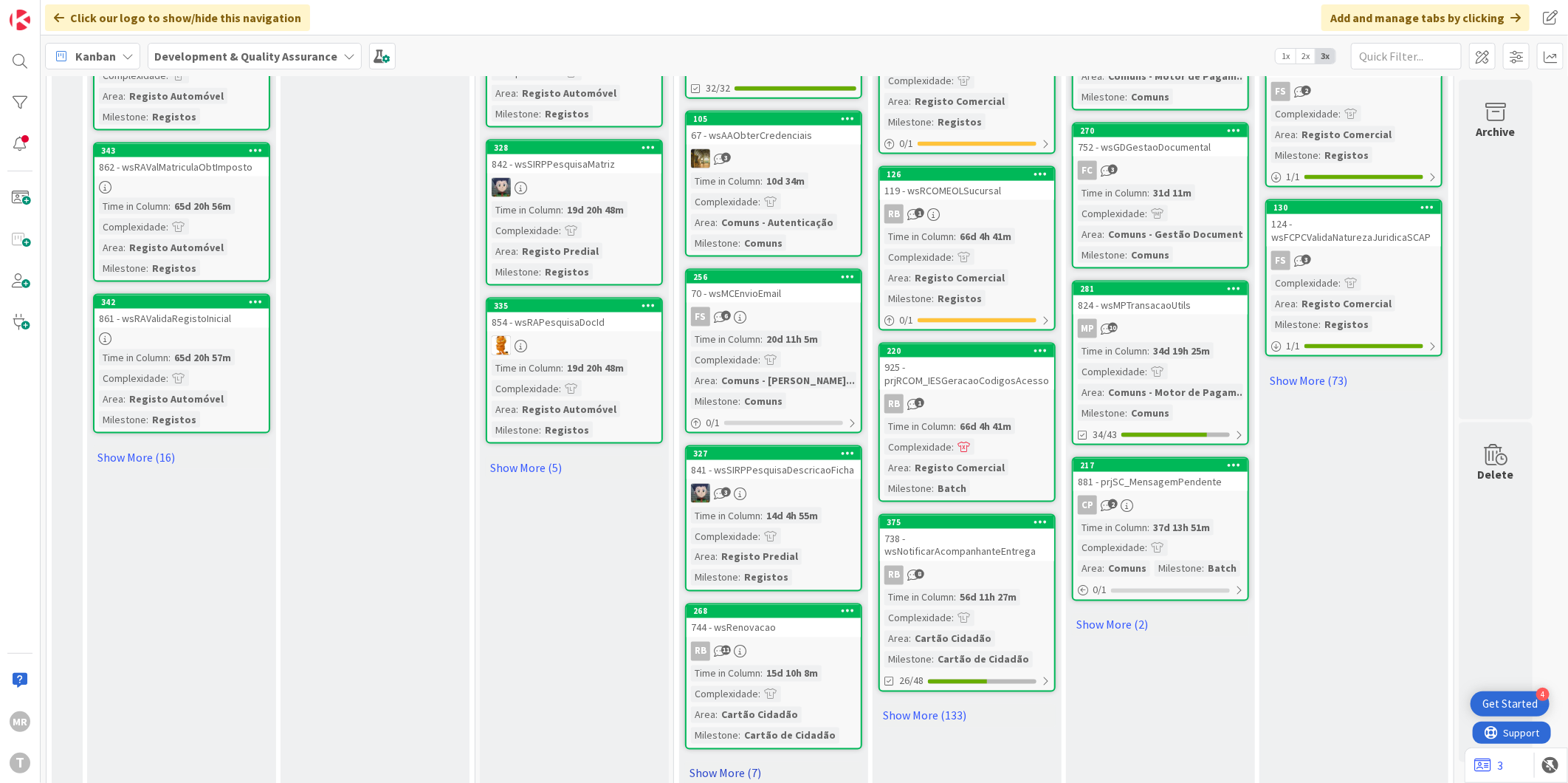
click at [723, 761] on link "Show More (7)" at bounding box center [773, 772] width 177 height 24
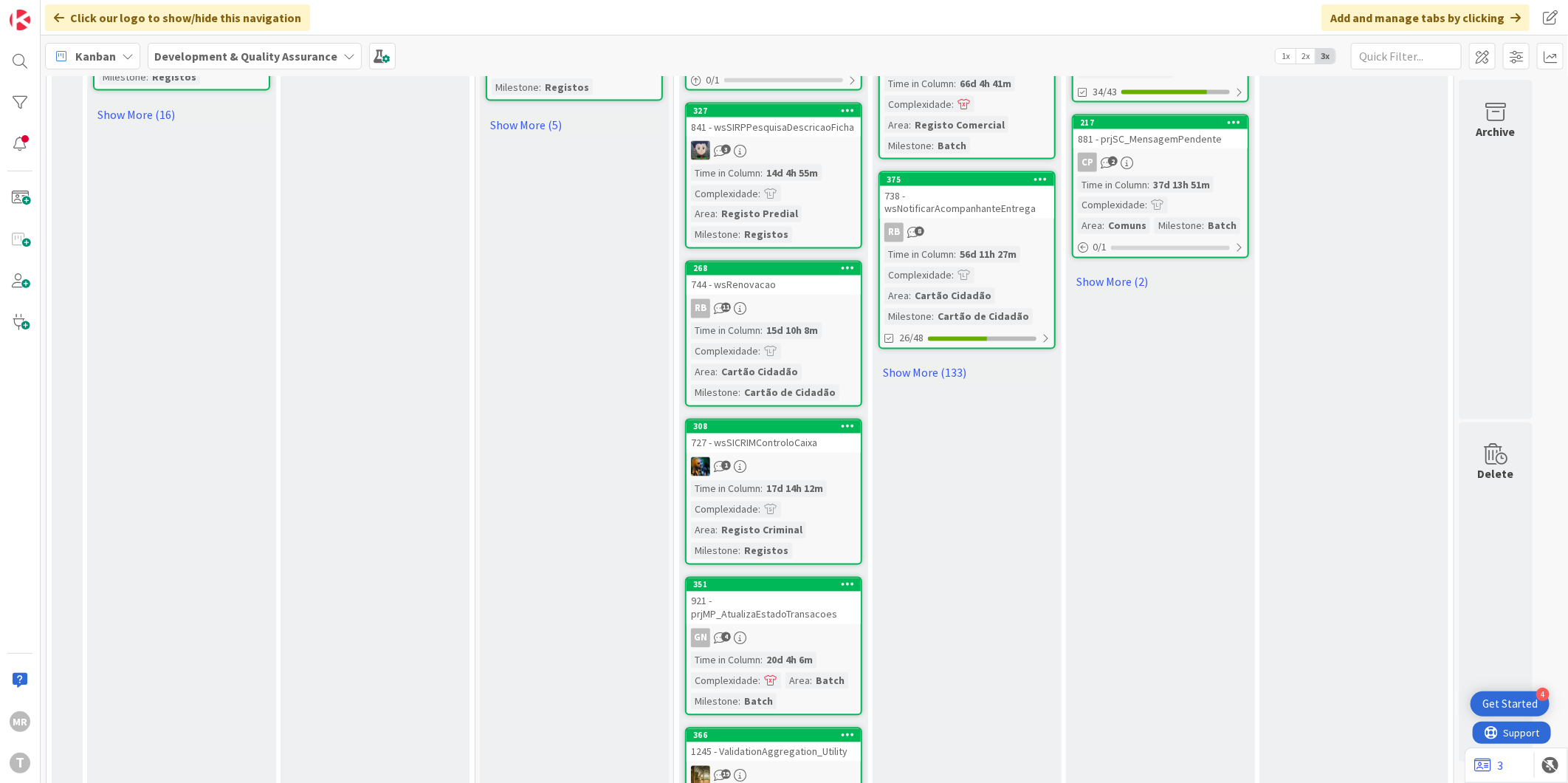
scroll to position [1641, 0]
click at [816, 270] on link "Show More (2)" at bounding box center [1161, 281] width 177 height 24
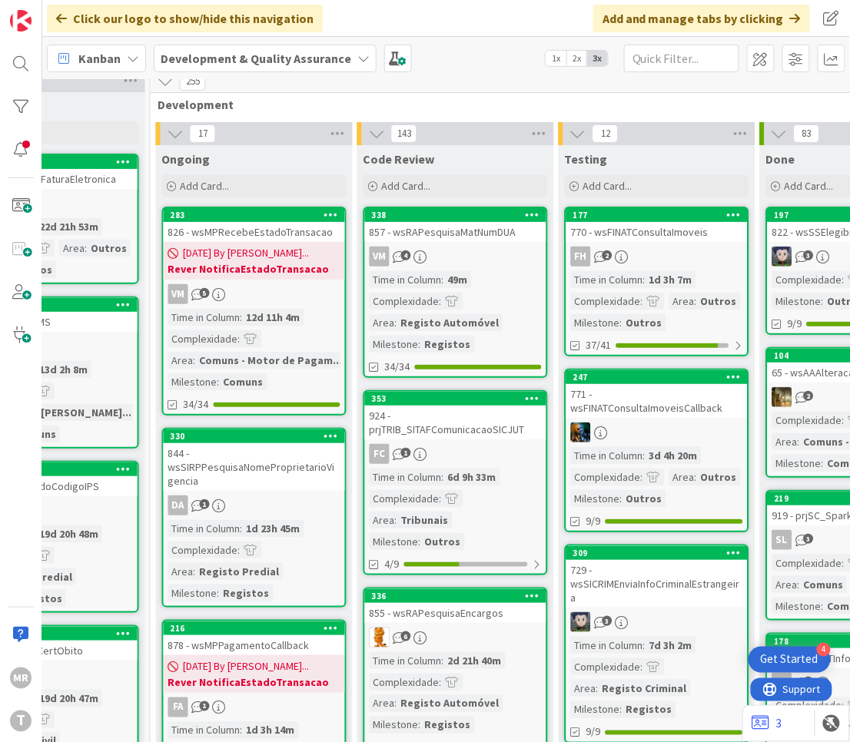
scroll to position [0, 551]
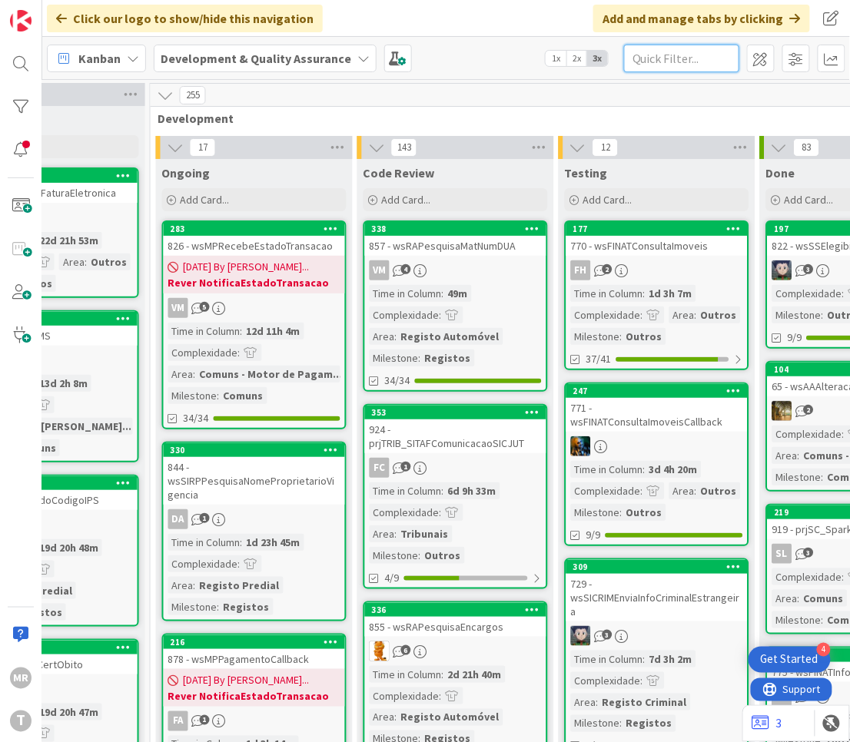
click at [679, 57] on input "text" at bounding box center [681, 59] width 115 height 28
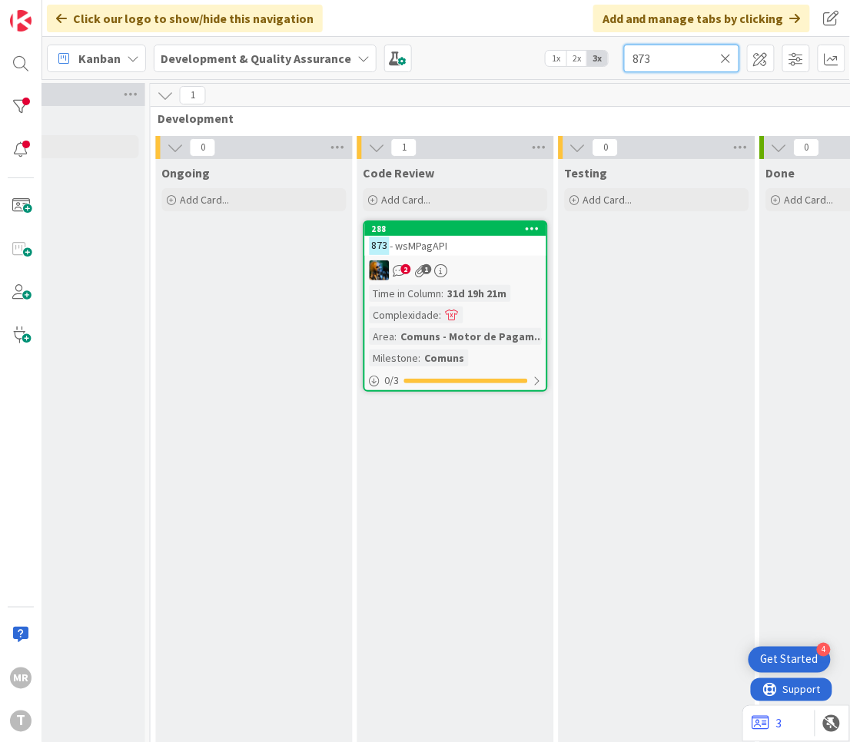
type input "873"
click at [726, 54] on icon at bounding box center [726, 58] width 11 height 14
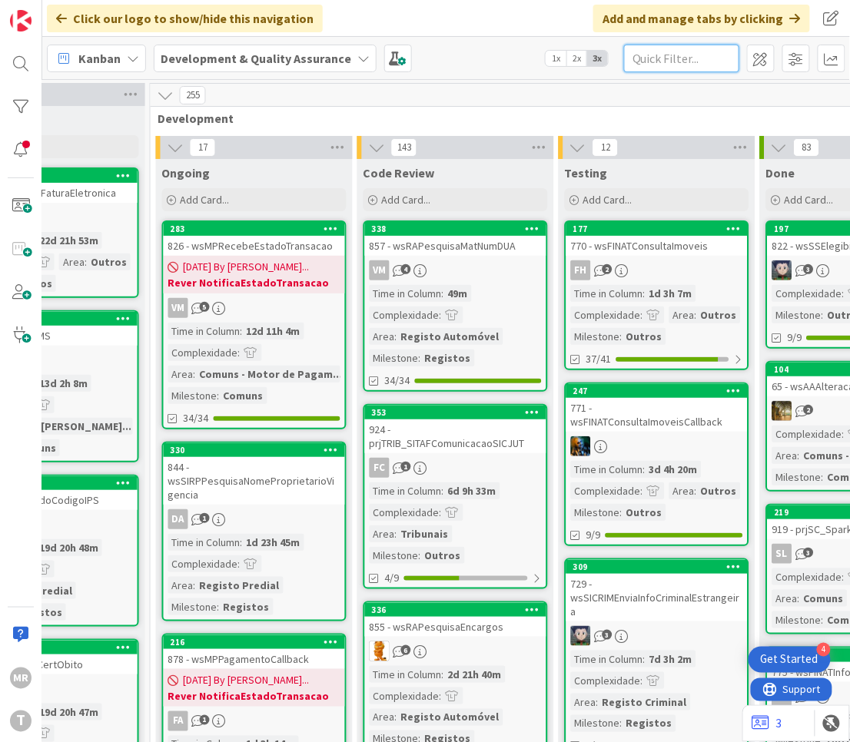
click at [684, 60] on input "text" at bounding box center [681, 59] width 115 height 28
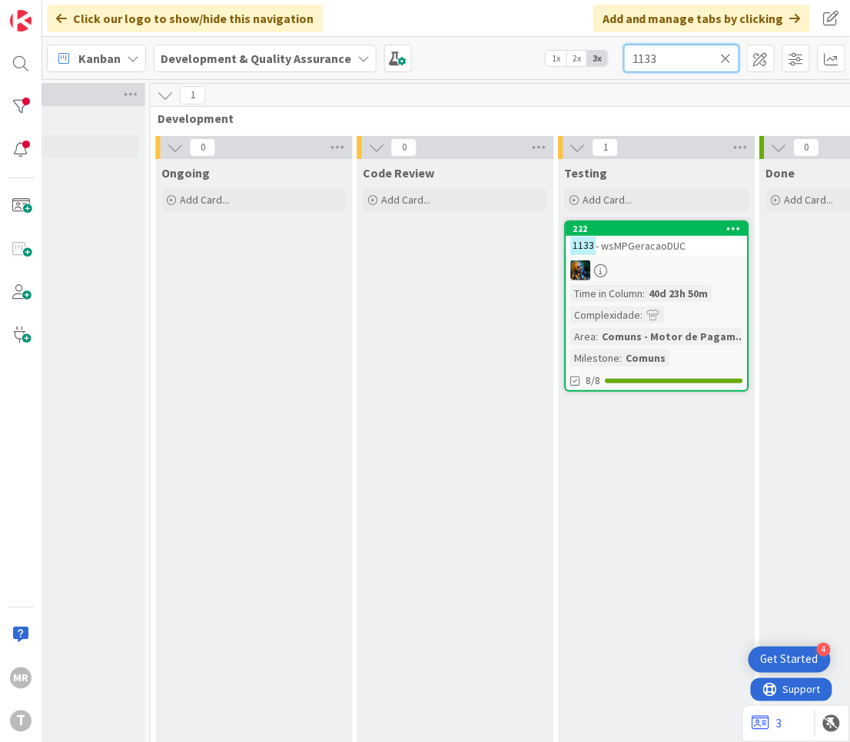
drag, startPoint x: 684, startPoint y: 60, endPoint x: 616, endPoint y: 62, distance: 67.7
click at [616, 62] on div "Kanban Development & Quality Assurance 1x 2x 3x 1133" at bounding box center [446, 58] width 808 height 42
drag, startPoint x: 679, startPoint y: 52, endPoint x: 427, endPoint y: 46, distance: 252.2
click at [427, 46] on div "Kanban Development & Quality Assurance 1x 2x 3x 824" at bounding box center [446, 58] width 808 height 42
drag, startPoint x: 659, startPoint y: 55, endPoint x: 594, endPoint y: 51, distance: 64.6
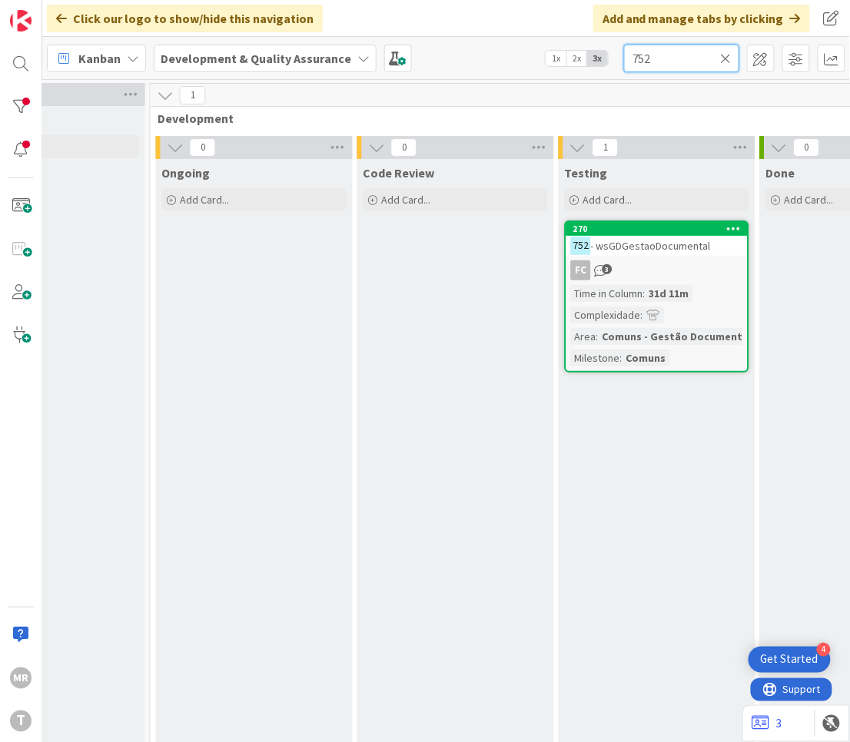
click at [594, 51] on div "Kanban Development & Quality Assurance 1x 2x 3x 752" at bounding box center [446, 58] width 808 height 42
drag, startPoint x: 616, startPoint y: 54, endPoint x: 526, endPoint y: 51, distance: 90.0
click at [533, 50] on div "Kanban Development & Quality Assurance 1x 2x 3x 817" at bounding box center [446, 58] width 808 height 42
drag, startPoint x: 670, startPoint y: 54, endPoint x: 566, endPoint y: 39, distance: 104.8
click at [580, 42] on div "Kanban Development & Quality Assurance 1x 2x 3x 770" at bounding box center [446, 58] width 808 height 42
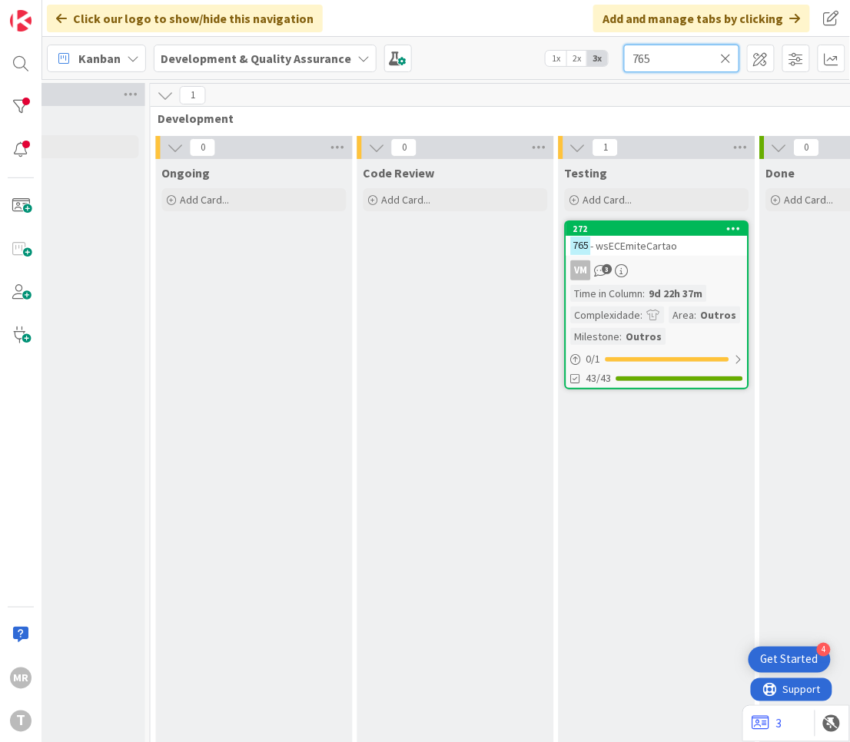
drag, startPoint x: 666, startPoint y: 59, endPoint x: 520, endPoint y: 29, distance: 149.1
click at [580, 49] on div "Kanban Development & Quality Assurance 1x 2x 3x 765" at bounding box center [446, 58] width 808 height 42
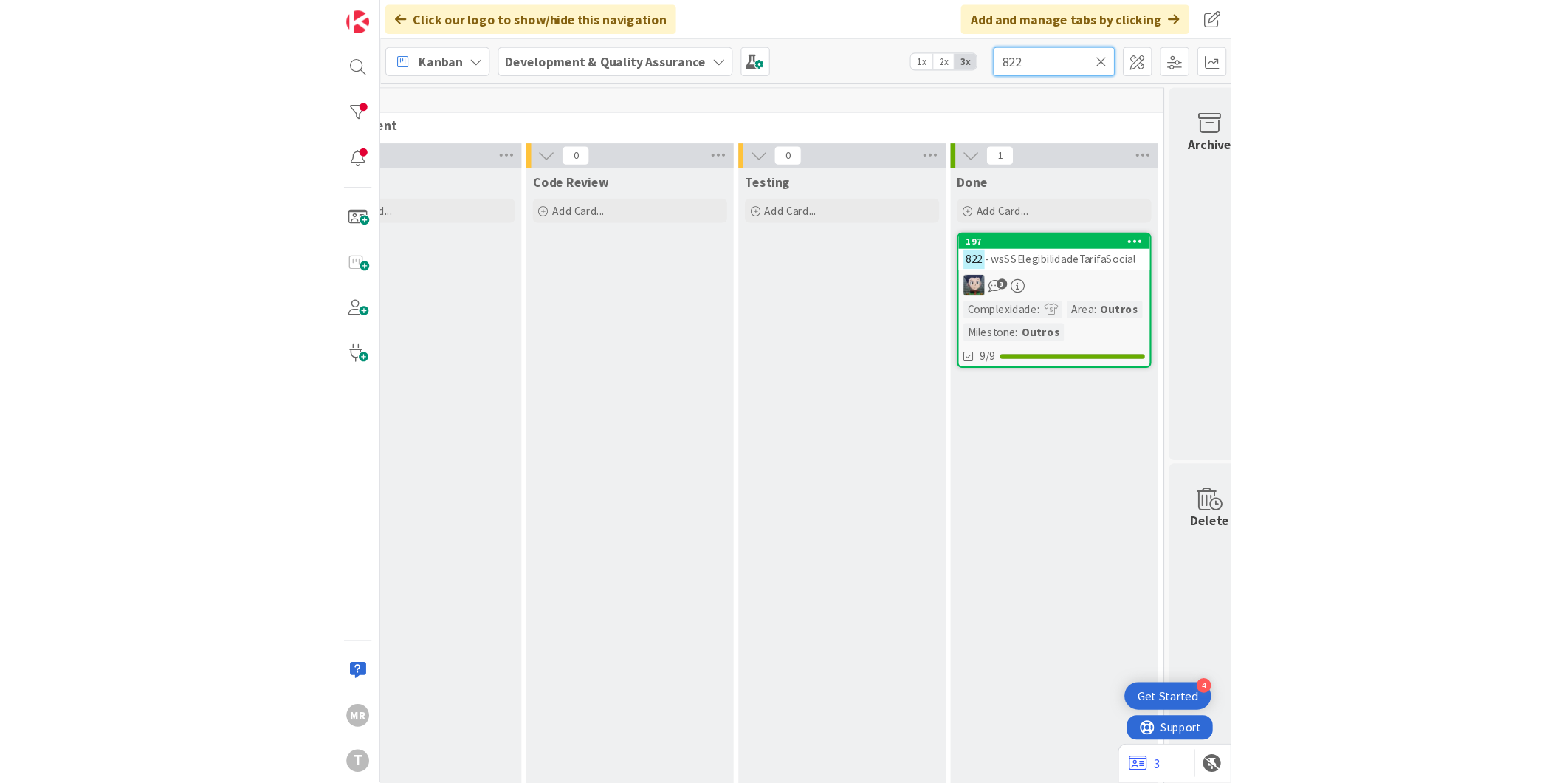
scroll to position [0, 707]
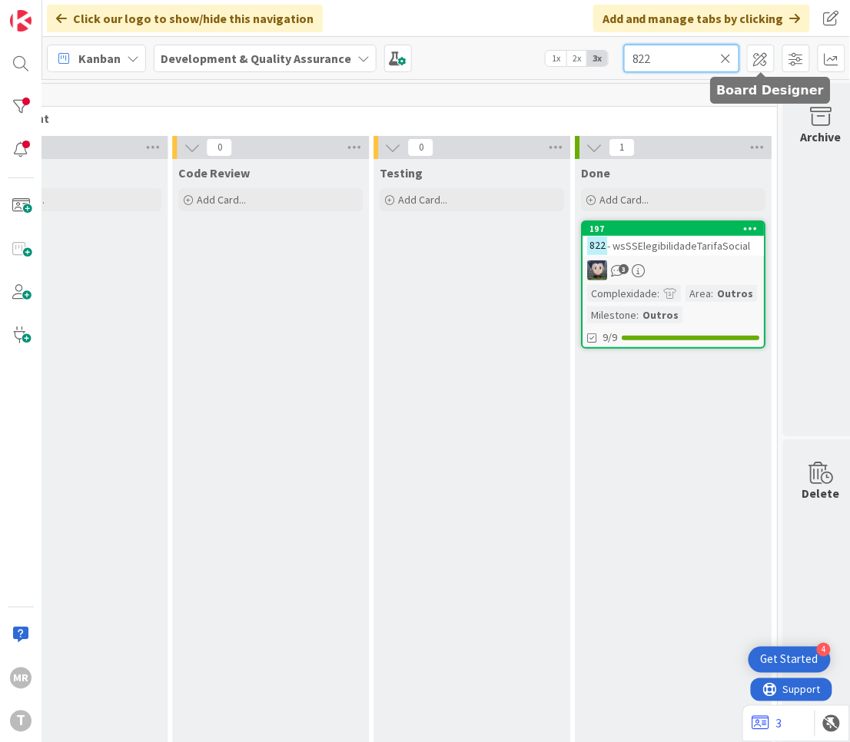
drag, startPoint x: 640, startPoint y: 54, endPoint x: 609, endPoint y: 58, distance: 31.7
click at [615, 56] on div "Kanban Development & Quality Assurance 1x 2x 3x 822" at bounding box center [446, 58] width 808 height 42
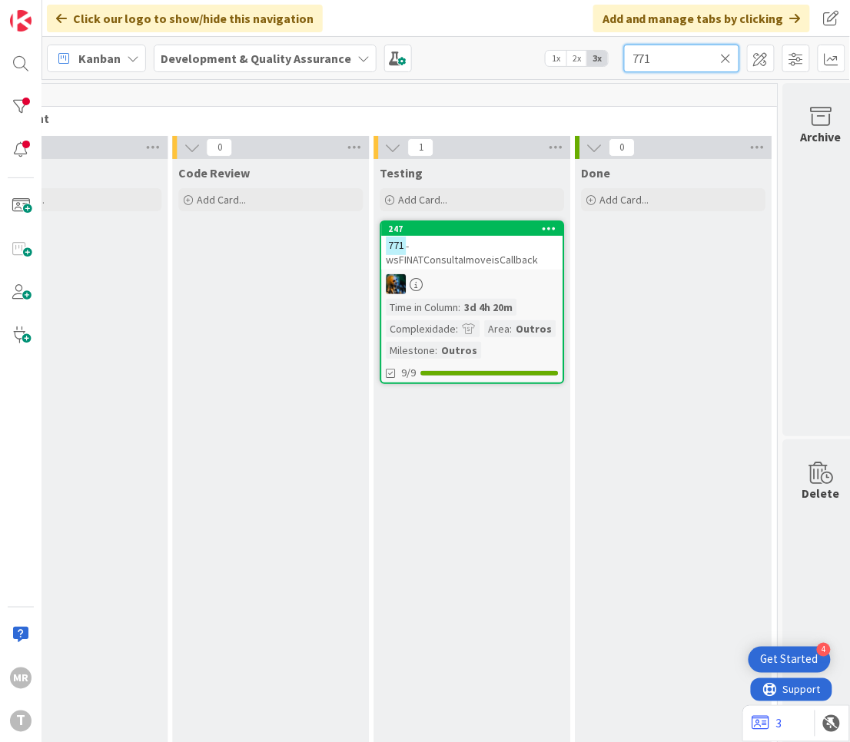
drag, startPoint x: 656, startPoint y: 57, endPoint x: 619, endPoint y: 57, distance: 36.1
click at [623, 57] on div "Kanban Development & Quality Assurance 1x 2x 3x 771" at bounding box center [446, 58] width 808 height 42
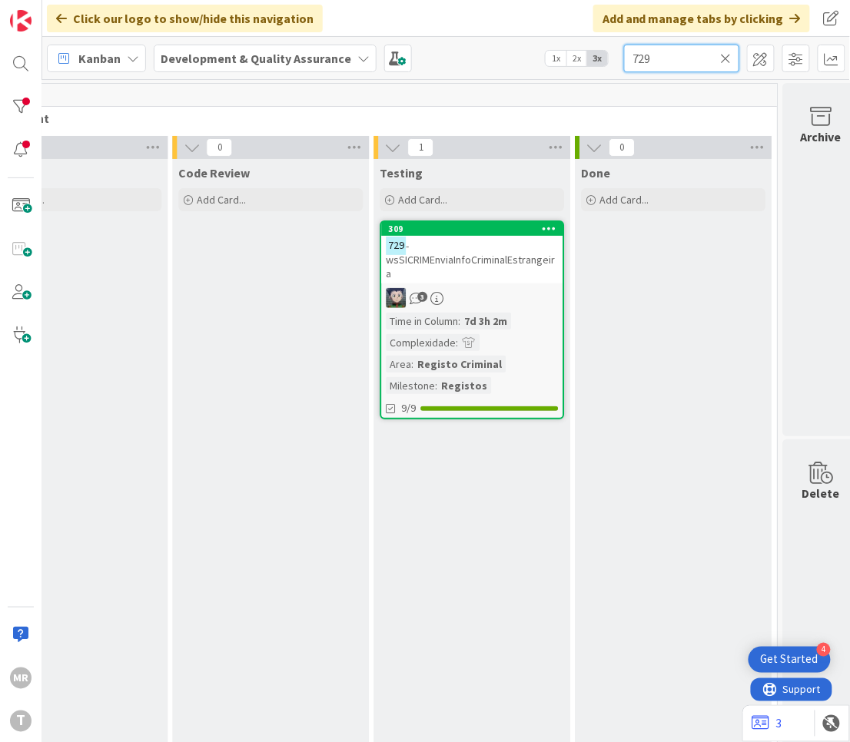
type input "729"
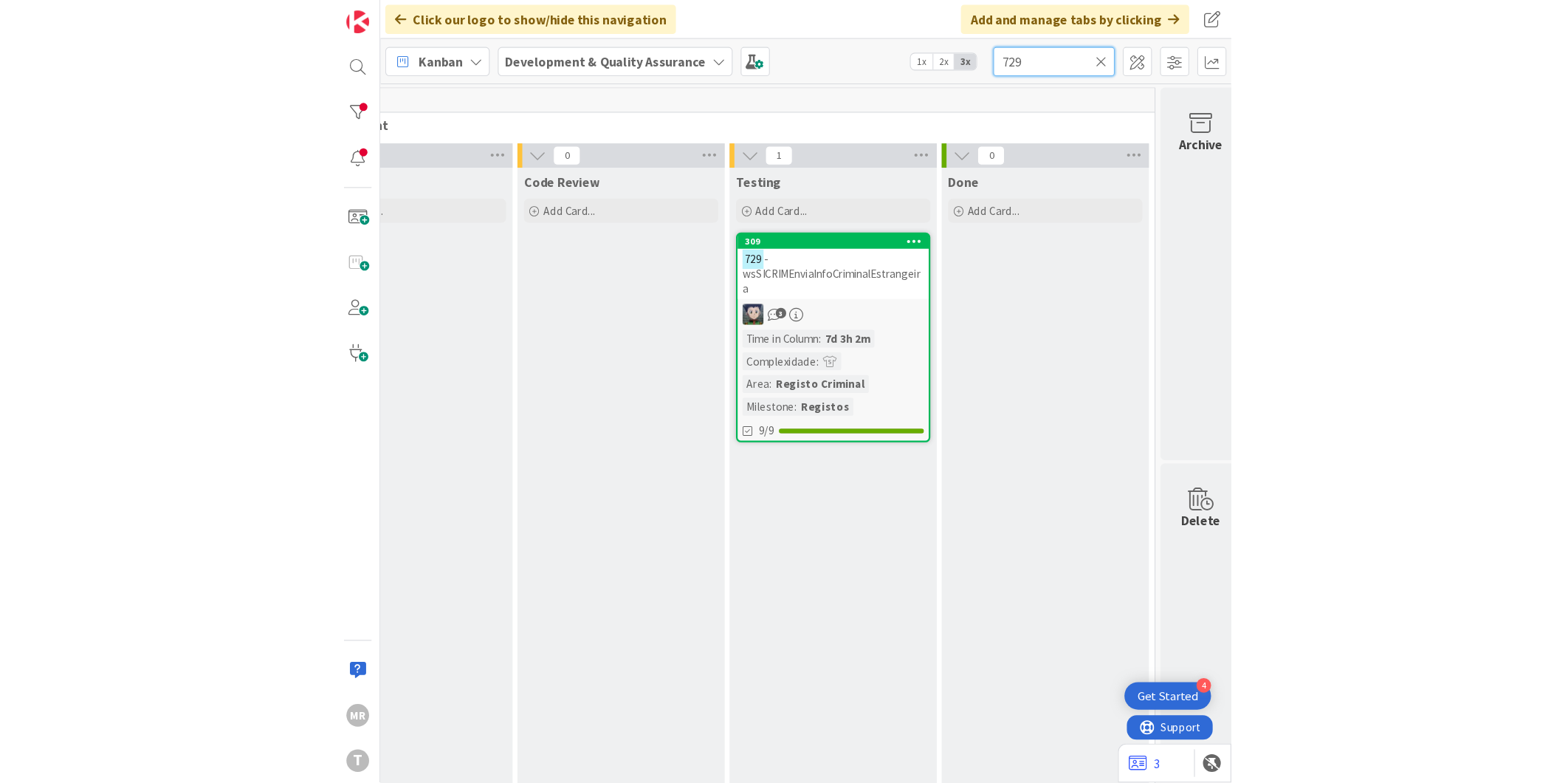
scroll to position [0, 0]
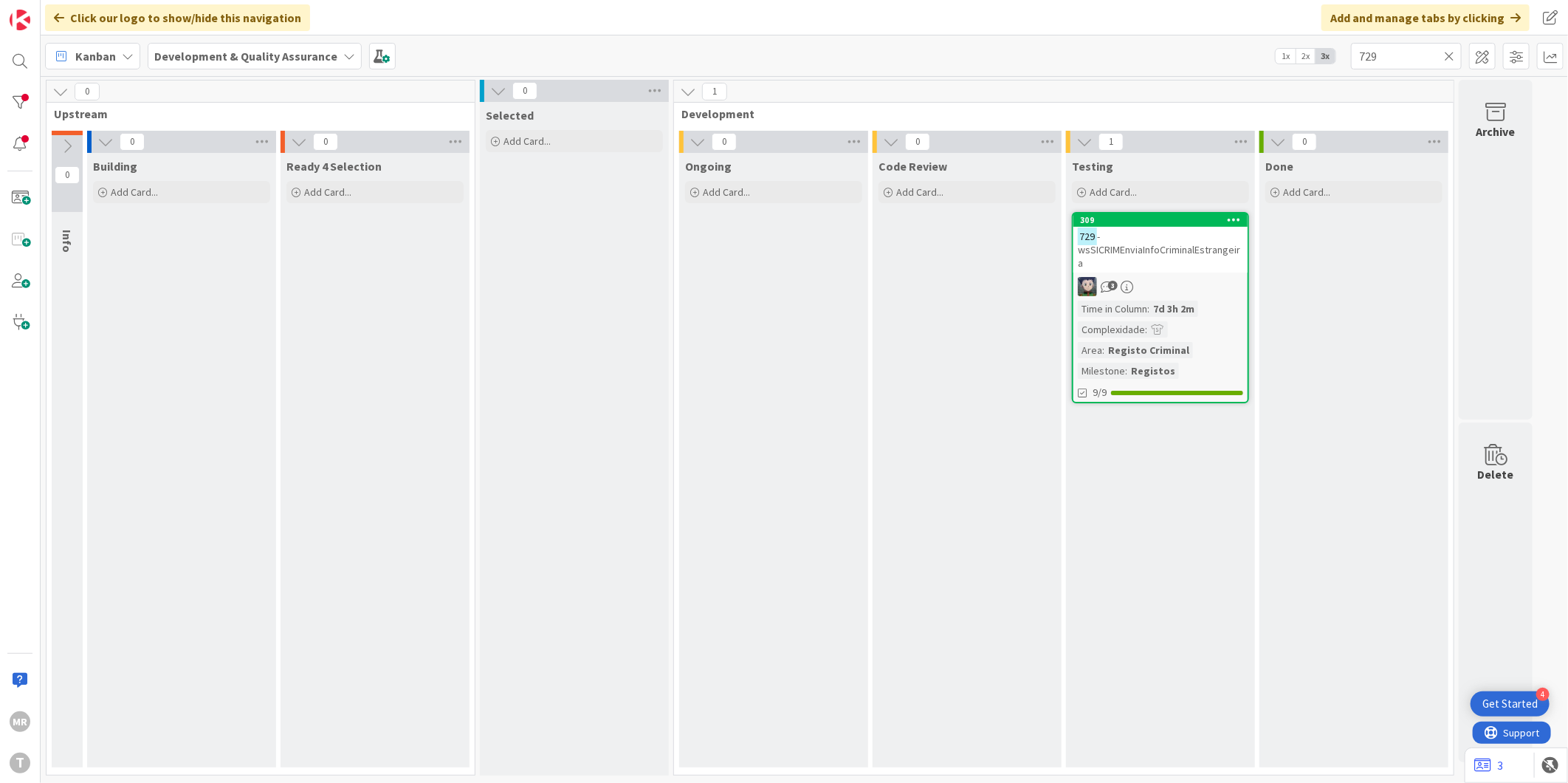
click at [816, 53] on icon at bounding box center [1449, 56] width 11 height 13
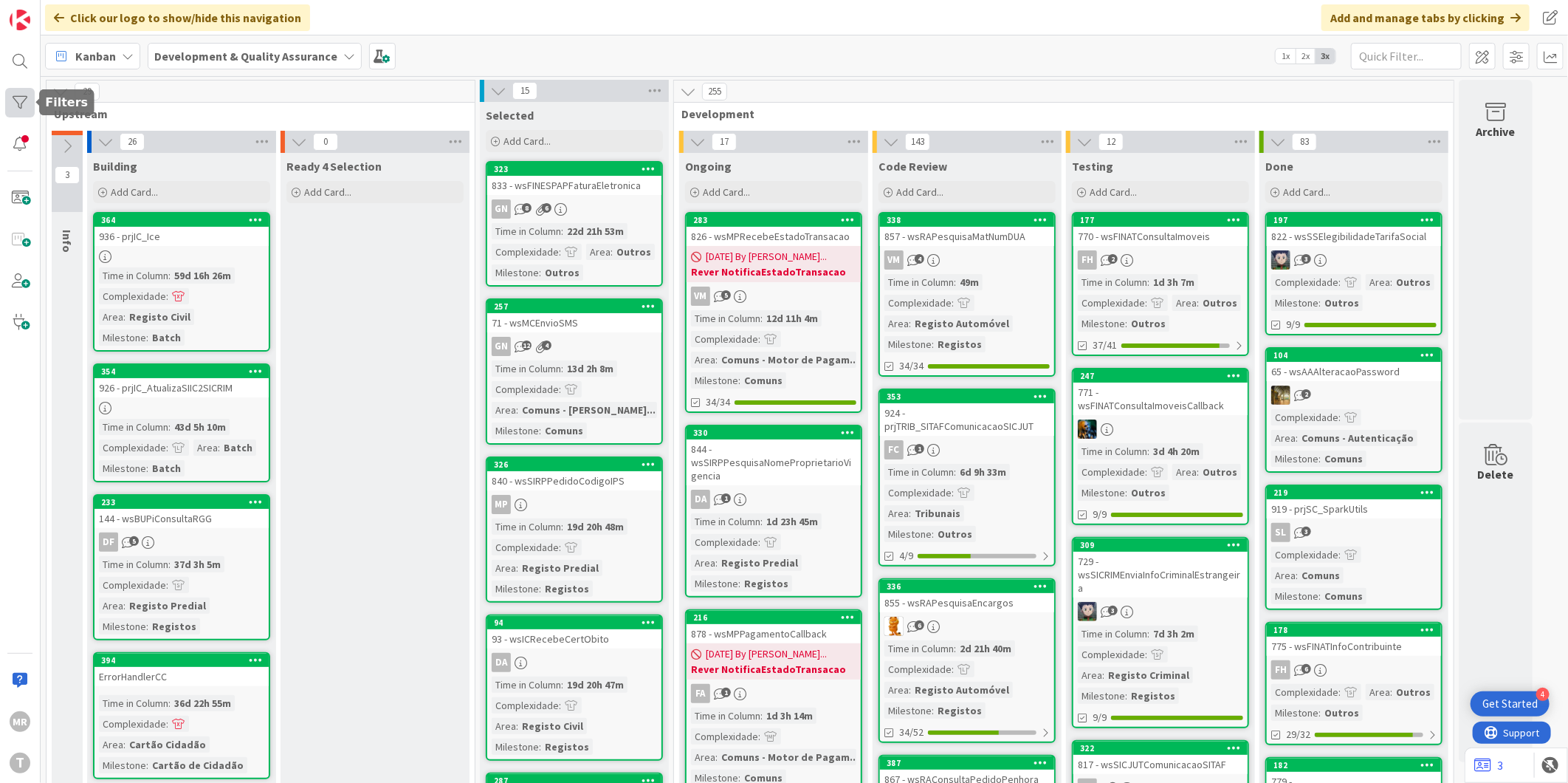
click at [11, 94] on div at bounding box center [19, 102] width 30 height 30
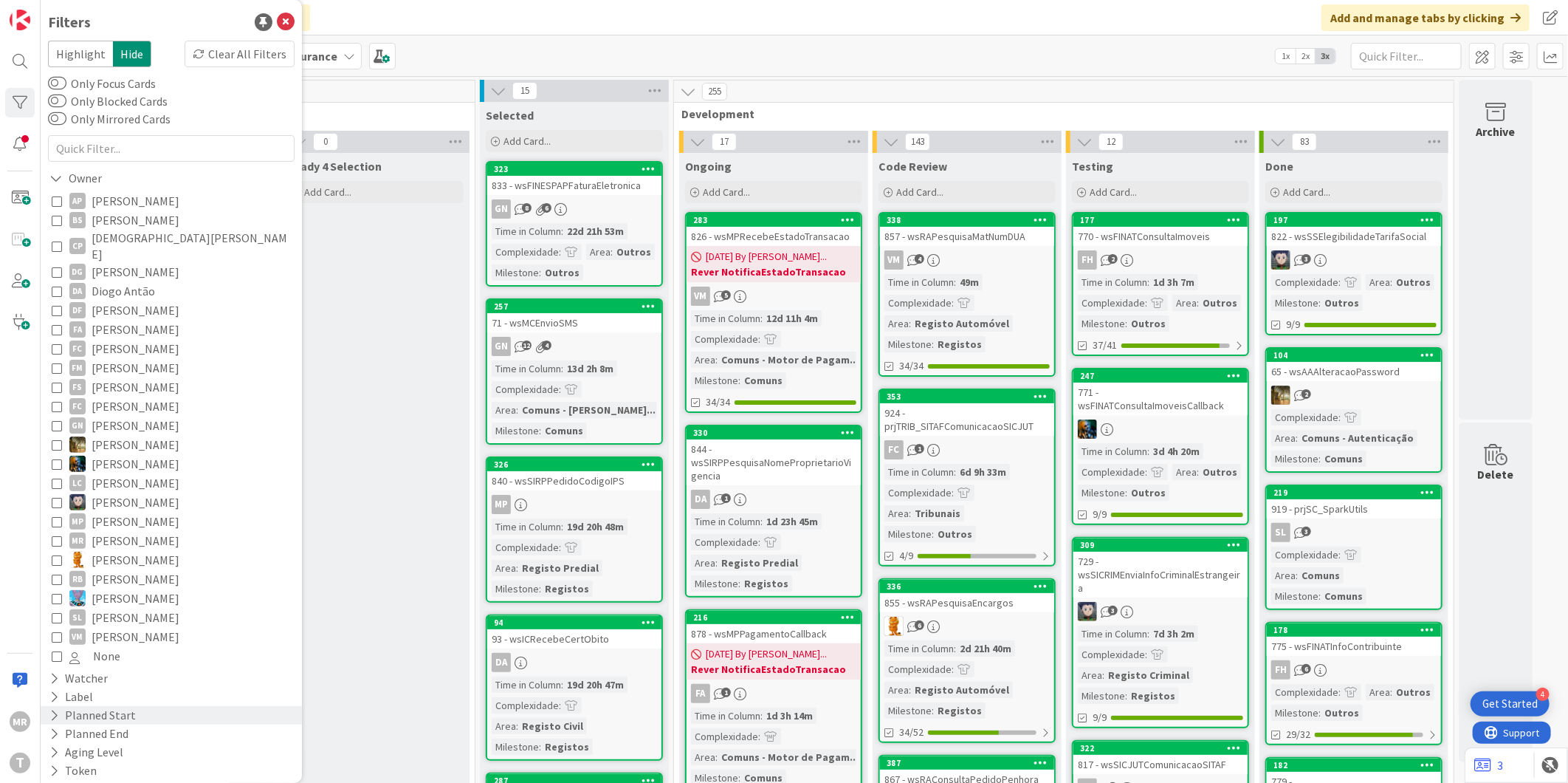
scroll to position [37, 0]
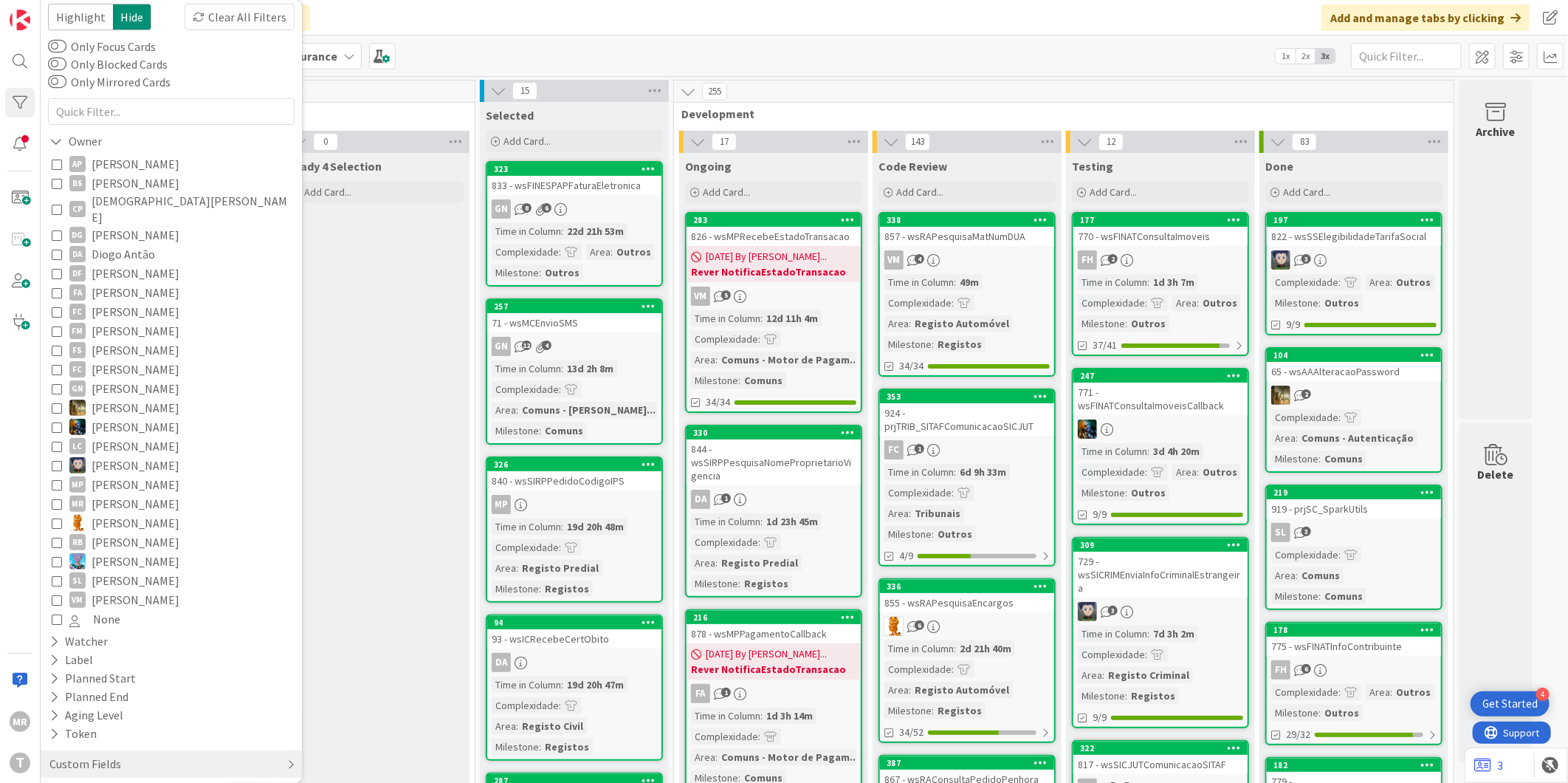
click at [68, 754] on div "Custom Fields" at bounding box center [86, 763] width 75 height 18
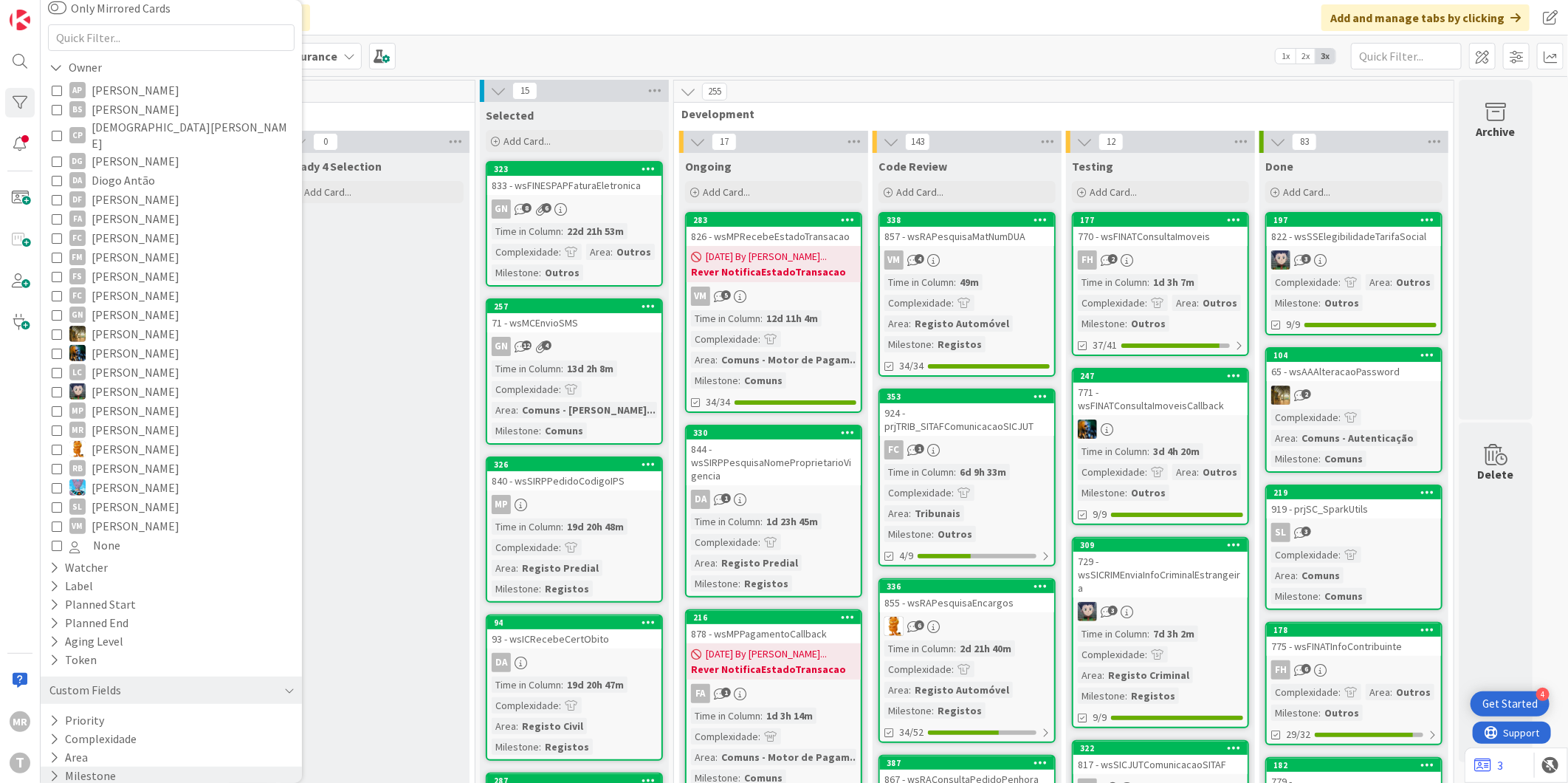
click at [79, 767] on button "Milestone" at bounding box center [83, 775] width 69 height 18
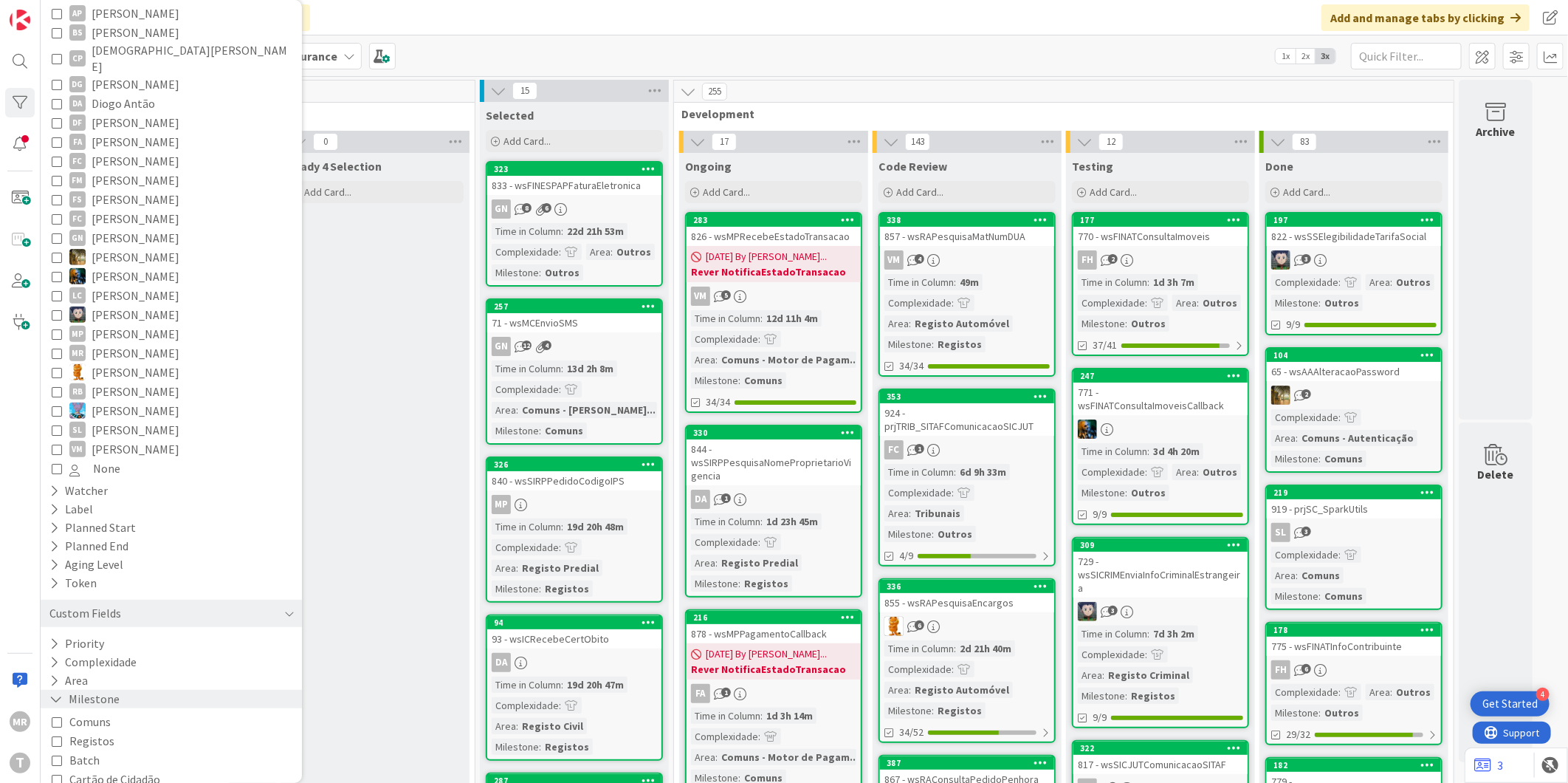
scroll to position [252, 0]
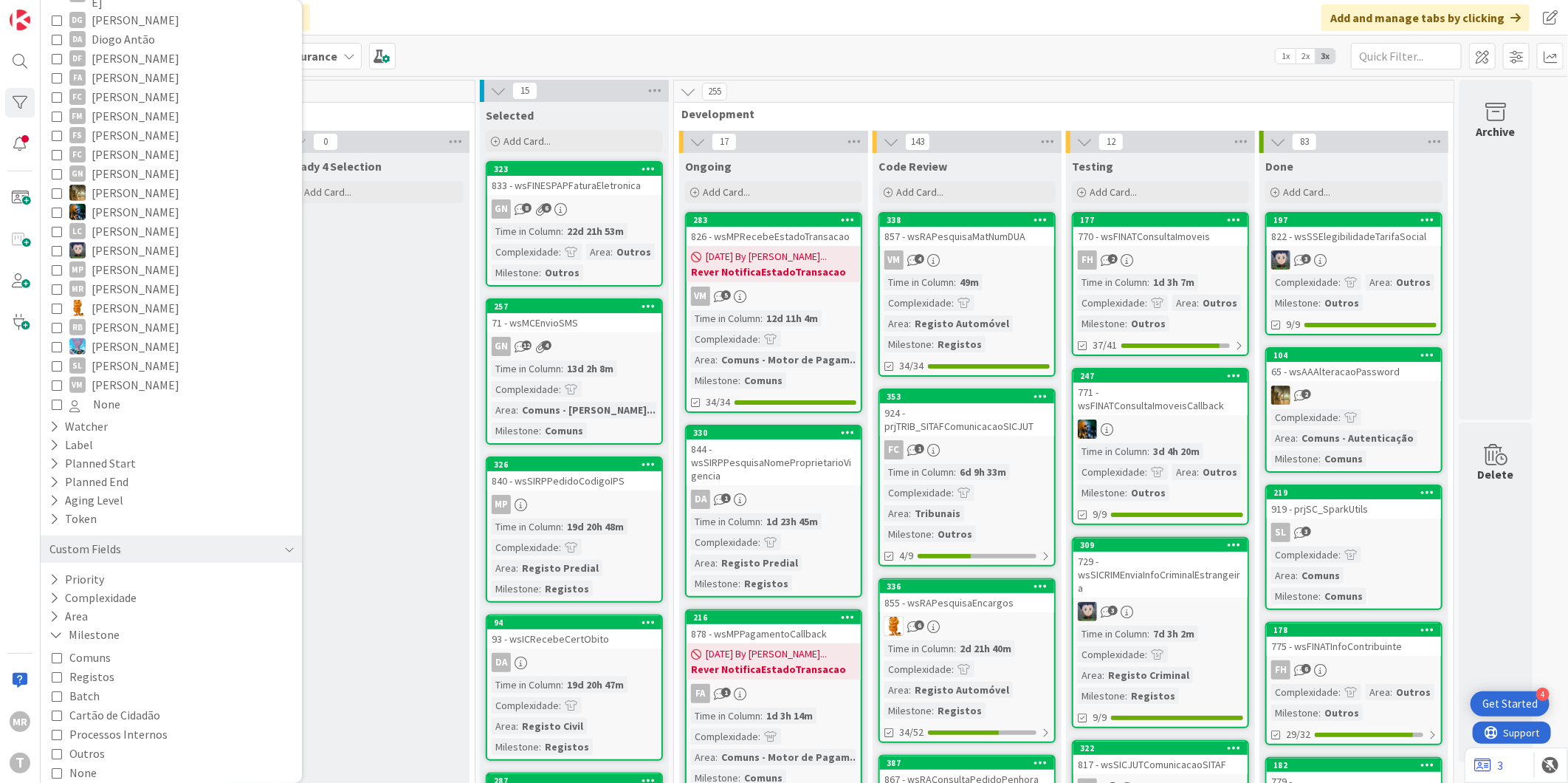
click at [97, 648] on span "Comuns" at bounding box center [89, 657] width 41 height 19
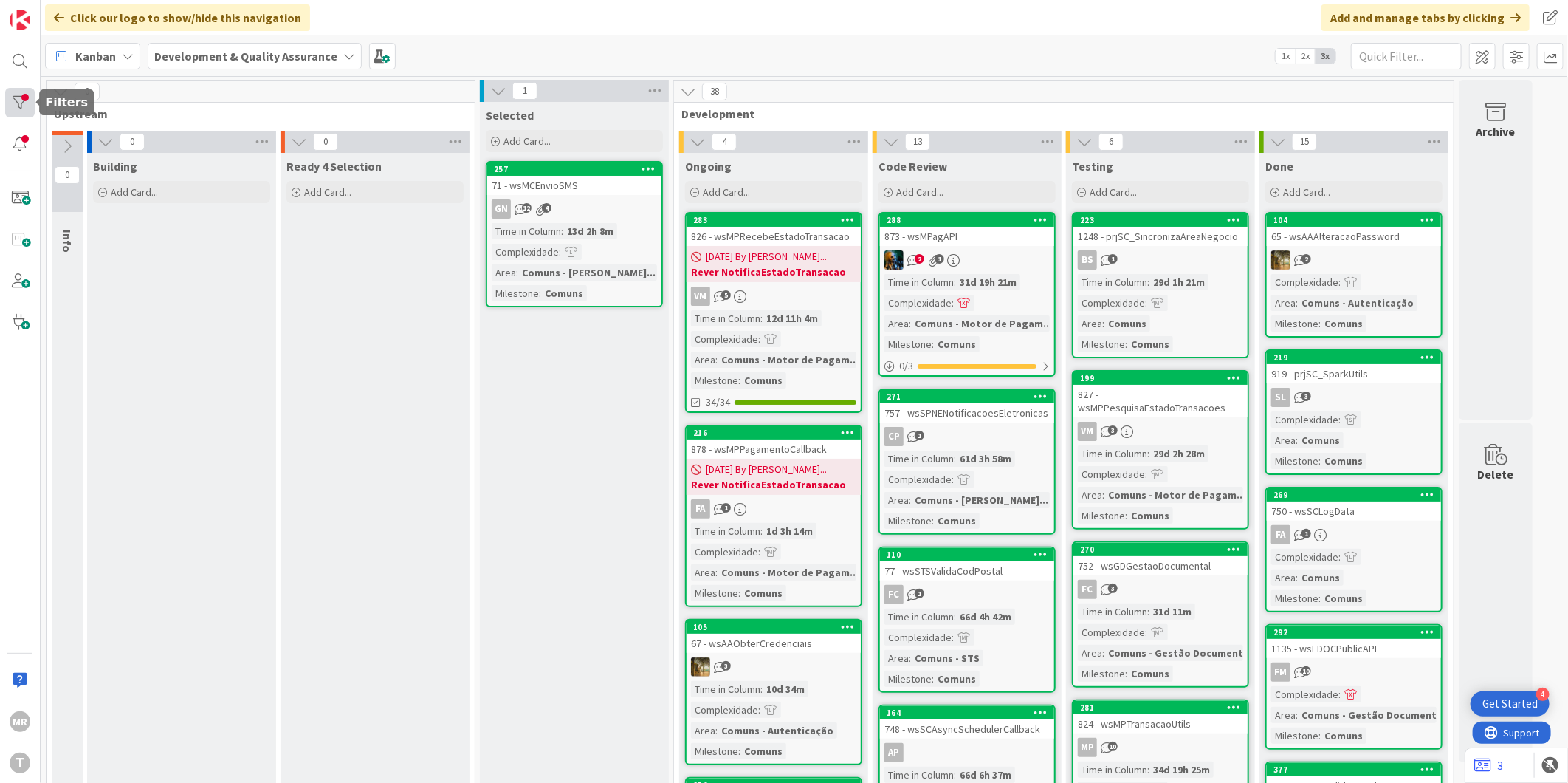
click at [38, 101] on div "MR T" at bounding box center [20, 391] width 40 height 783
click at [22, 101] on div at bounding box center [19, 102] width 30 height 30
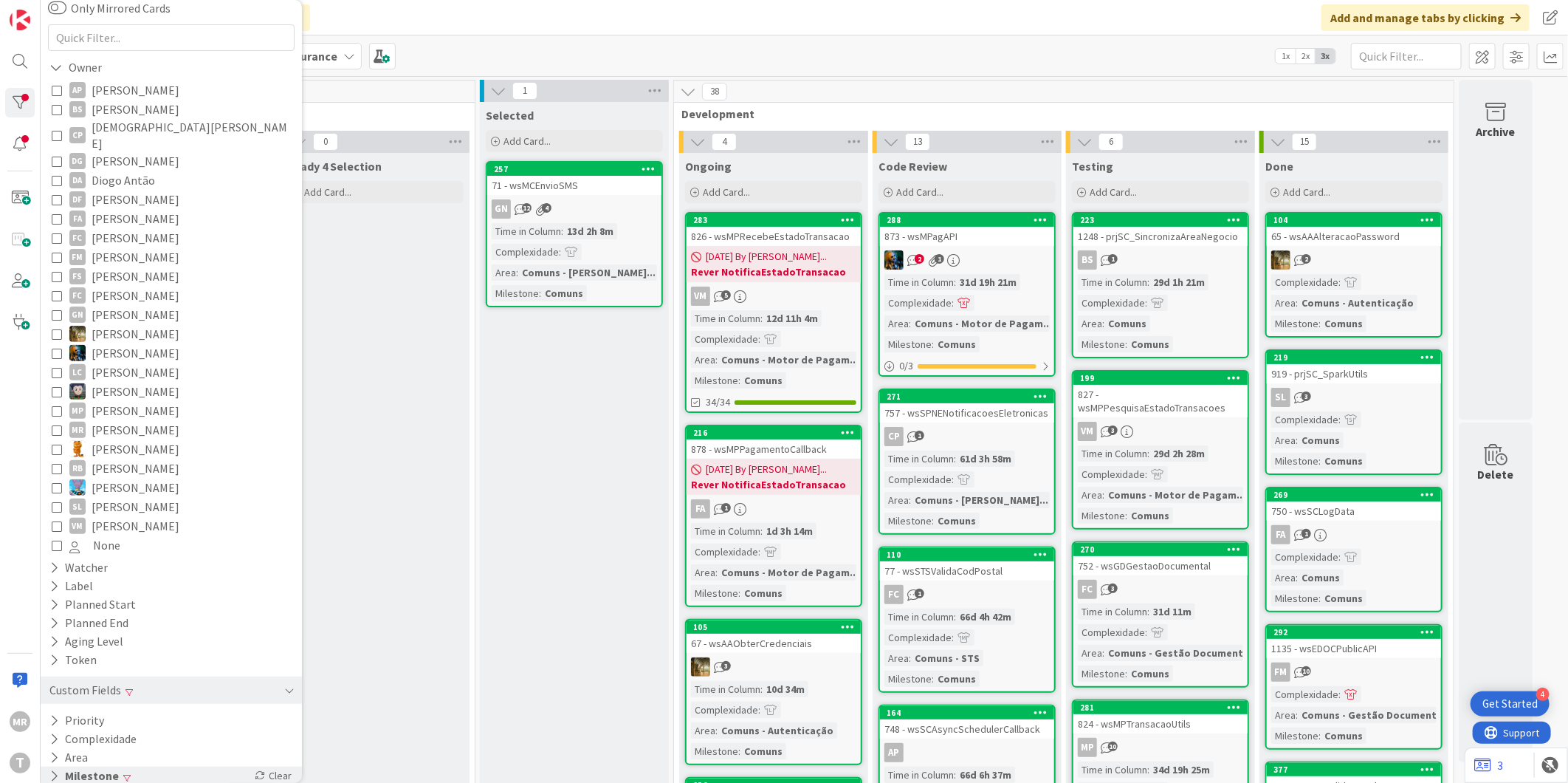
click at [71, 767] on button "Milestone" at bounding box center [84, 775] width 72 height 18
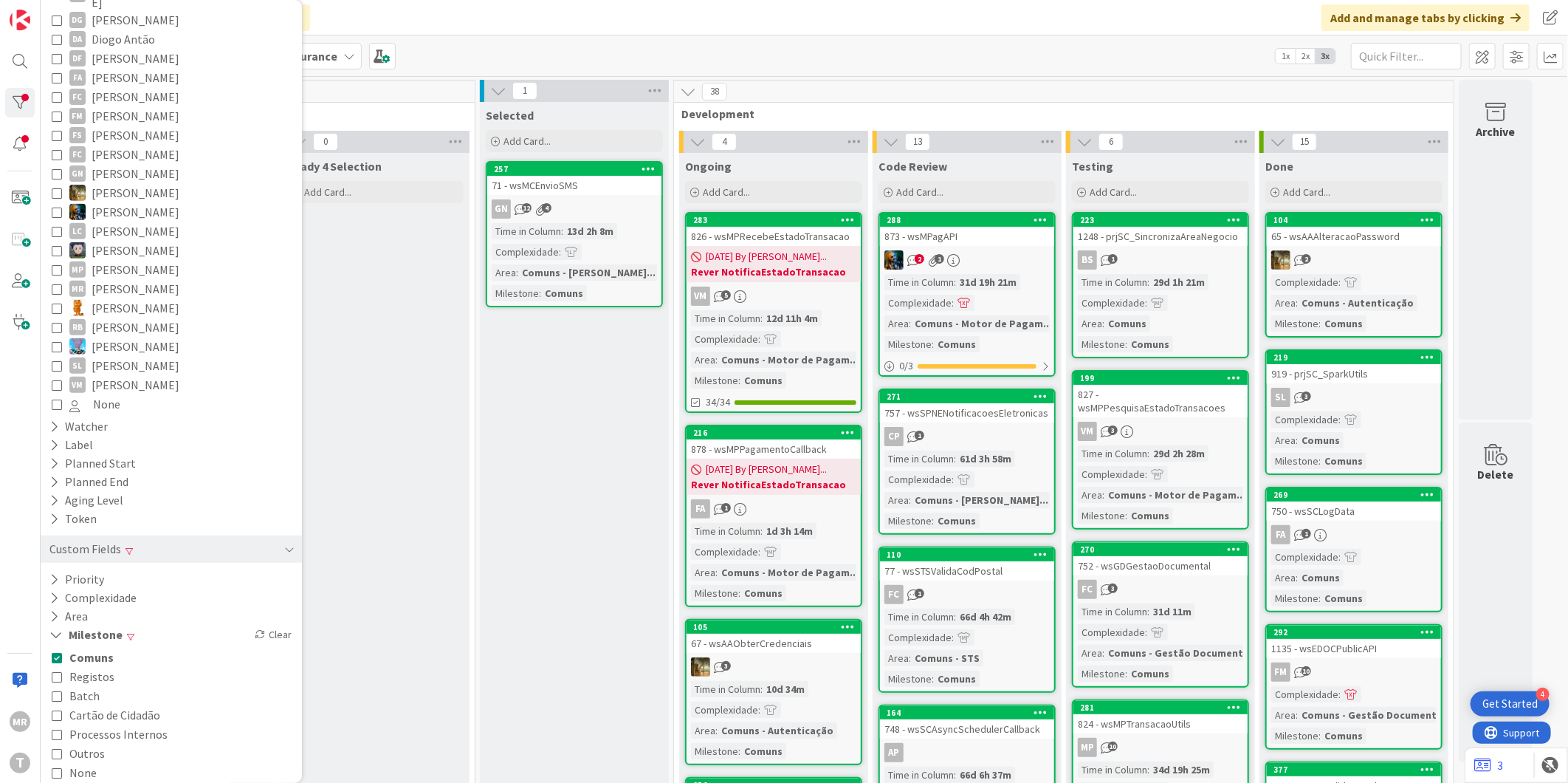
click at [97, 667] on span "Registos" at bounding box center [91, 676] width 45 height 19
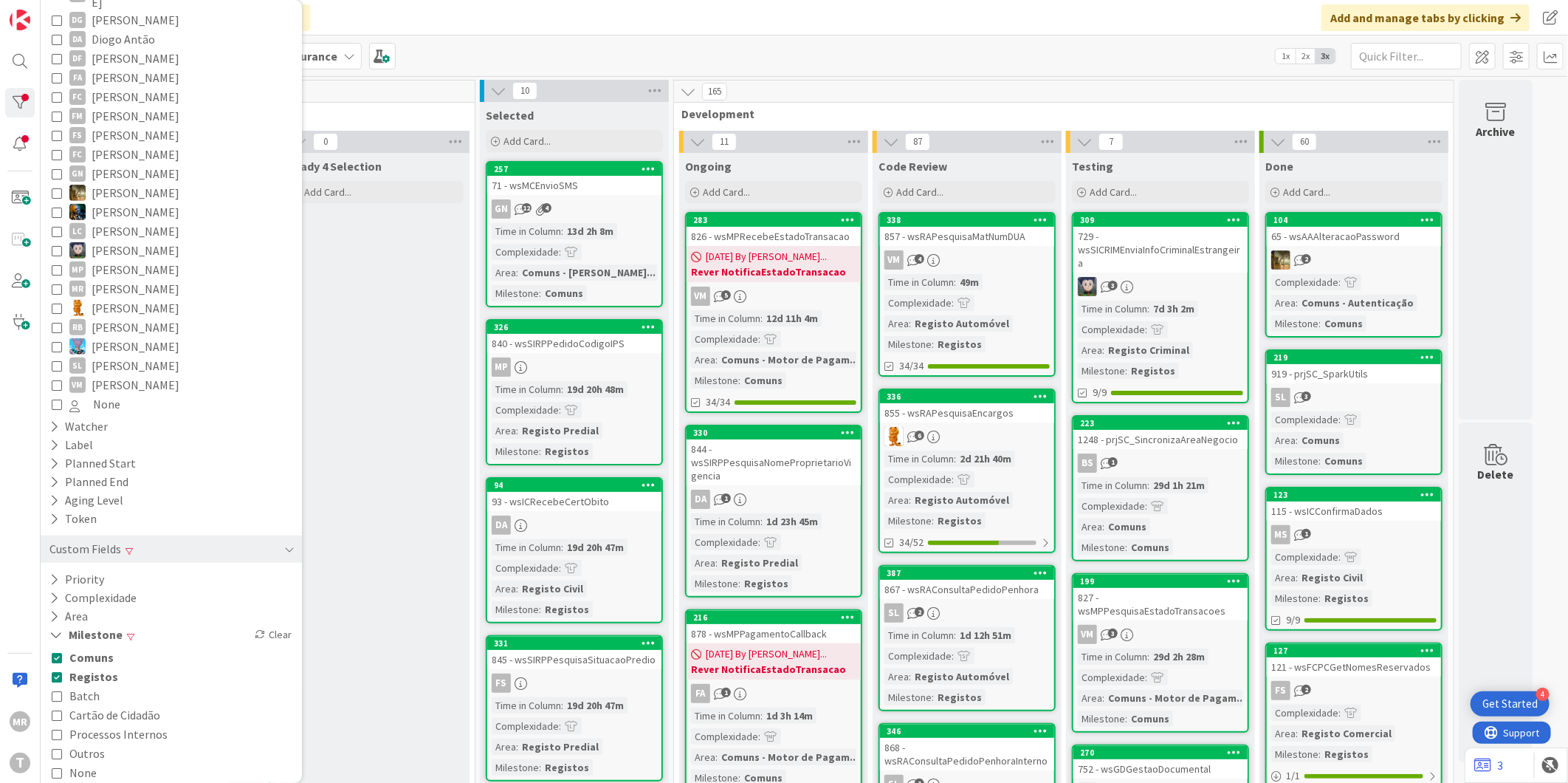
click at [97, 648] on span "Comuns" at bounding box center [91, 657] width 44 height 19
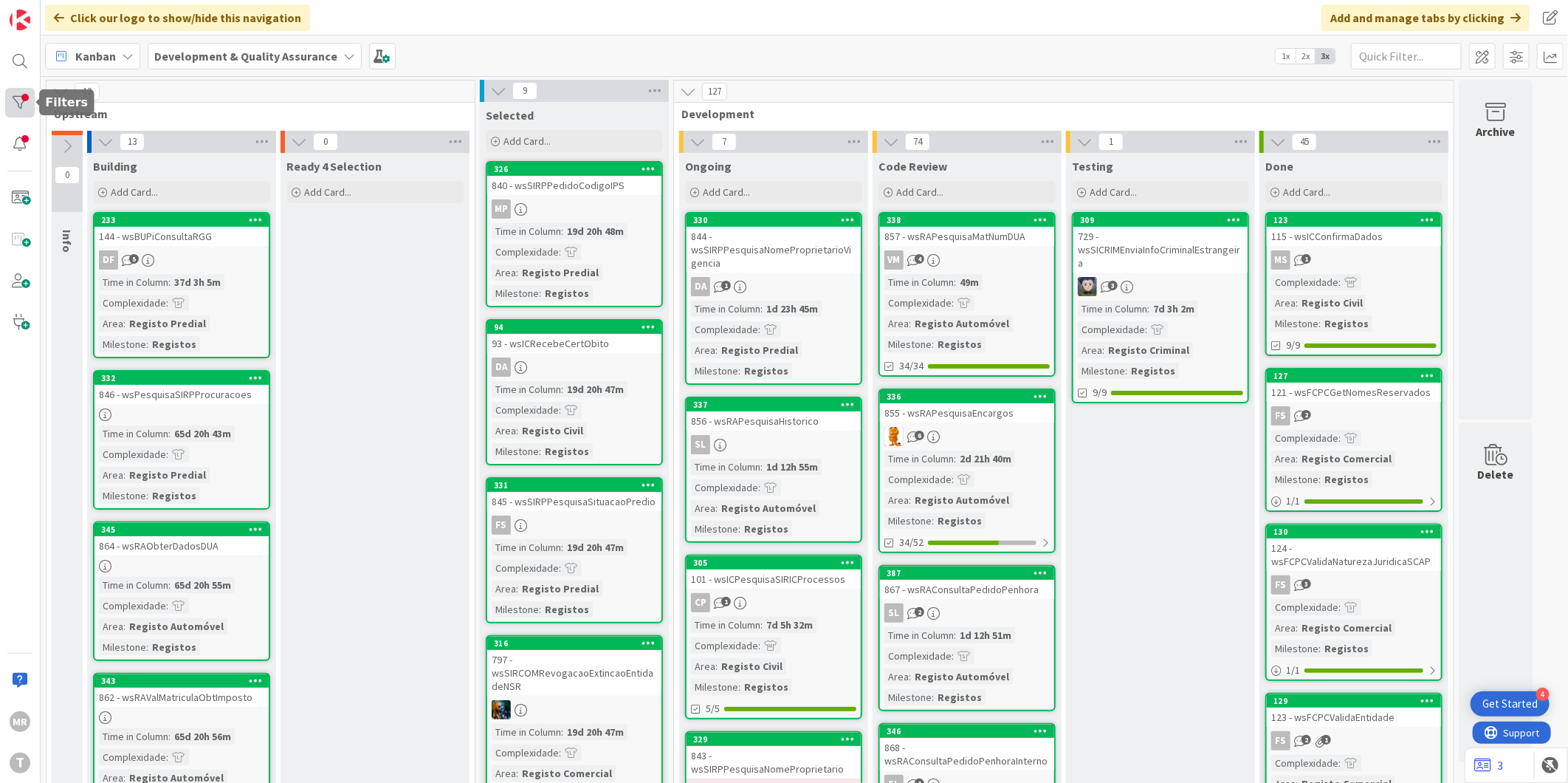
click at [23, 92] on div at bounding box center [19, 102] width 30 height 30
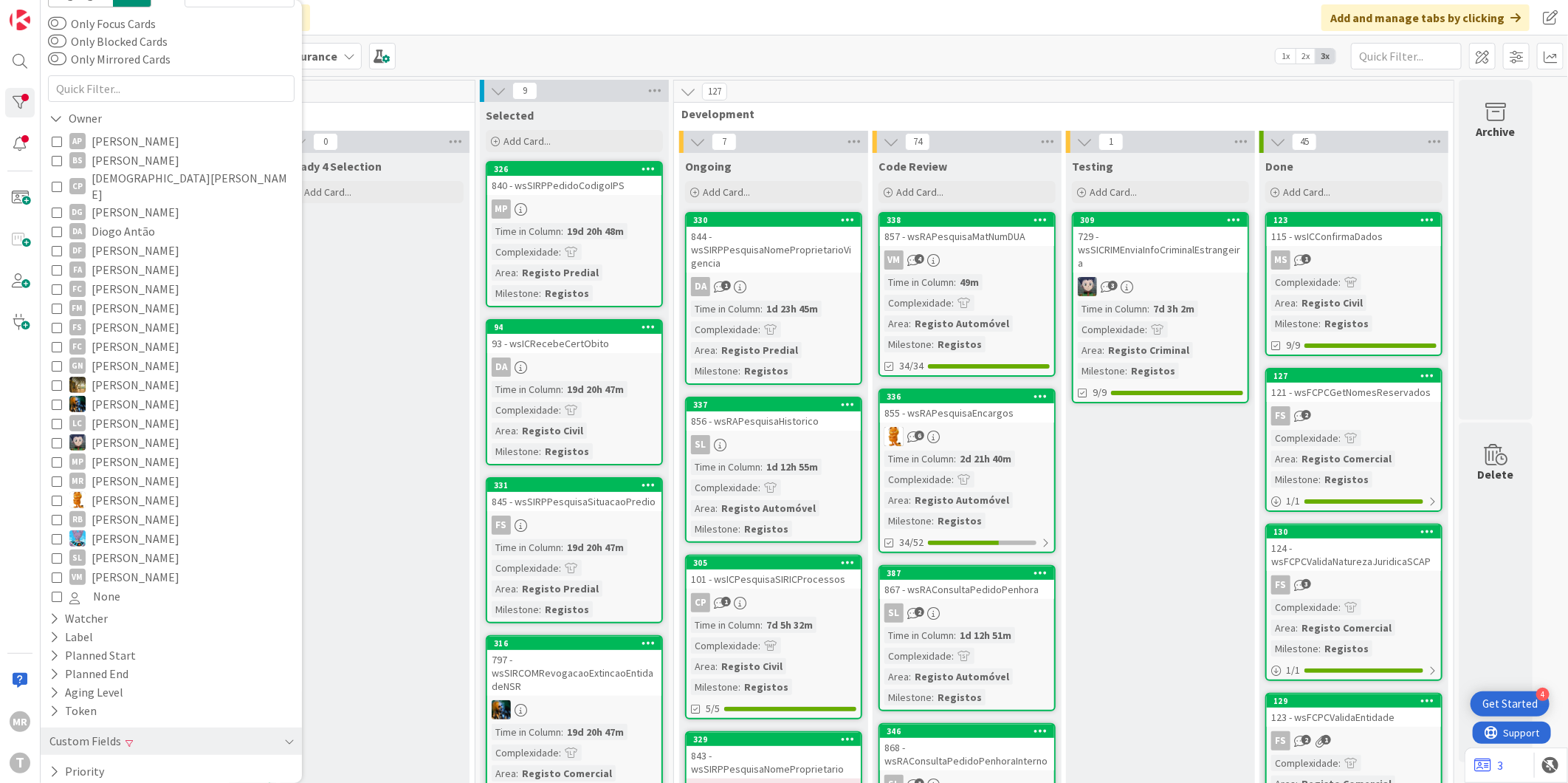
scroll to position [110, 0]
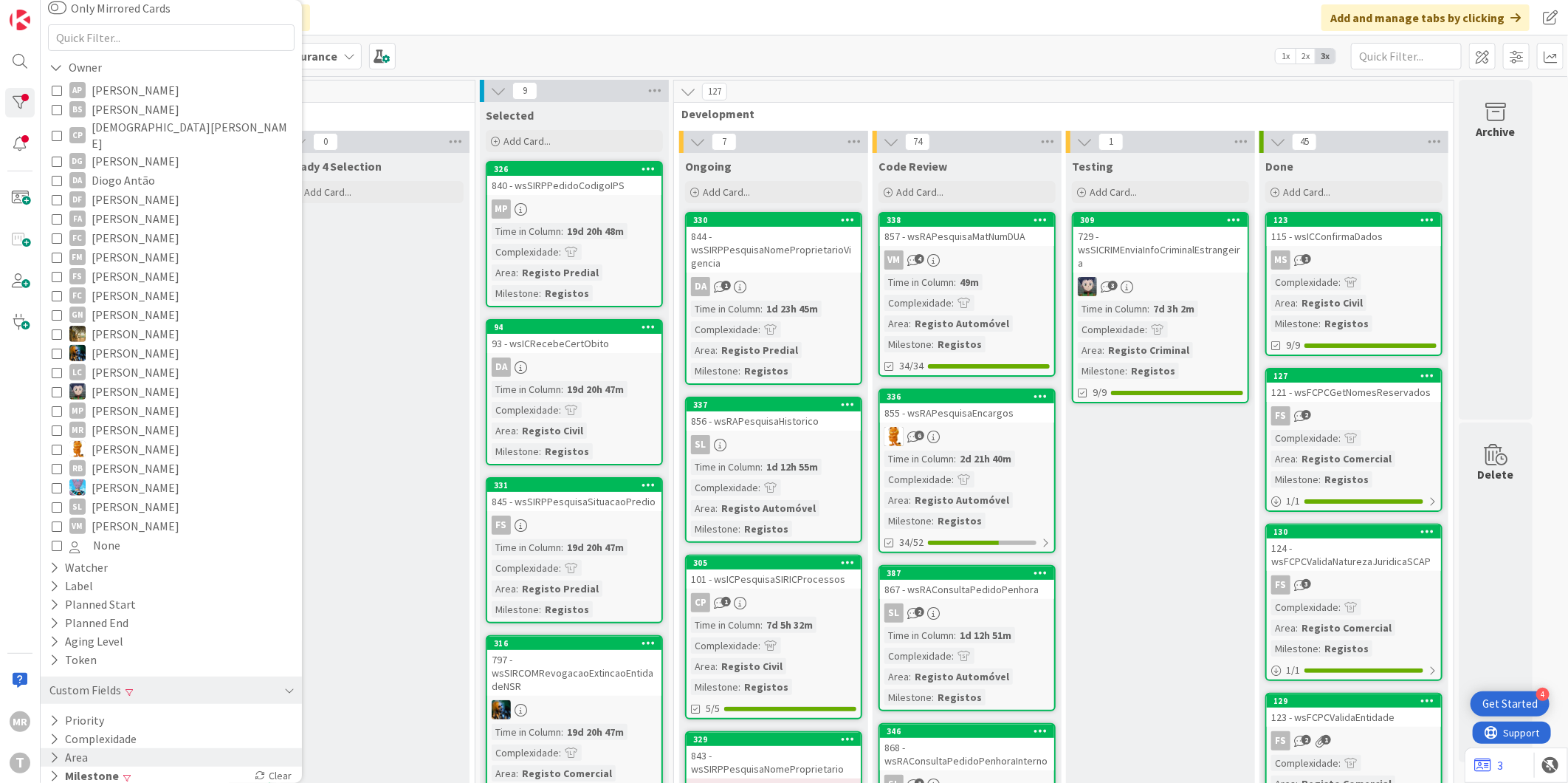
click at [94, 748] on div "Area" at bounding box center [171, 757] width 261 height 18
click at [93, 748] on div "Area" at bounding box center [171, 757] width 261 height 18
click at [93, 751] on div "Area" at bounding box center [171, 757] width 261 height 18
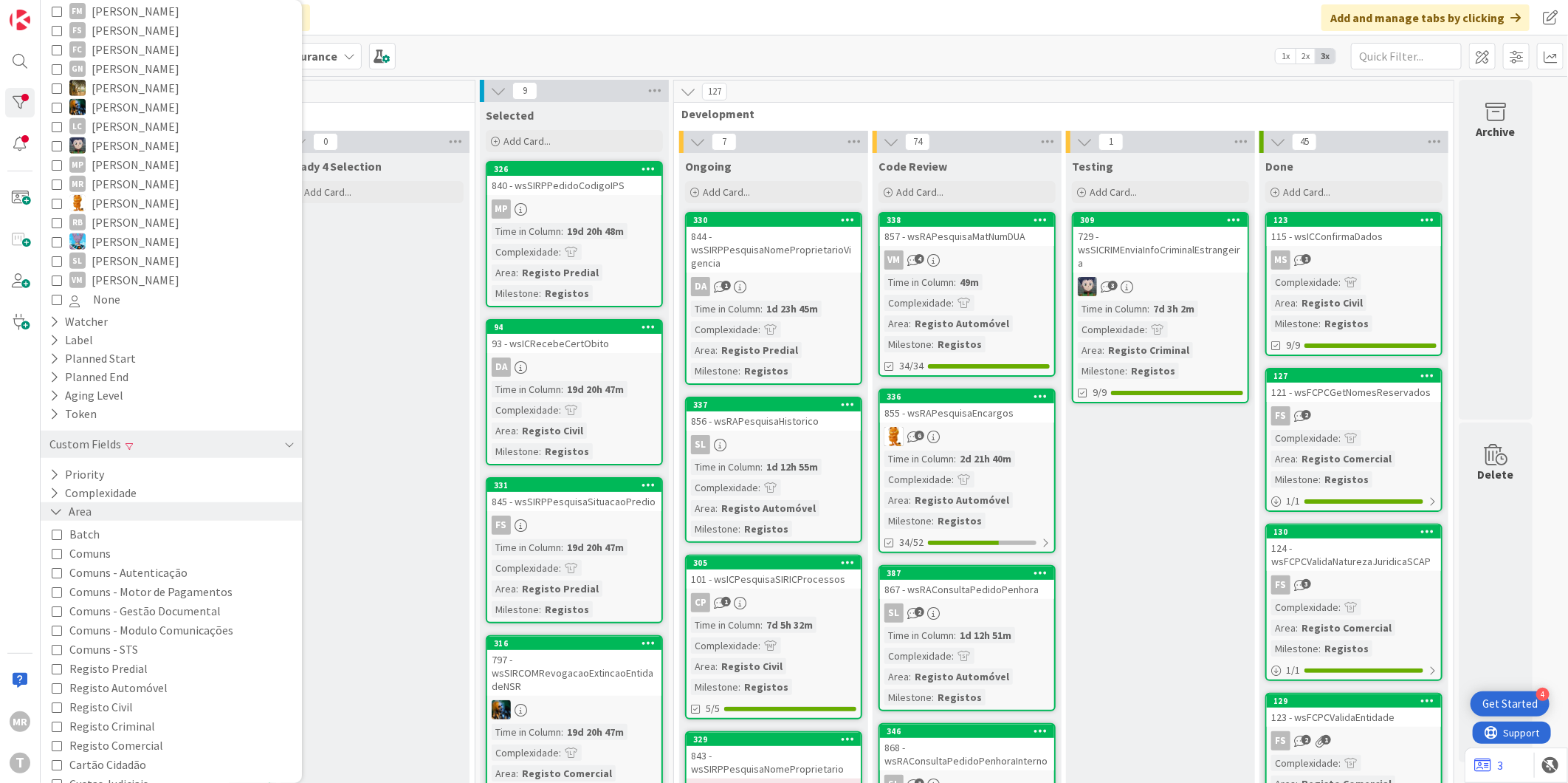
click at [94, 502] on div "Area" at bounding box center [171, 511] width 261 height 18
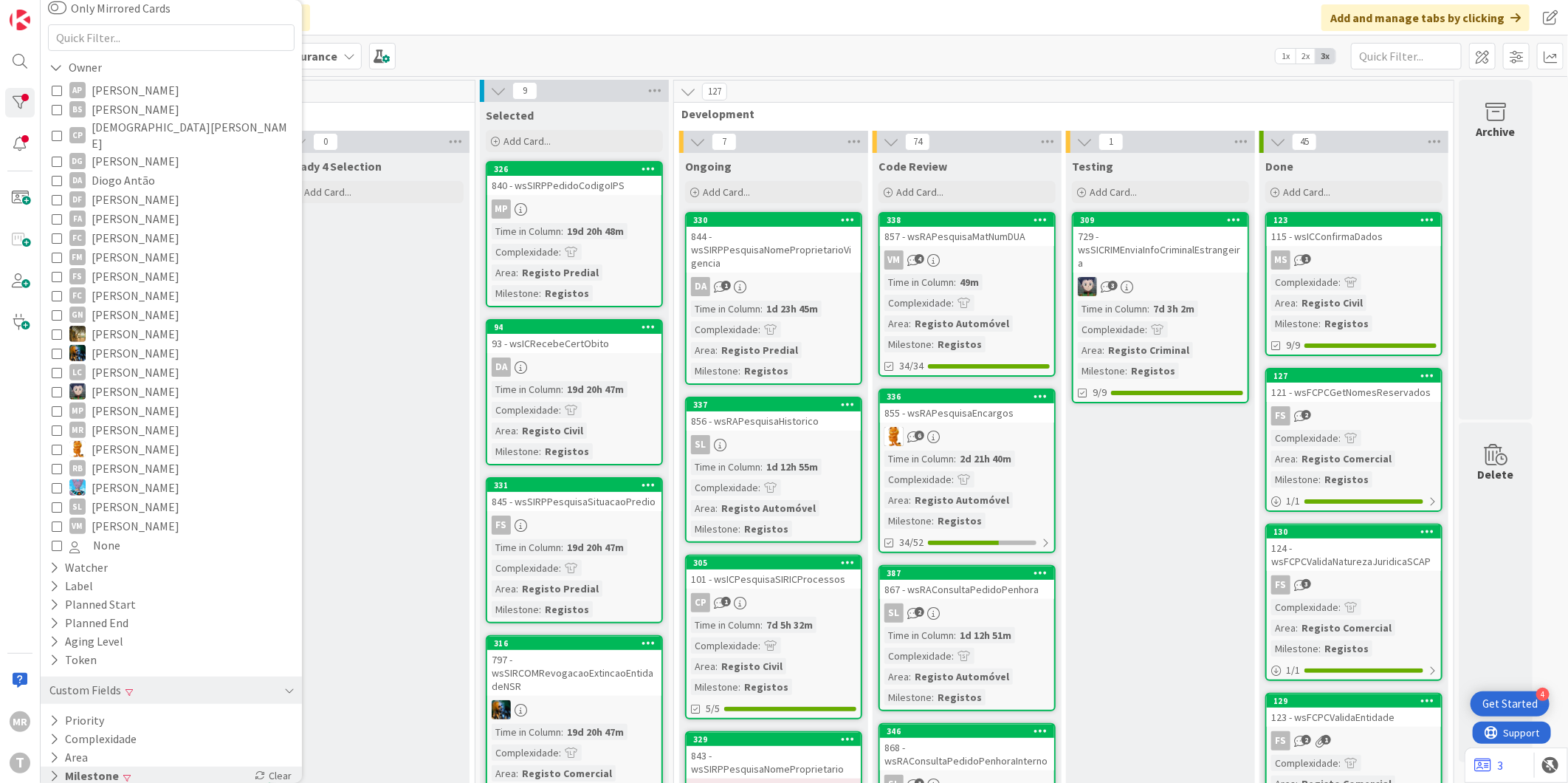
click at [105, 771] on button "Milestone" at bounding box center [84, 775] width 72 height 18
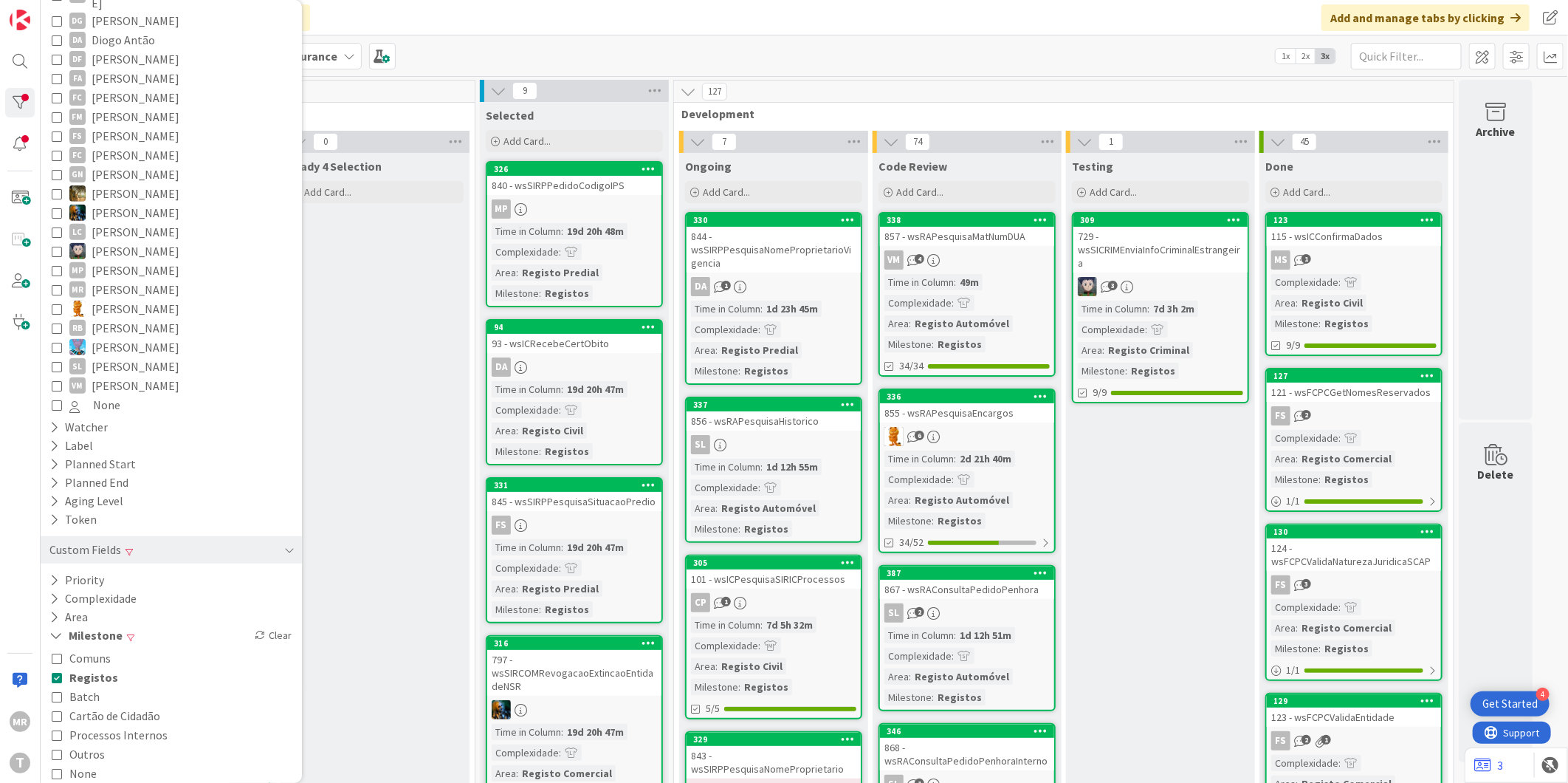
scroll to position [252, 0]
click at [86, 744] on span "Outros" at bounding box center [86, 753] width 36 height 19
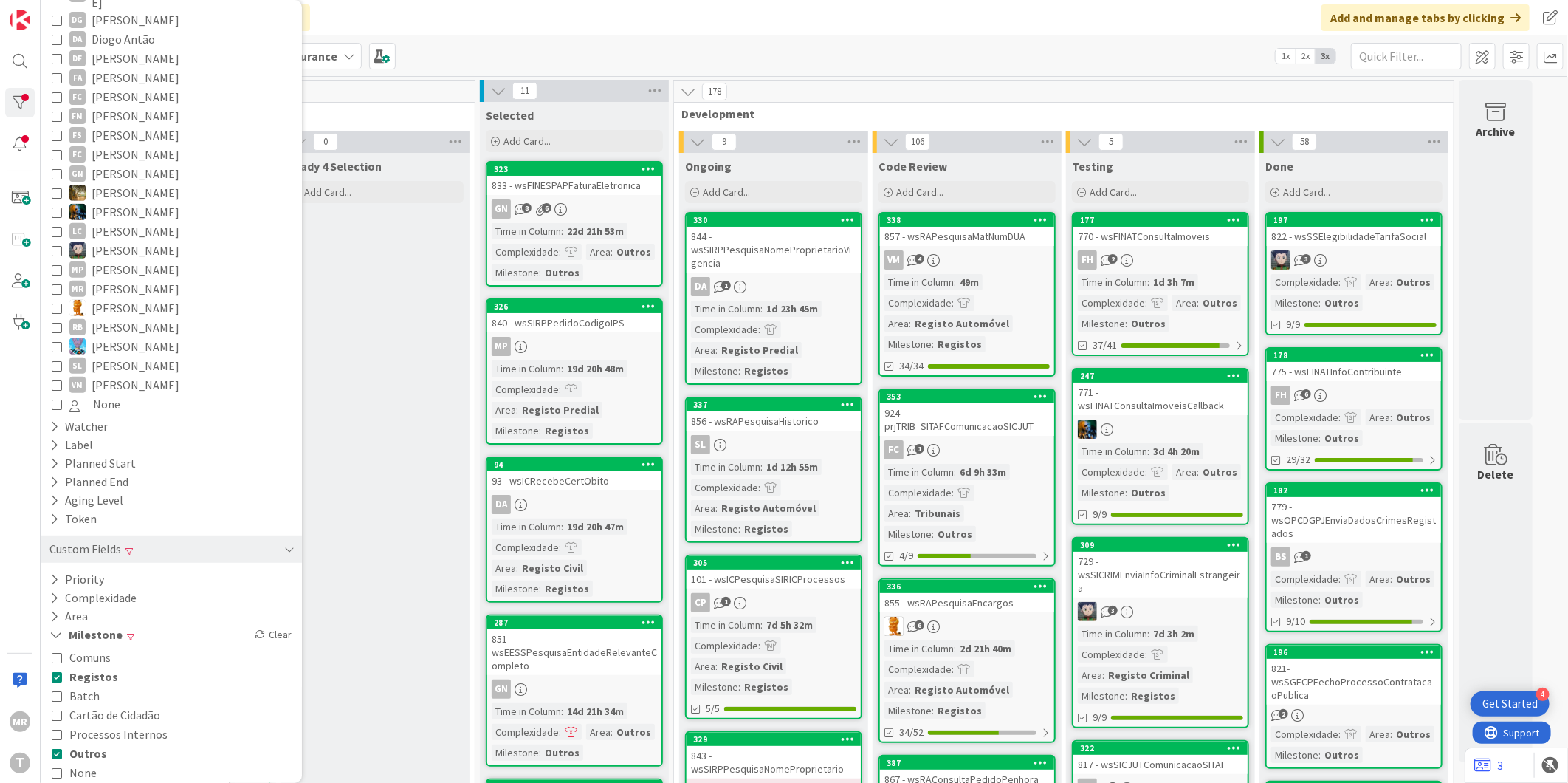
click at [92, 667] on span "Registos" at bounding box center [93, 676] width 49 height 19
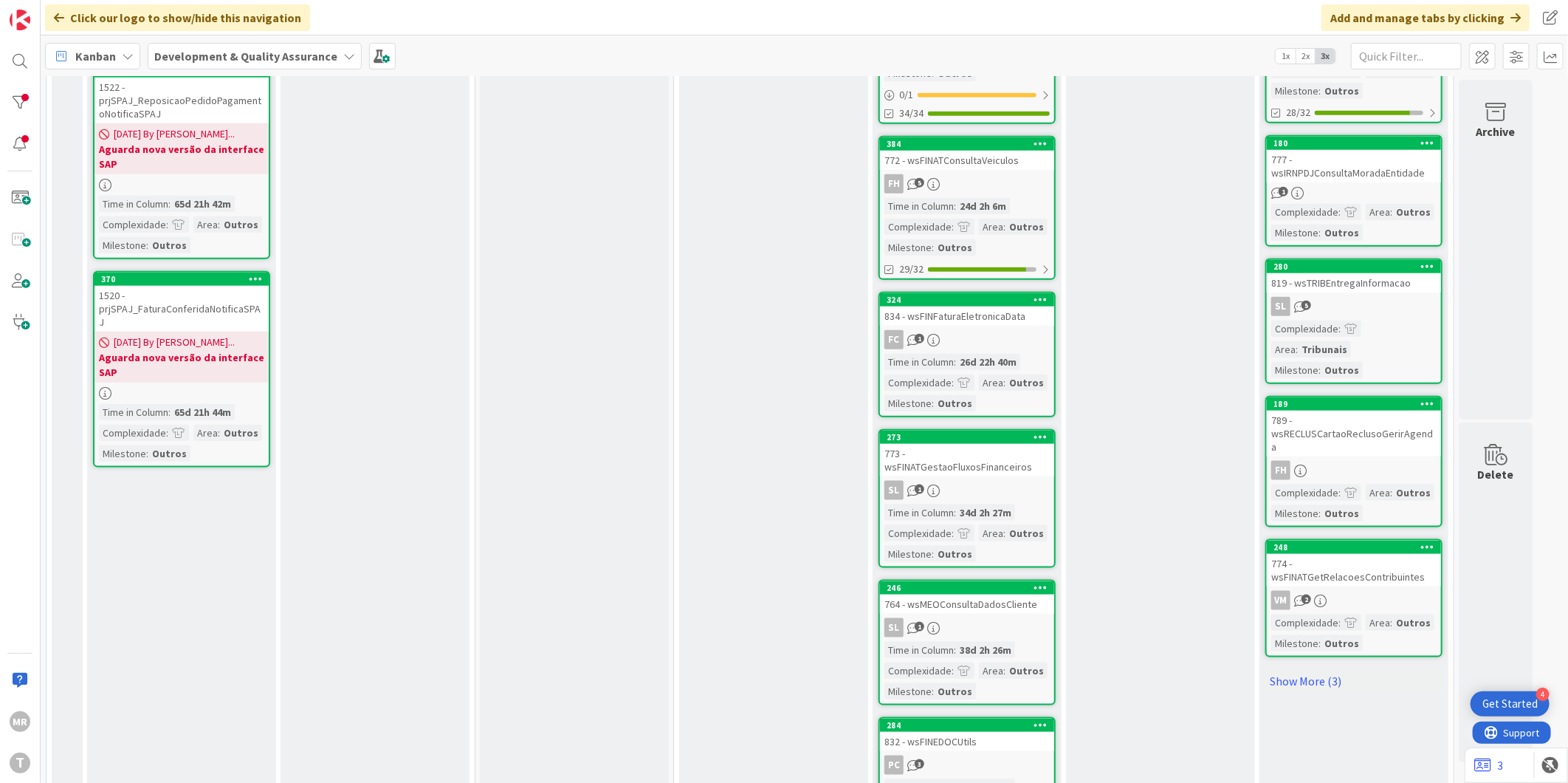
scroll to position [1038, 0]
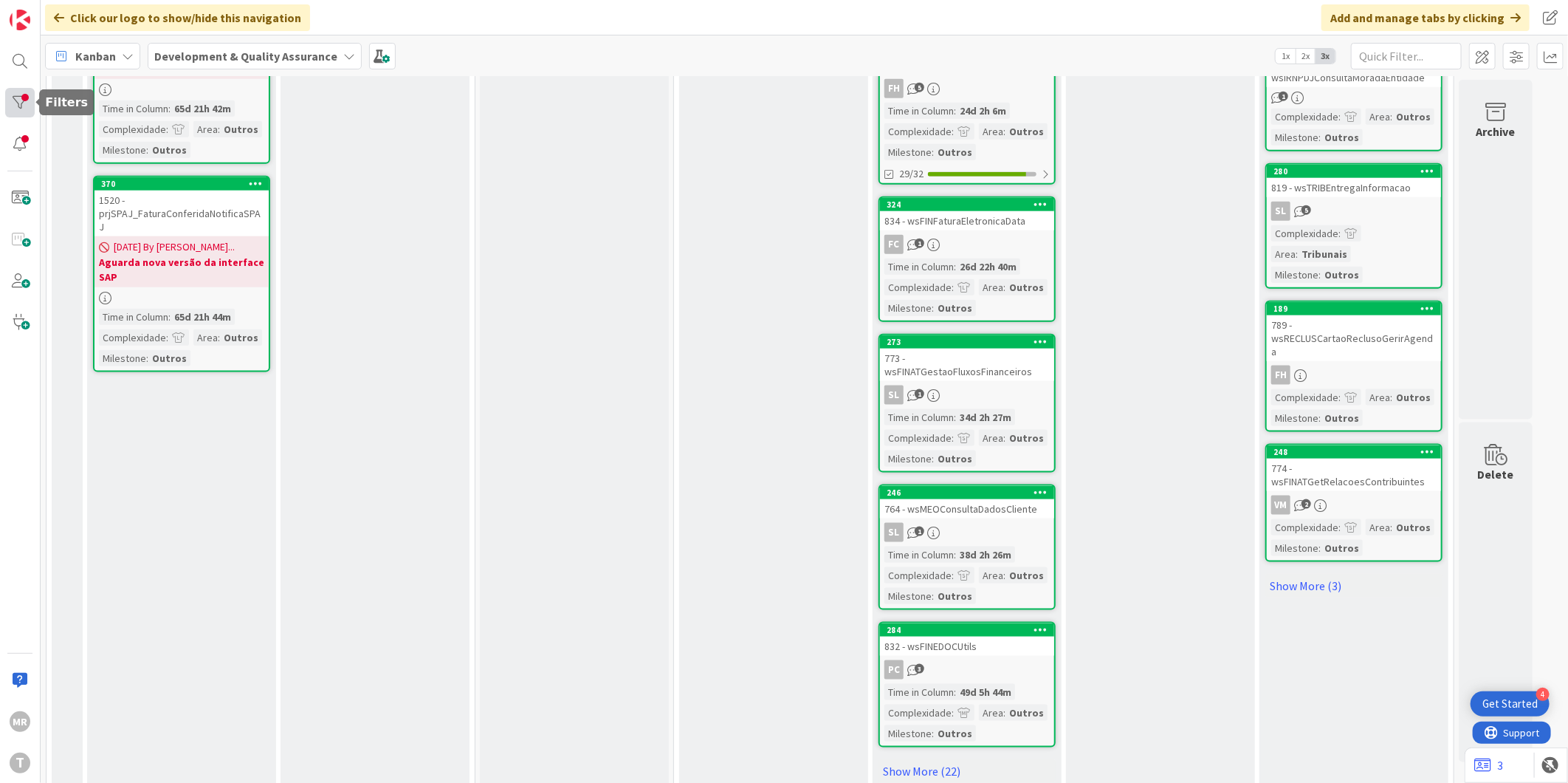
click at [33, 97] on div at bounding box center [19, 102] width 30 height 30
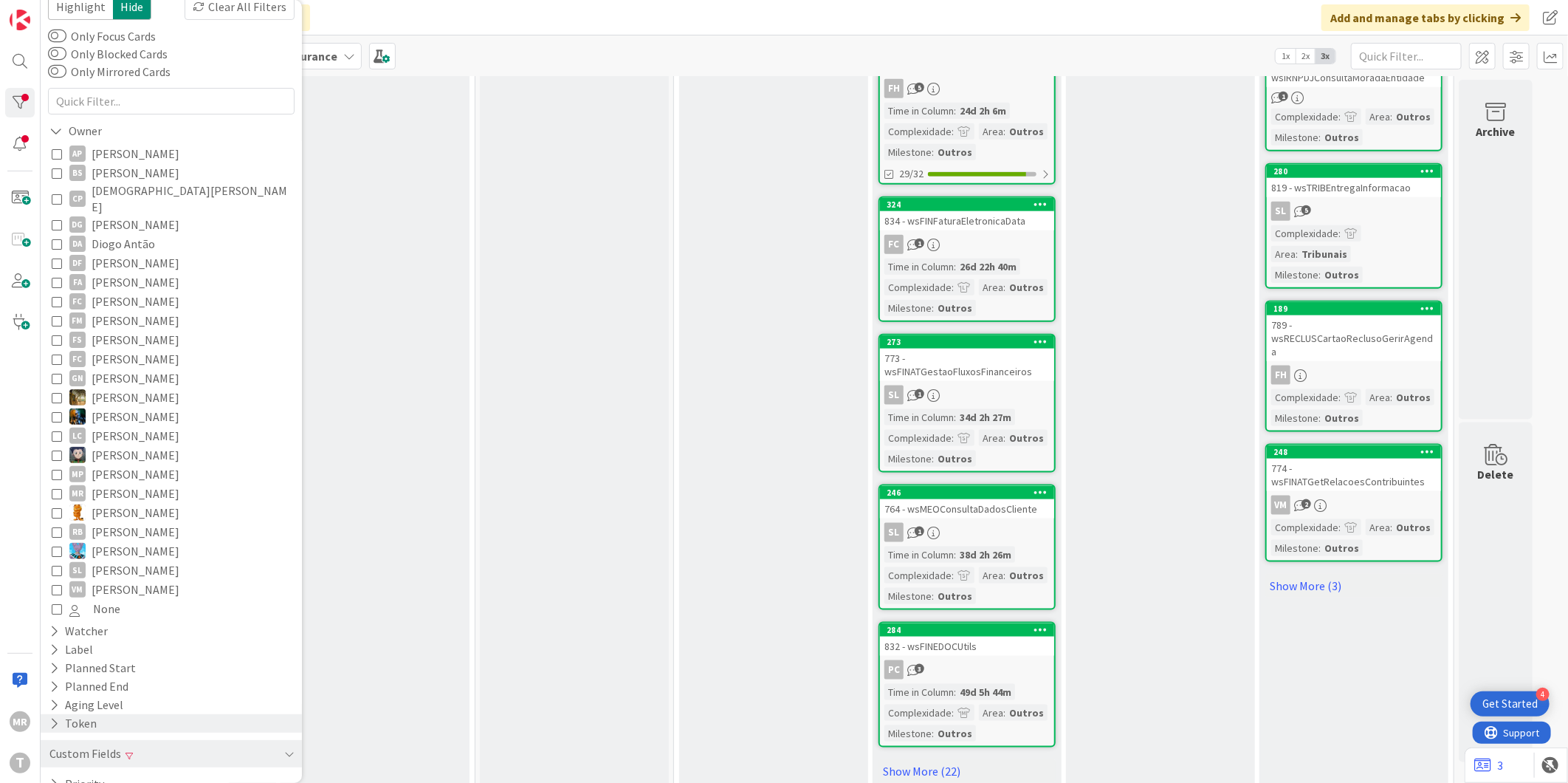
scroll to position [110, 0]
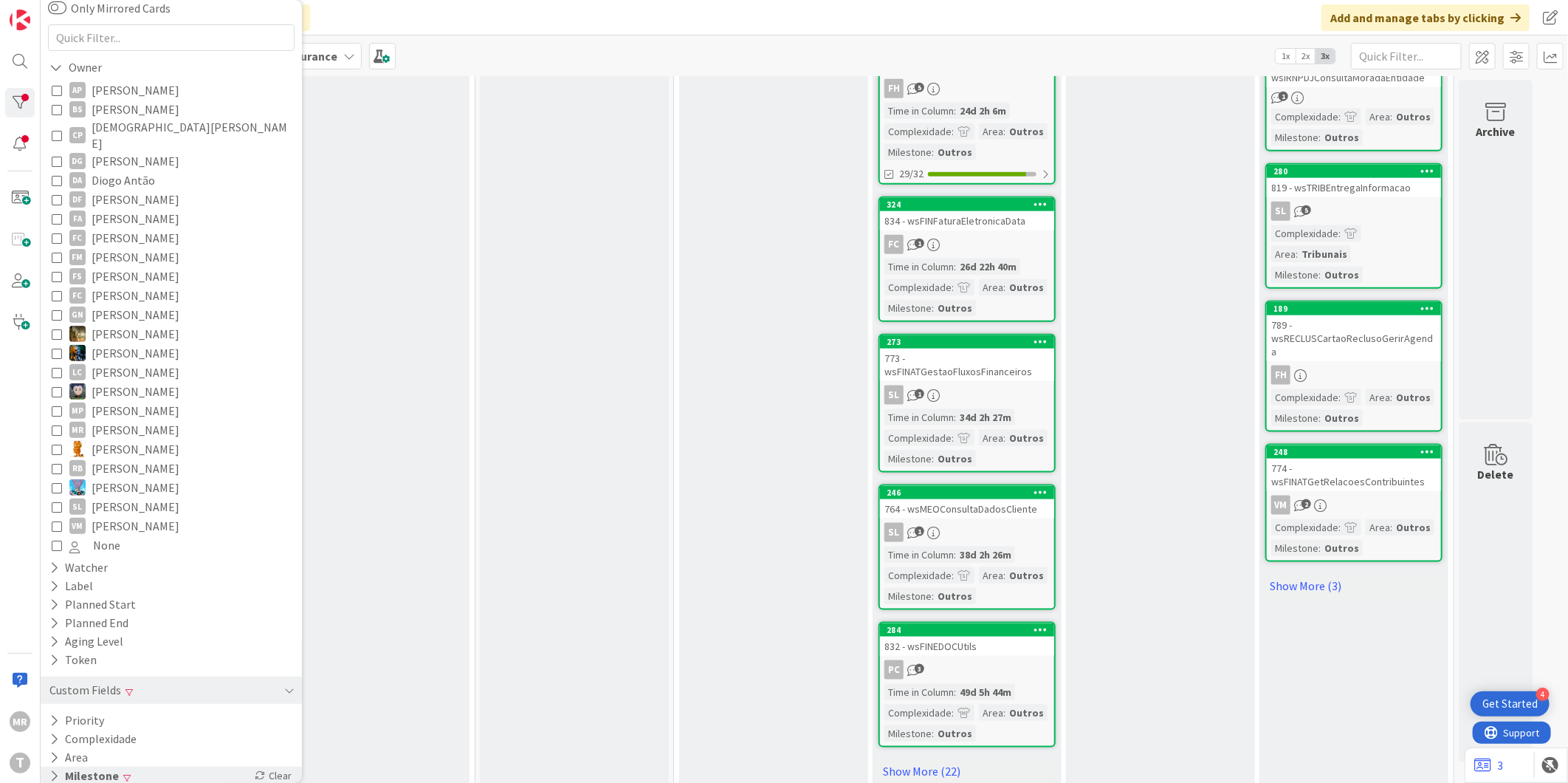
click at [107, 767] on button "Milestone" at bounding box center [84, 775] width 72 height 18
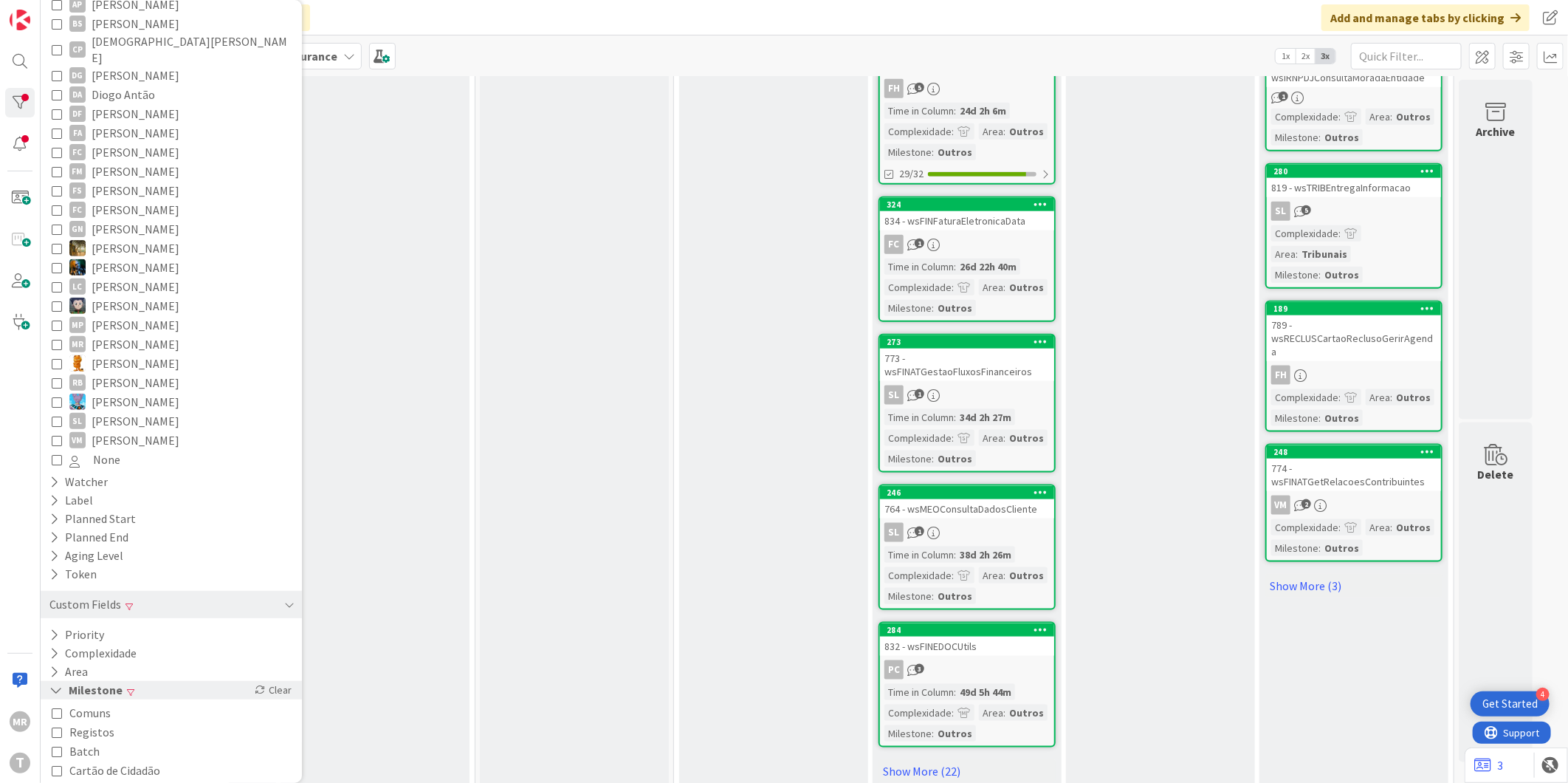
scroll to position [252, 0]
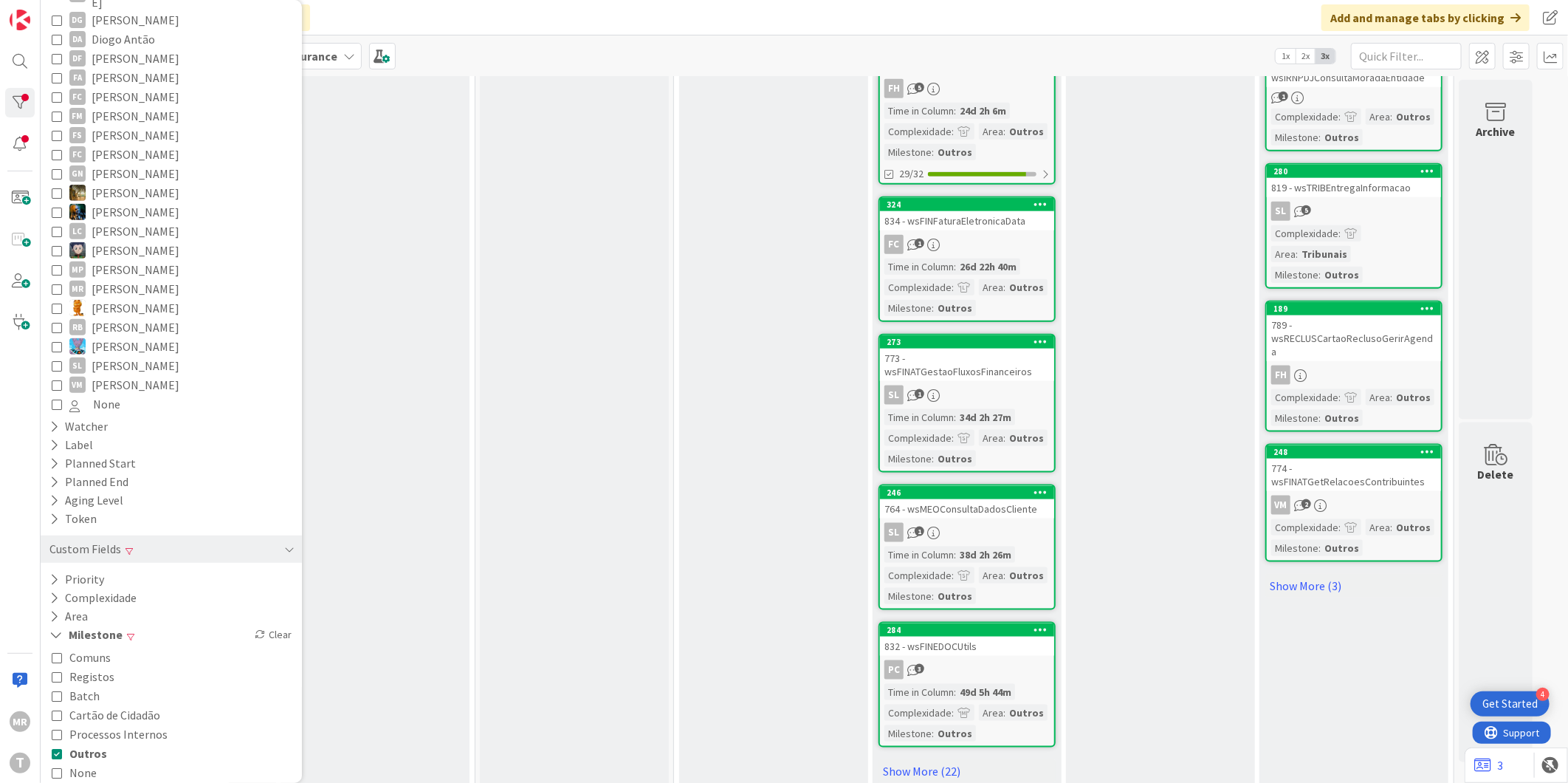
click at [87, 686] on span "Batch" at bounding box center [85, 696] width 31 height 19
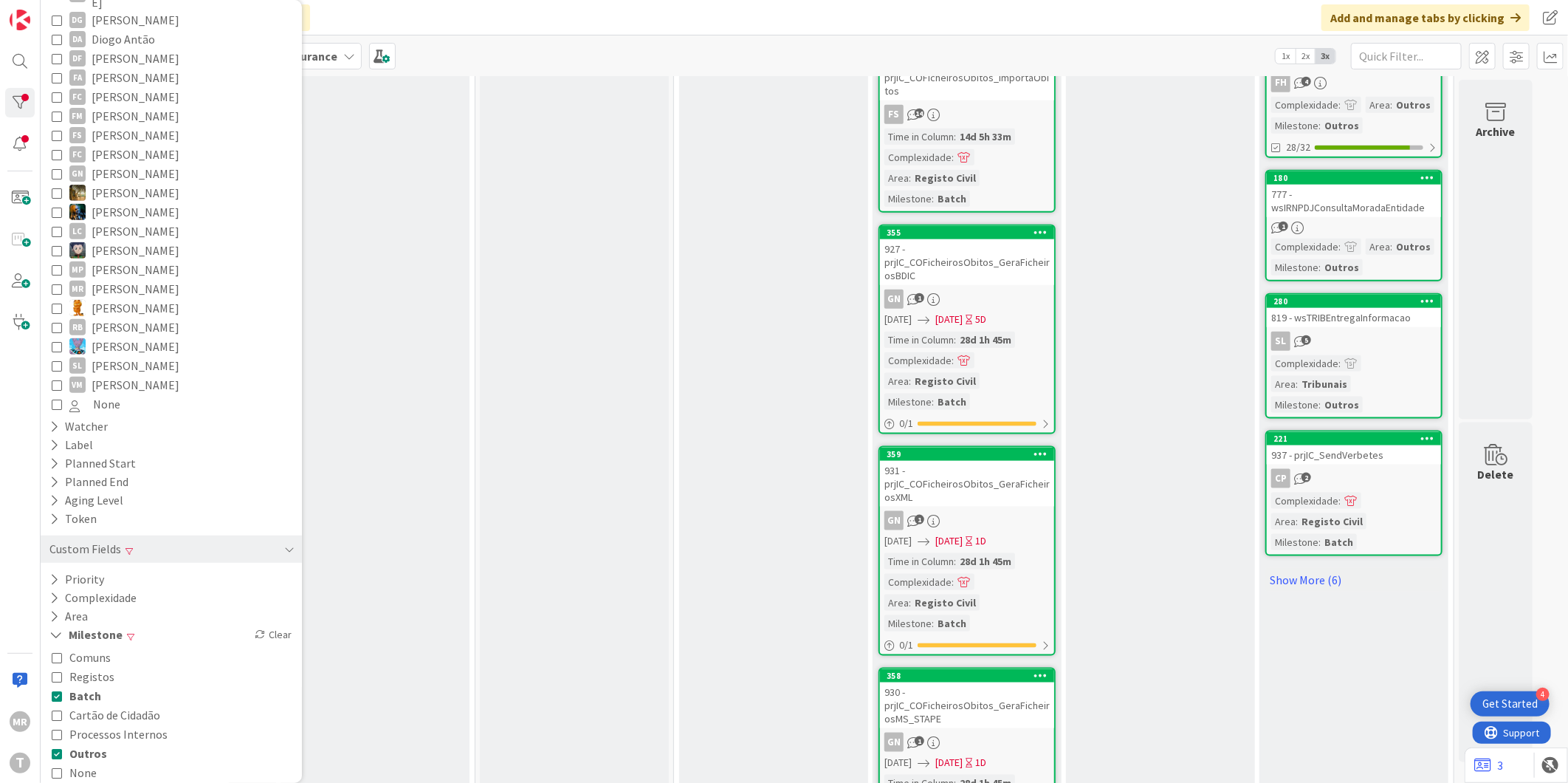
click at [90, 744] on span "Outros" at bounding box center [87, 753] width 37 height 19
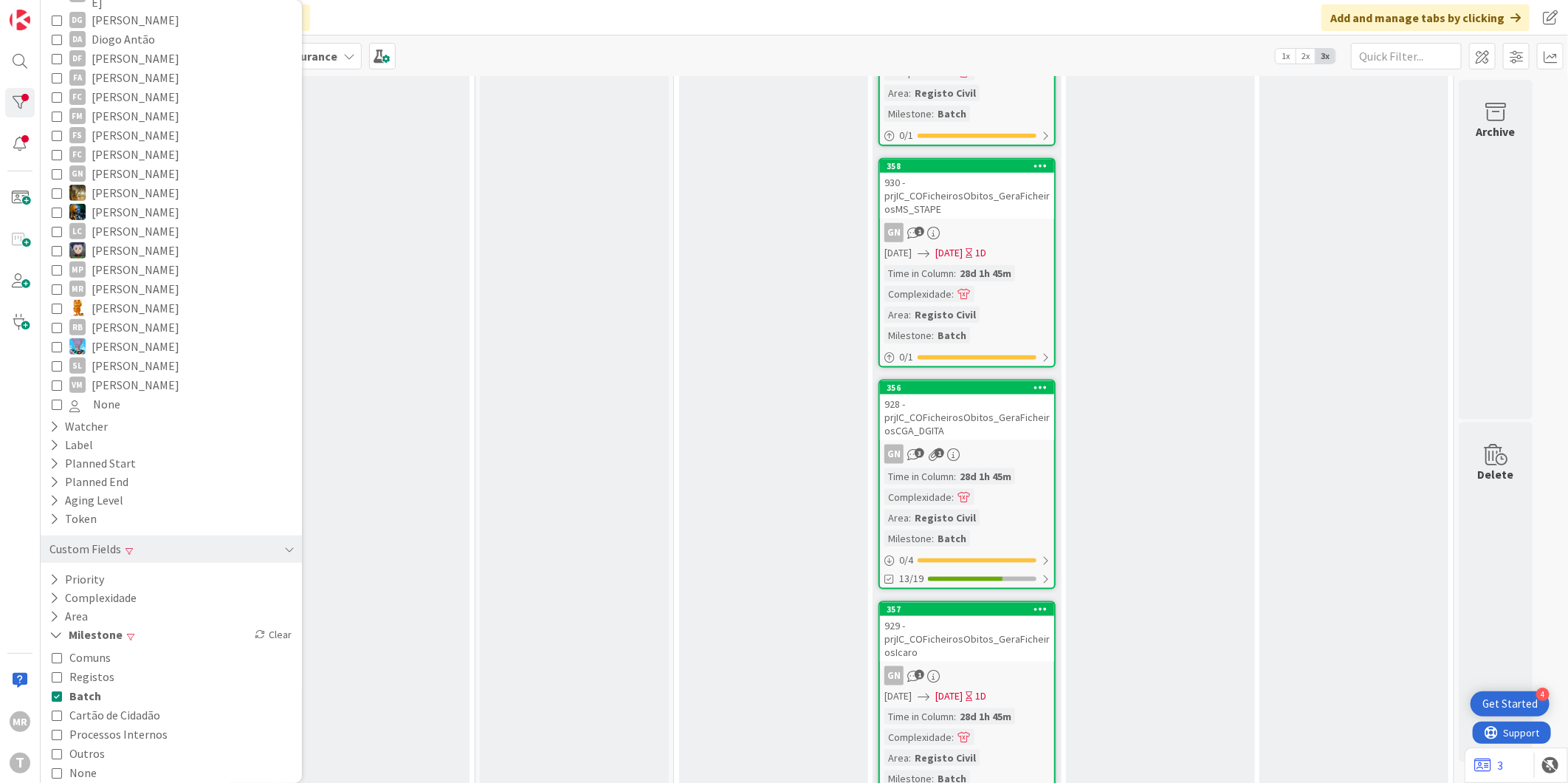
click at [433, 618] on div "Ready 4 Selection Add Card..." at bounding box center [375, 147] width 189 height 2065
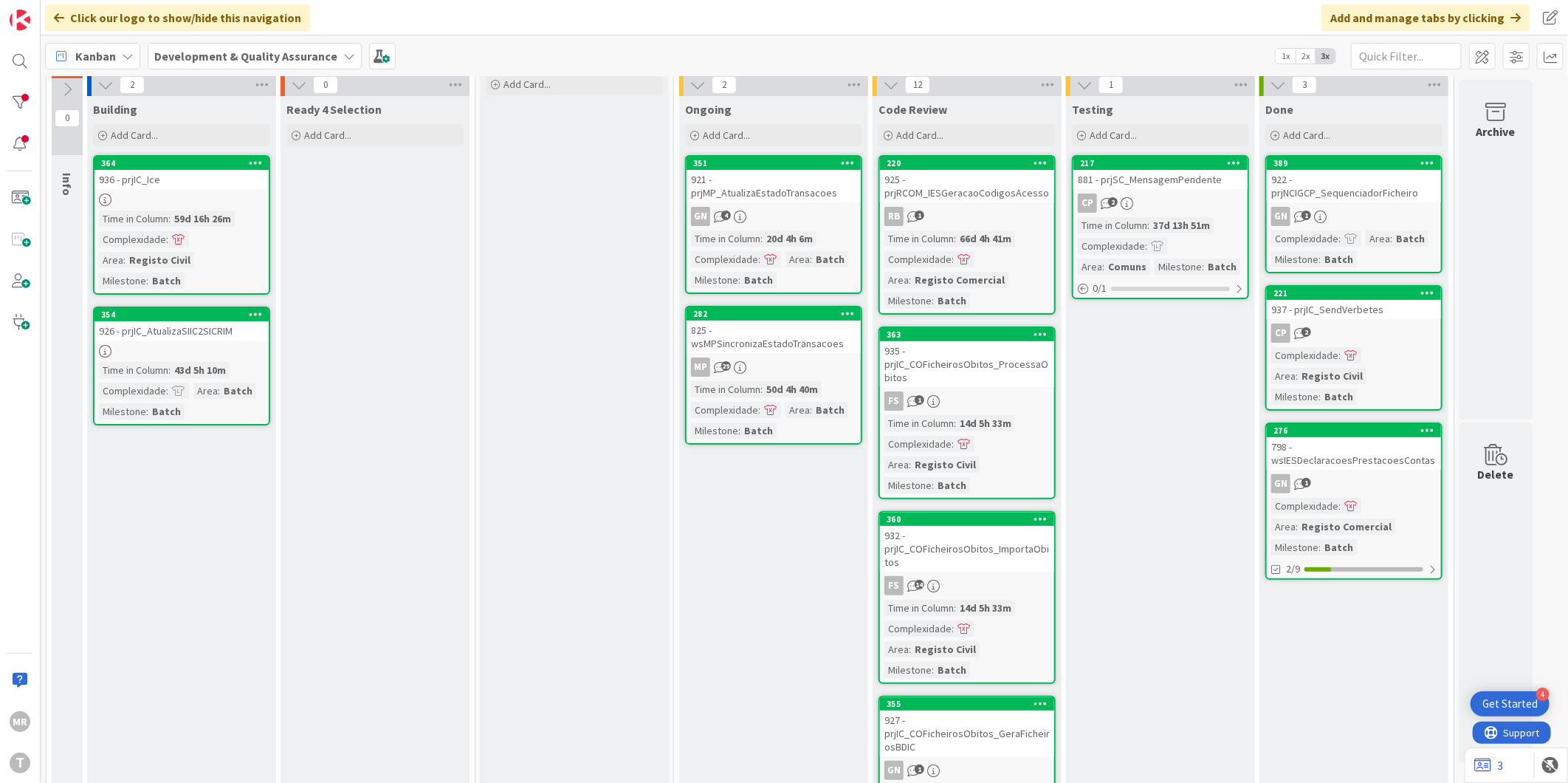
scroll to position [0, 0]
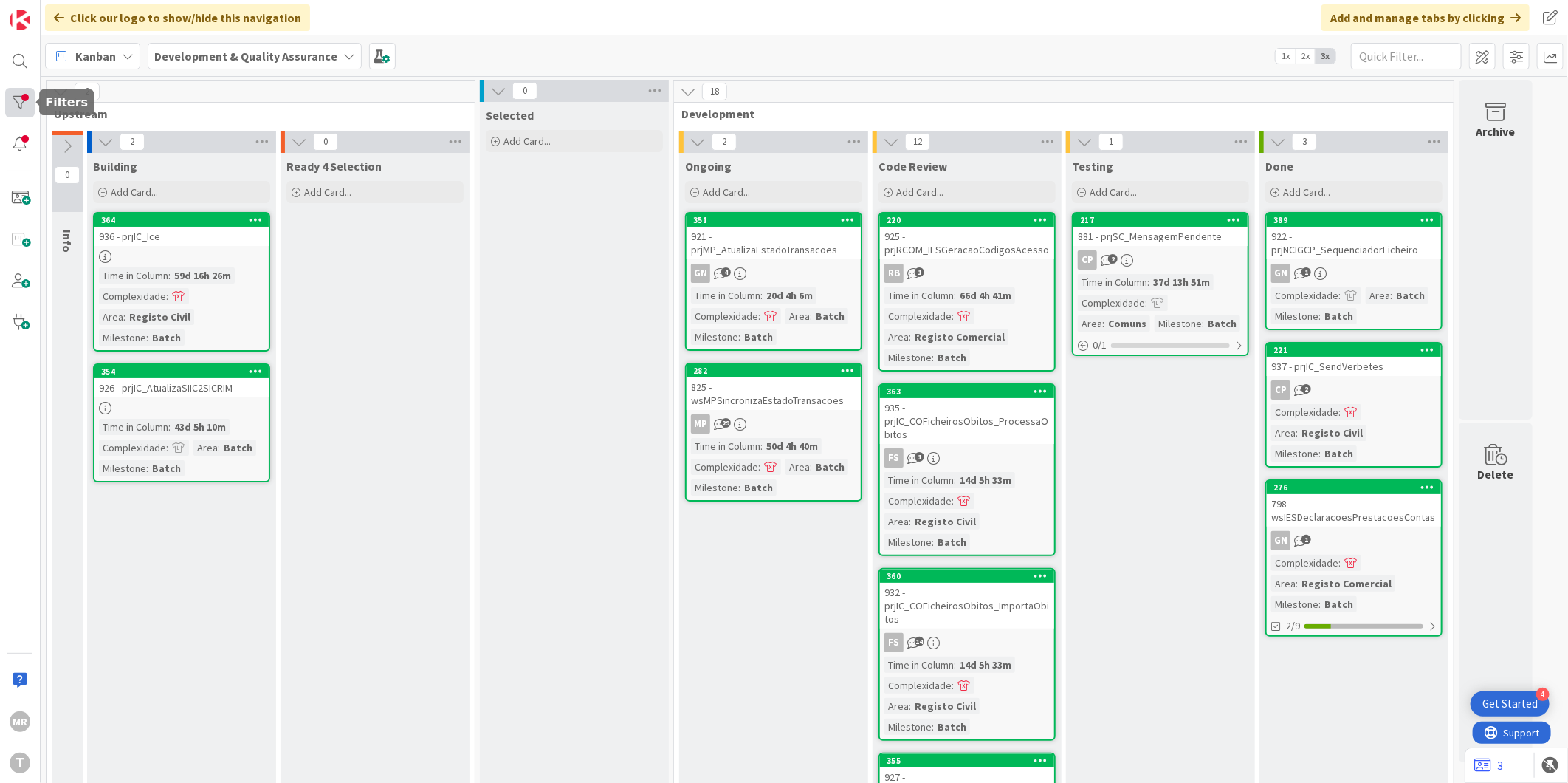
click at [22, 102] on div at bounding box center [19, 102] width 30 height 30
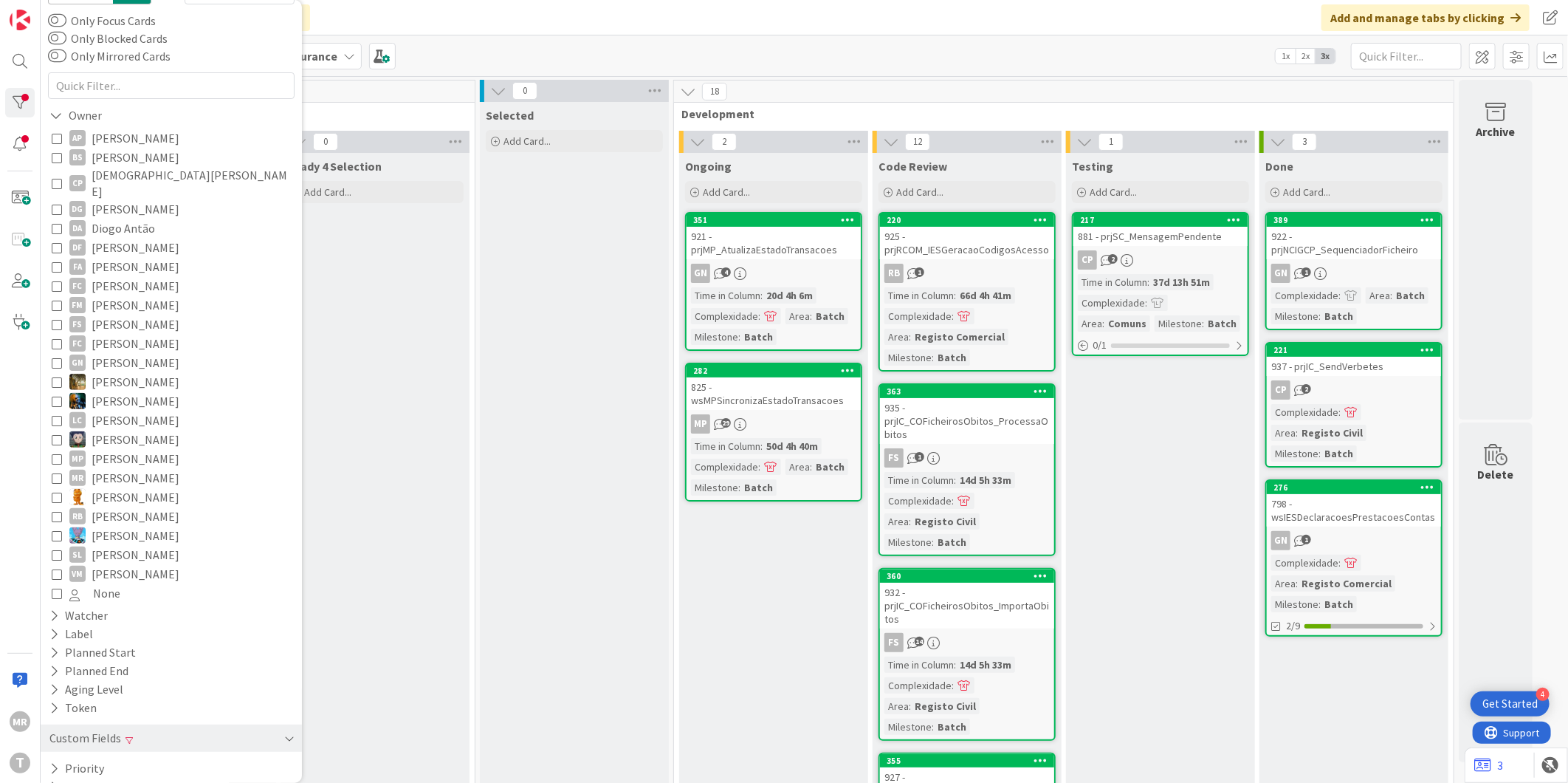
scroll to position [110, 0]
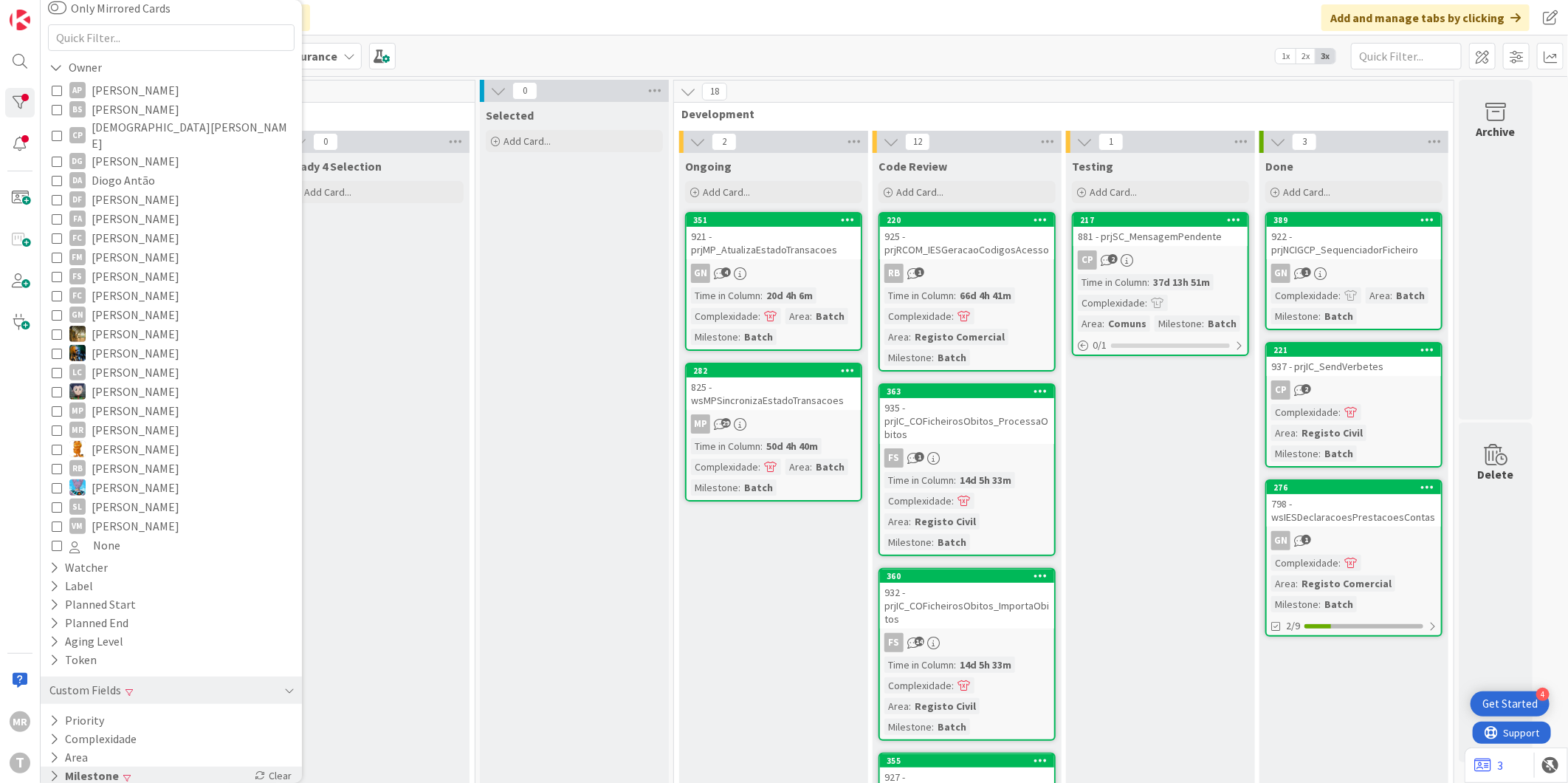
click at [83, 767] on button "Milestone" at bounding box center [84, 775] width 72 height 18
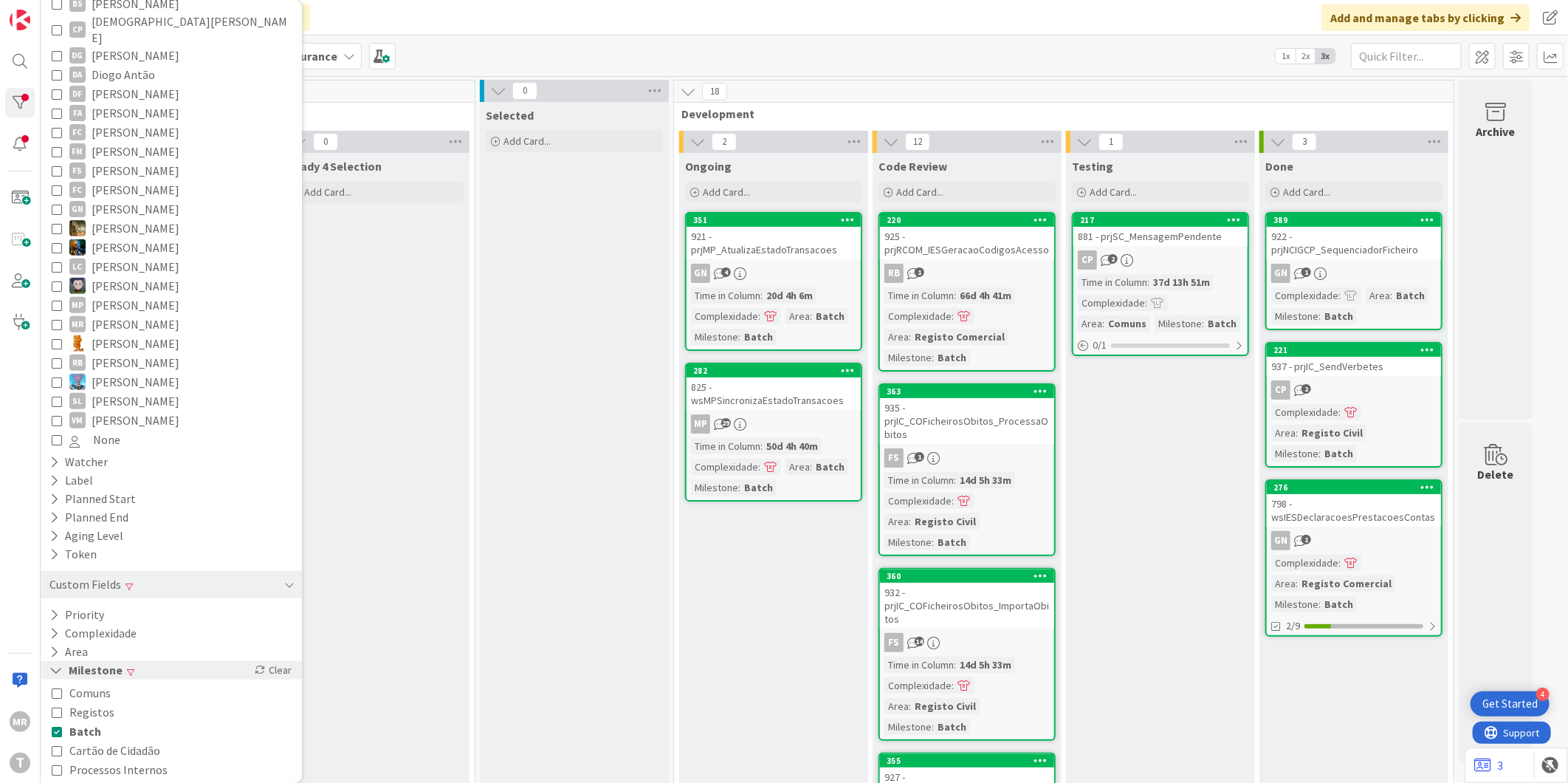
scroll to position [252, 0]
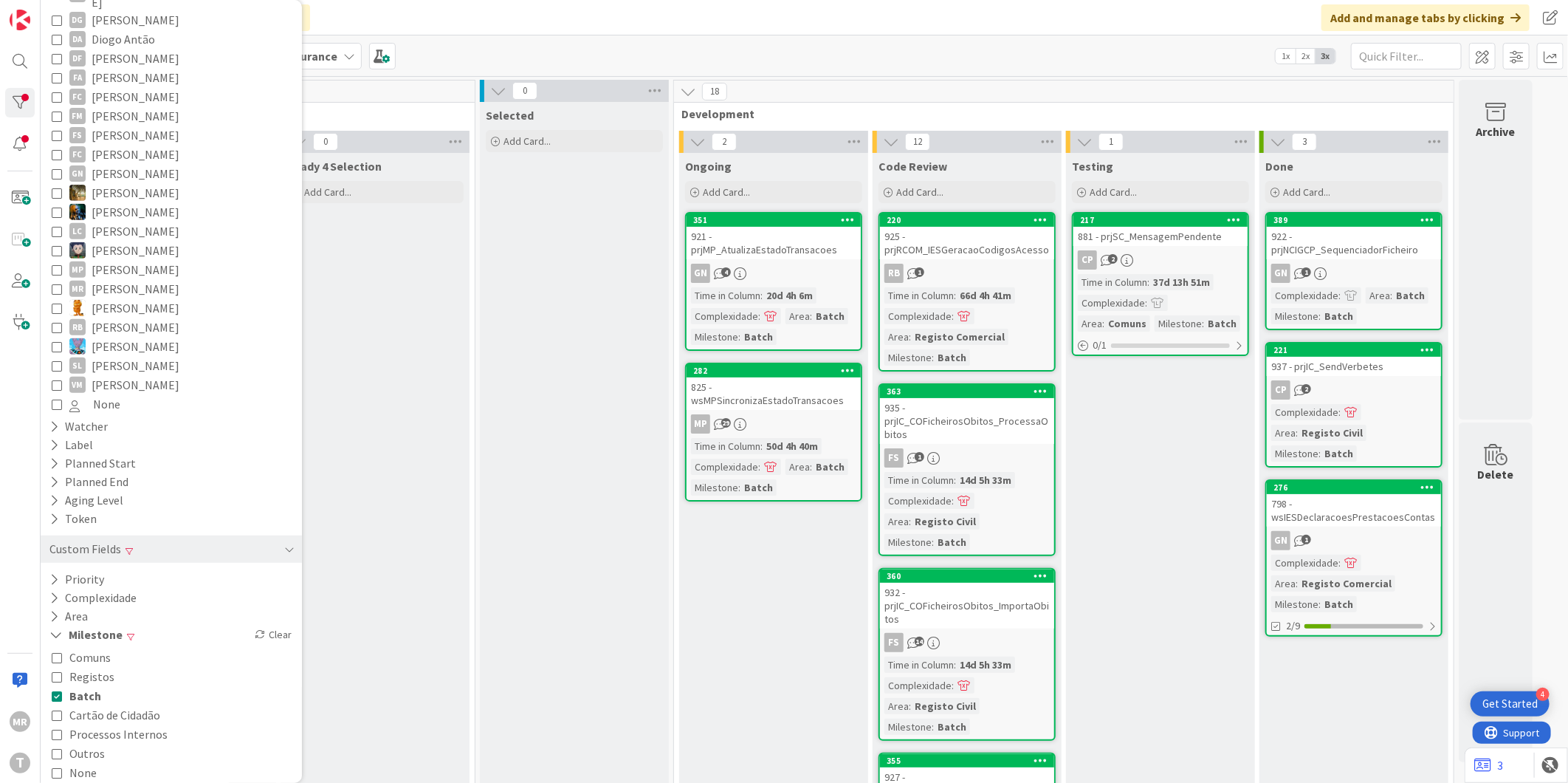
click at [110, 705] on span "Cartão de Cidadão" at bounding box center [114, 715] width 91 height 19
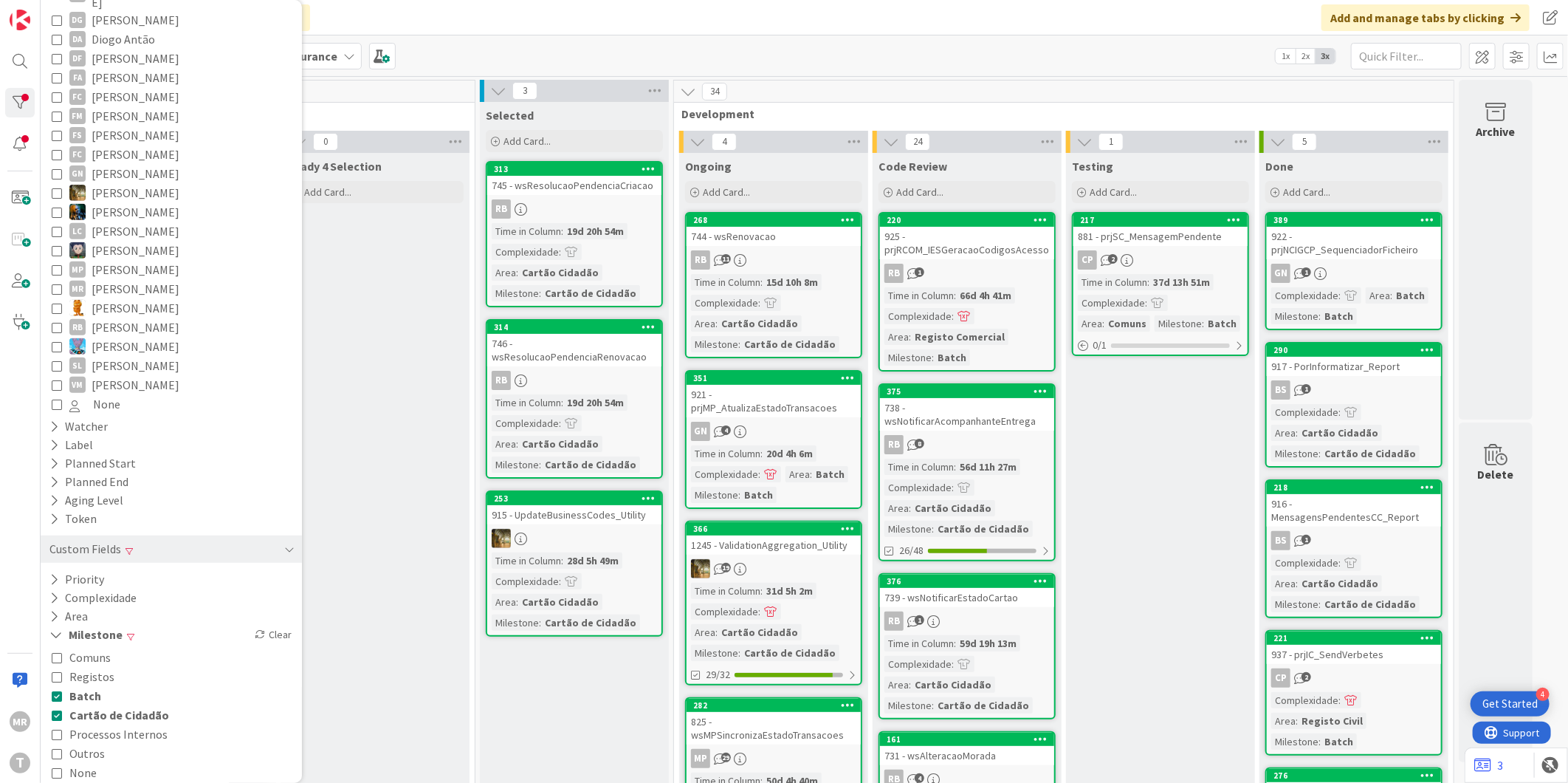
click at [88, 686] on span "Batch" at bounding box center [85, 696] width 32 height 19
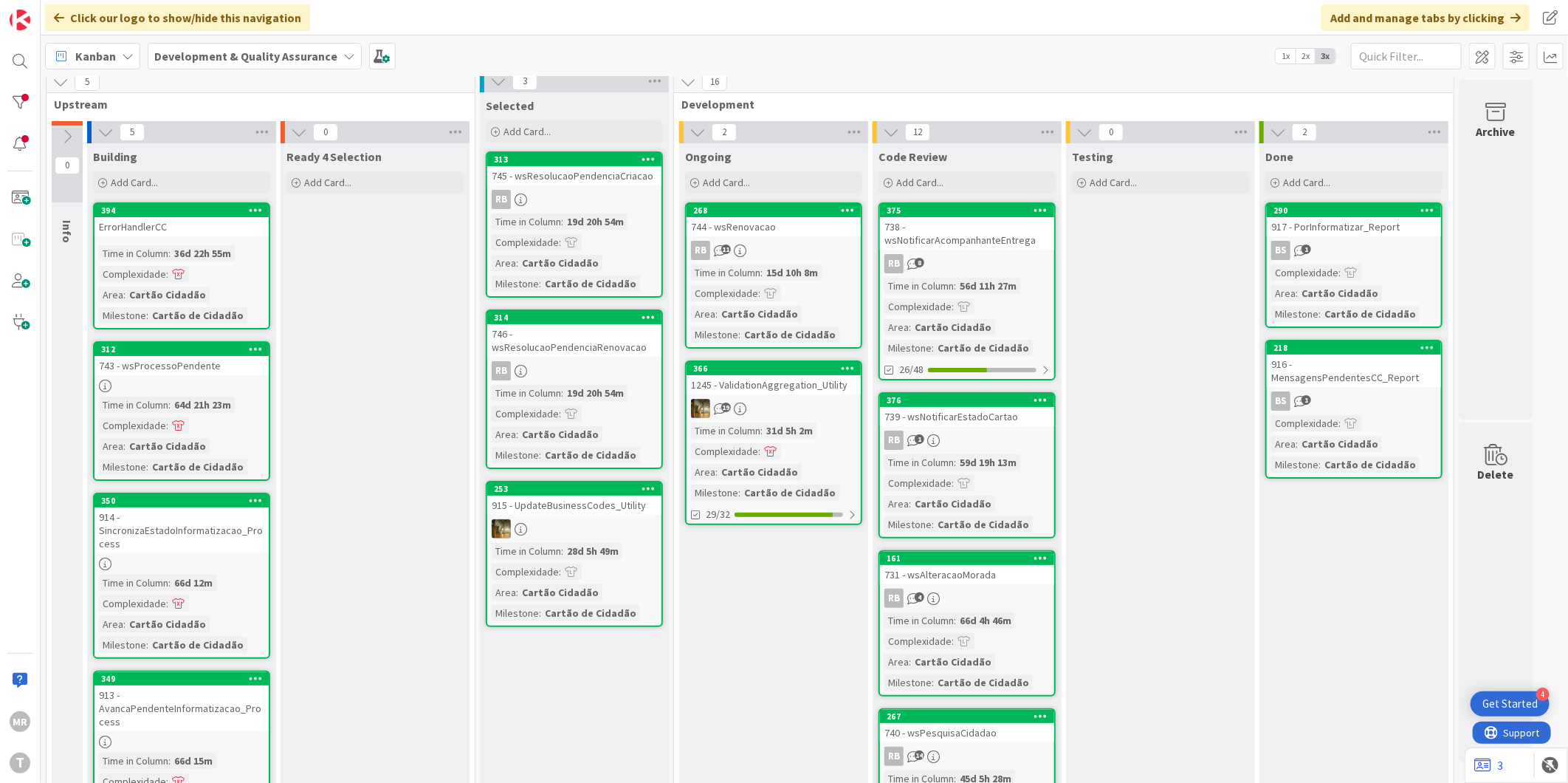
scroll to position [0, 0]
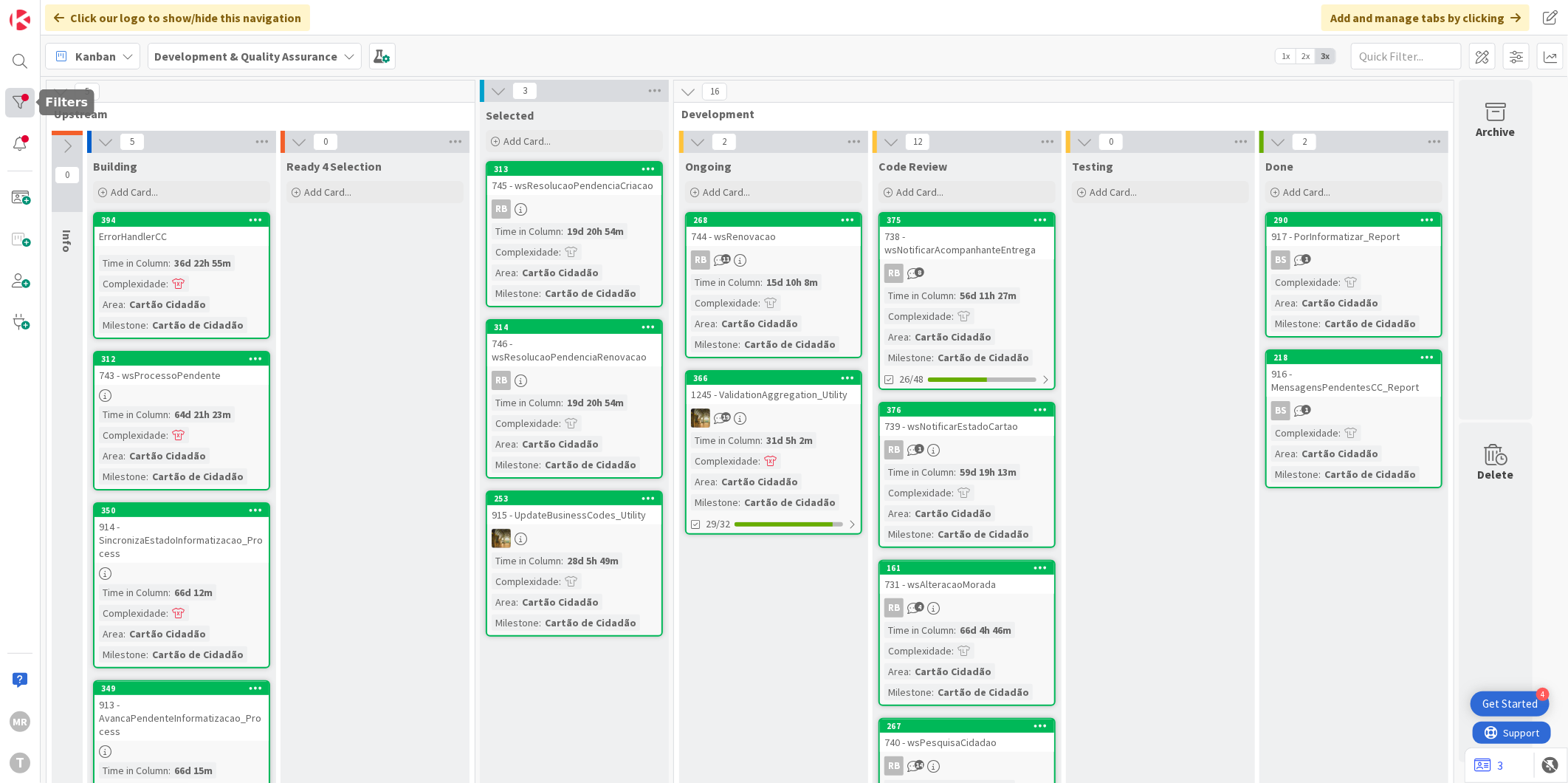
click at [32, 91] on div at bounding box center [19, 102] width 30 height 30
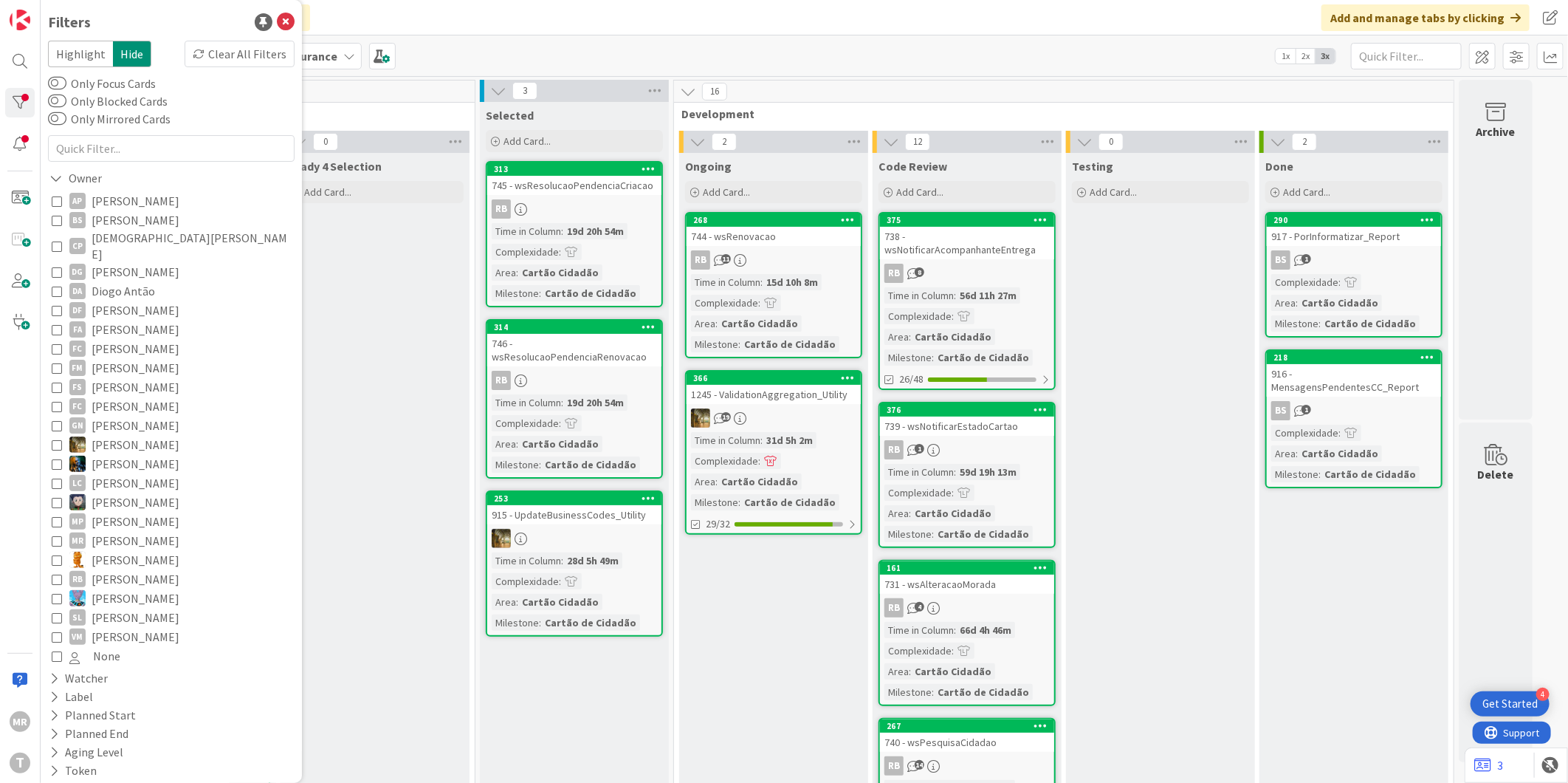
click at [127, 435] on span "[PERSON_NAME]" at bounding box center [135, 445] width 87 height 19
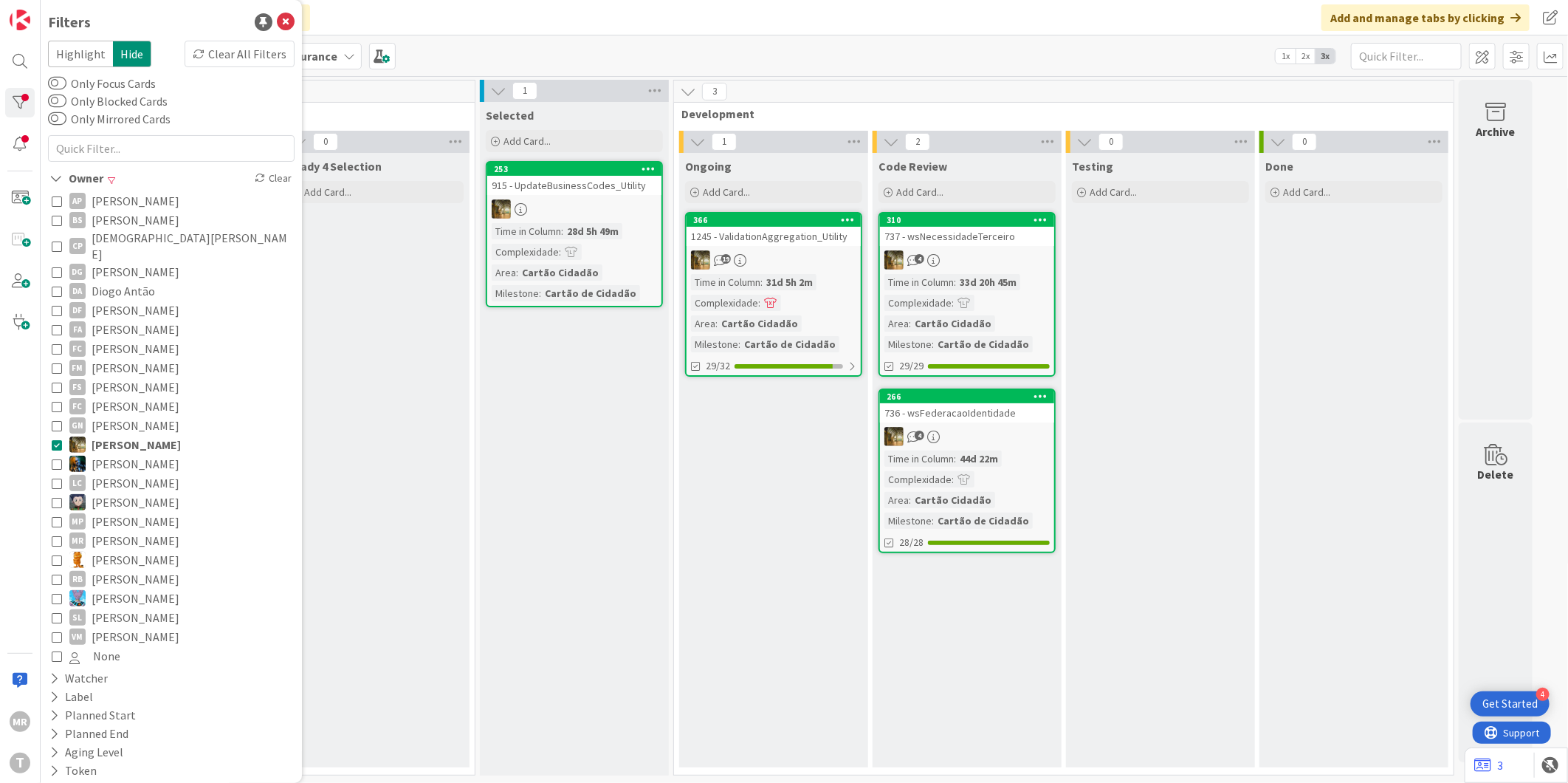
click at [122, 570] on span "[PERSON_NAME]" at bounding box center [135, 579] width 87 height 19
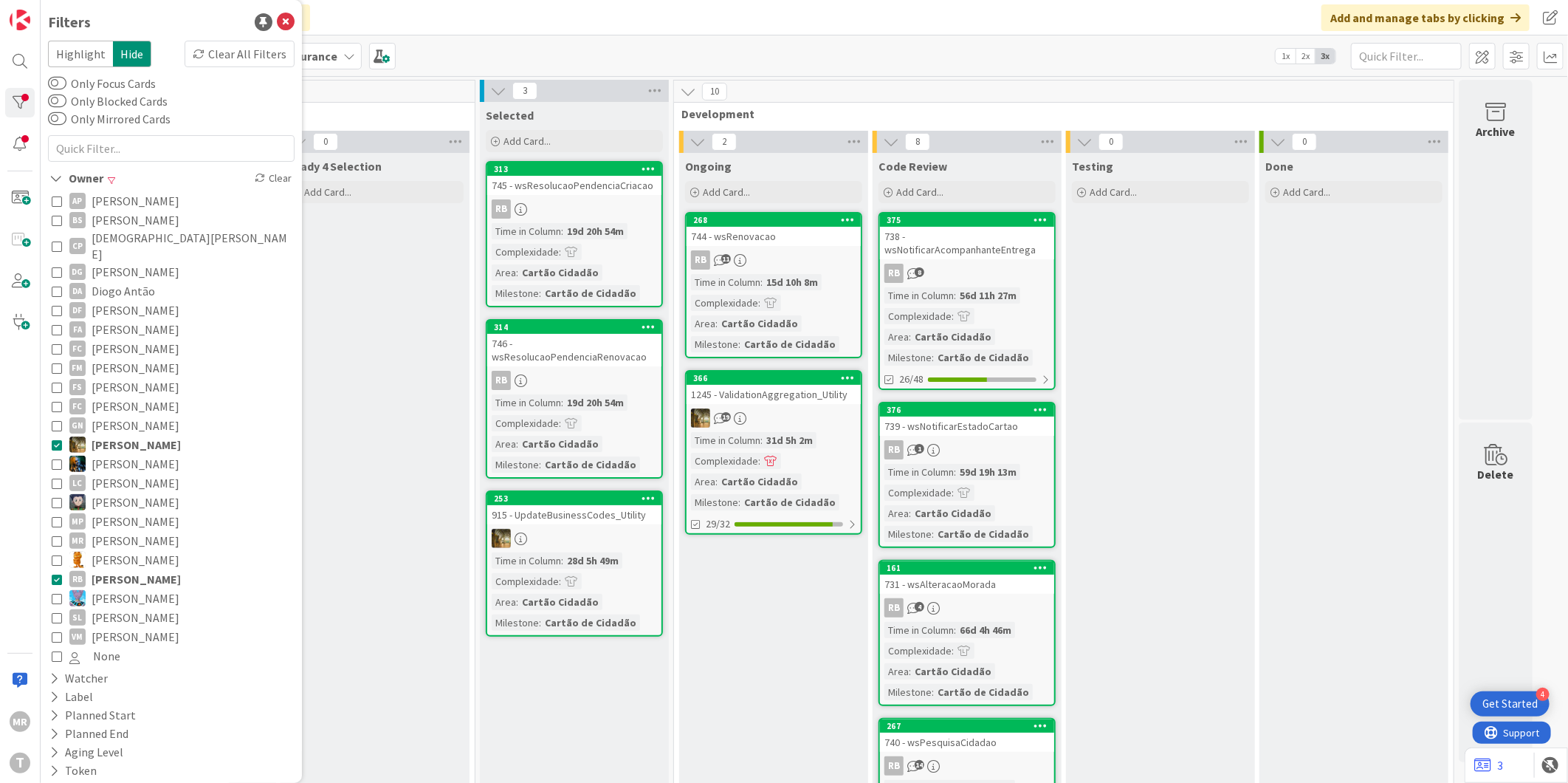
click at [137, 435] on span "[PERSON_NAME]" at bounding box center [135, 445] width 89 height 19
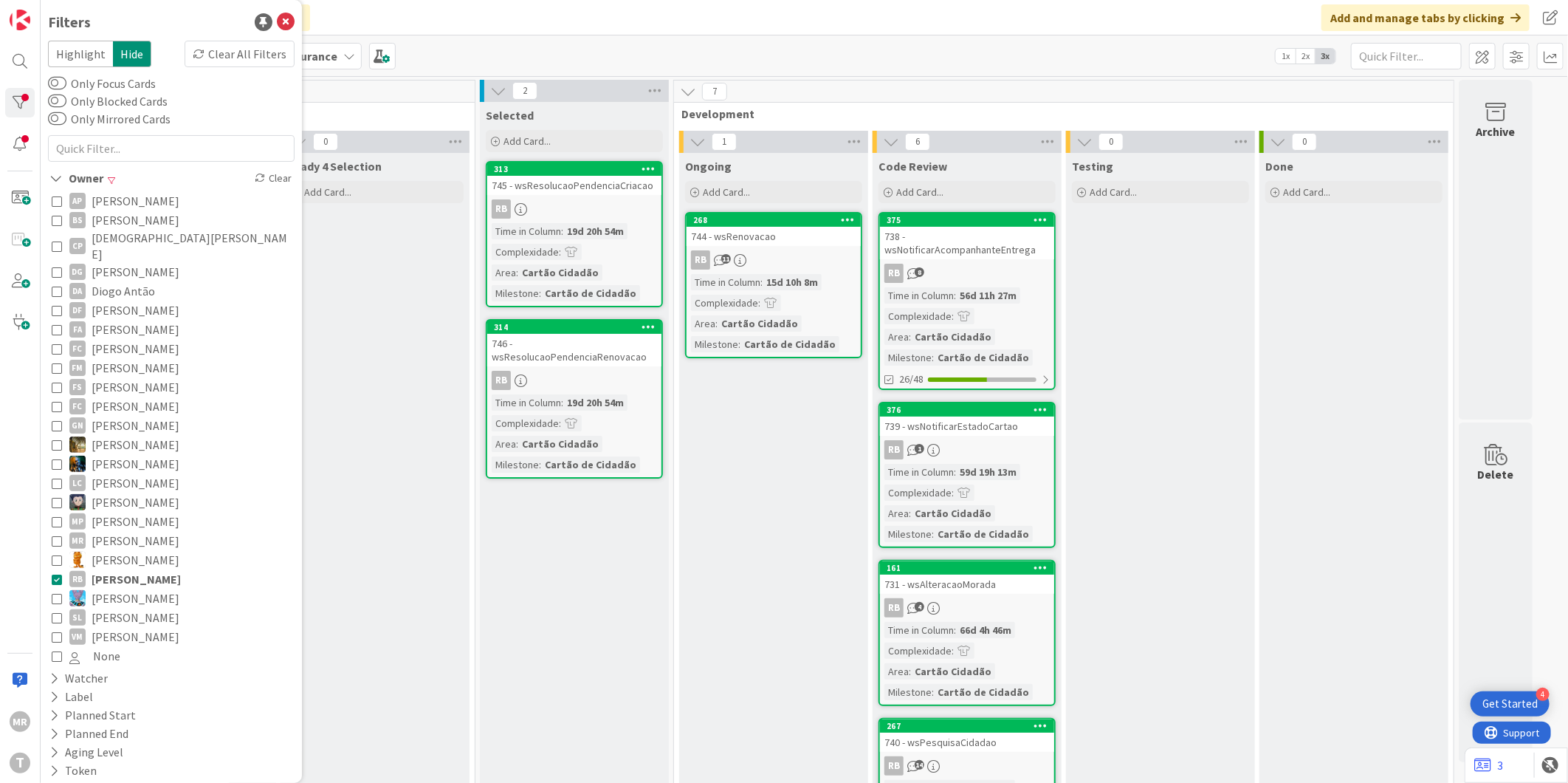
click at [131, 570] on span "[PERSON_NAME]" at bounding box center [135, 579] width 89 height 19
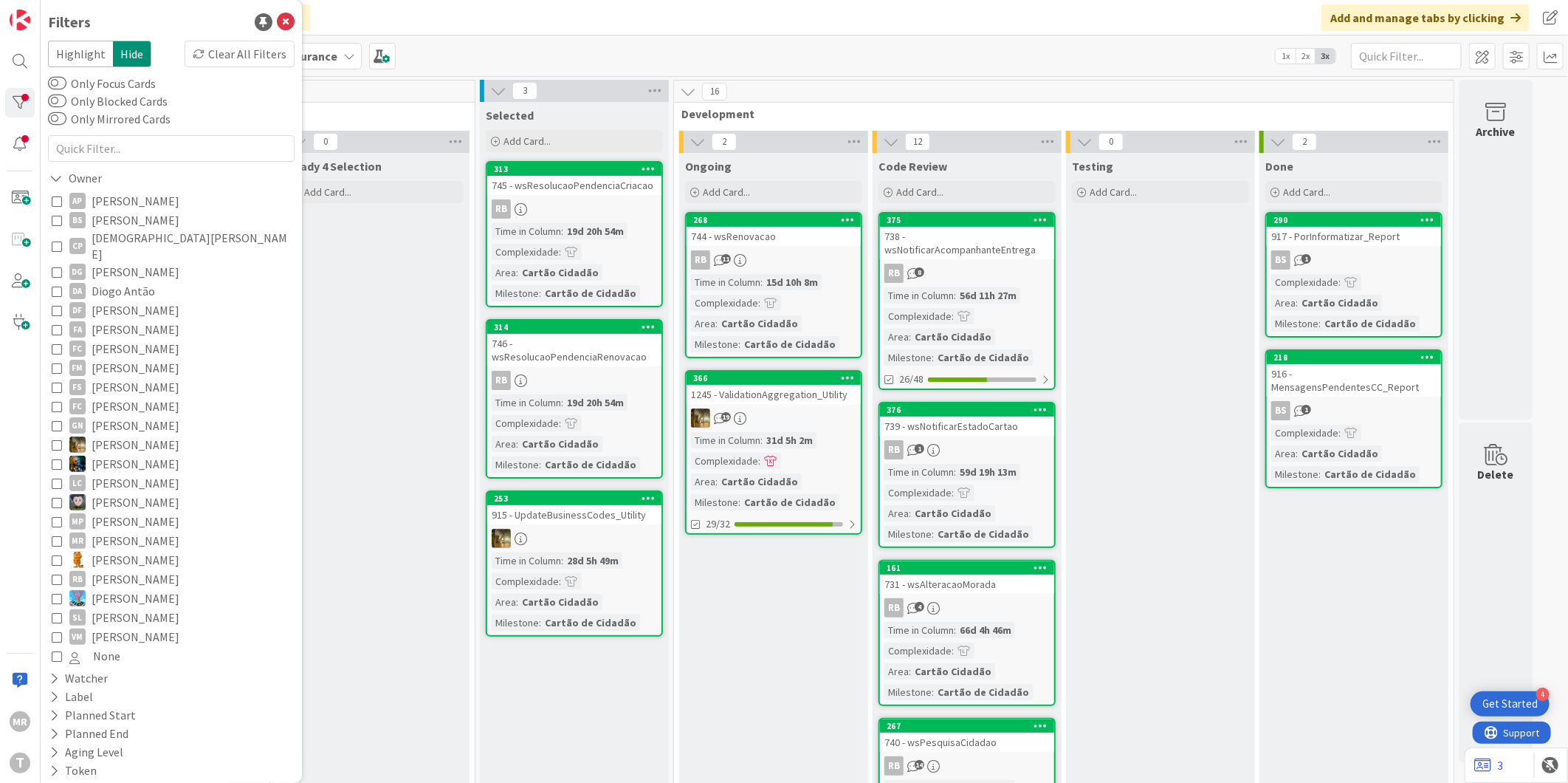
click at [124, 435] on span "[PERSON_NAME]" at bounding box center [135, 445] width 87 height 19
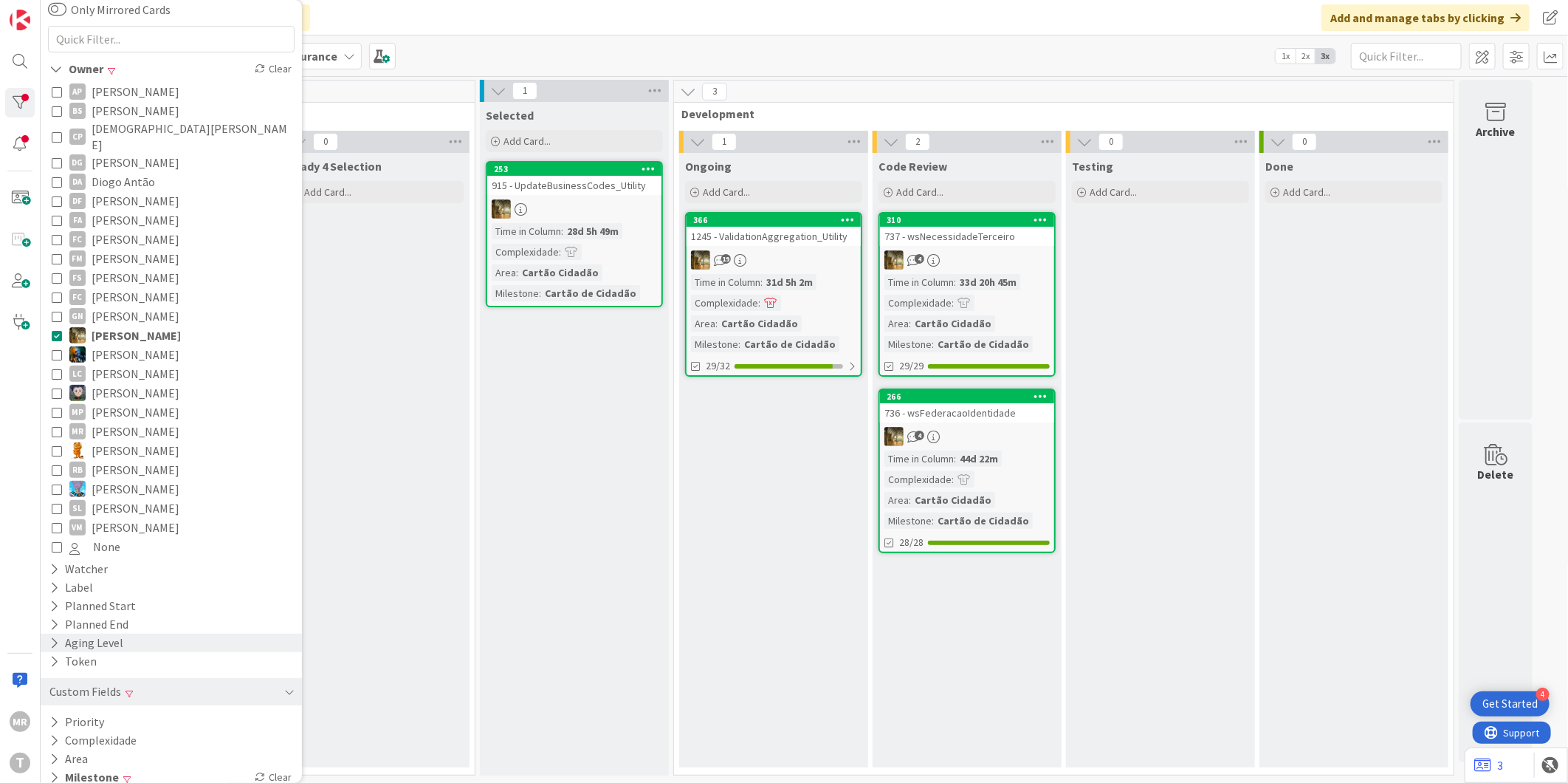
scroll to position [110, 0]
click at [123, 767] on div "Milestone Clear" at bounding box center [171, 775] width 261 height 18
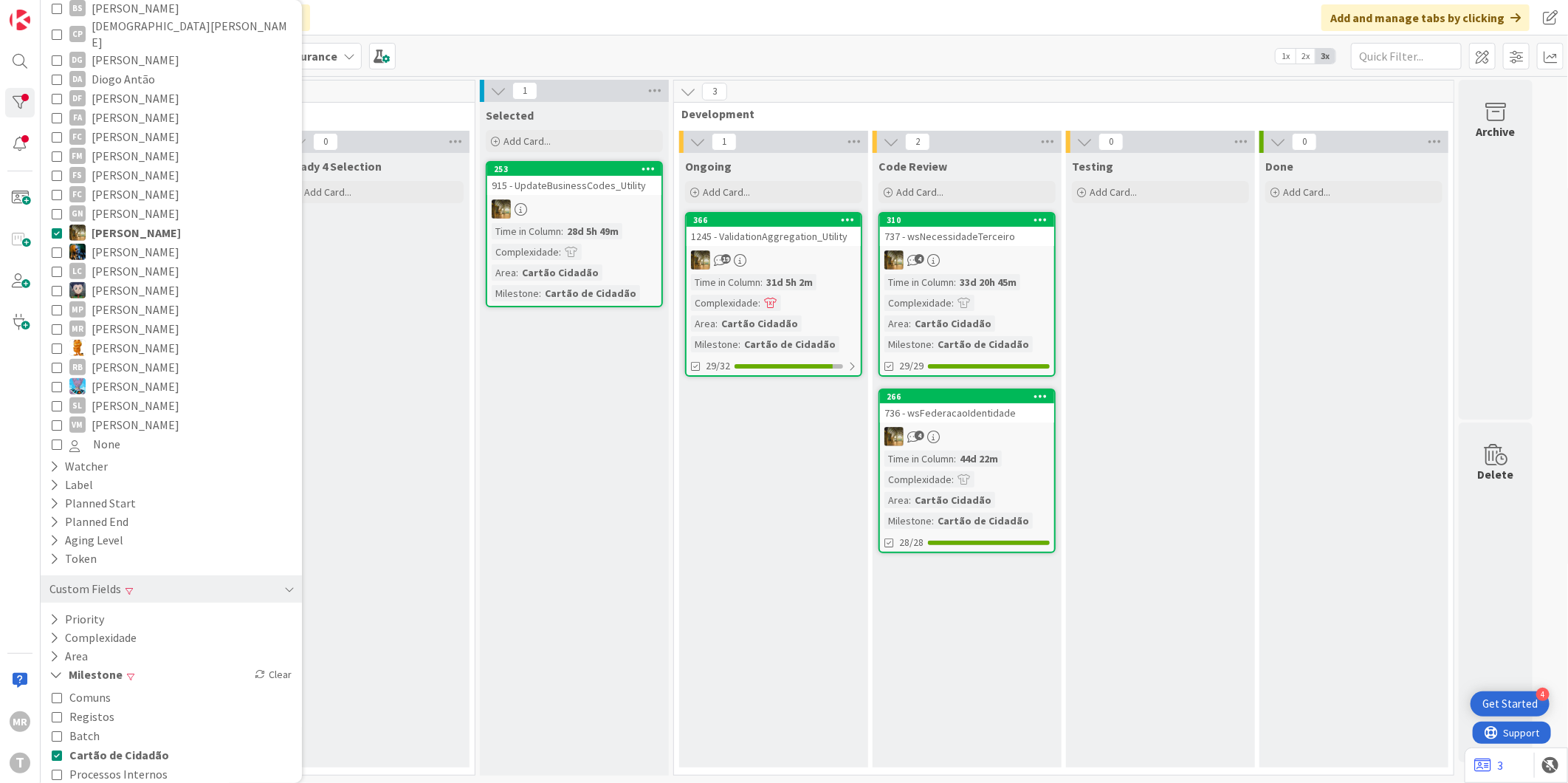
scroll to position [252, 0]
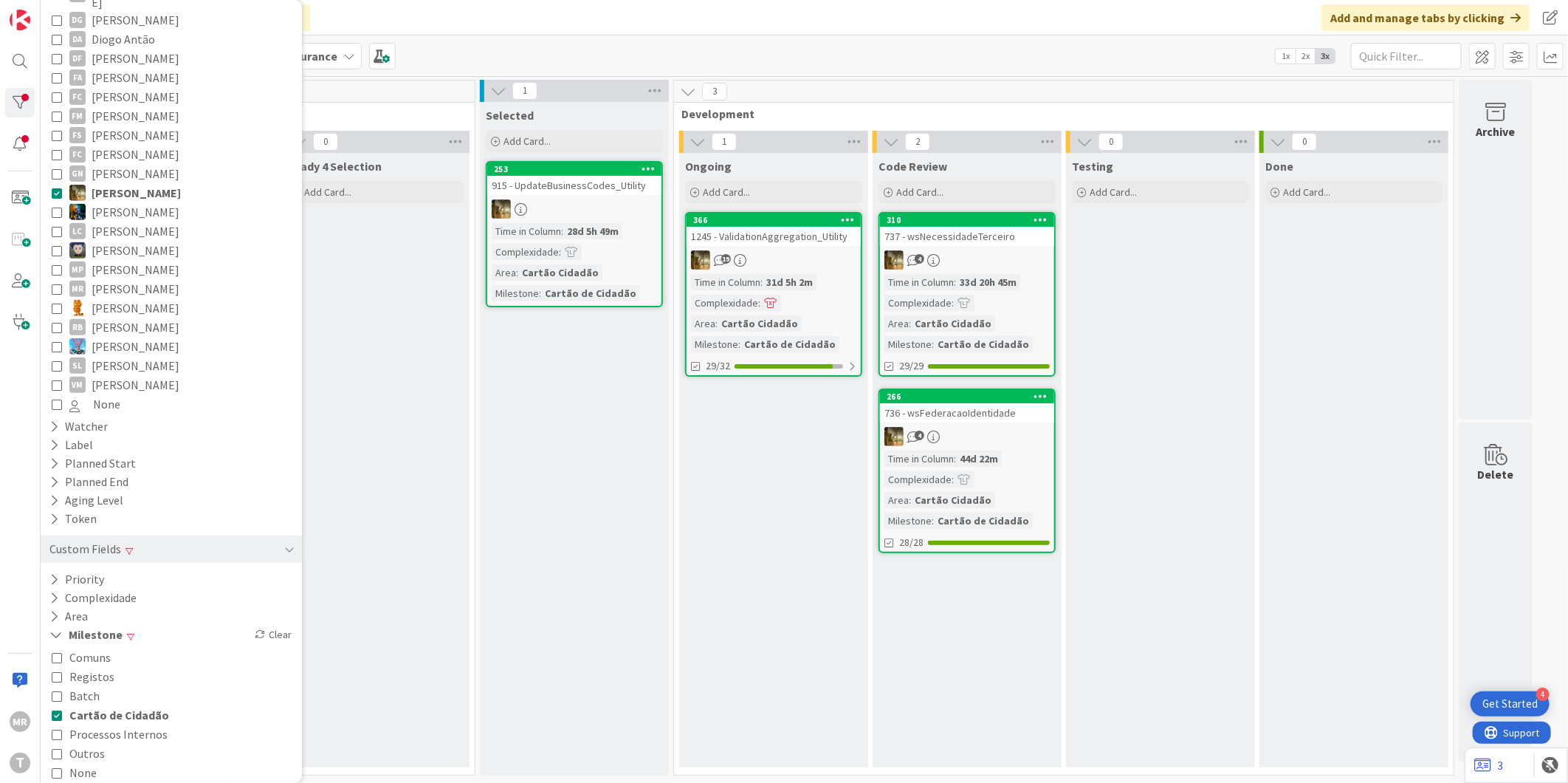
click at [137, 705] on span "Cartão de Cidadão" at bounding box center [119, 715] width 100 height 19
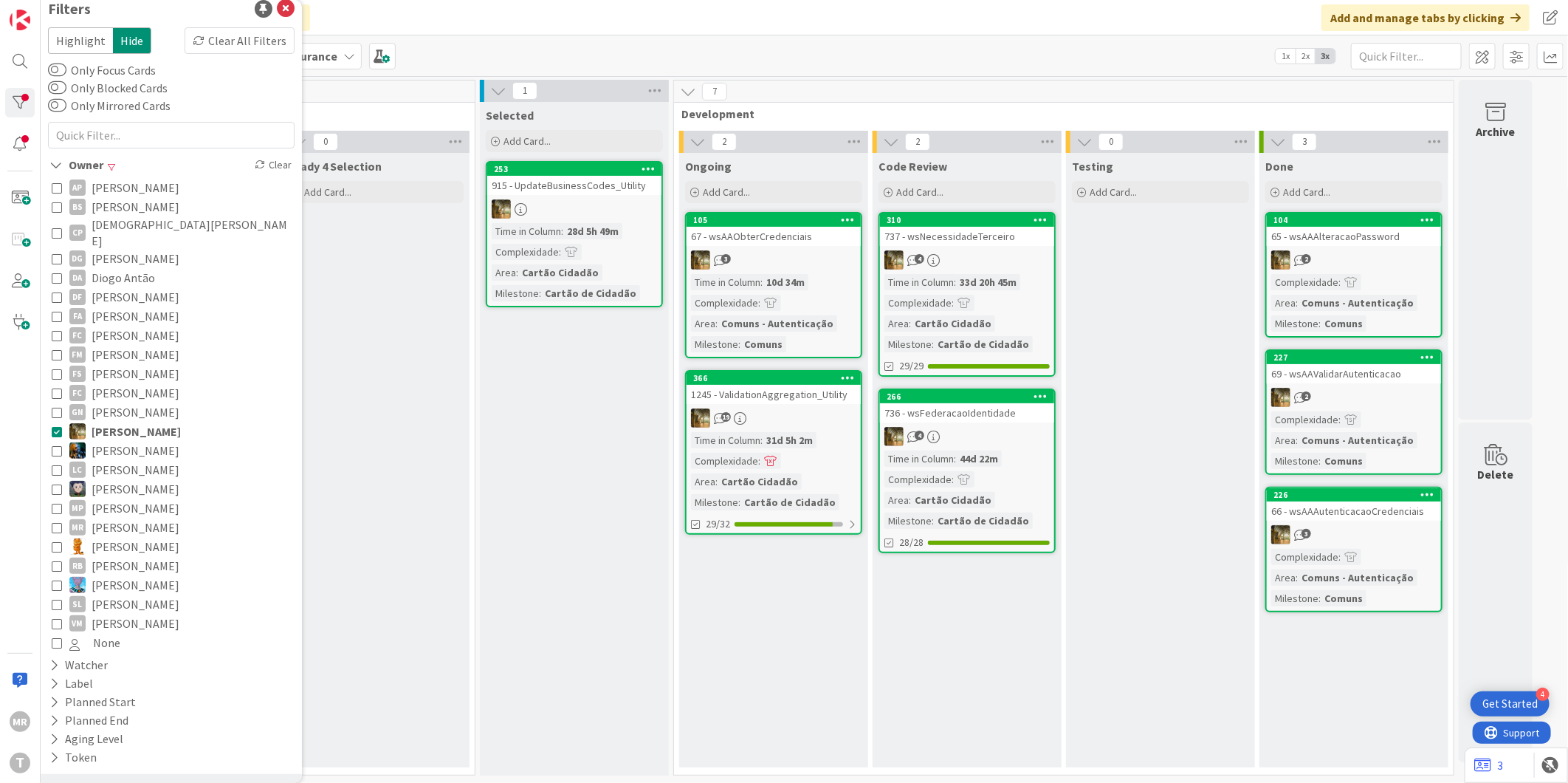
scroll to position [0, 0]
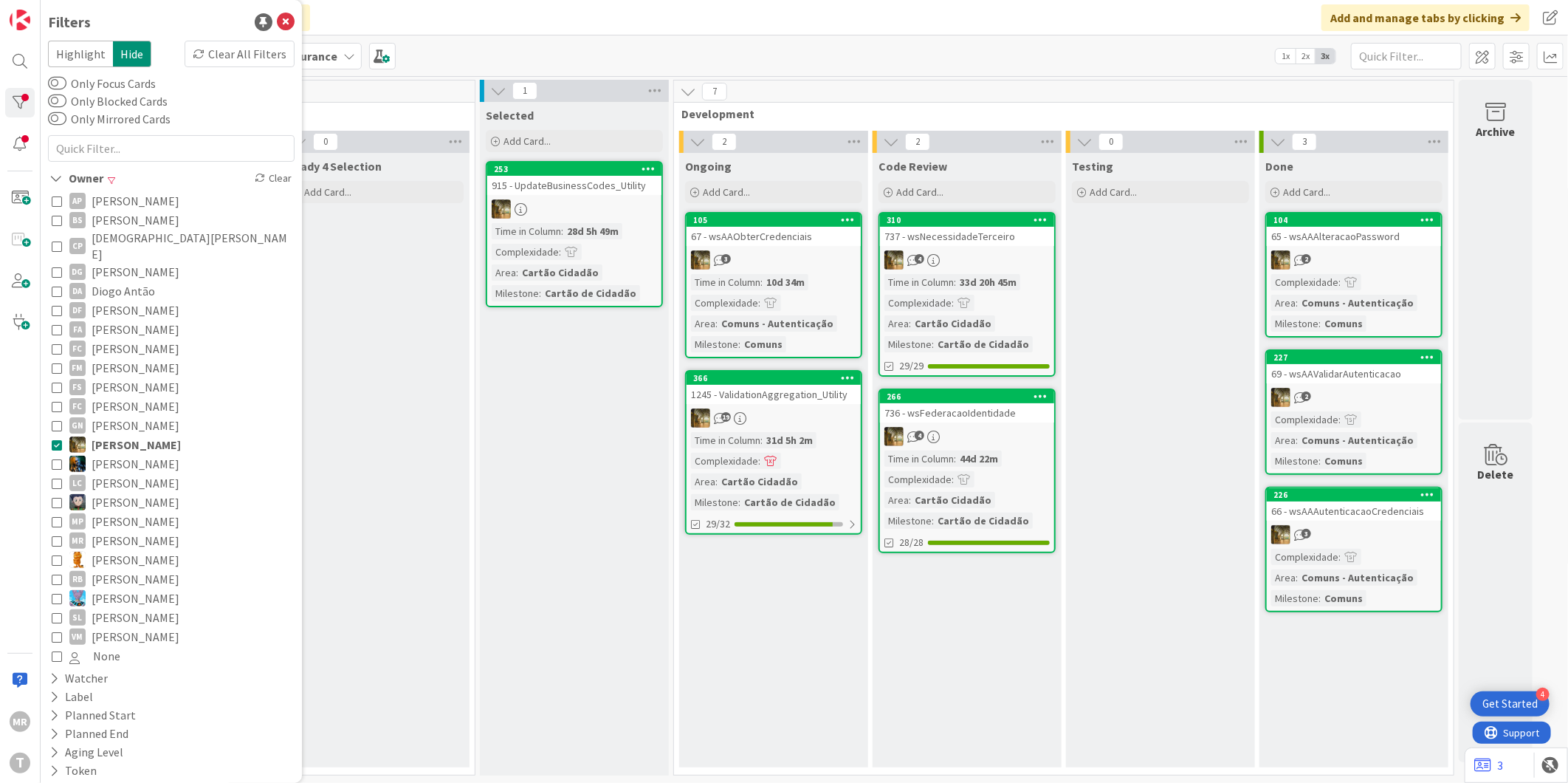
click at [113, 570] on span "[PERSON_NAME]" at bounding box center [135, 579] width 87 height 19
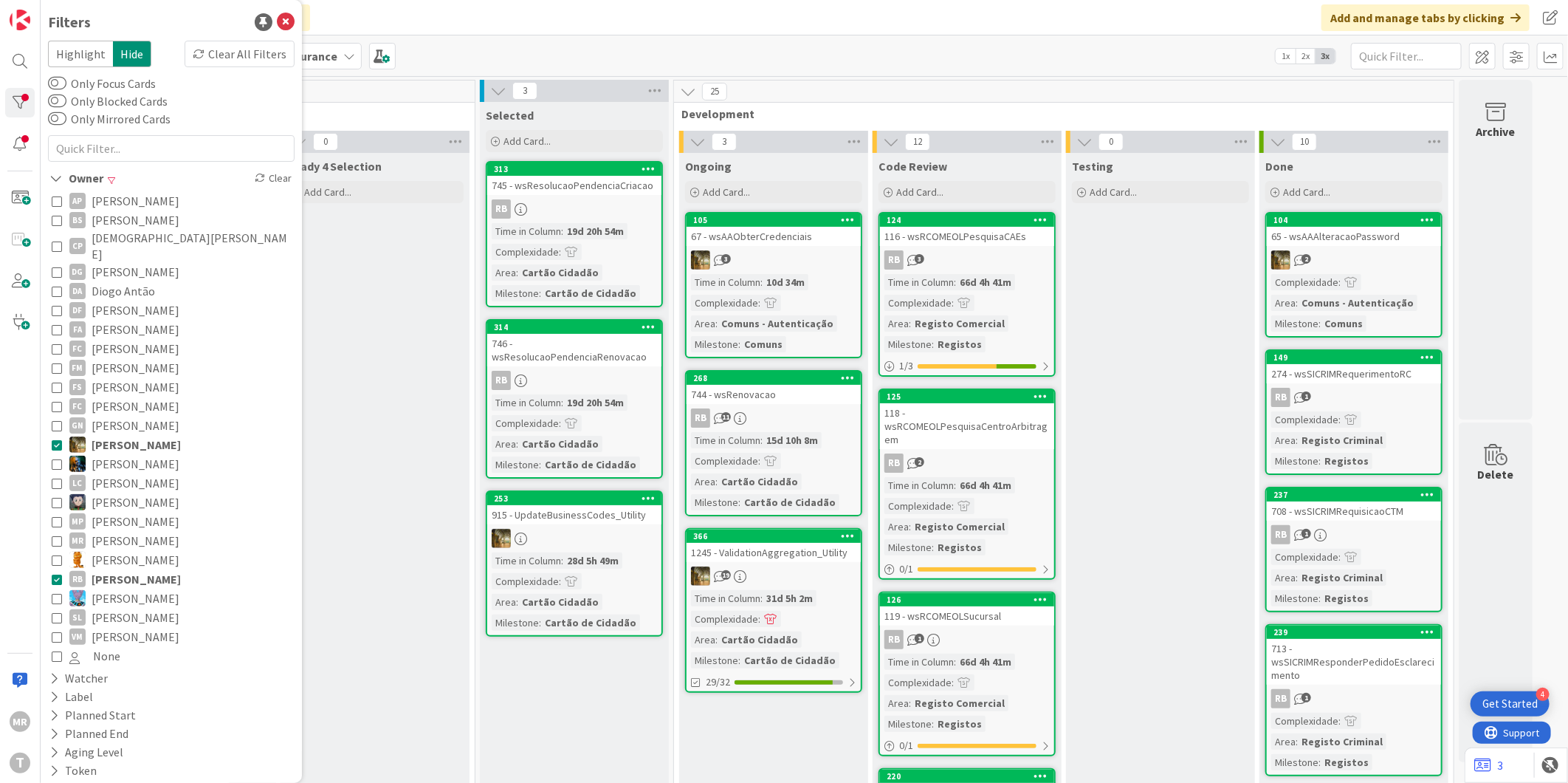
click at [122, 435] on span "[PERSON_NAME]" at bounding box center [135, 445] width 89 height 19
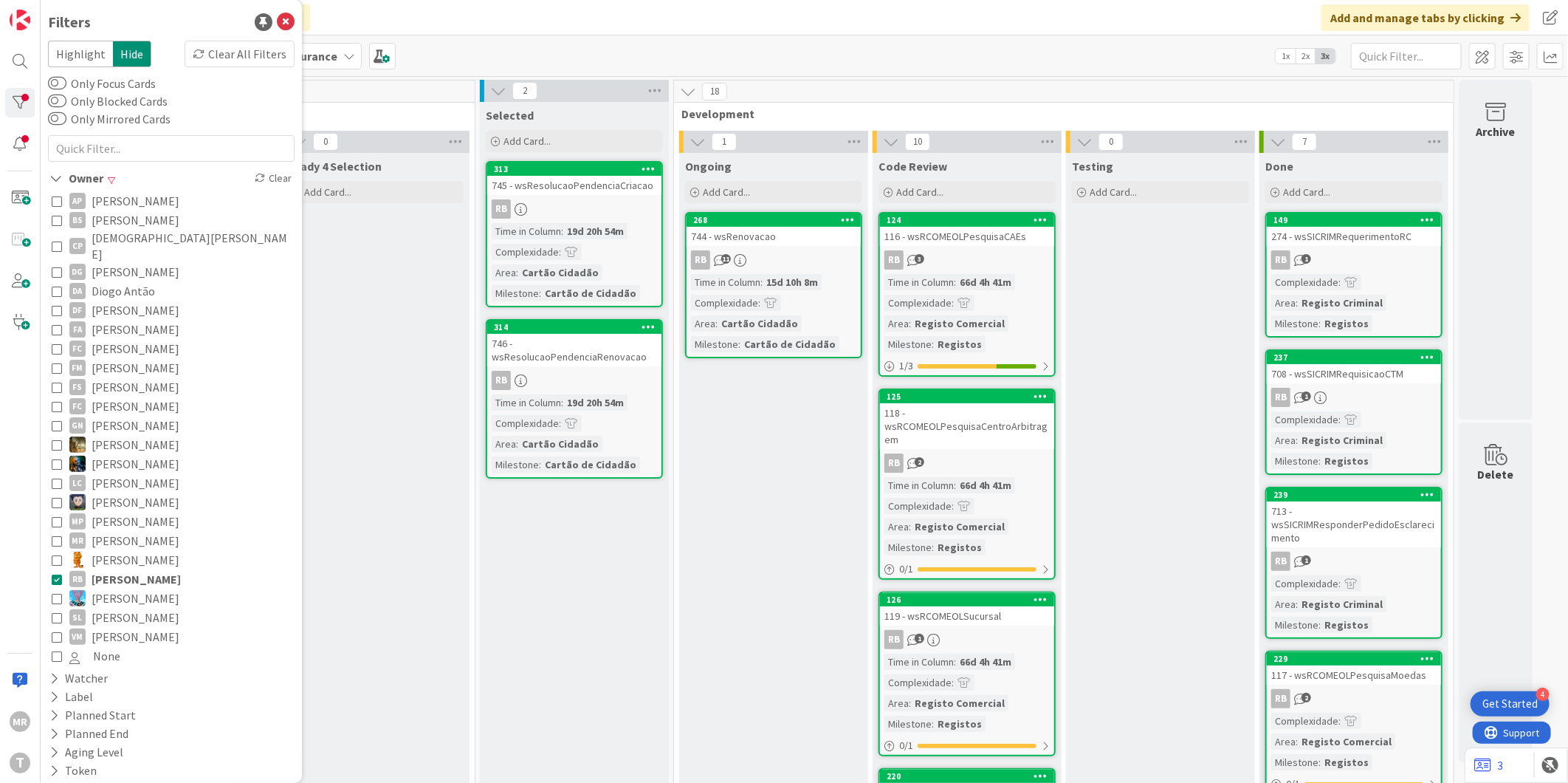
click at [111, 570] on span "[PERSON_NAME]" at bounding box center [135, 579] width 89 height 19
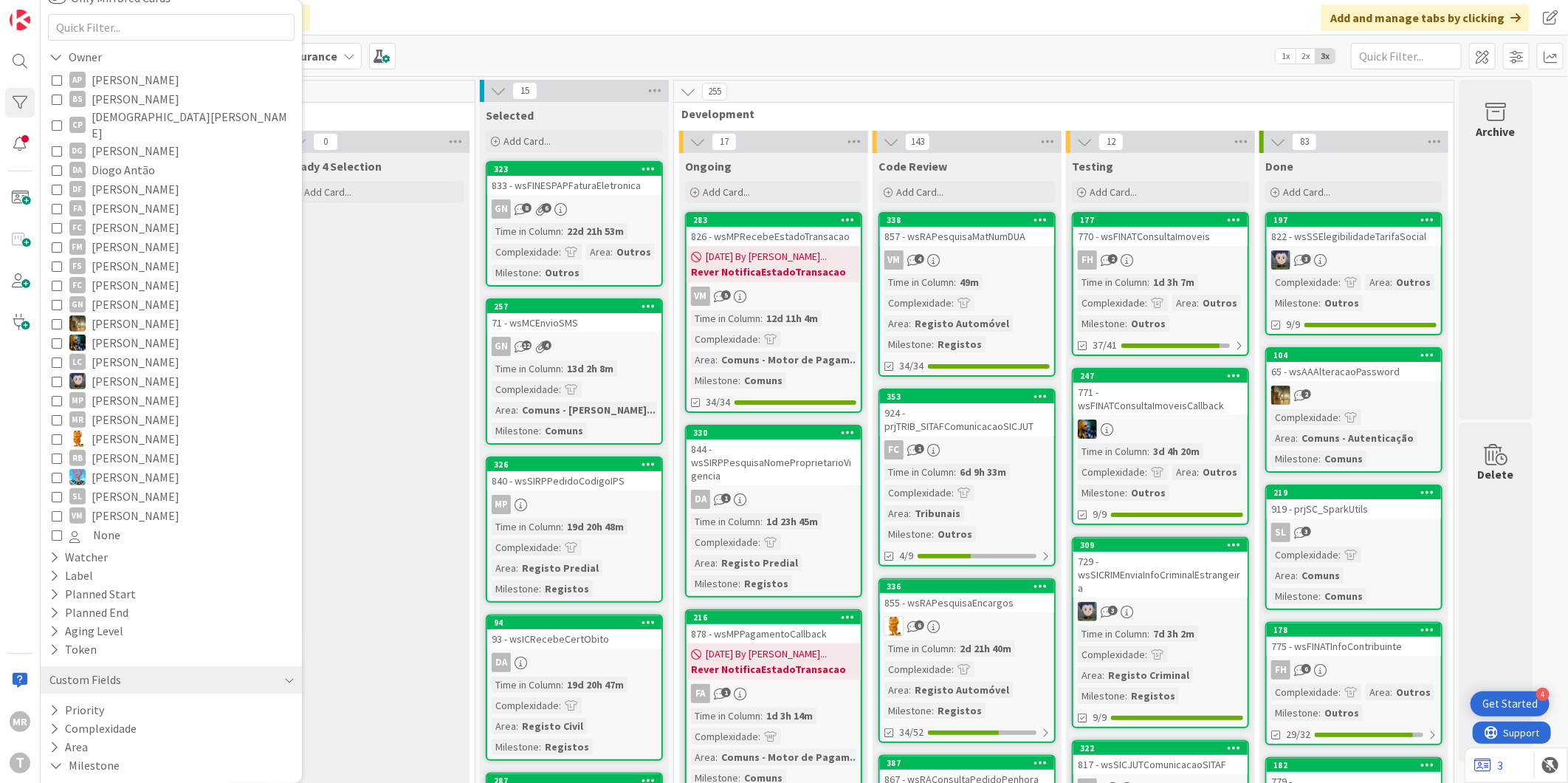
scroll to position [252, 0]
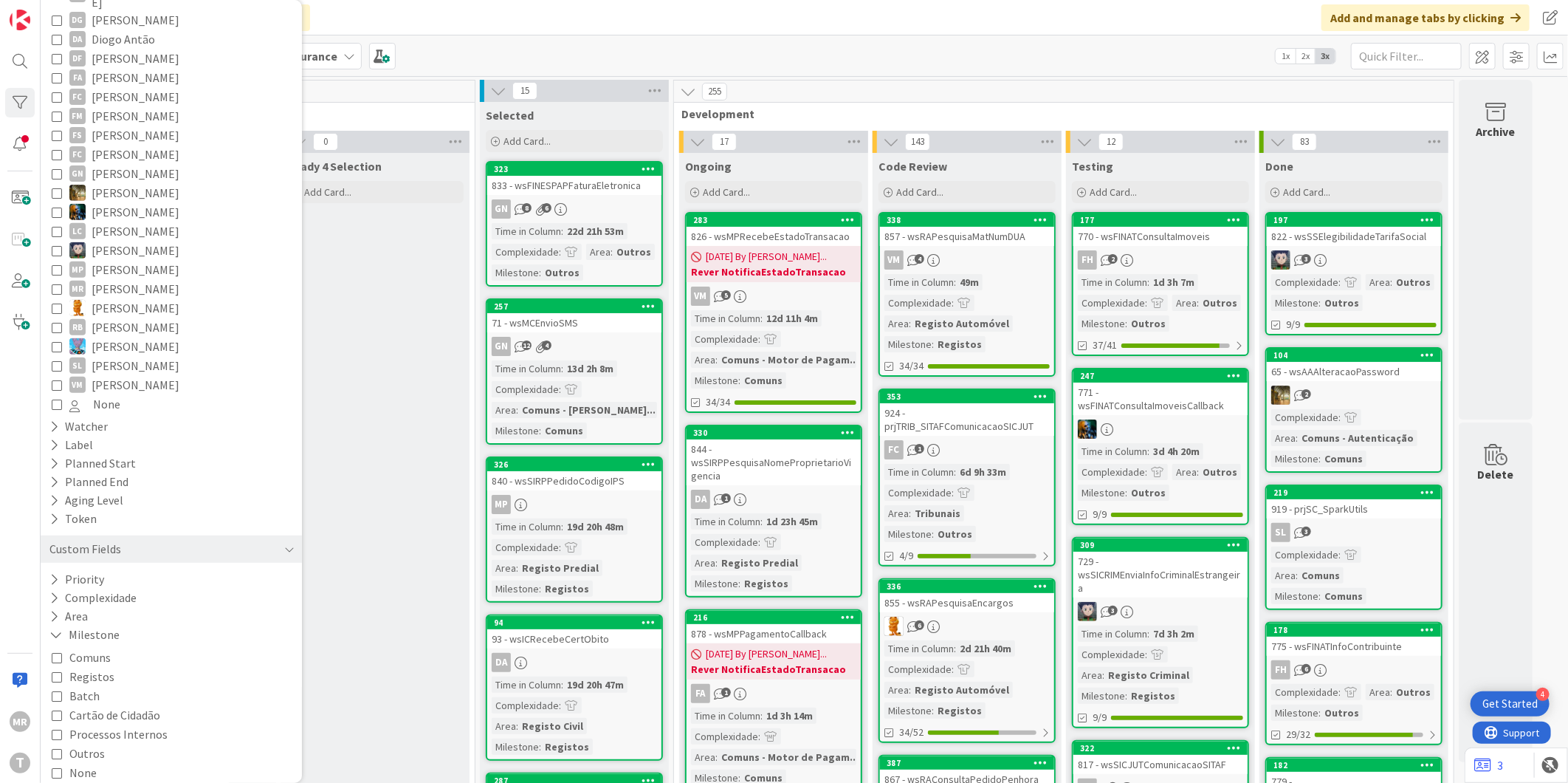
click at [126, 684] on div "Comuns Registos Batch Cartão de Cidadão Processos Internos Outros None" at bounding box center [171, 715] width 239 height 135
click at [128, 706] on span "Cartão de Cidadão" at bounding box center [114, 715] width 91 height 19
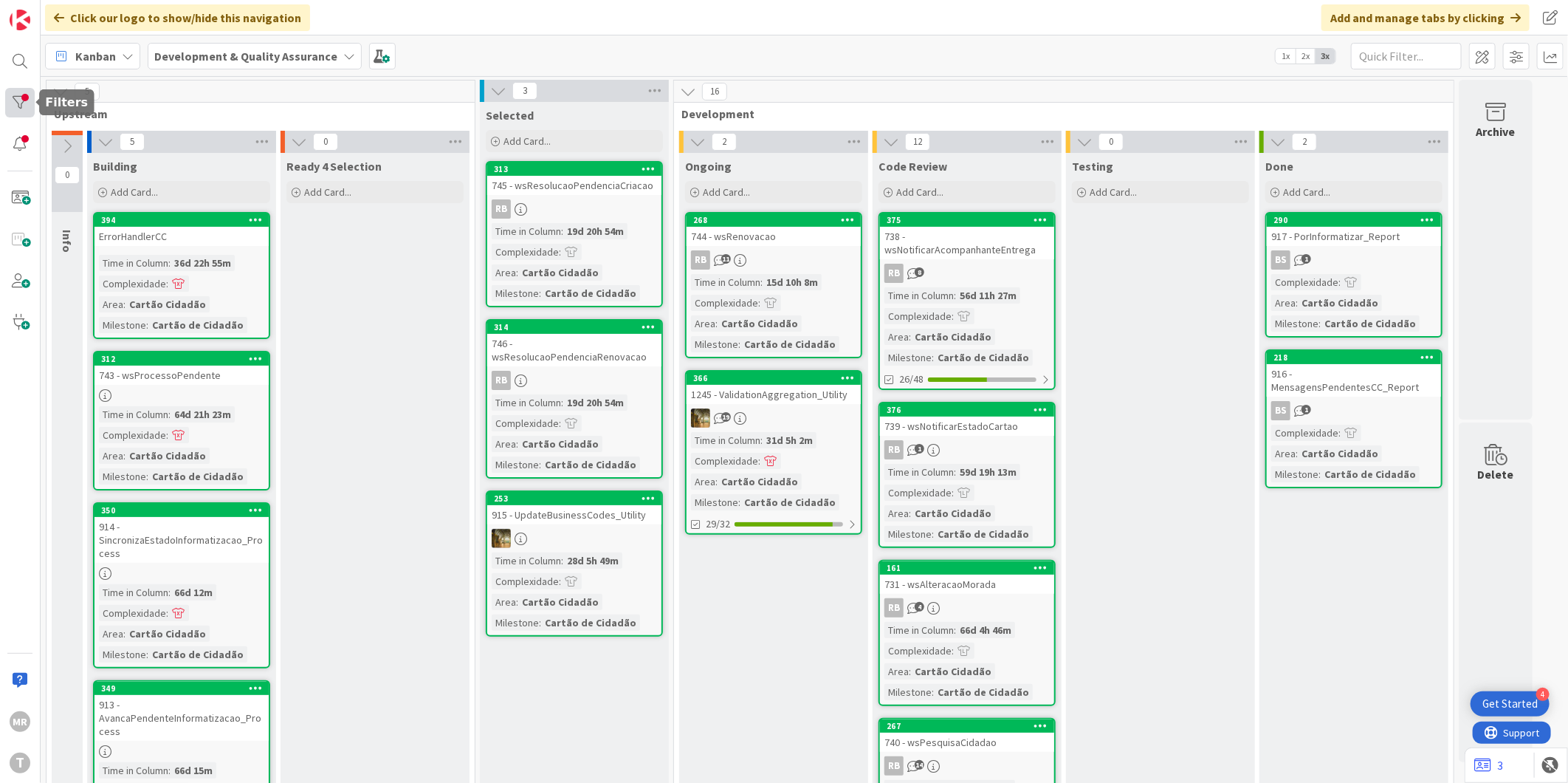
click at [27, 88] on div at bounding box center [19, 102] width 30 height 30
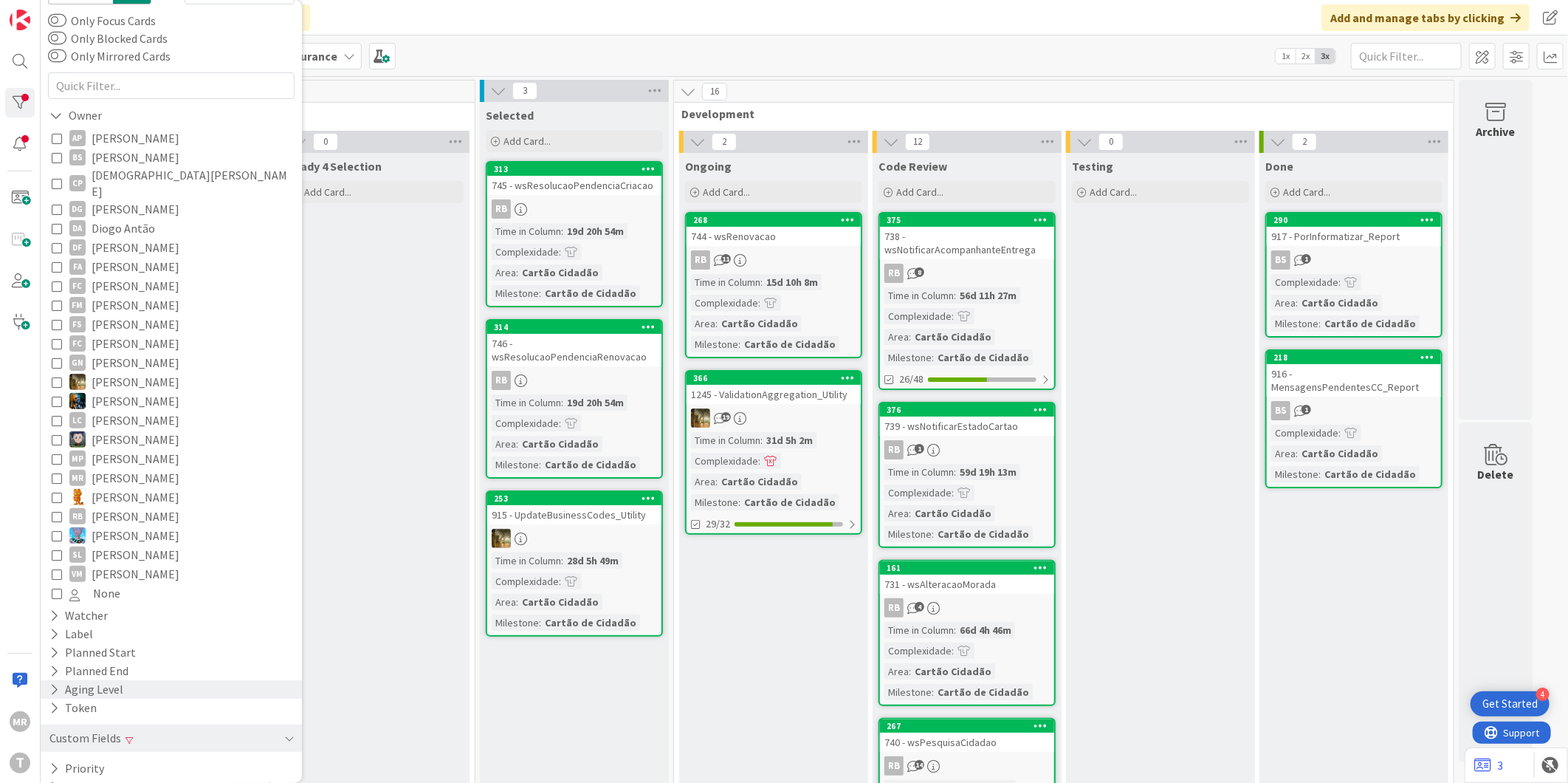
scroll to position [110, 0]
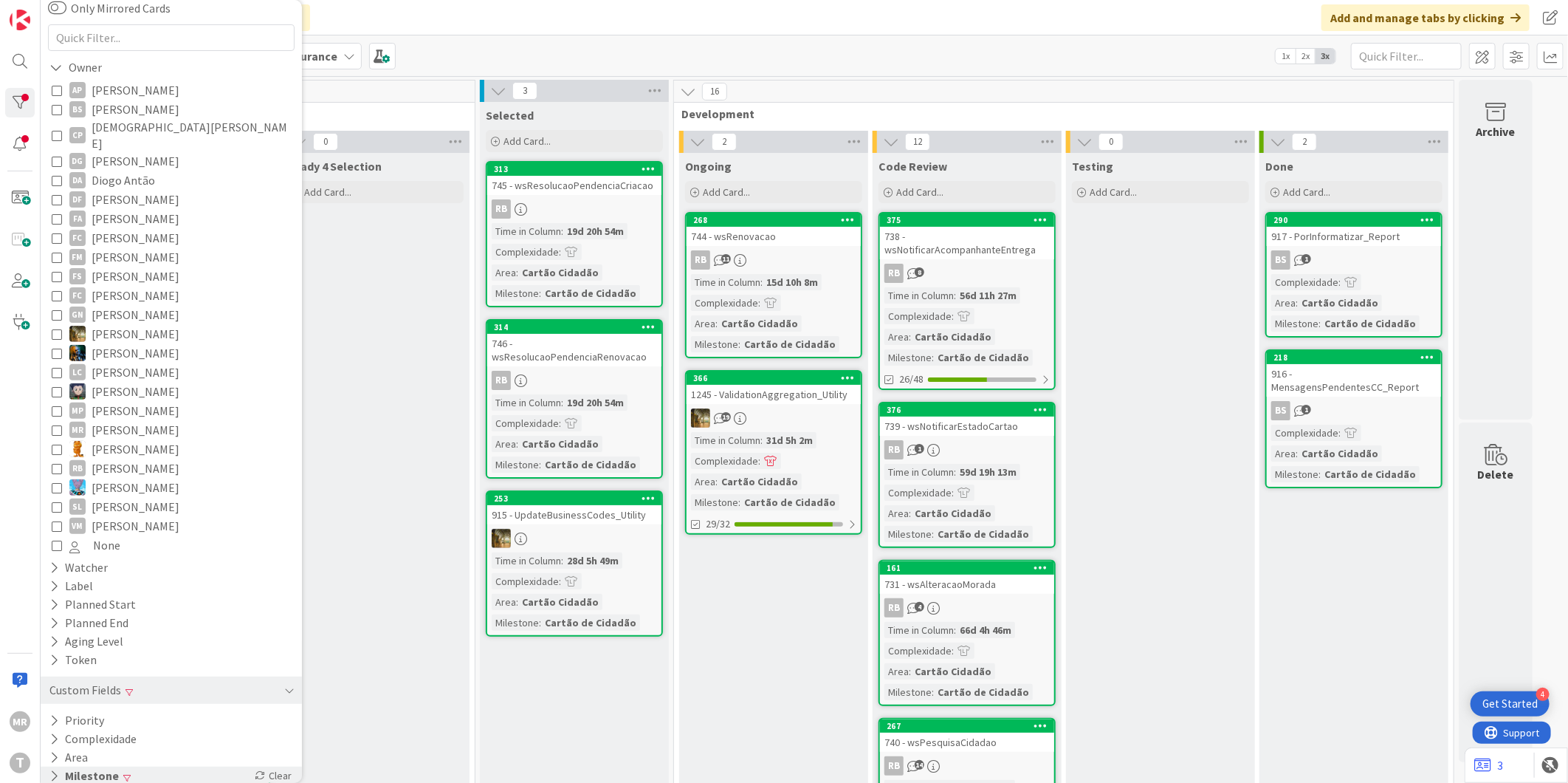
click at [85, 767] on button "Milestone" at bounding box center [84, 775] width 72 height 18
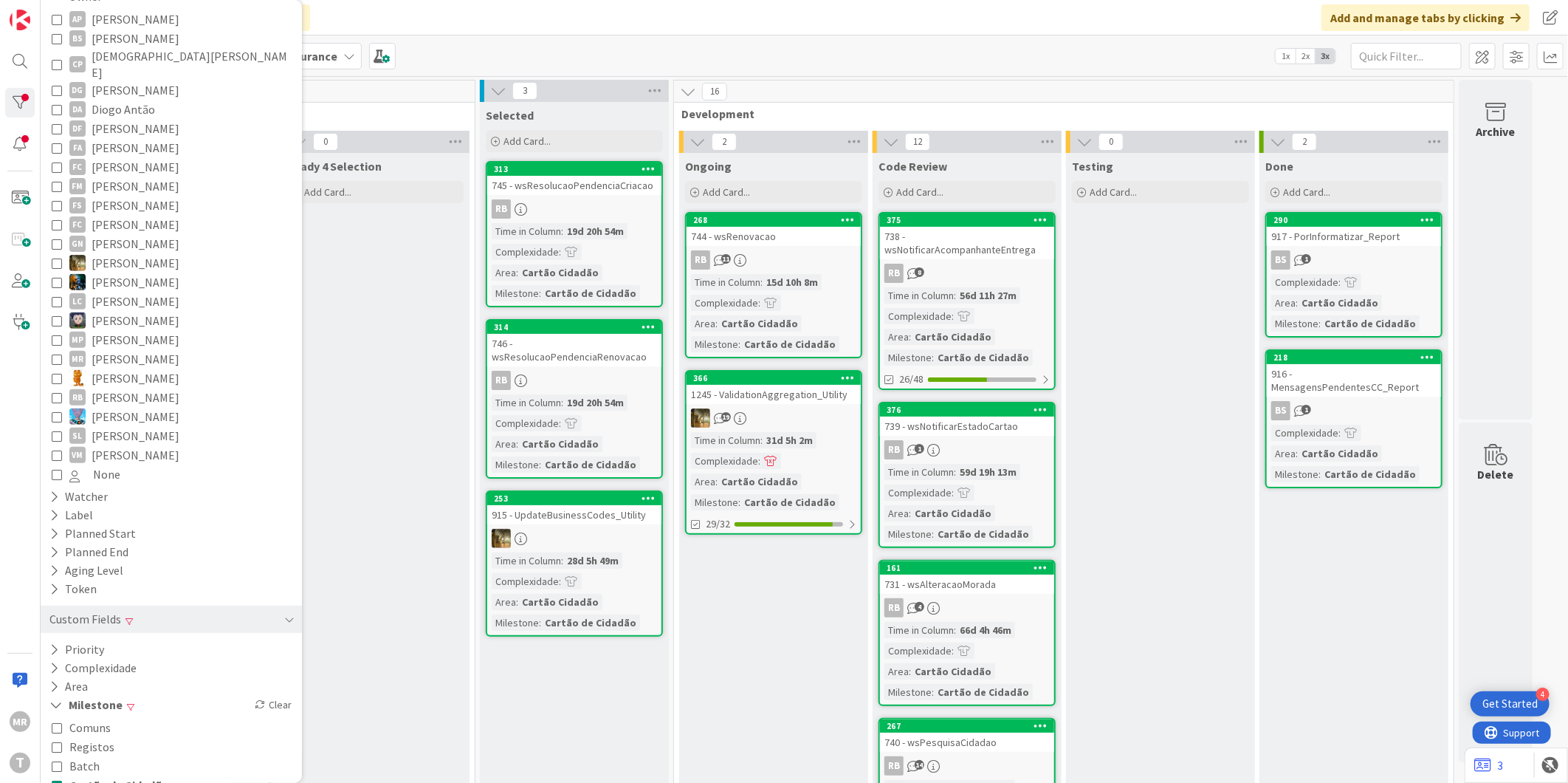
scroll to position [252, 0]
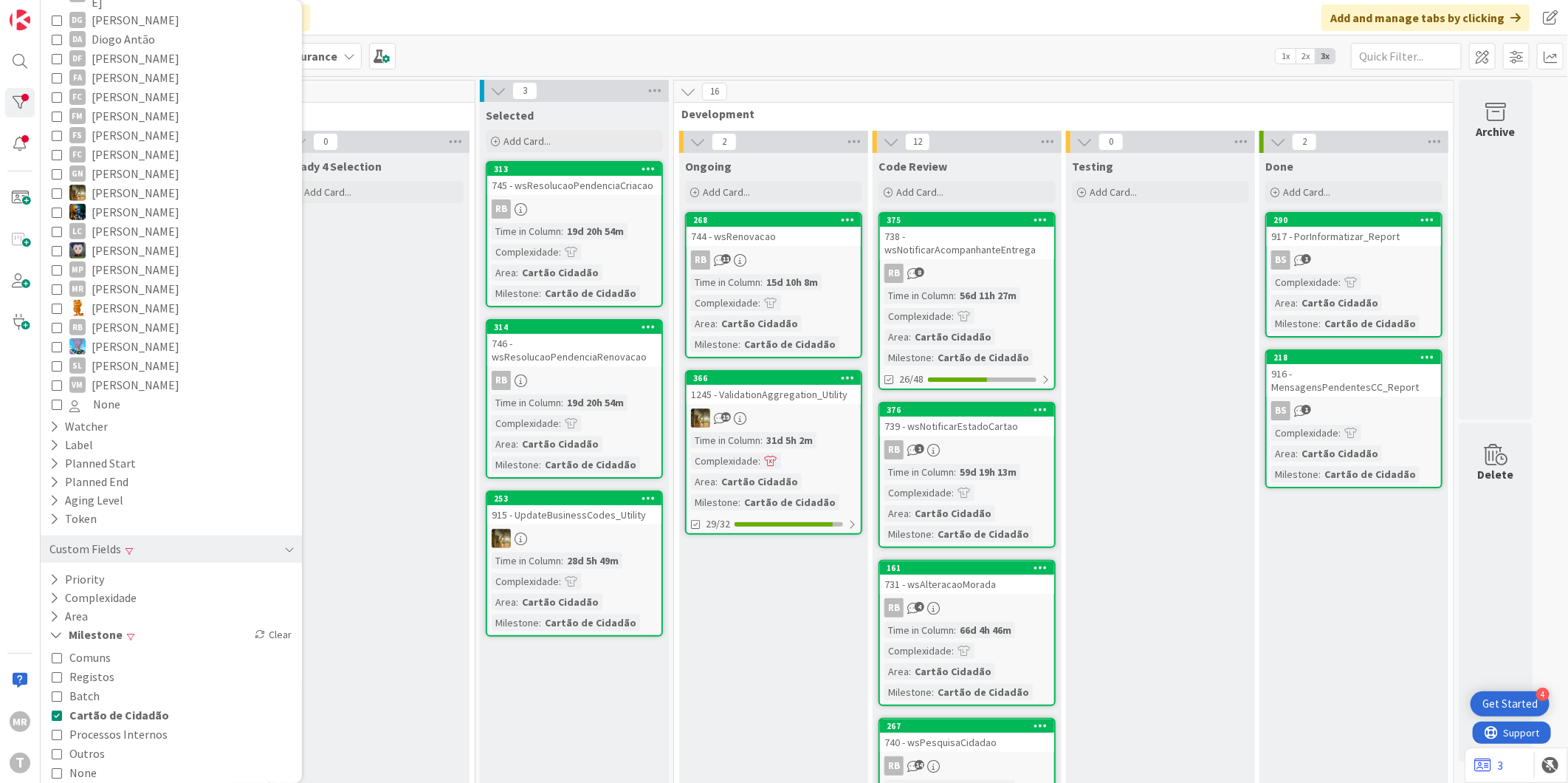
click at [128, 705] on span "Cartão de Cidadão" at bounding box center [119, 715] width 100 height 19
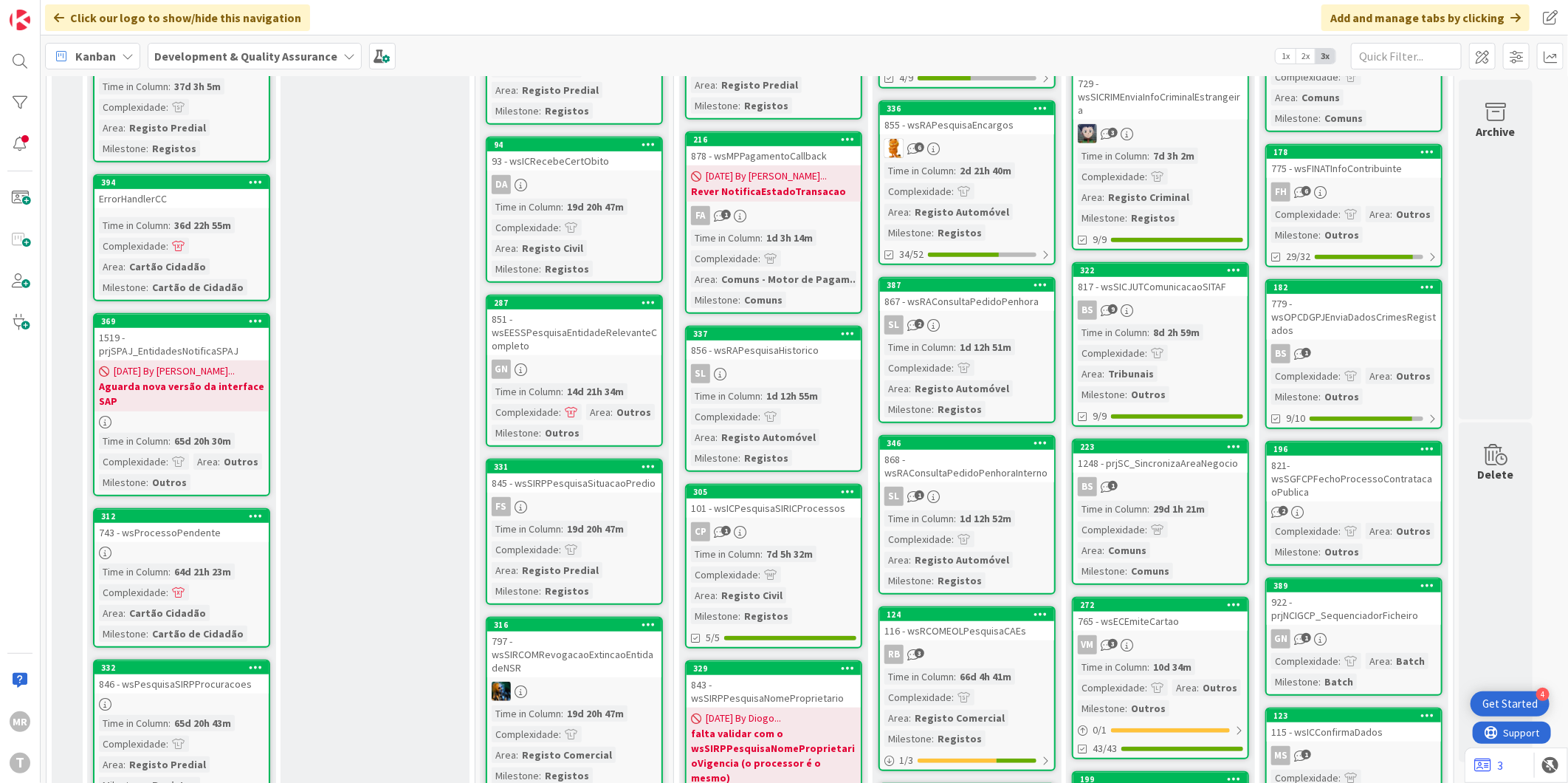
scroll to position [574, 0]
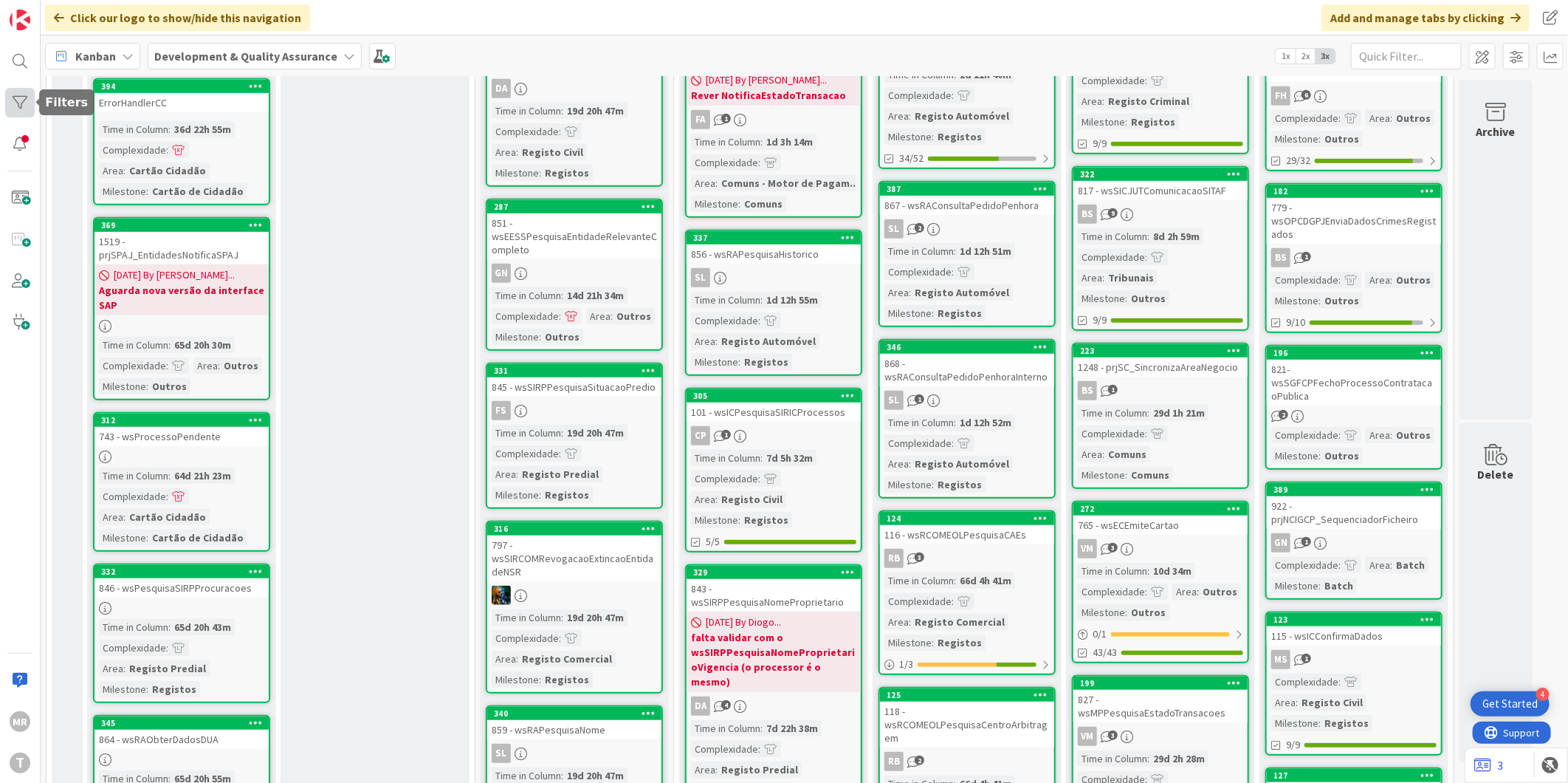
click at [24, 97] on div at bounding box center [19, 102] width 30 height 30
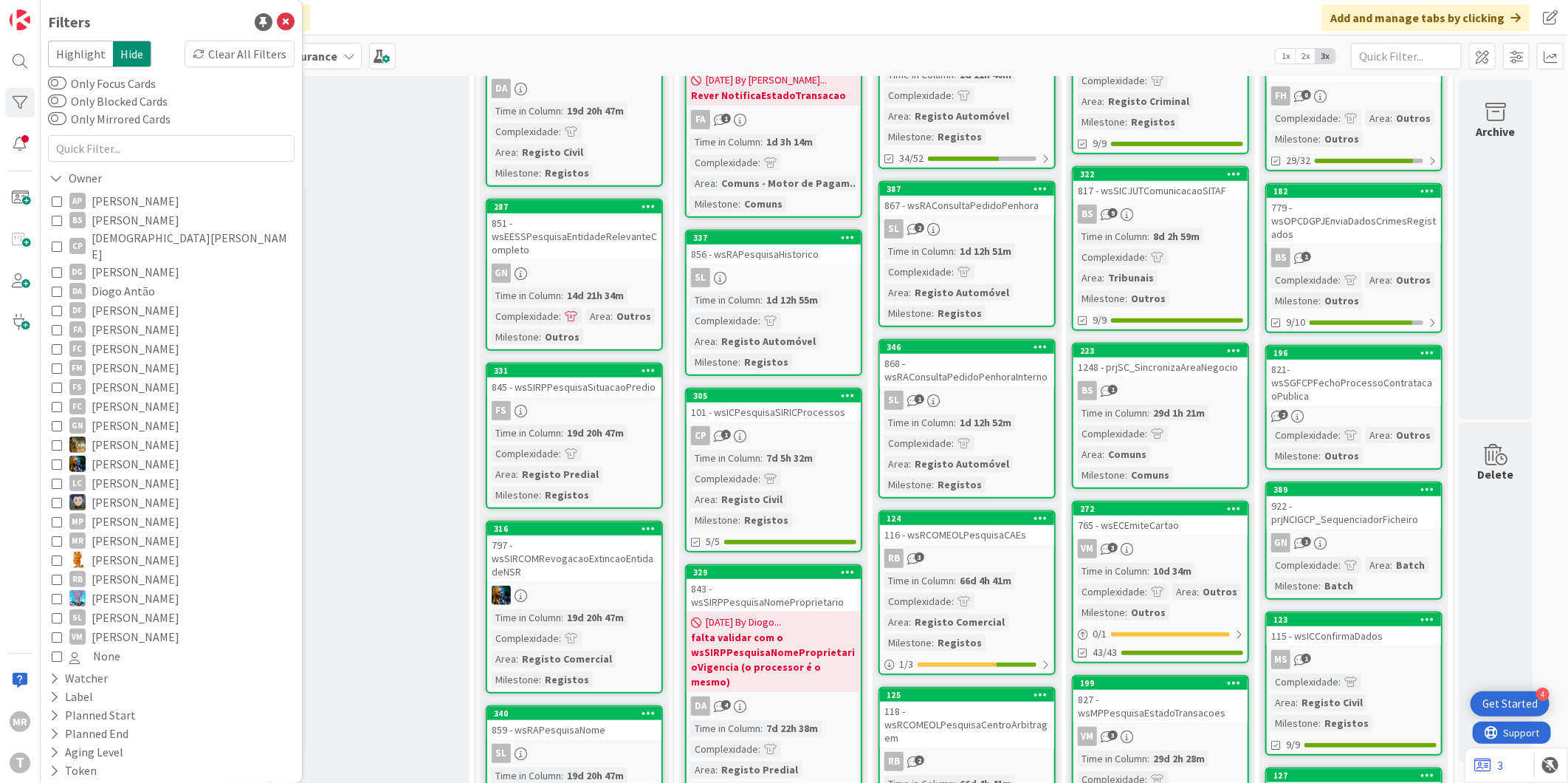
click at [111, 514] on span "[PERSON_NAME]" at bounding box center [135, 522] width 87 height 19
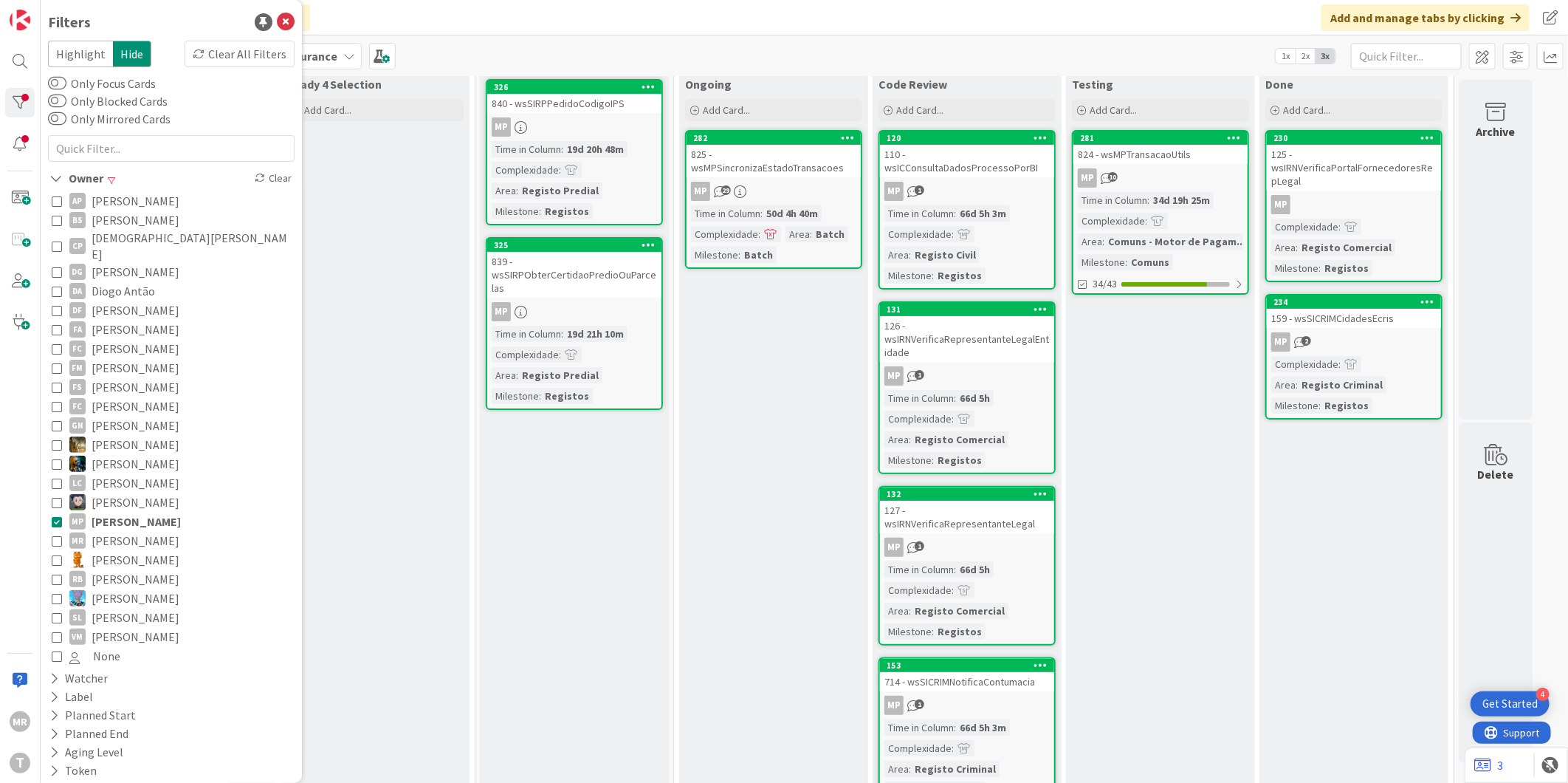
scroll to position [0, 0]
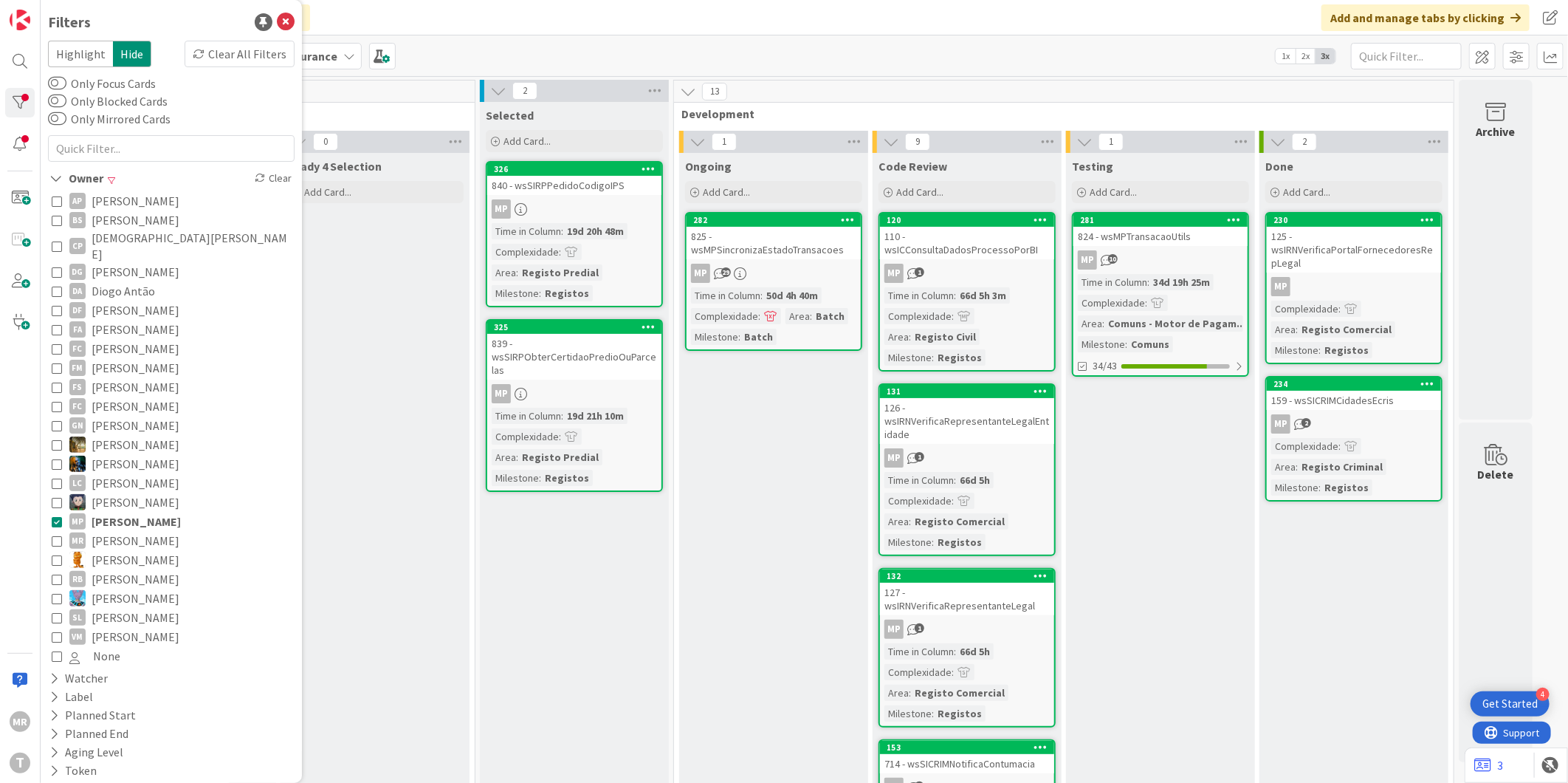
click at [145, 512] on span "[PERSON_NAME]" at bounding box center [135, 522] width 89 height 19
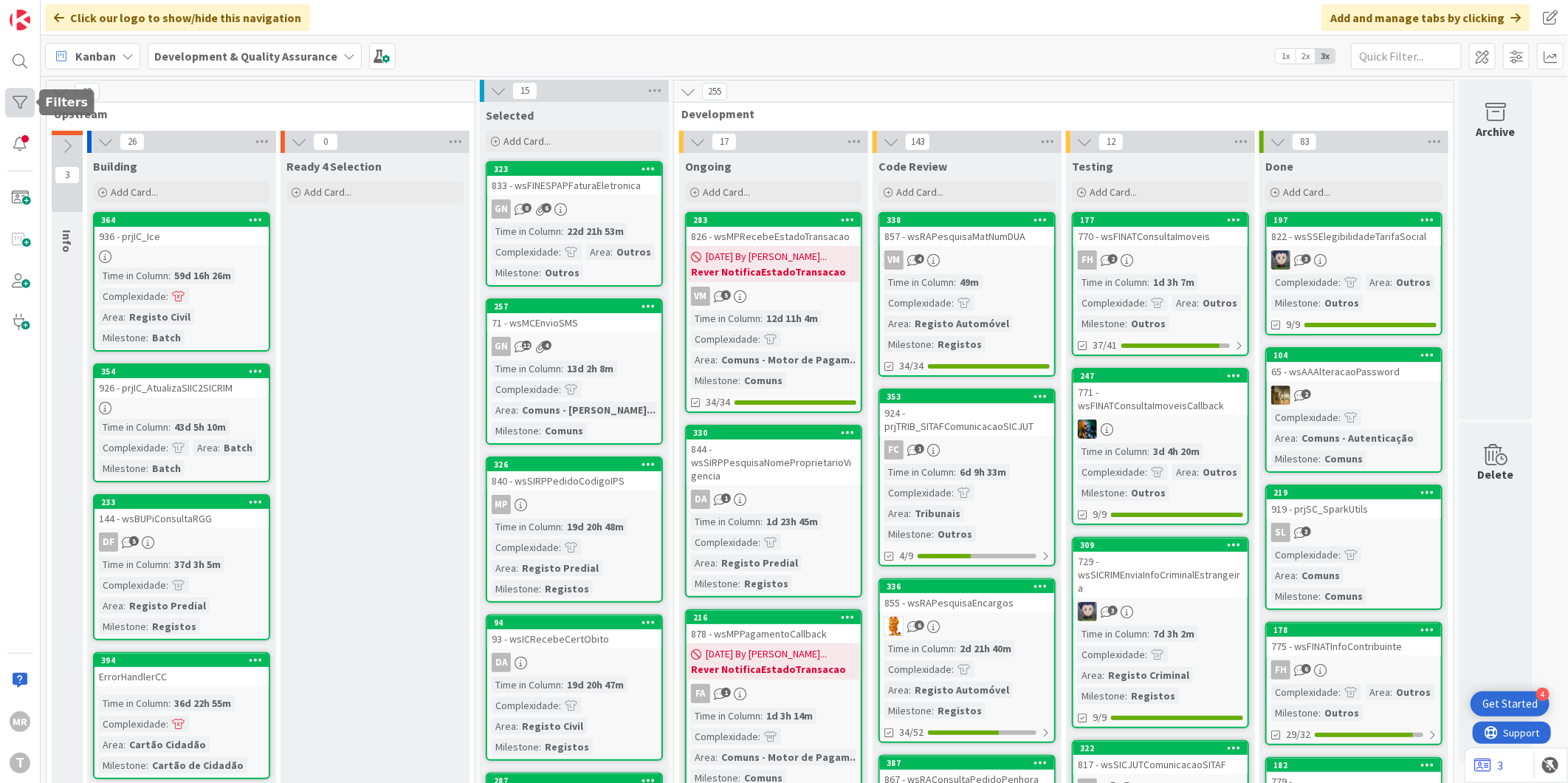
click at [27, 113] on div at bounding box center [19, 102] width 30 height 30
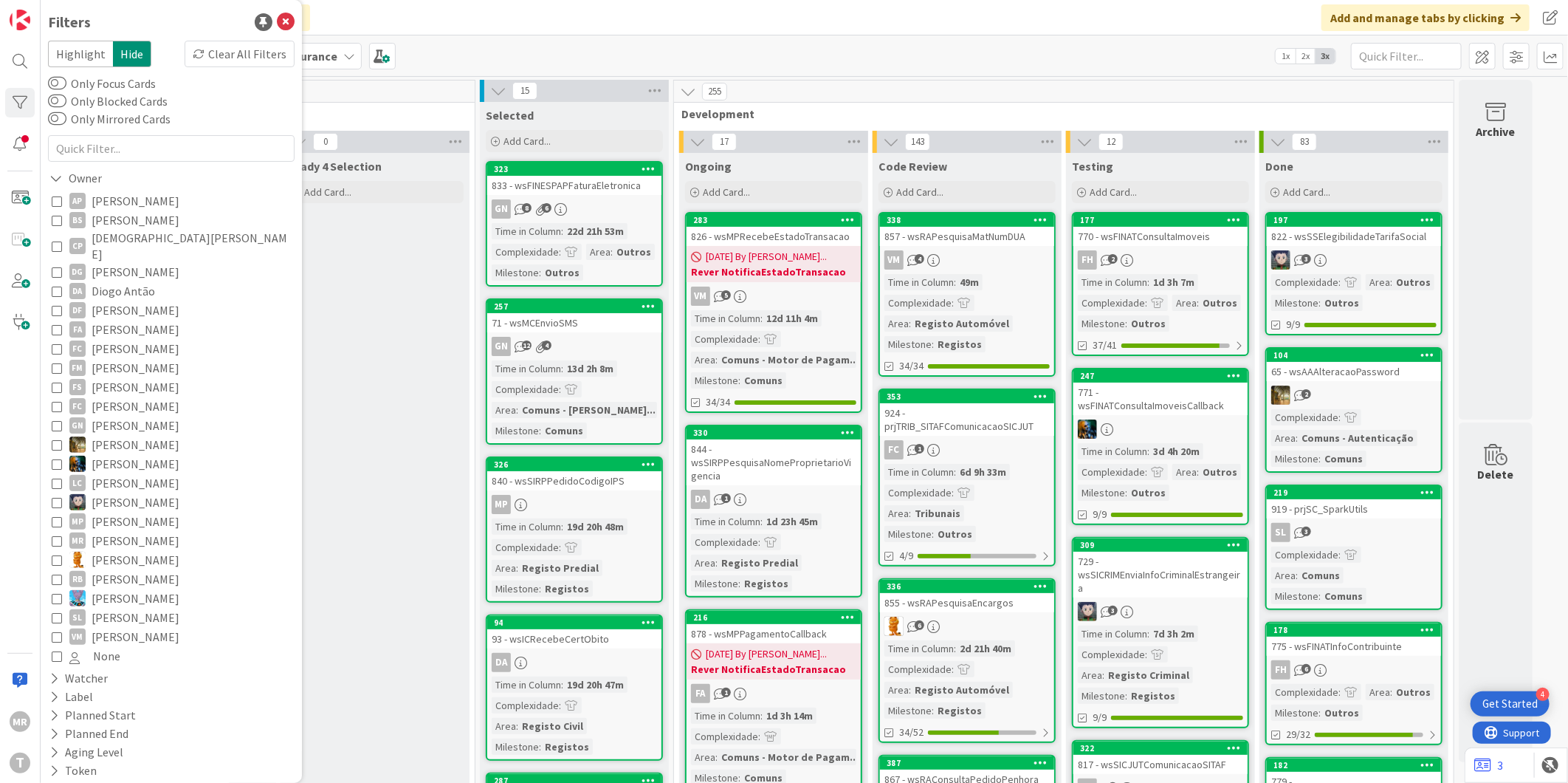
scroll to position [110, 0]
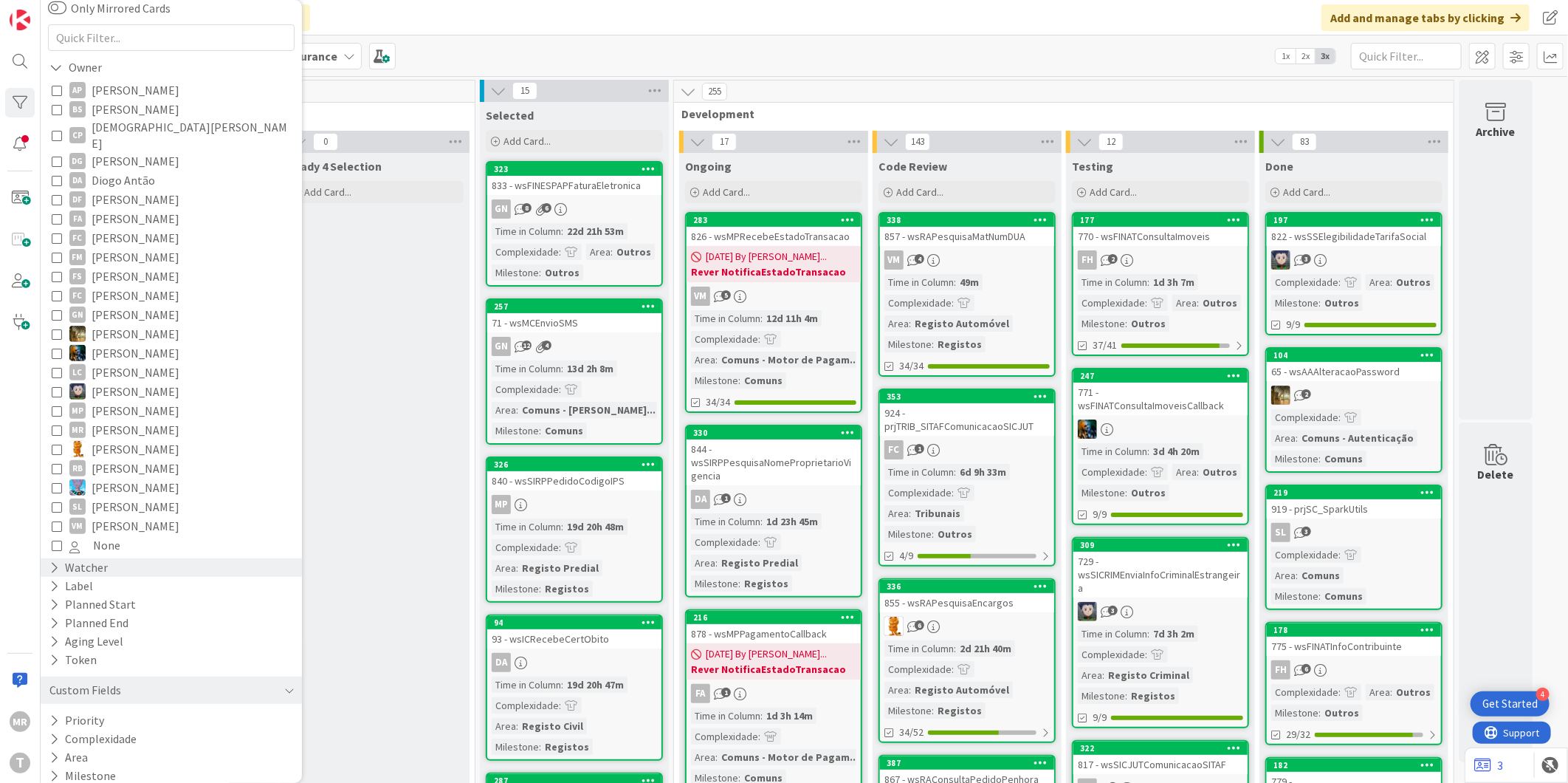
click at [75, 558] on div "Watcher" at bounding box center [79, 567] width 61 height 18
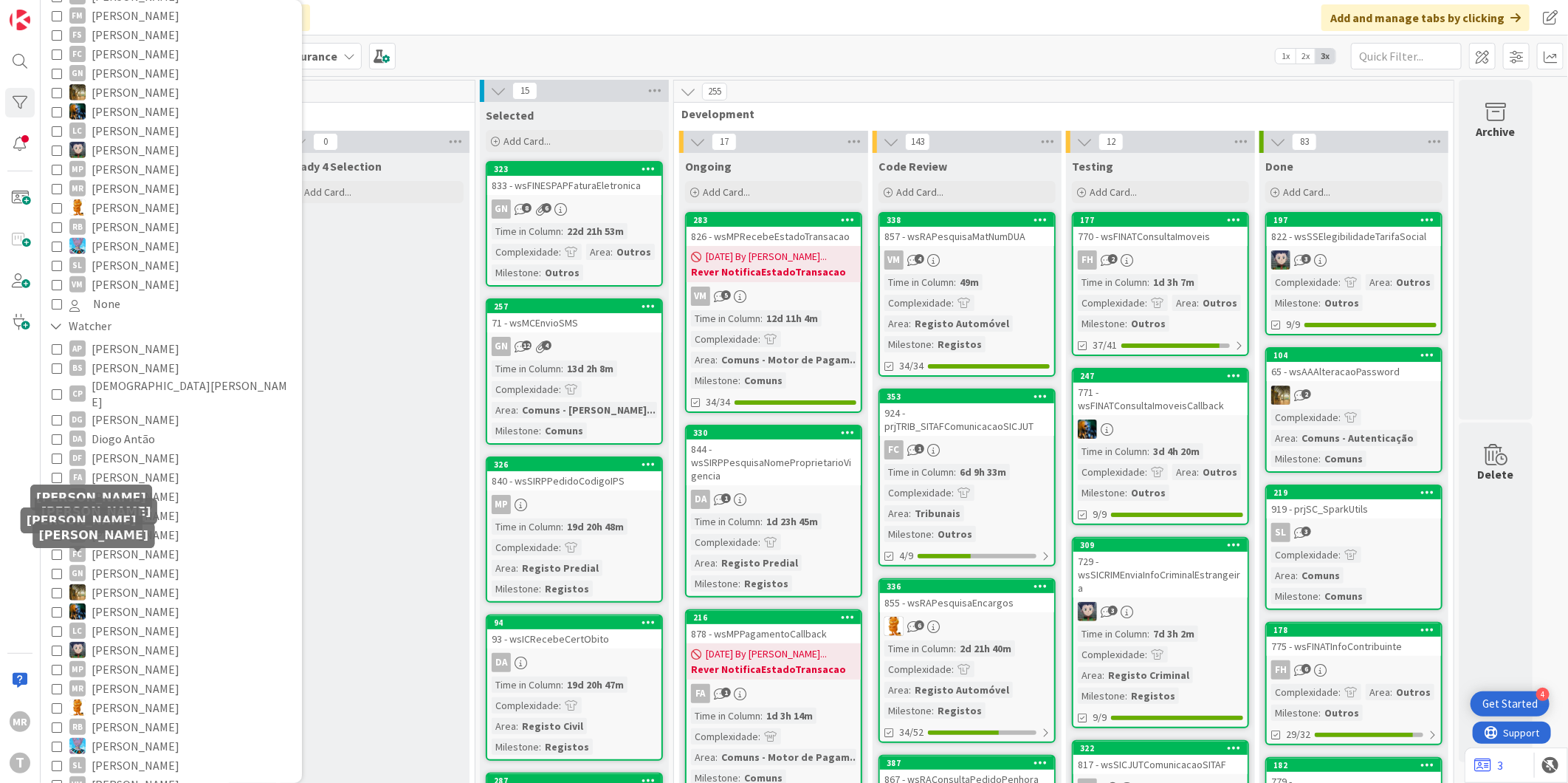
scroll to position [356, 0]
click at [140, 482] on span "[PERSON_NAME]" at bounding box center [135, 492] width 87 height 19
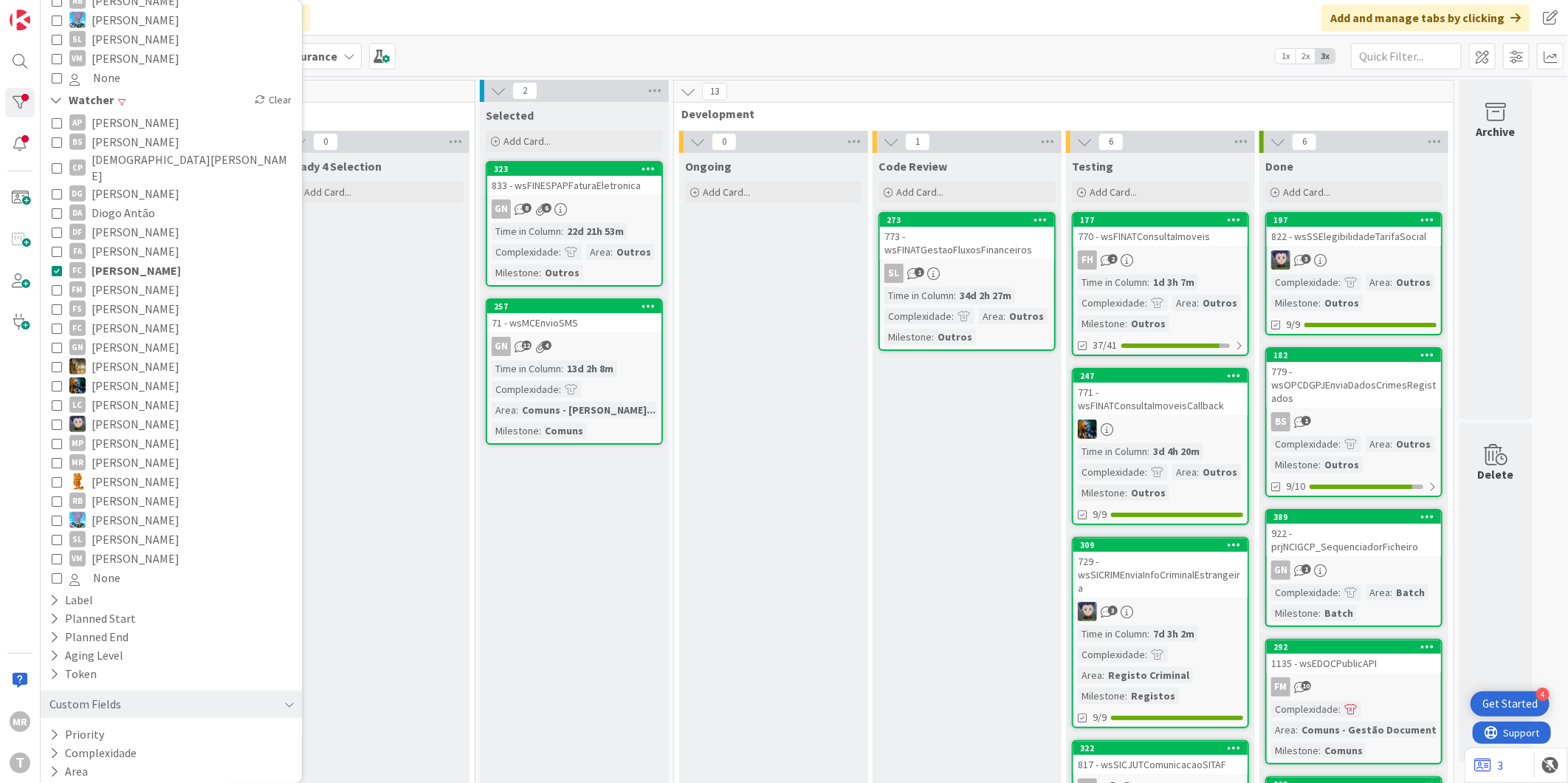
scroll to position [250, 0]
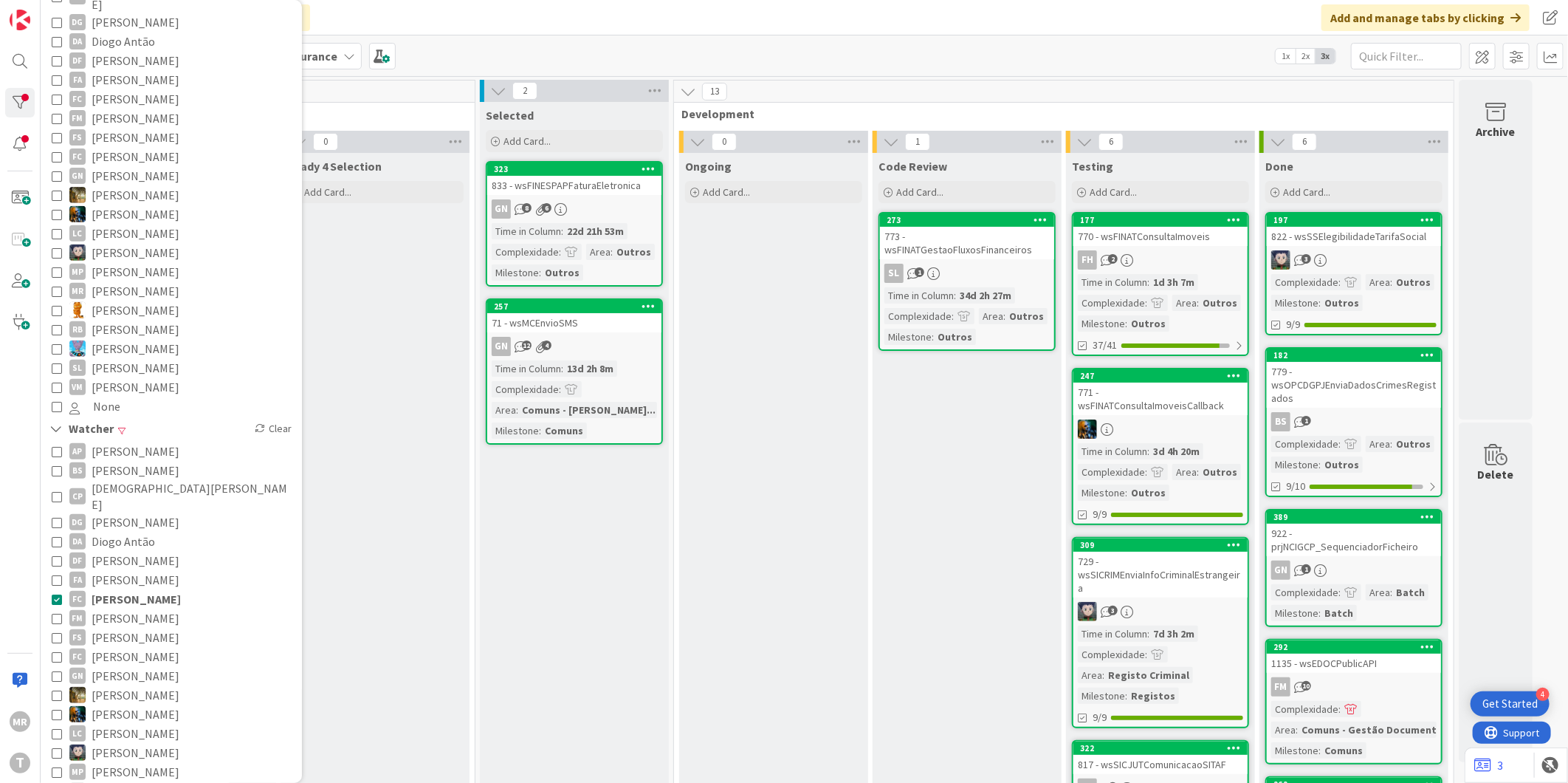
click at [137, 570] on span "[PERSON_NAME]" at bounding box center [135, 579] width 87 height 19
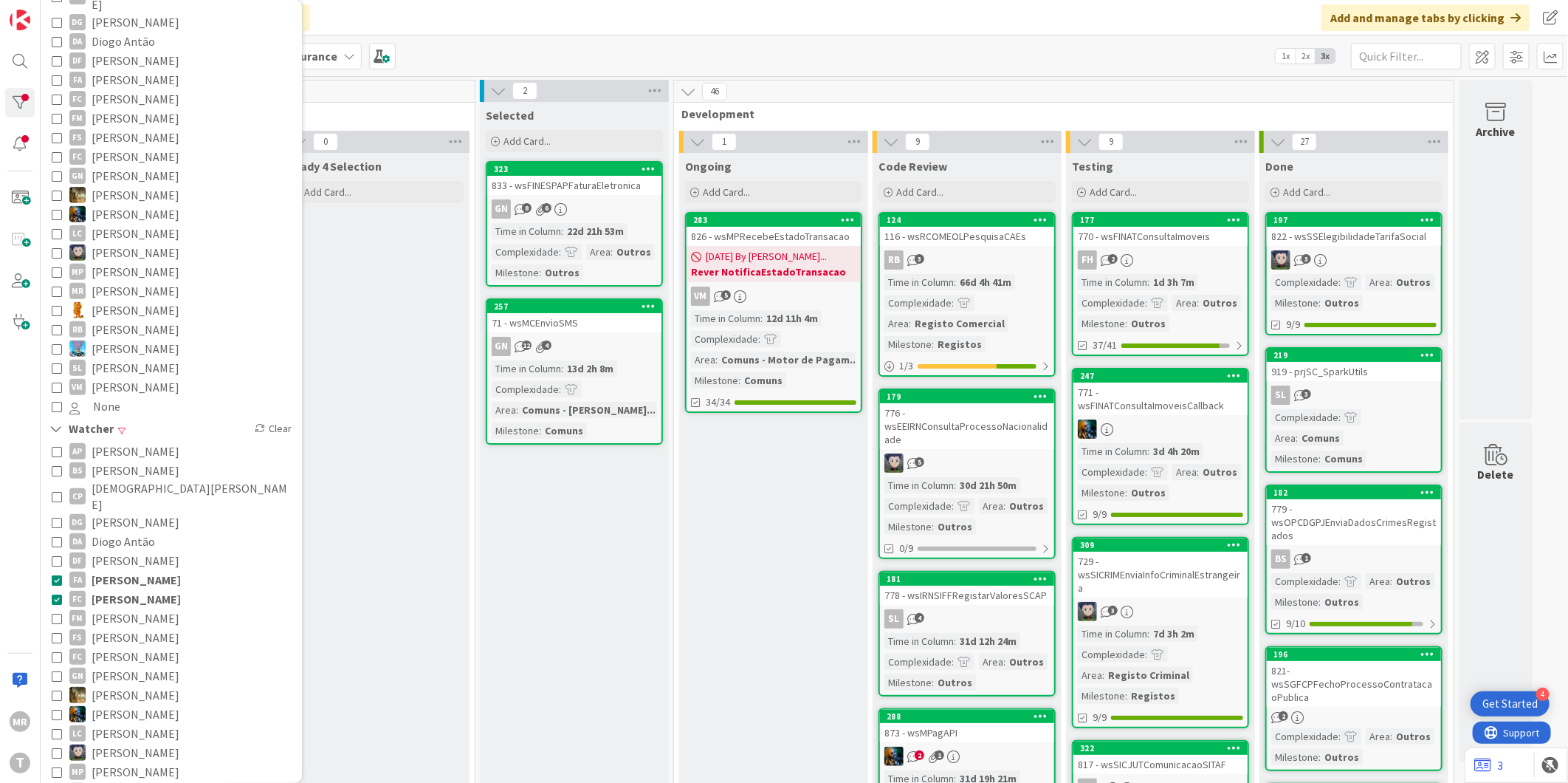
click at [134, 589] on span "[PERSON_NAME]" at bounding box center [135, 599] width 89 height 19
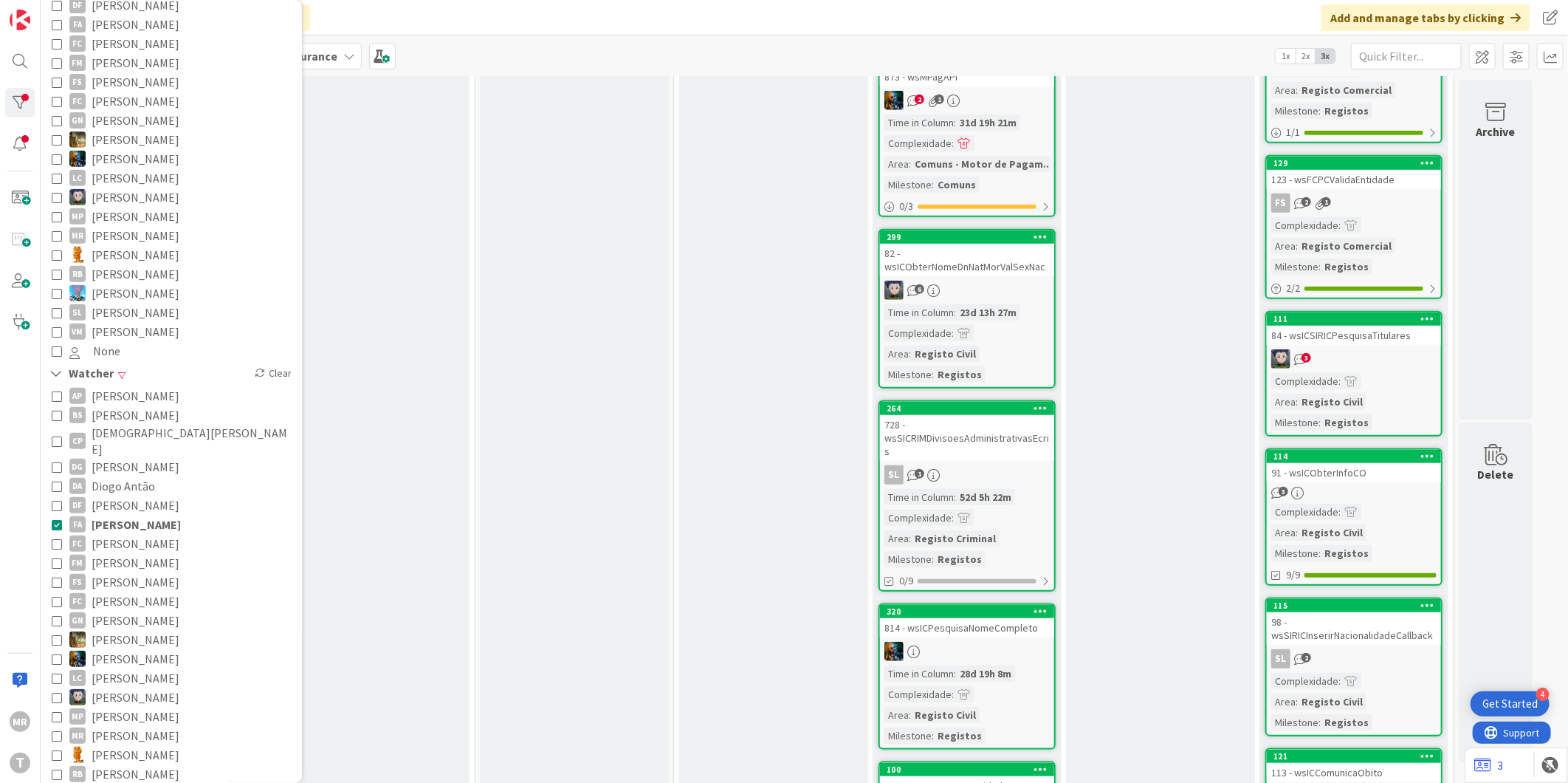
scroll to position [332, 0]
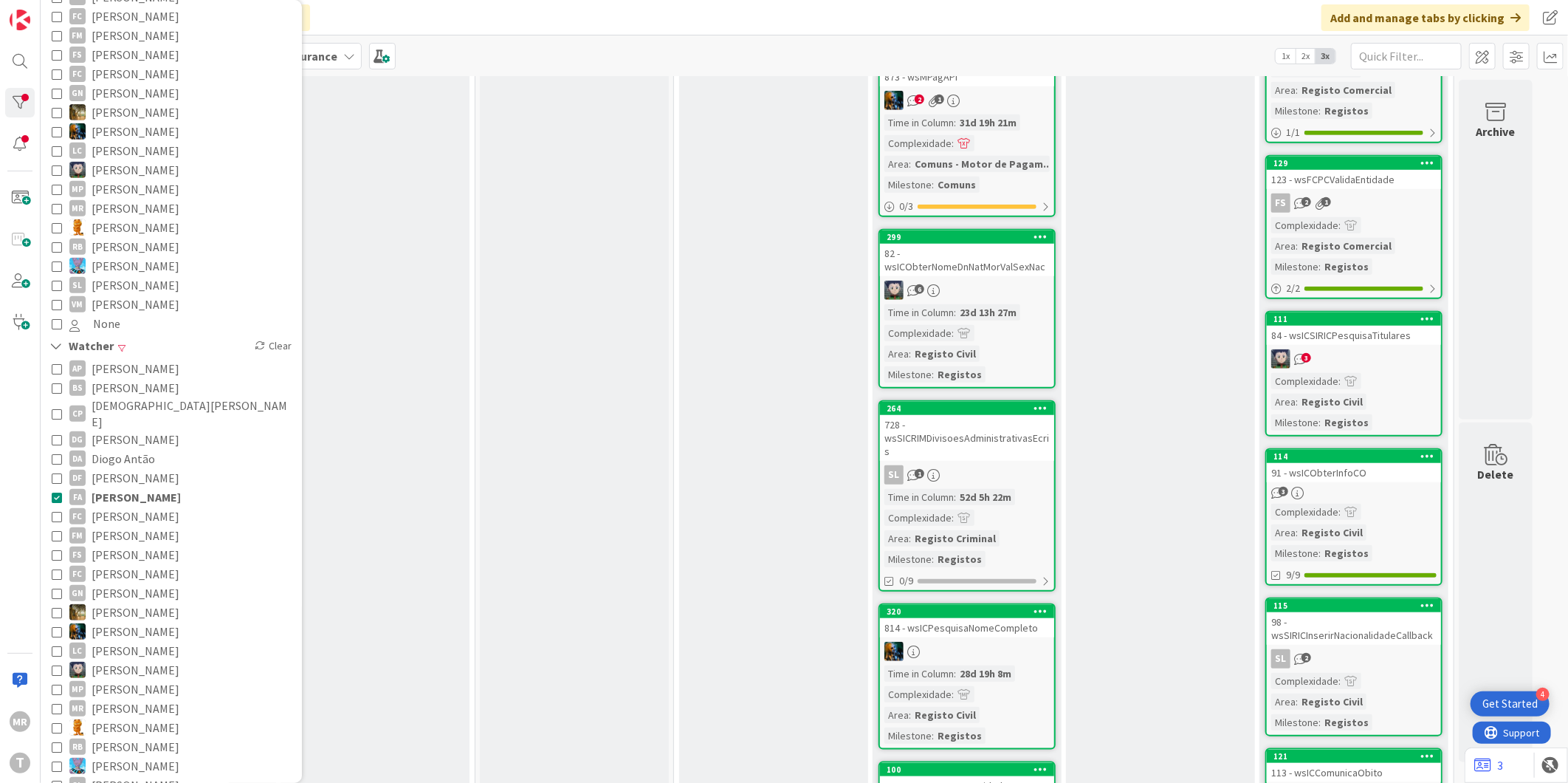
drag, startPoint x: 127, startPoint y: 697, endPoint x: 128, endPoint y: 672, distance: 25.0
click at [127, 718] on span "[PERSON_NAME]" at bounding box center [135, 727] width 87 height 19
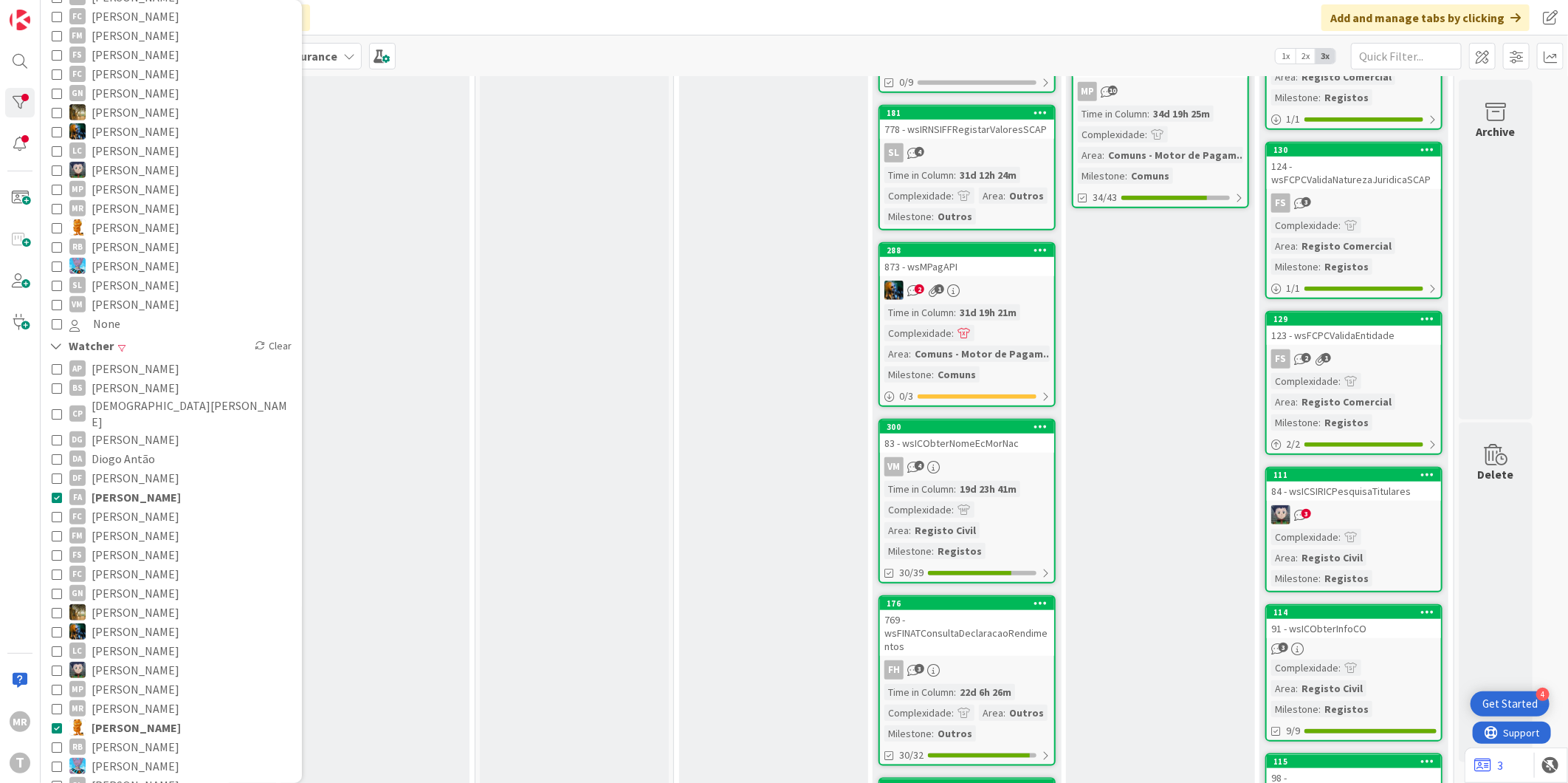
drag, startPoint x: 135, startPoint y: 466, endPoint x: 200, endPoint y: 497, distance: 72.0
click at [135, 487] on span "[PERSON_NAME]" at bounding box center [135, 497] width 89 height 19
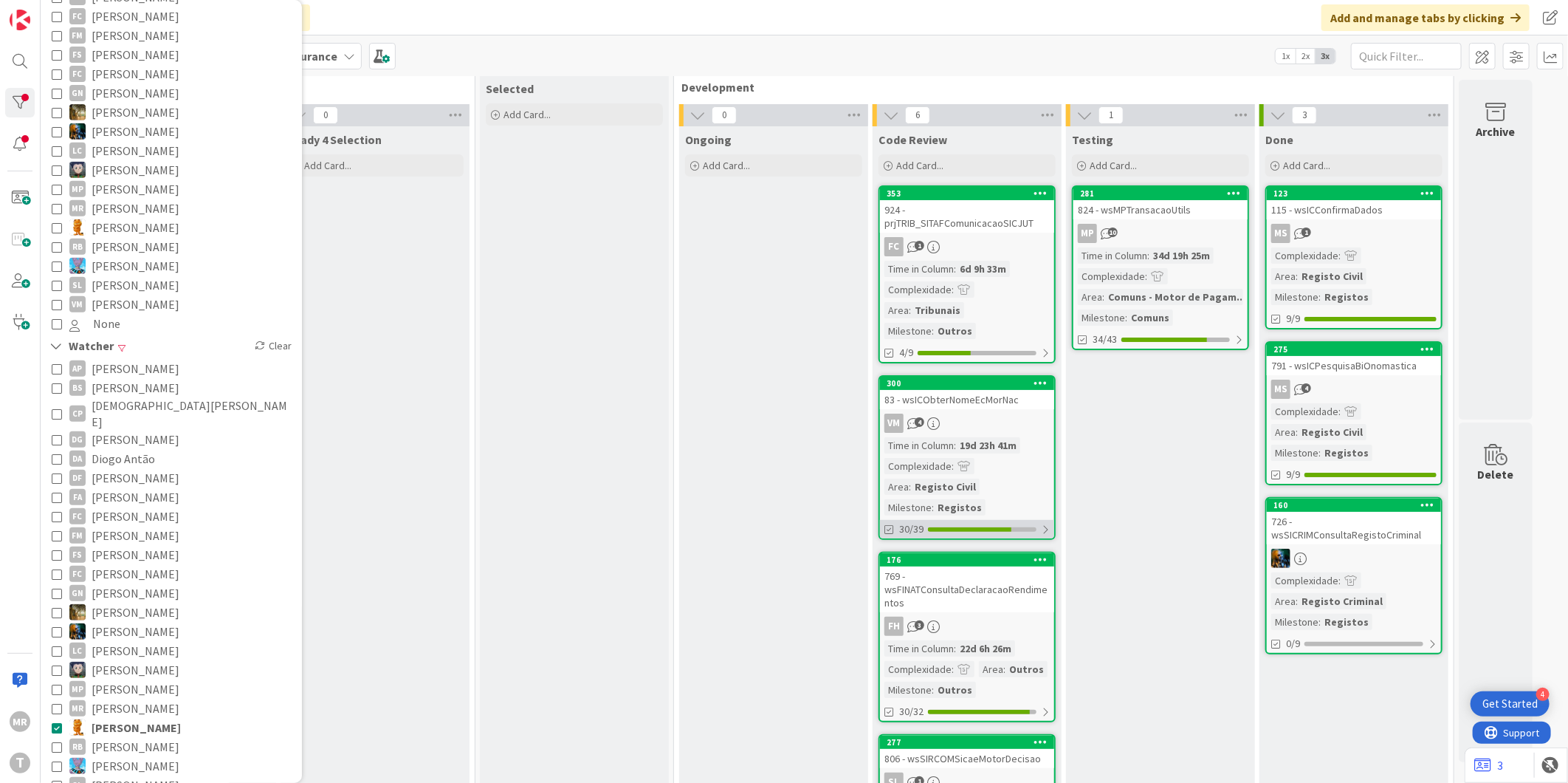
scroll to position [0, 0]
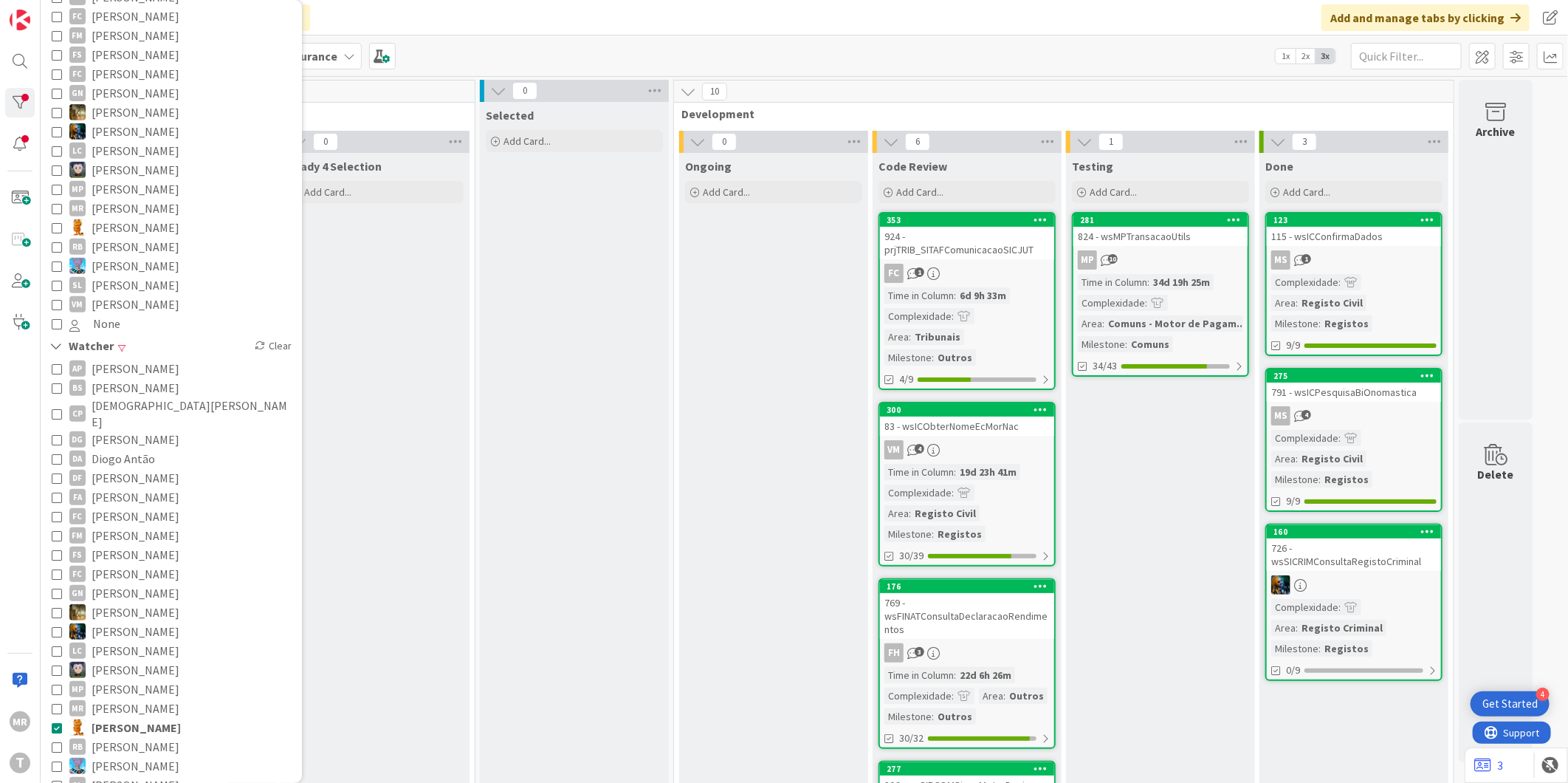
click at [138, 718] on span "[PERSON_NAME]" at bounding box center [135, 727] width 89 height 19
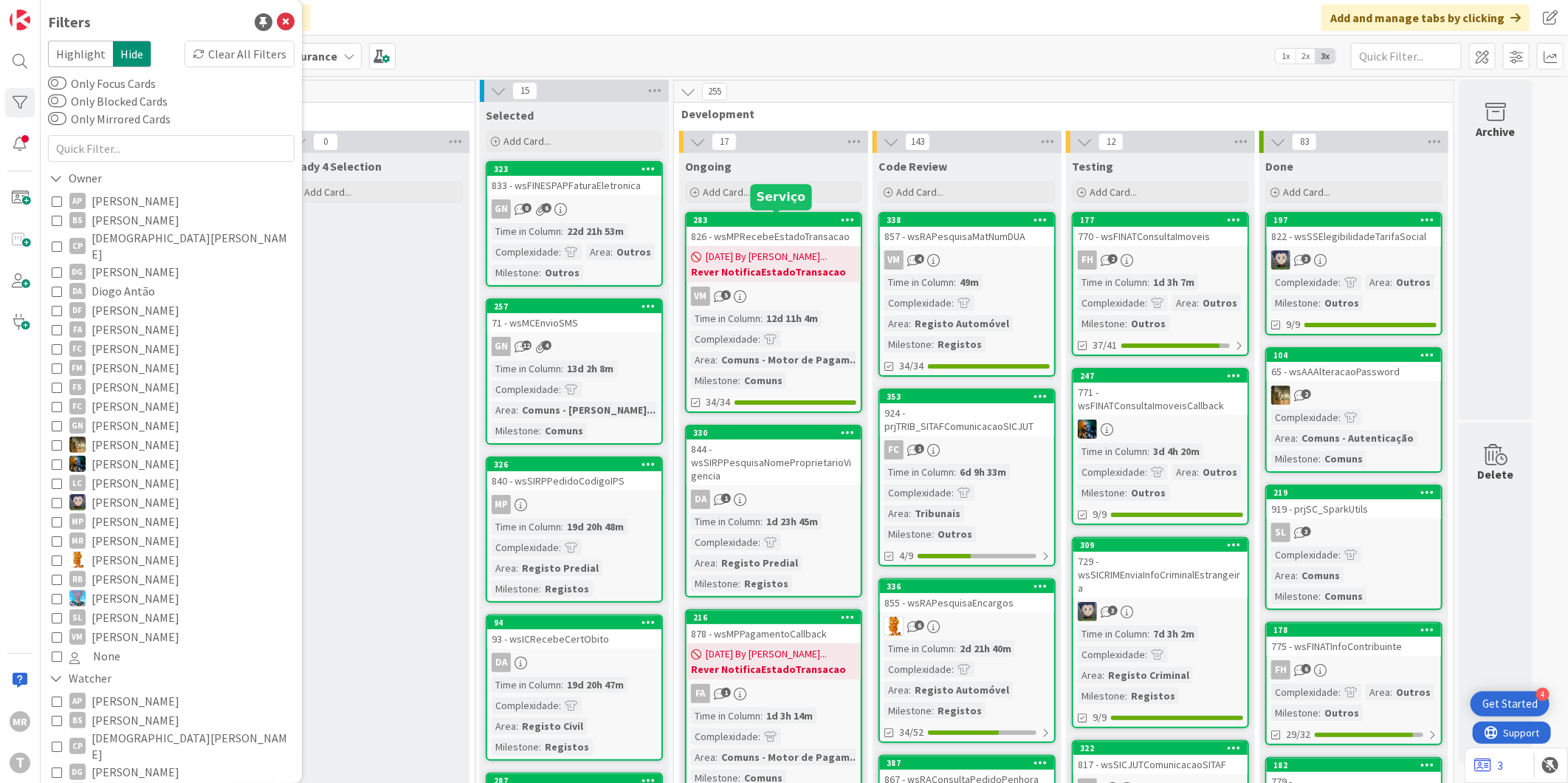
click at [737, 224] on div "283" at bounding box center [777, 220] width 167 height 11
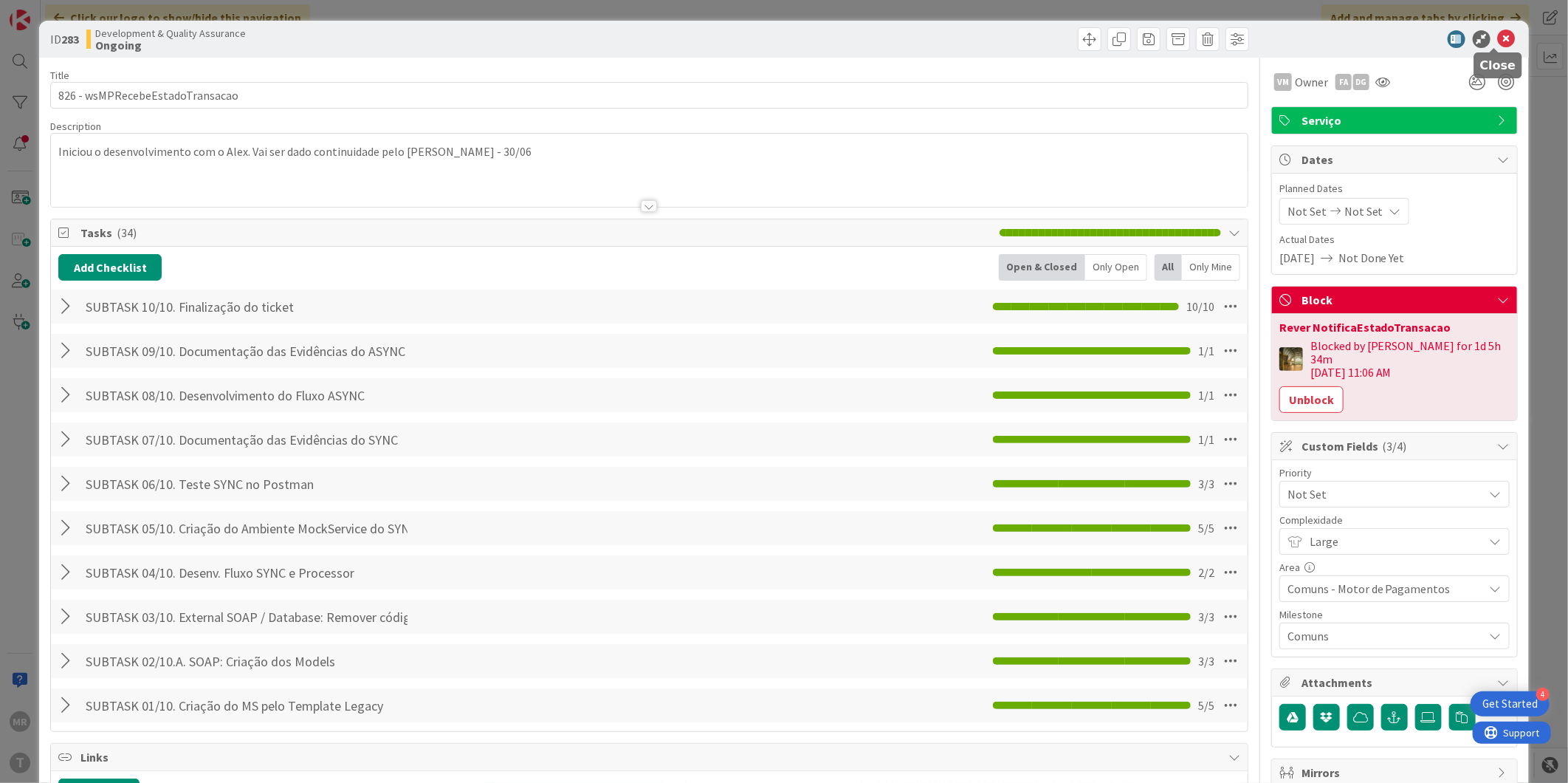
click at [816, 40] on icon at bounding box center [1507, 39] width 17 height 17
